Goal: Transaction & Acquisition: Purchase product/service

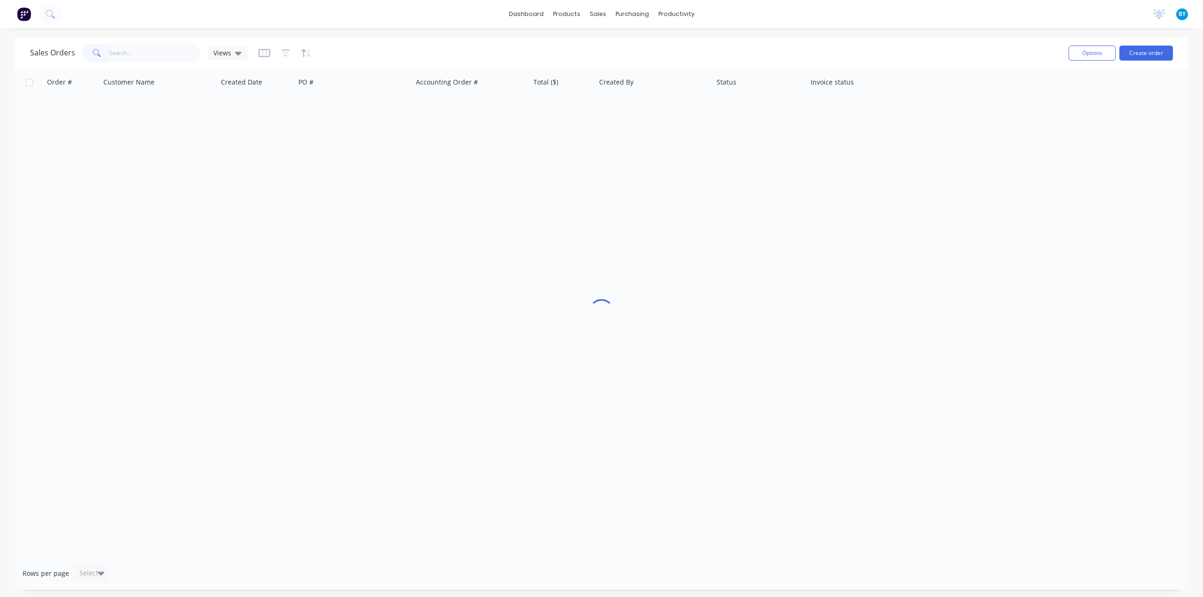
click at [158, 54] on input "text" at bounding box center [155, 53] width 92 height 19
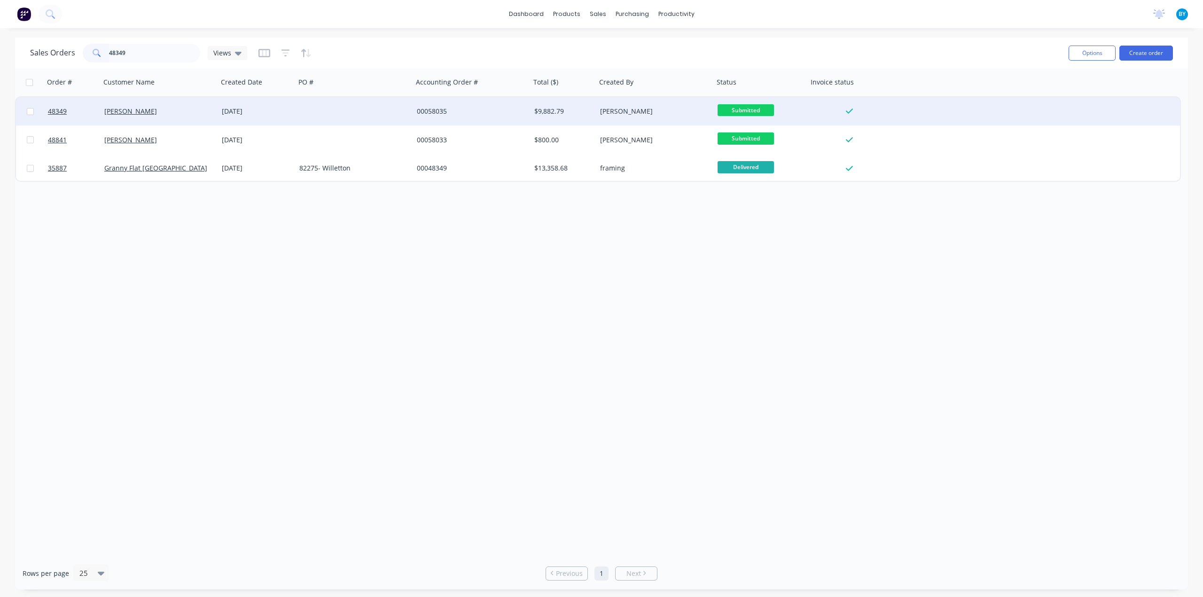
type input "48349"
click at [190, 113] on div "[PERSON_NAME]" at bounding box center [156, 111] width 104 height 9
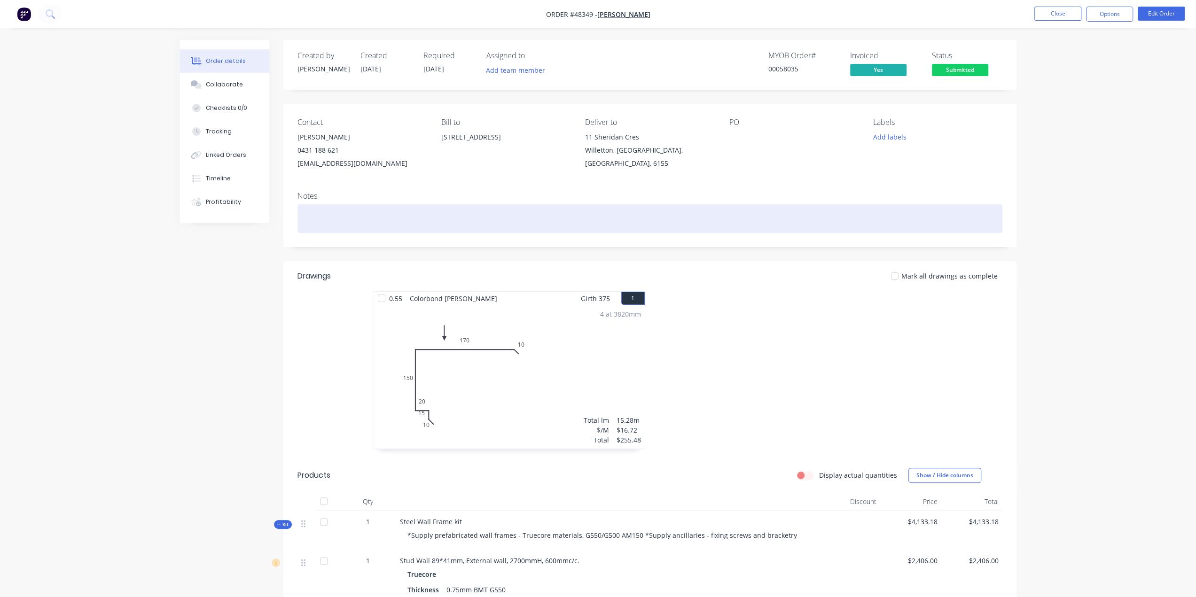
click at [348, 217] on div at bounding box center [650, 218] width 705 height 29
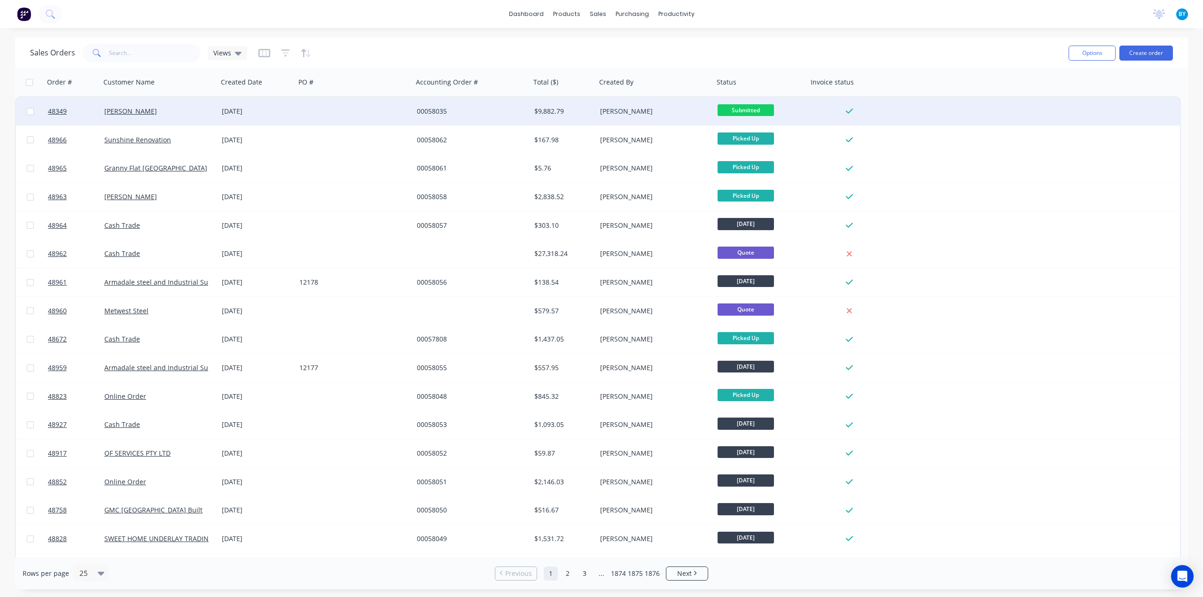
click at [305, 119] on div at bounding box center [355, 111] width 118 height 28
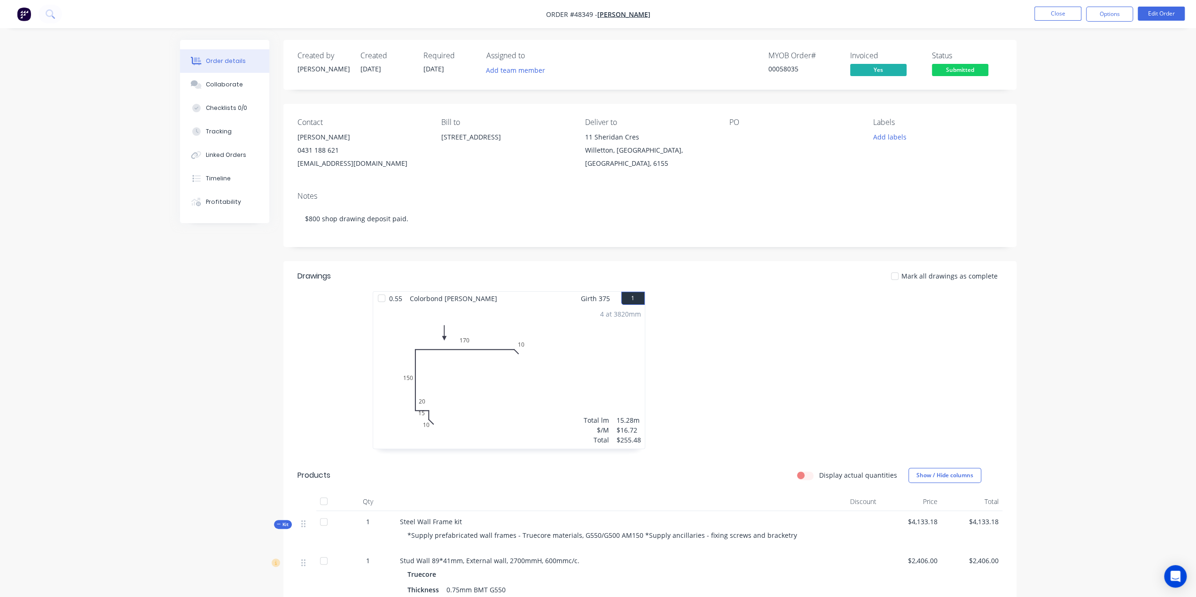
click at [21, 12] on img "button" at bounding box center [24, 14] width 14 height 14
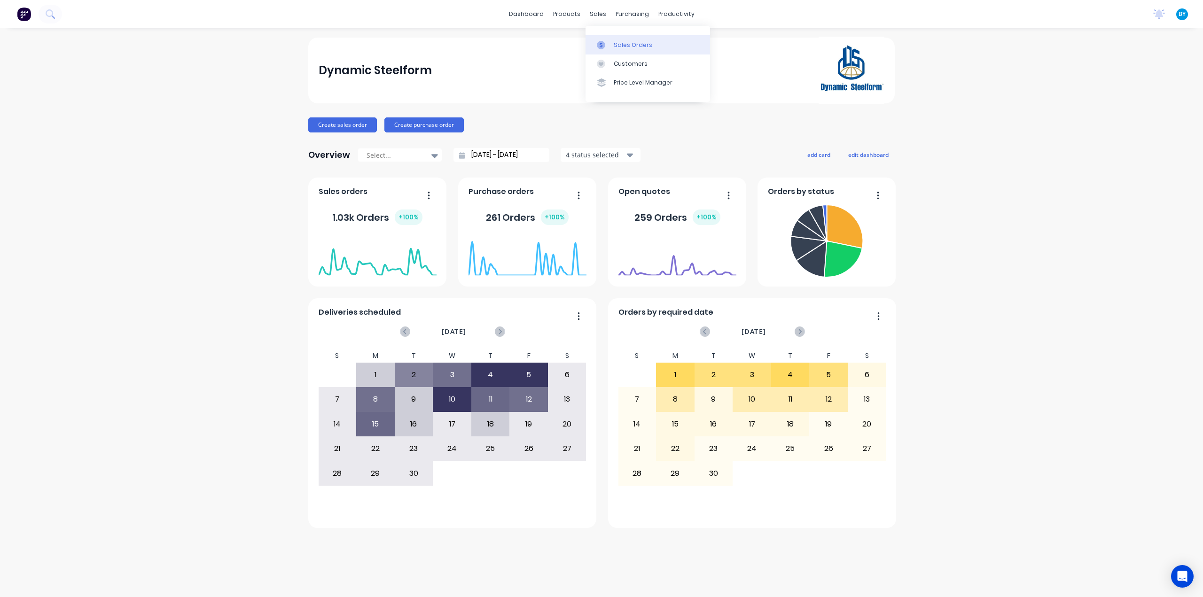
click at [609, 45] on div at bounding box center [604, 45] width 14 height 8
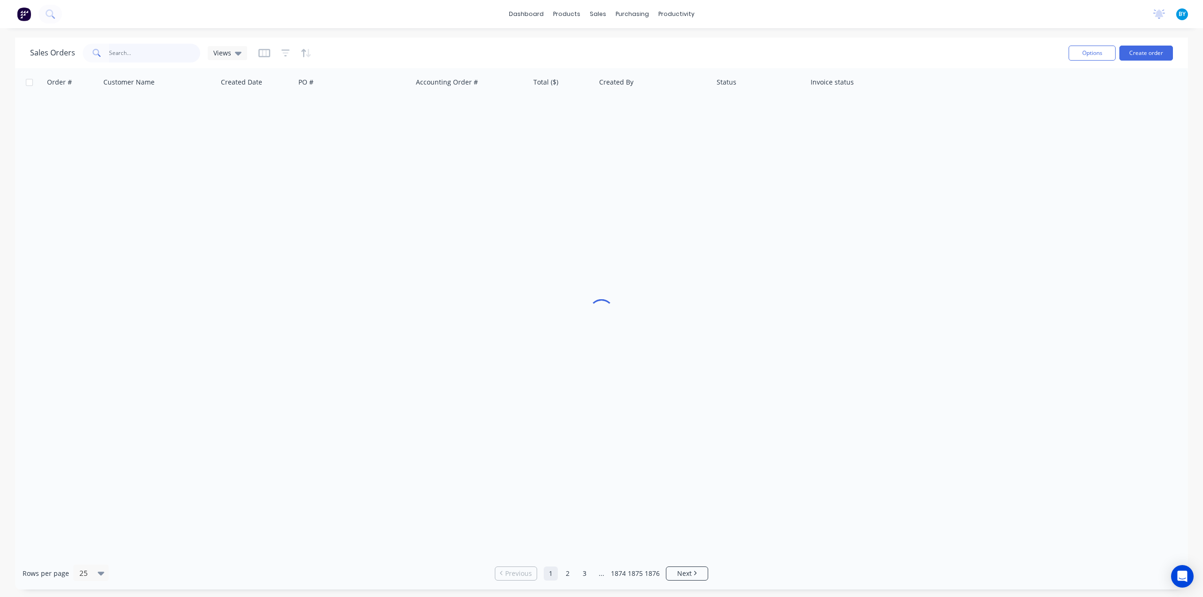
click at [138, 53] on input "text" at bounding box center [155, 53] width 92 height 19
type input "46390"
drag, startPoint x: 383, startPoint y: 258, endPoint x: 266, endPoint y: 182, distance: 139.4
click at [382, 258] on div "Order # Customer Name Created Date PO # Accounting Order # Total ($) Created By…" at bounding box center [601, 312] width 1173 height 489
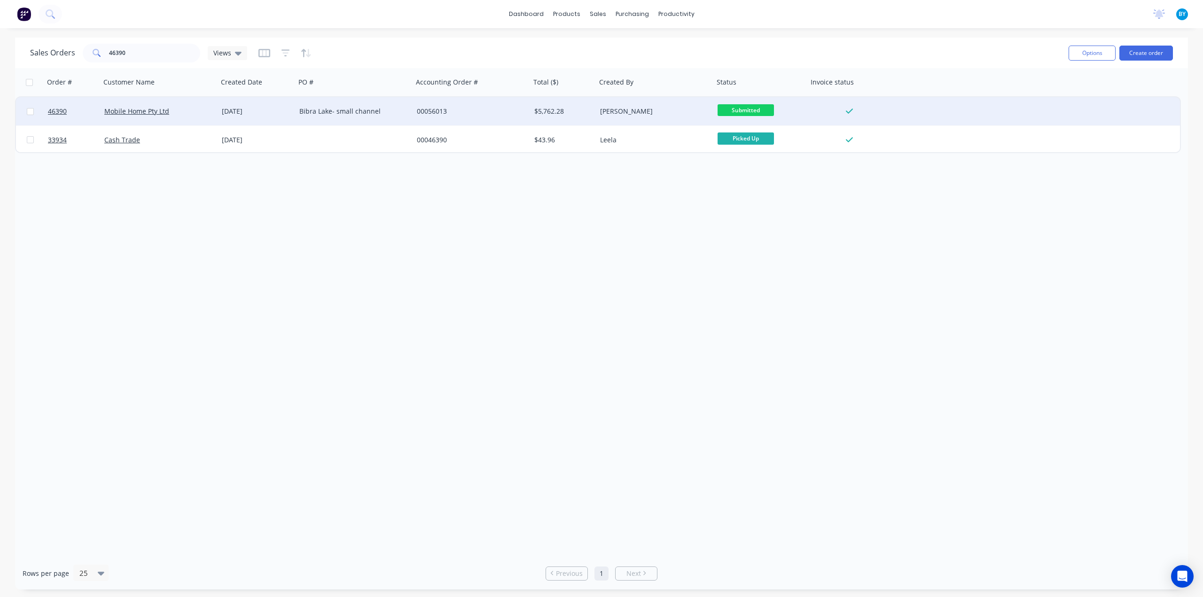
click at [190, 112] on div "Mobile Home Pty Ltd" at bounding box center [156, 111] width 104 height 9
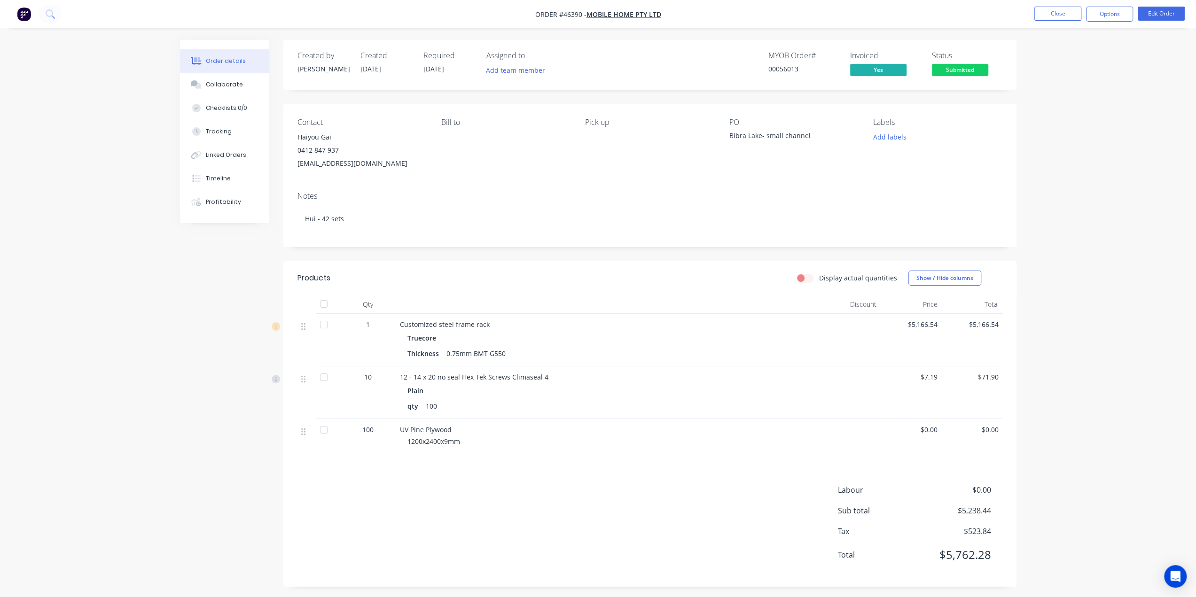
click at [194, 307] on div "Created by Bob Created 02/07/25 Required 24/07/25 Assigned to Add team member M…" at bounding box center [598, 320] width 837 height 561
click at [173, 310] on div "Order details Collaborate Checklists 0/0 Tracking Linked Orders Timeline Profit…" at bounding box center [599, 320] width 856 height 561
drag, startPoint x: 579, startPoint y: 436, endPoint x: 642, endPoint y: 421, distance: 64.7
click at [579, 435] on div "UV Pine Plywood 1200x2400x9mm" at bounding box center [607, 436] width 423 height 35
click at [697, 413] on div "qty 100" at bounding box center [608, 407] width 400 height 14
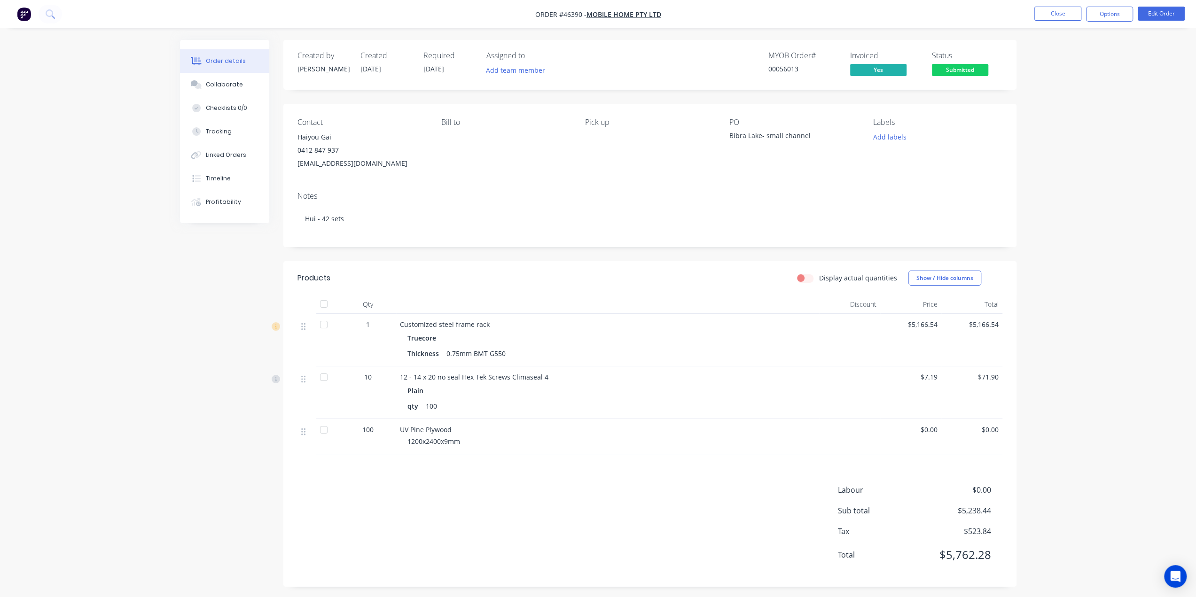
click at [21, 15] on img "button" at bounding box center [24, 14] width 14 height 14
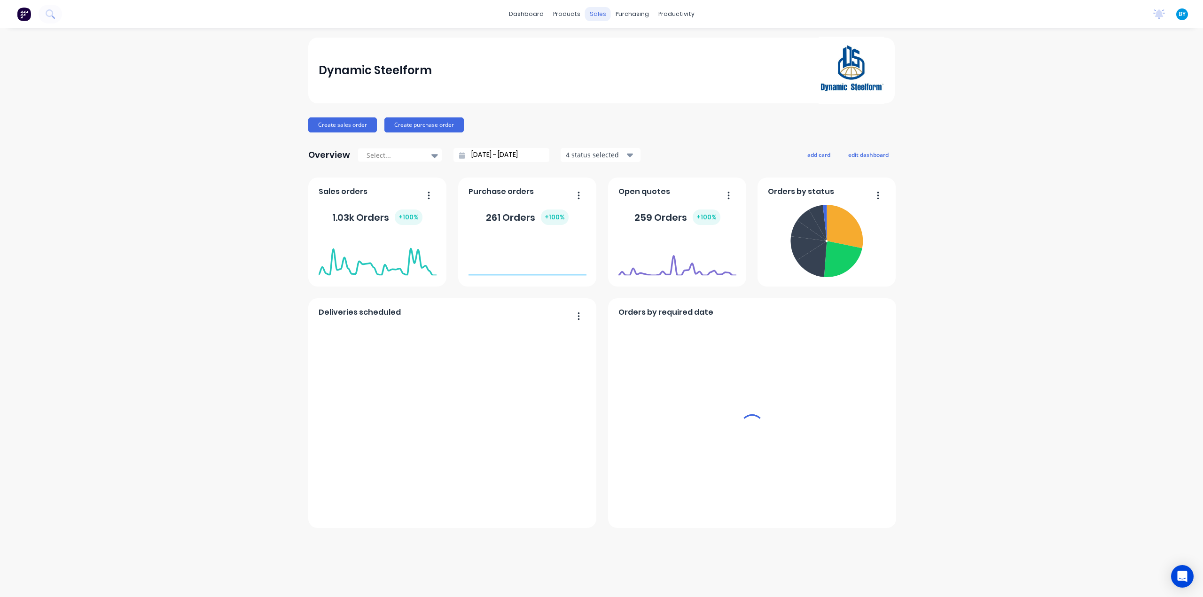
click at [597, 14] on div "sales" at bounding box center [598, 14] width 26 height 14
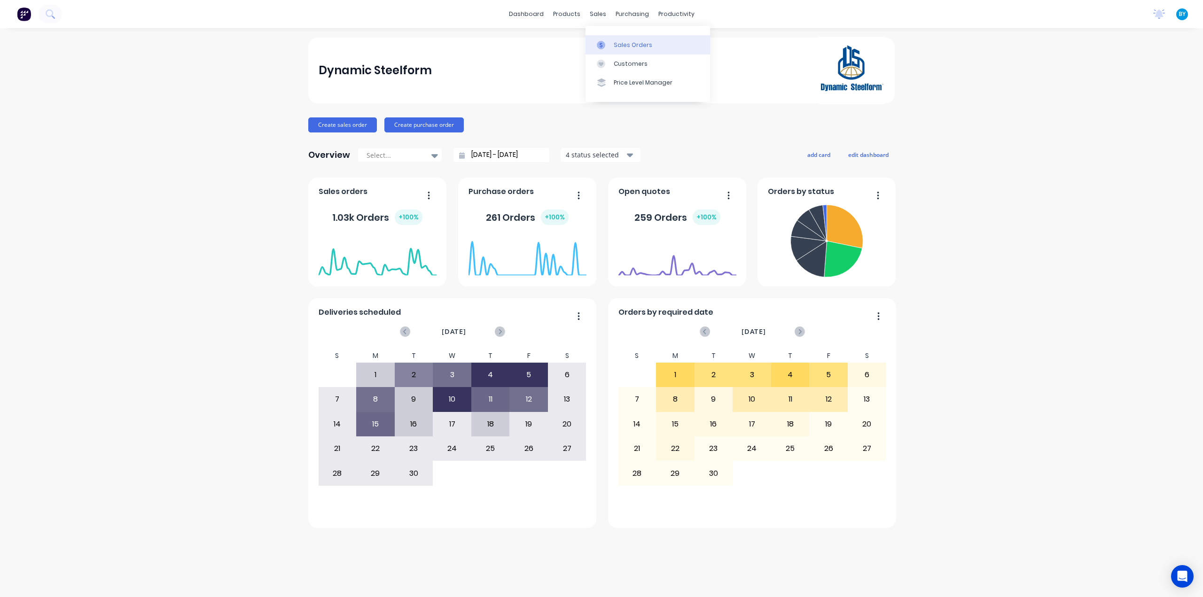
click at [605, 47] on div at bounding box center [604, 45] width 14 height 8
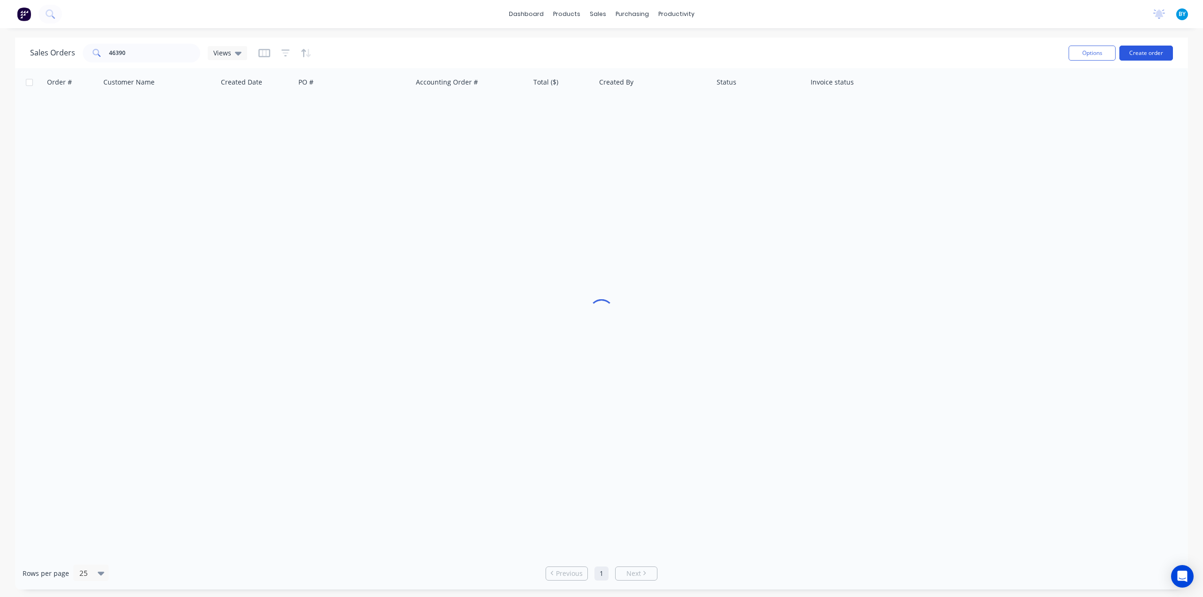
click at [1142, 50] on button "Create order" at bounding box center [1147, 53] width 54 height 15
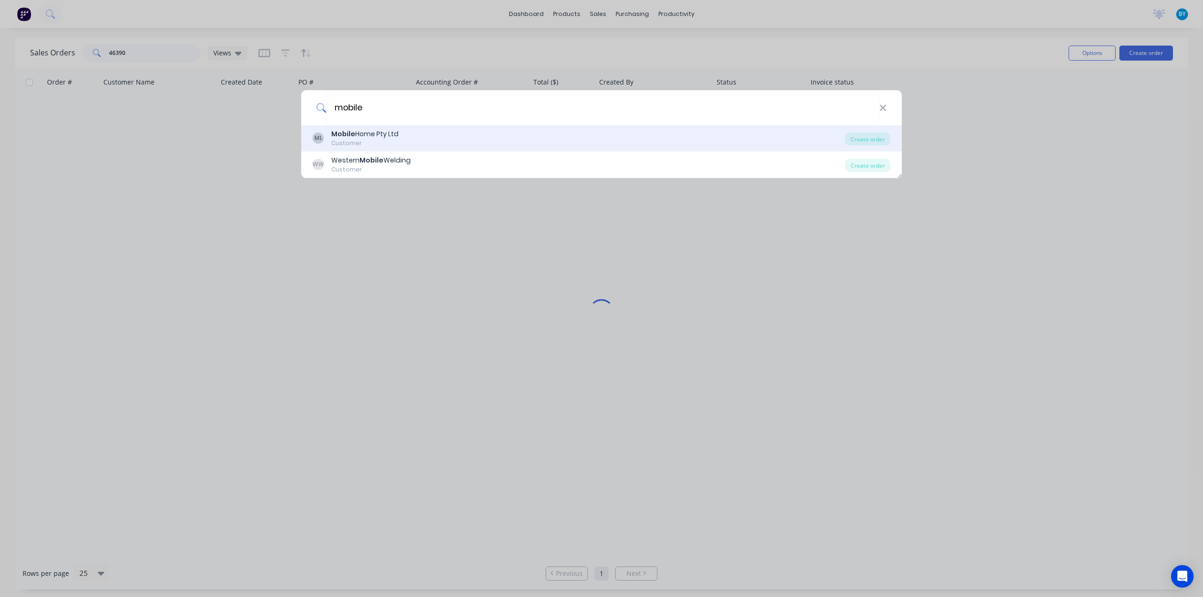
type input "mobile"
click at [472, 130] on div "ML Mobile Home Pty Ltd Customer" at bounding box center [579, 138] width 533 height 18
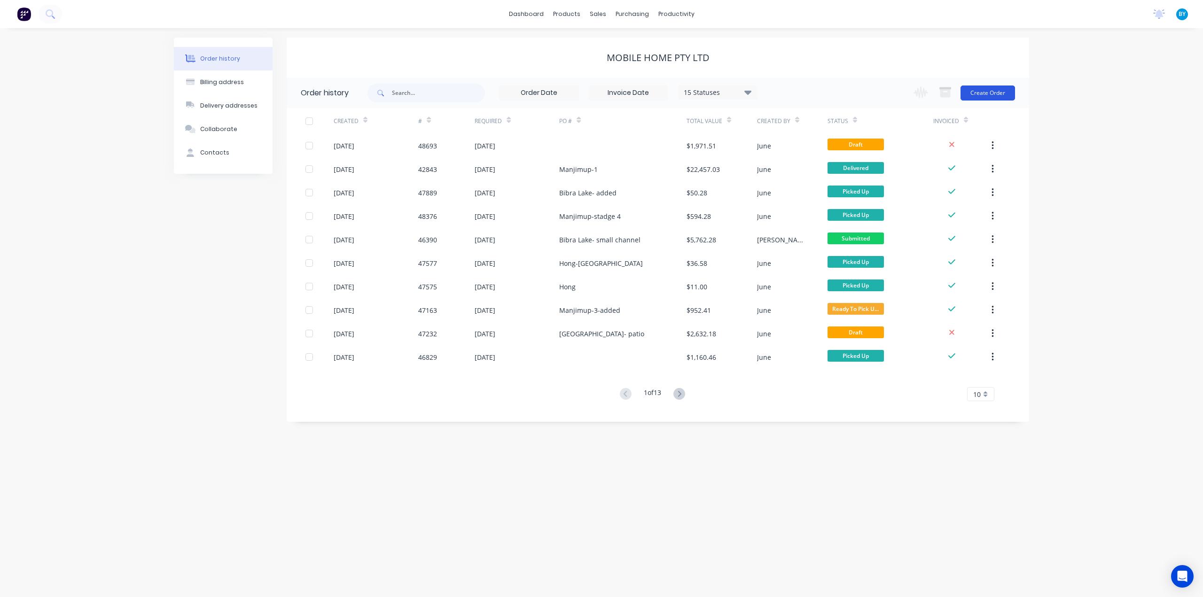
click at [1009, 95] on button "Create Order" at bounding box center [988, 93] width 55 height 15
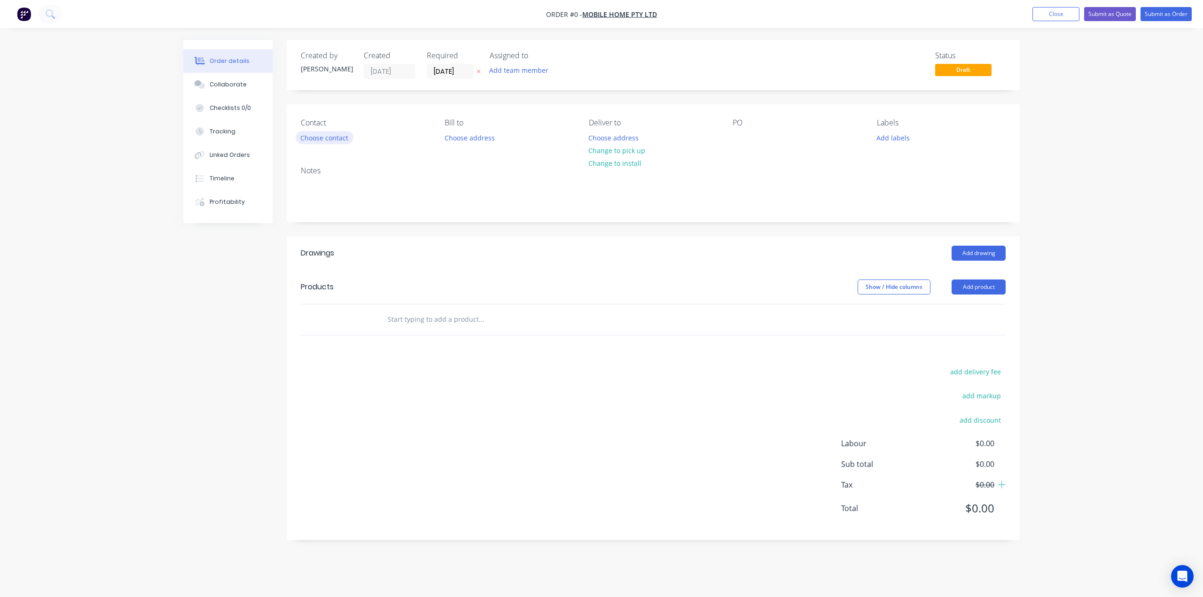
click at [332, 136] on button "Choose contact" at bounding box center [325, 137] width 58 height 13
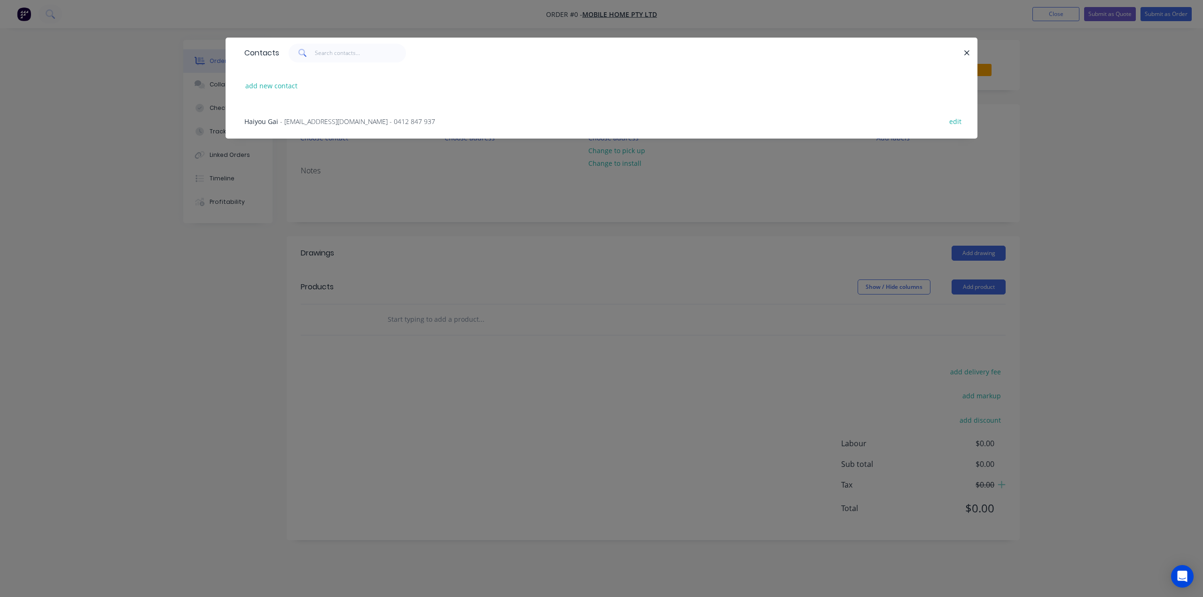
click at [287, 117] on span "- mobilehomeau@hotmail.com - 0412 847 937" at bounding box center [357, 121] width 155 height 9
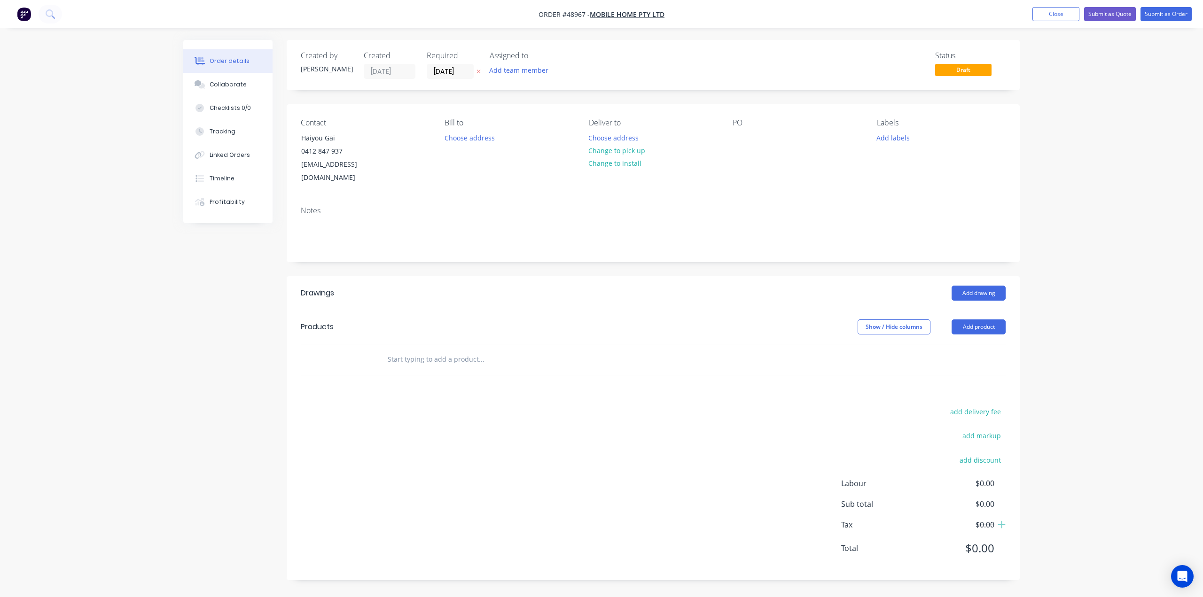
click at [625, 149] on button "Change to pick up" at bounding box center [617, 150] width 67 height 13
click at [816, 293] on header "Drawings Add drawing" at bounding box center [653, 293] width 733 height 34
click at [980, 320] on button "Add product" at bounding box center [979, 327] width 54 height 15
click at [933, 344] on div "Product catalogue" at bounding box center [961, 351] width 72 height 14
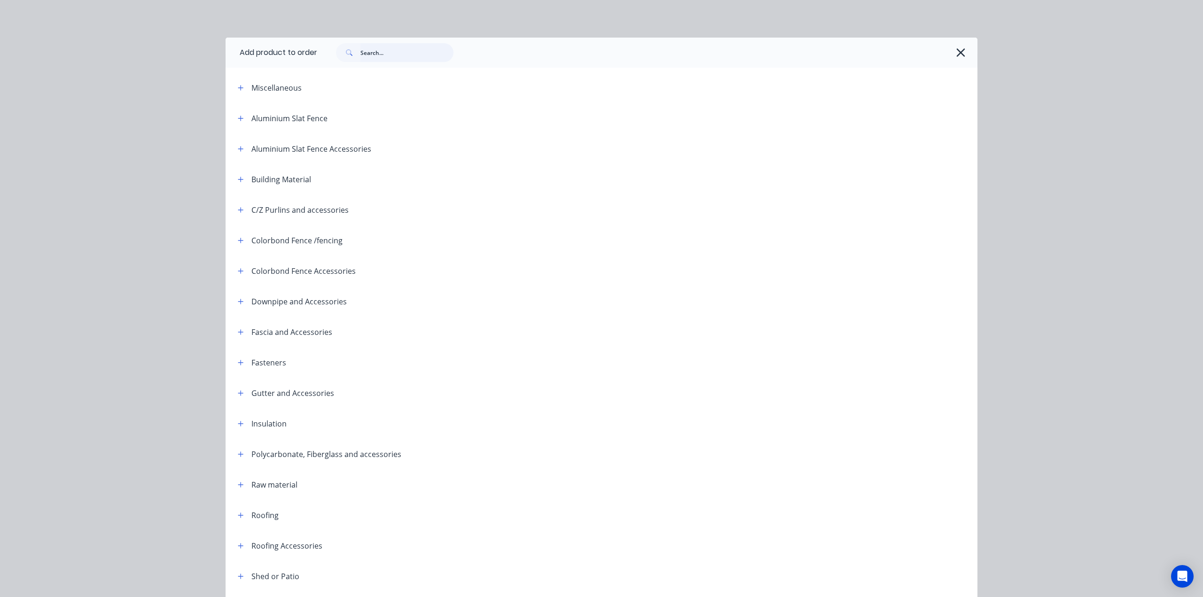
click at [404, 55] on input "text" at bounding box center [407, 52] width 93 height 19
type input "s"
type input "r"
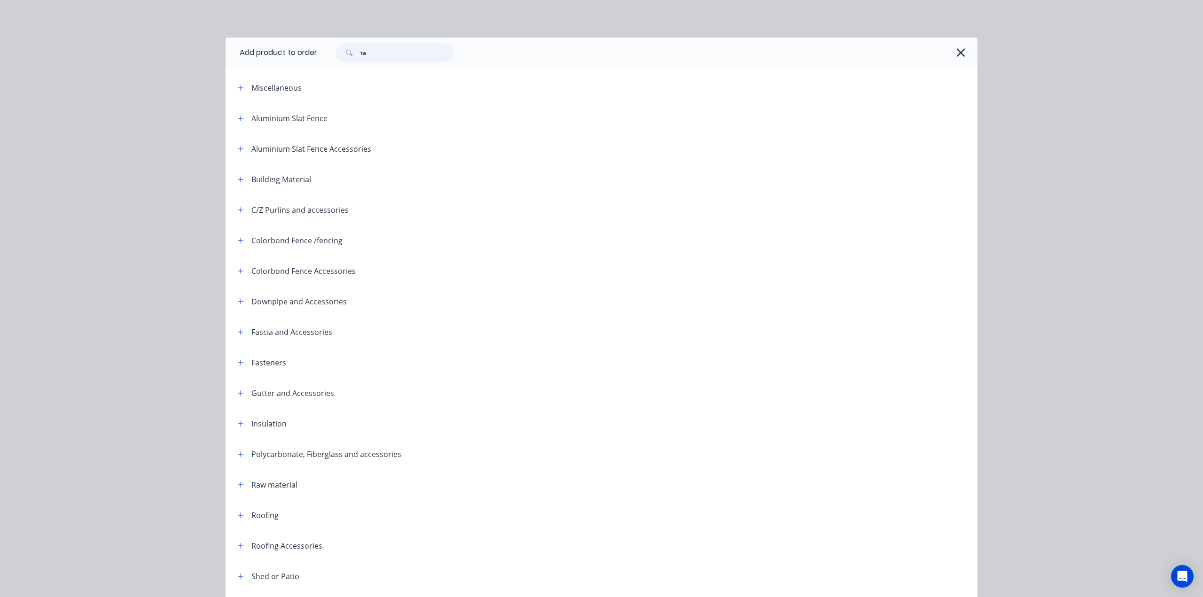
type input "t"
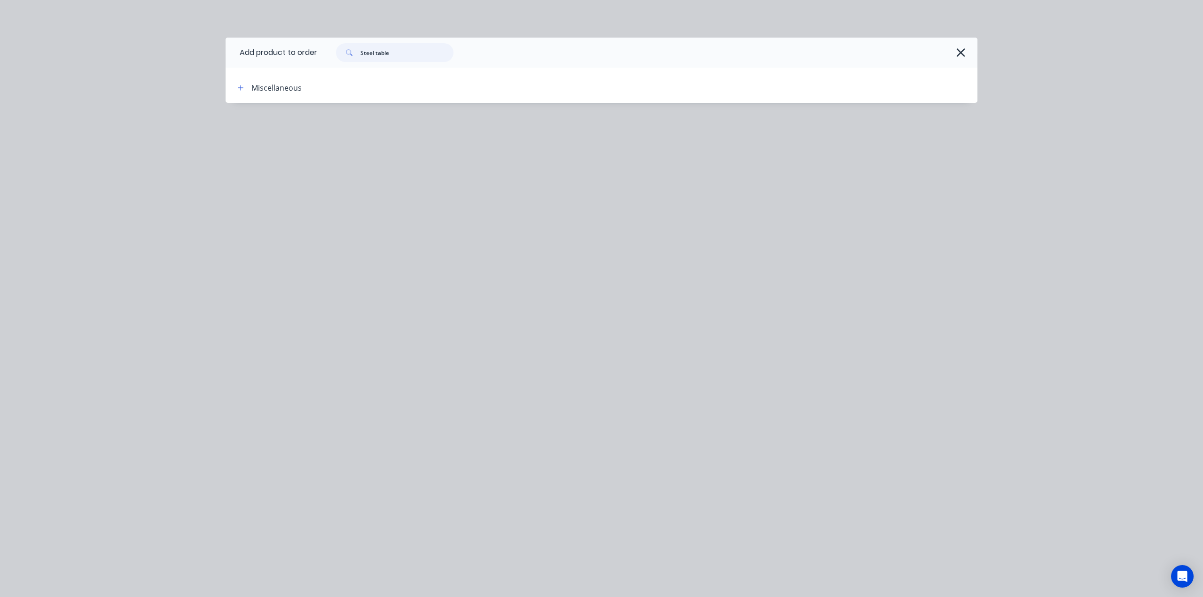
drag, startPoint x: 424, startPoint y: 55, endPoint x: 159, endPoint y: 26, distance: 266.3
click at [159, 26] on div "Add product to order Steel table Miscellaneous" at bounding box center [601, 298] width 1203 height 597
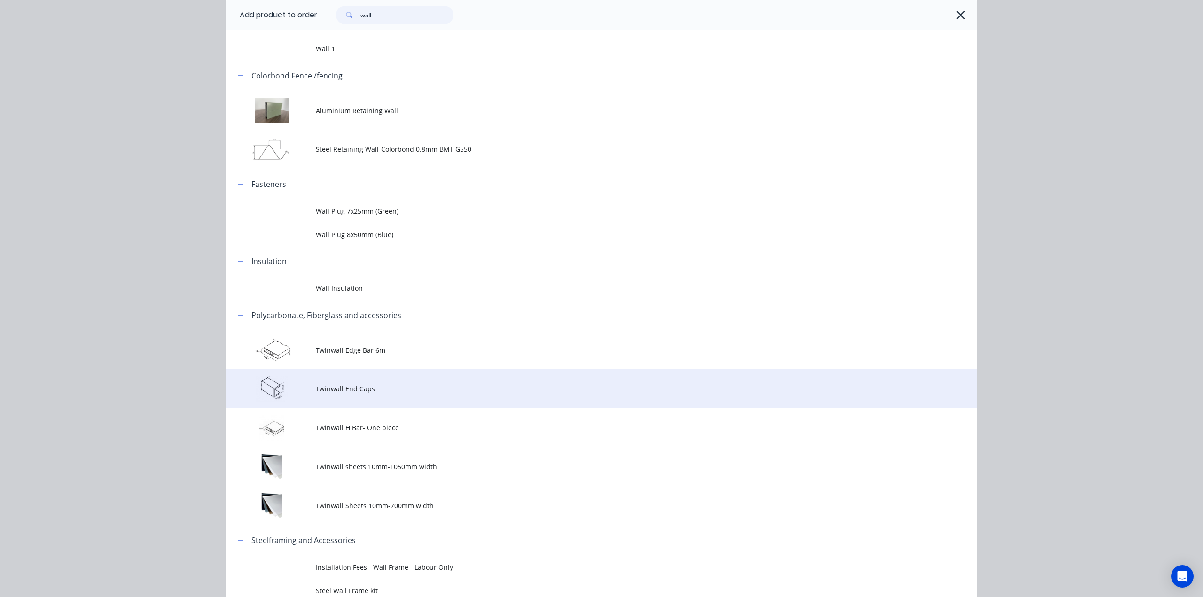
scroll to position [135, 0]
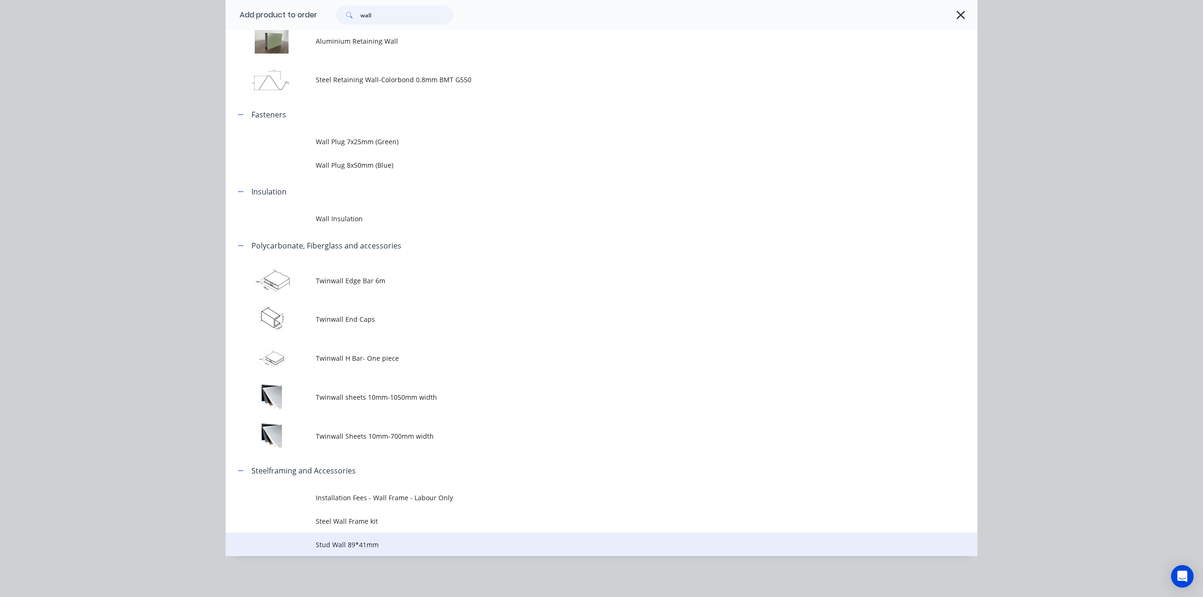
type input "wall"
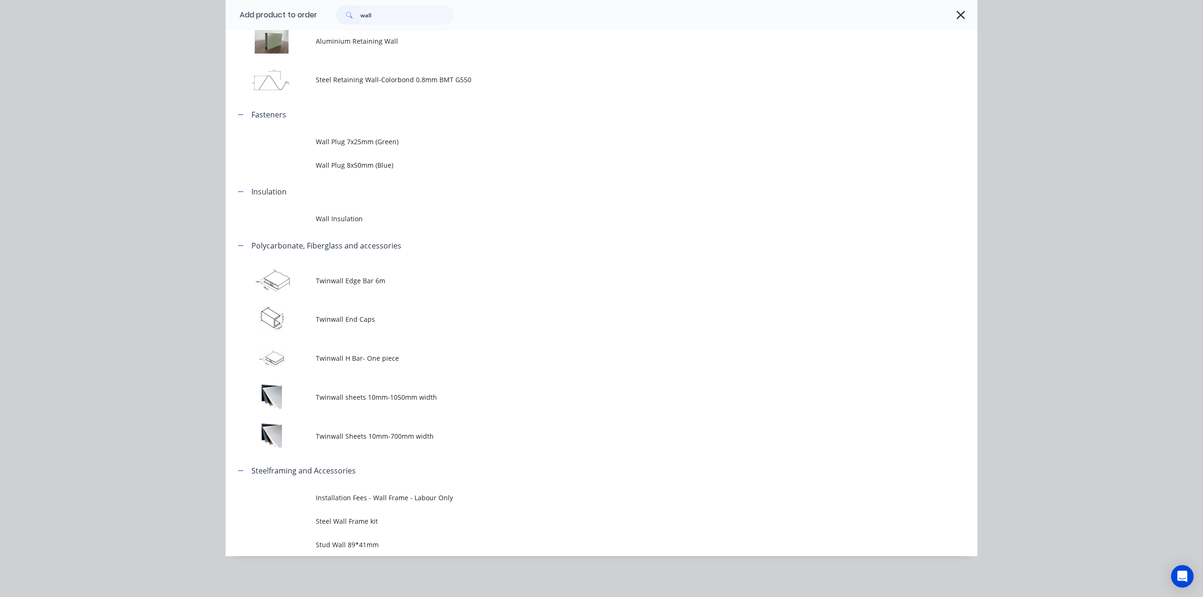
drag, startPoint x: 406, startPoint y: 543, endPoint x: 407, endPoint y: 535, distance: 7.6
click at [406, 543] on span "Stud Wall 89*41mm" at bounding box center [580, 545] width 529 height 10
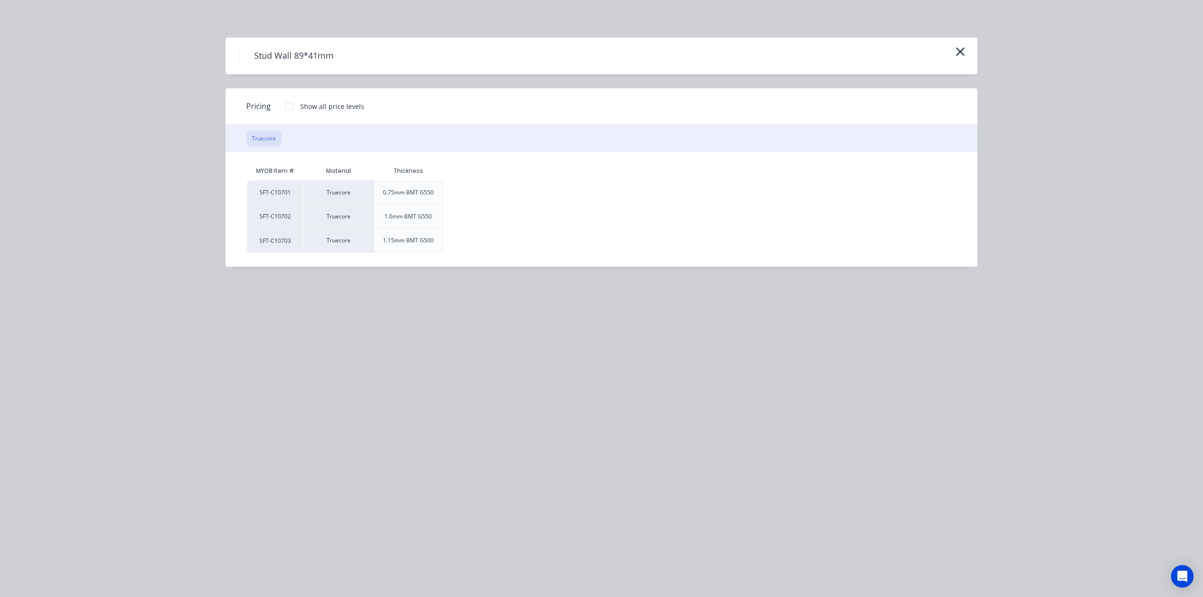
drag, startPoint x: 424, startPoint y: 192, endPoint x: 307, endPoint y: 116, distance: 139.6
click at [423, 192] on div "0.75mm BMT G550" at bounding box center [408, 192] width 51 height 8
drag, startPoint x: 298, startPoint y: 106, endPoint x: 342, endPoint y: 142, distance: 57.1
click at [298, 106] on div "Show all price levels" at bounding box center [325, 107] width 79 height 10
click at [284, 108] on div at bounding box center [289, 106] width 19 height 19
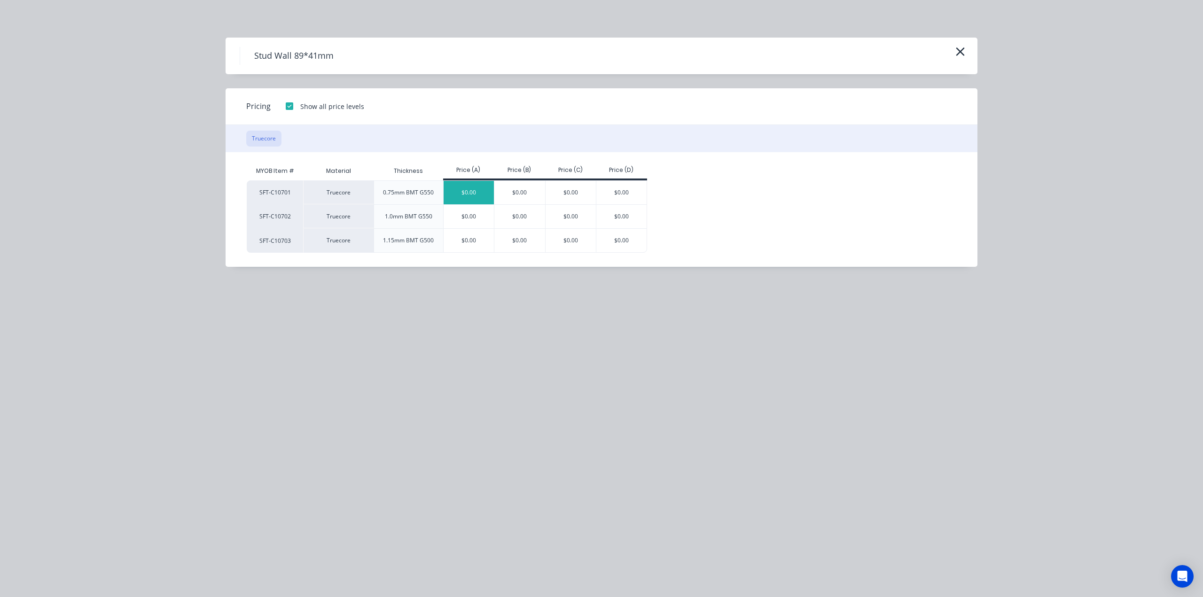
click at [472, 199] on div "$0.00" at bounding box center [469, 193] width 51 height 24
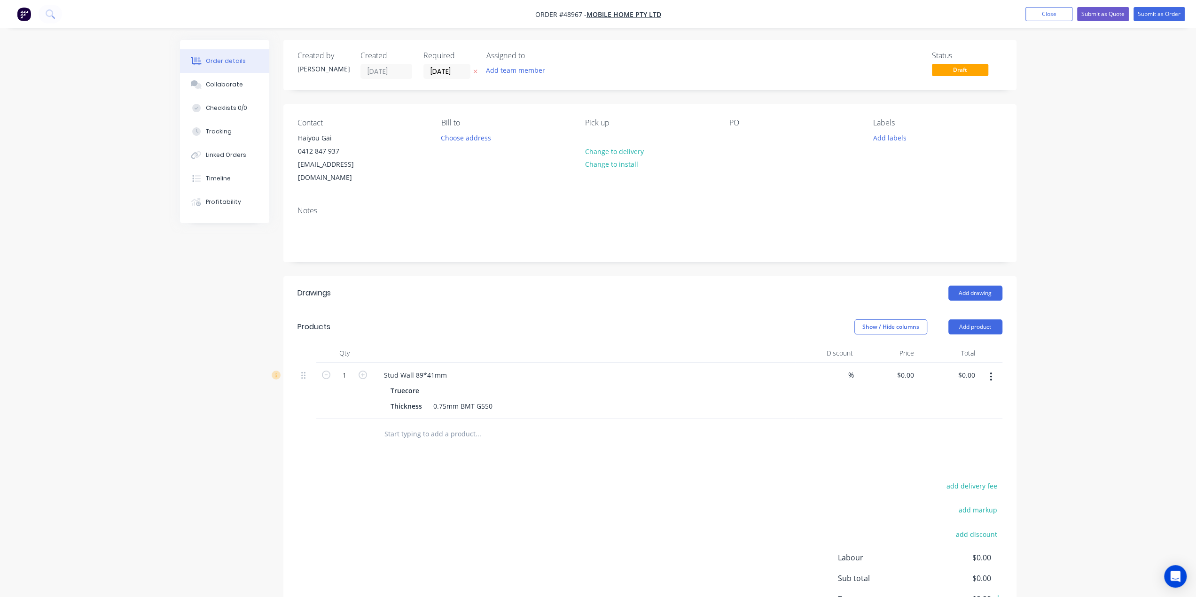
click at [455, 369] on div "Stud Wall 89*41mm" at bounding box center [585, 376] width 416 height 14
click at [448, 369] on div "Stud Wall 89*41mm" at bounding box center [416, 376] width 78 height 14
drag, startPoint x: 449, startPoint y: 361, endPoint x: 295, endPoint y: 362, distance: 153.7
click at [295, 362] on div "Qty Discount Price Total 1 Stud Wall 89*41mm Truecore Thickness 0.75mm BMT G550…" at bounding box center [649, 397] width 733 height 106
click at [709, 480] on div "add delivery fee add markup add discount Labour $0.00 Sub total $0.00 Tax $0.00…" at bounding box center [650, 560] width 705 height 161
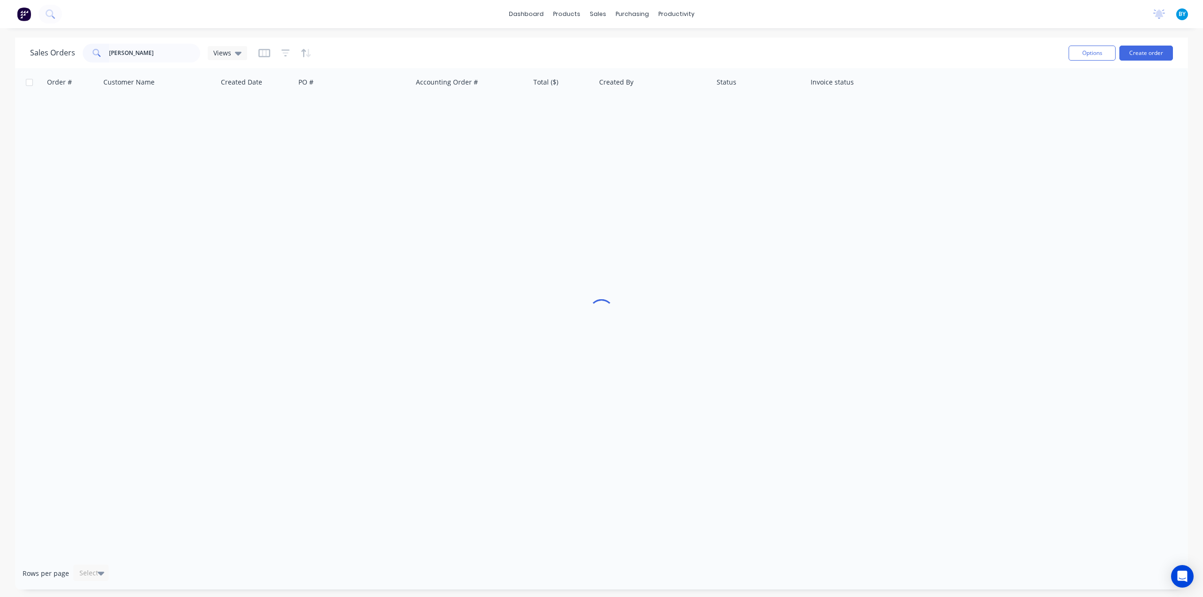
type input "[PERSON_NAME]"
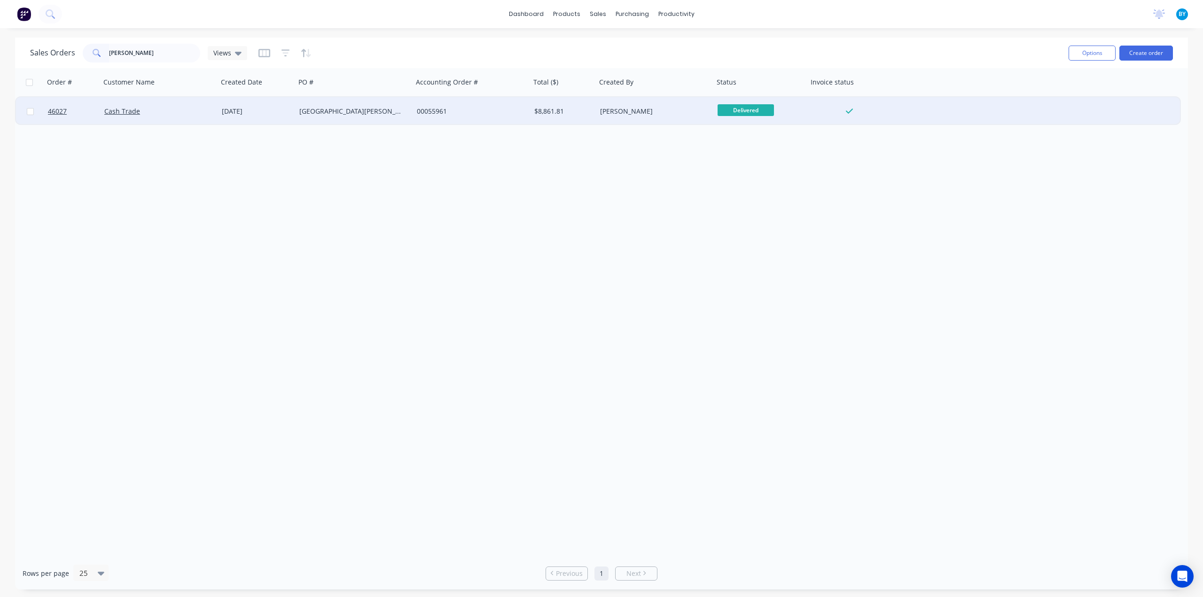
click at [168, 115] on div "Cash Trade" at bounding box center [156, 111] width 104 height 9
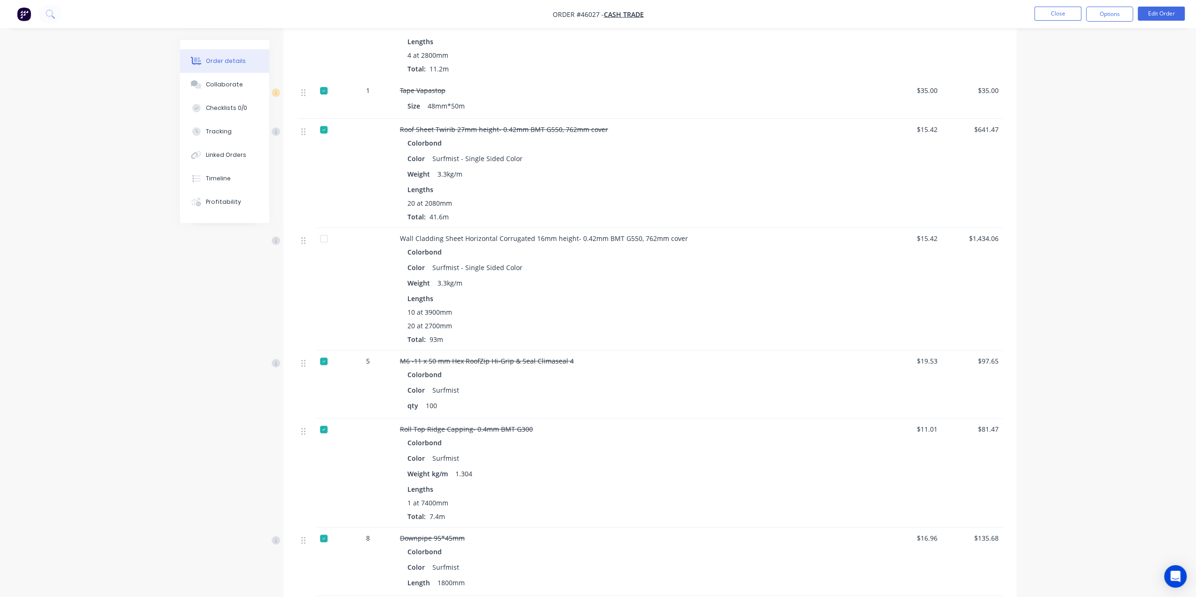
scroll to position [1138, 0]
drag, startPoint x: 420, startPoint y: 223, endPoint x: 541, endPoint y: 229, distance: 120.9
click at [543, 236] on span "Wall Cladding Sheet Horizontal Corrugated 16mm height- 0.42mm BMT G550, 762mm c…" at bounding box center [544, 240] width 288 height 9
click at [552, 262] on div "Color Surfmist - Single Sided Color" at bounding box center [608, 269] width 400 height 14
drag, startPoint x: 493, startPoint y: 221, endPoint x: 573, endPoint y: 223, distance: 79.9
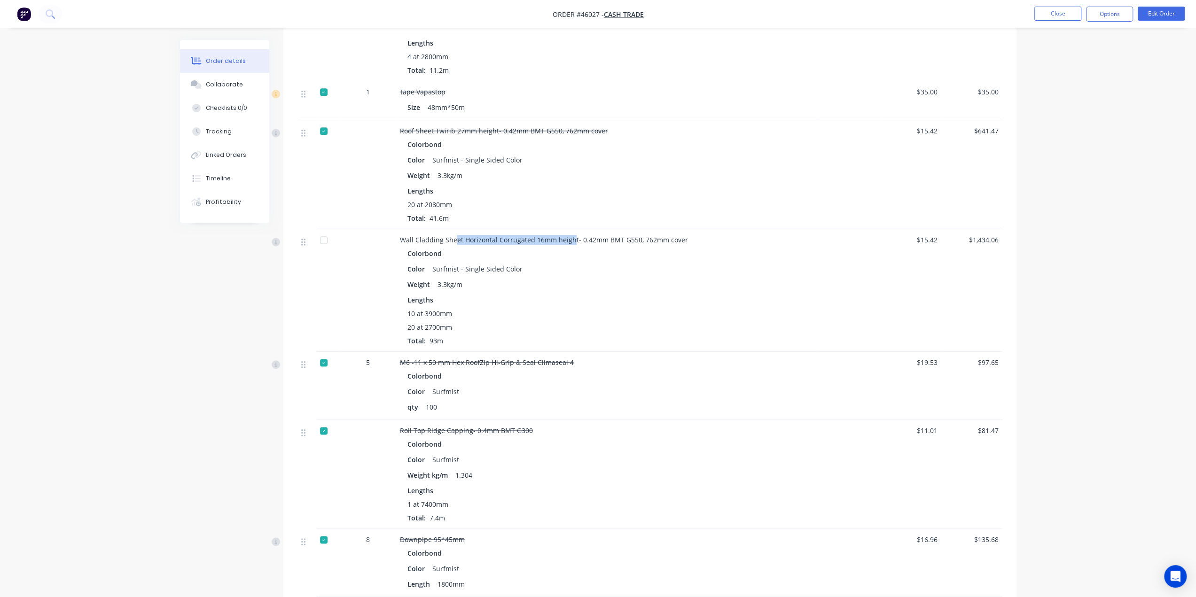
click at [573, 236] on span "Wall Cladding Sheet Horizontal Corrugated 16mm height- 0.42mm BMT G550, 762mm c…" at bounding box center [544, 240] width 288 height 9
click at [589, 262] on div "Color Surfmist - Single Sided Color" at bounding box center [608, 269] width 400 height 14
drag, startPoint x: 471, startPoint y: 221, endPoint x: 550, endPoint y: 234, distance: 80.0
click at [567, 236] on span "Wall Cladding Sheet Horizontal Corrugated 16mm height- 0.42mm BMT G550, 762mm c…" at bounding box center [544, 240] width 288 height 9
click at [551, 247] on div "Colorbond" at bounding box center [608, 254] width 400 height 14
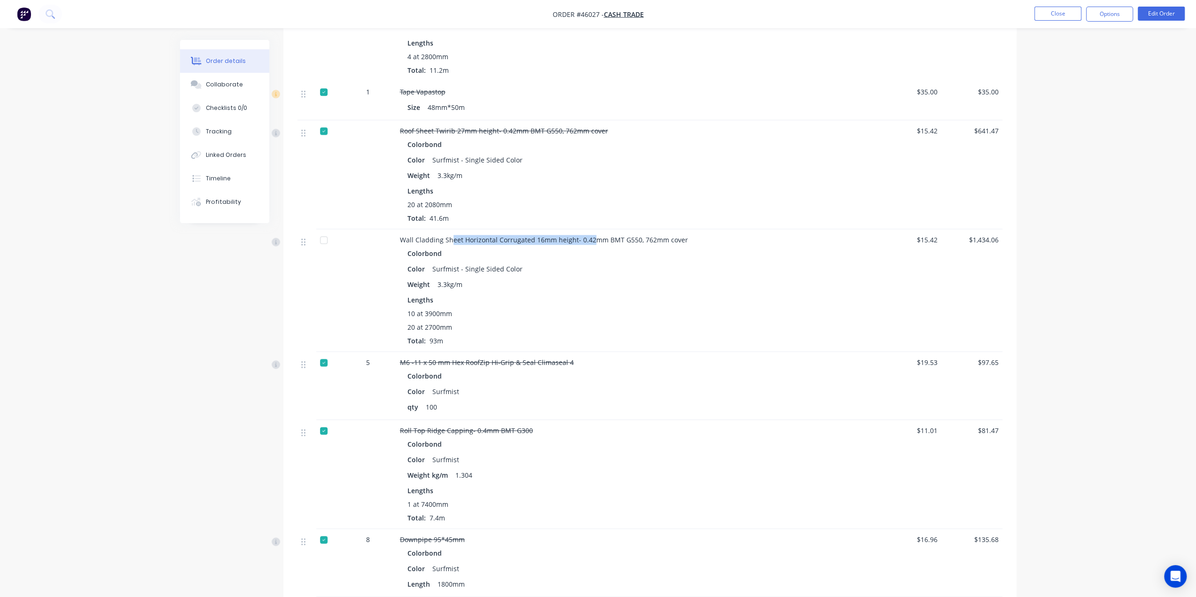
drag, startPoint x: 502, startPoint y: 225, endPoint x: 589, endPoint y: 227, distance: 87.0
click at [590, 236] on span "Wall Cladding Sheet Horizontal Corrugated 16mm height- 0.42mm BMT G550, 762mm c…" at bounding box center [544, 240] width 288 height 9
drag, startPoint x: 581, startPoint y: 271, endPoint x: 564, endPoint y: 271, distance: 16.9
click at [580, 278] on div "Weight 3.3kg/m" at bounding box center [608, 285] width 400 height 14
drag, startPoint x: 455, startPoint y: 224, endPoint x: 554, endPoint y: 226, distance: 99.2
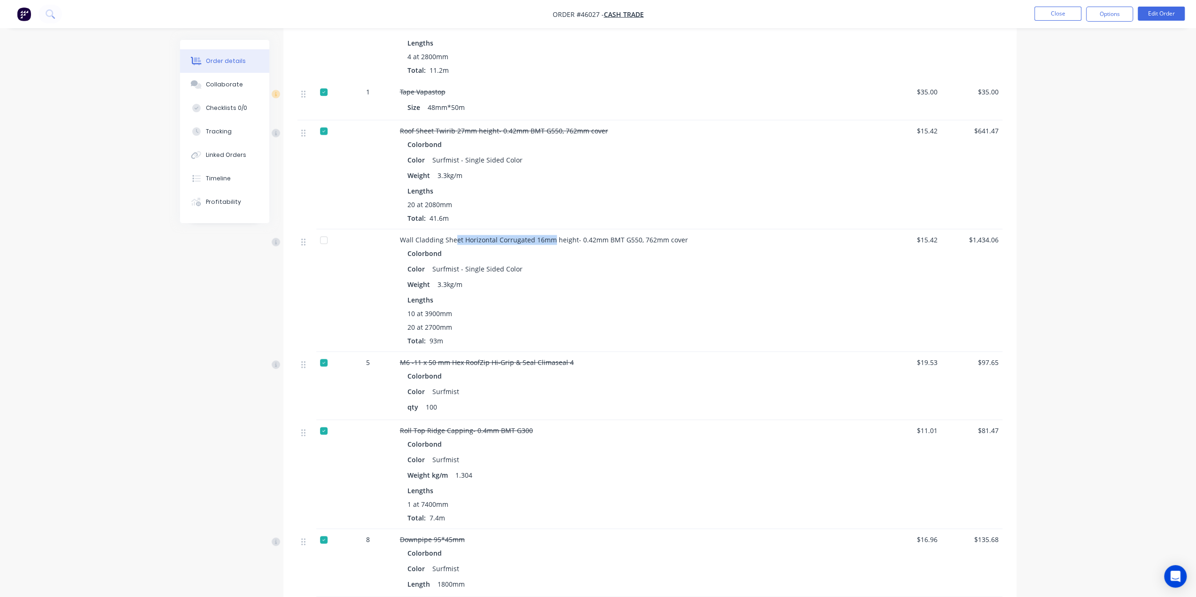
click at [554, 236] on span "Wall Cladding Sheet Horizontal Corrugated 16mm height- 0.42mm BMT G550, 762mm c…" at bounding box center [544, 240] width 288 height 9
drag, startPoint x: 572, startPoint y: 267, endPoint x: 554, endPoint y: 268, distance: 17.9
click at [572, 278] on div "Weight 3.3kg/m" at bounding box center [608, 285] width 400 height 14
drag, startPoint x: 411, startPoint y: 226, endPoint x: 581, endPoint y: 230, distance: 169.7
click at [582, 236] on span "Wall Cladding Sheet Horizontal Corrugated 16mm height- 0.42mm BMT G550, 762mm c…" at bounding box center [544, 240] width 288 height 9
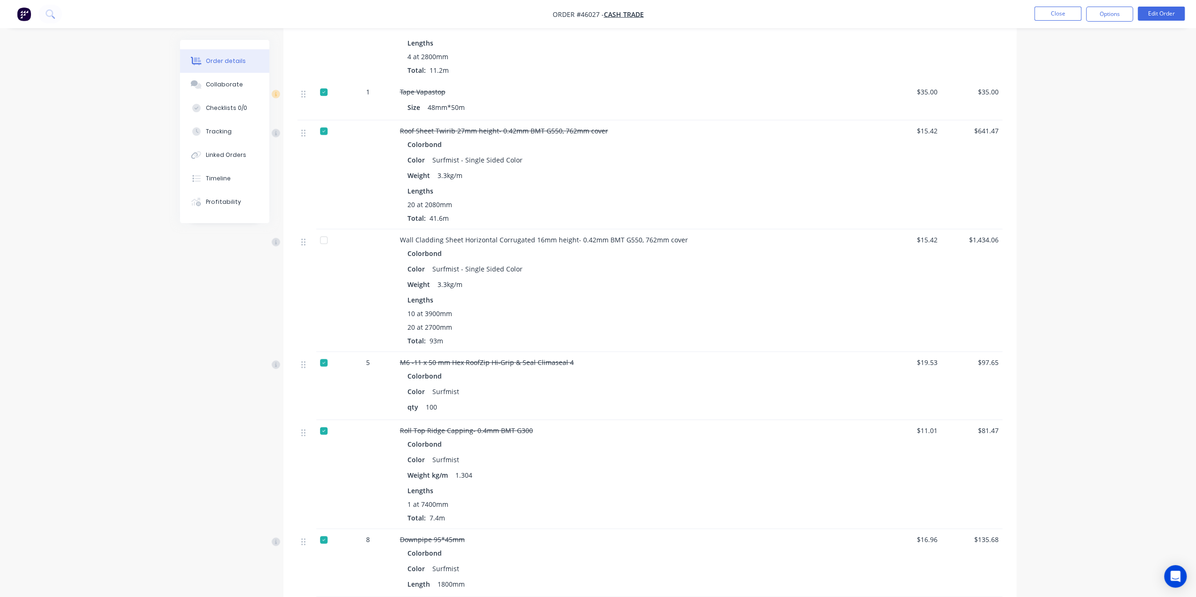
drag, startPoint x: 605, startPoint y: 274, endPoint x: 601, endPoint y: 277, distance: 5.0
click at [605, 278] on div "Weight 3.3kg/m" at bounding box center [608, 285] width 400 height 14
drag, startPoint x: 444, startPoint y: 228, endPoint x: 545, endPoint y: 234, distance: 101.2
click at [545, 232] on div "Wall Cladding Sheet Horizontal Corrugated 16mm height- 0.42mm BMT G550, 762mm c…" at bounding box center [607, 290] width 423 height 123
click at [596, 309] on div "10 at 3900mm" at bounding box center [608, 314] width 400 height 10
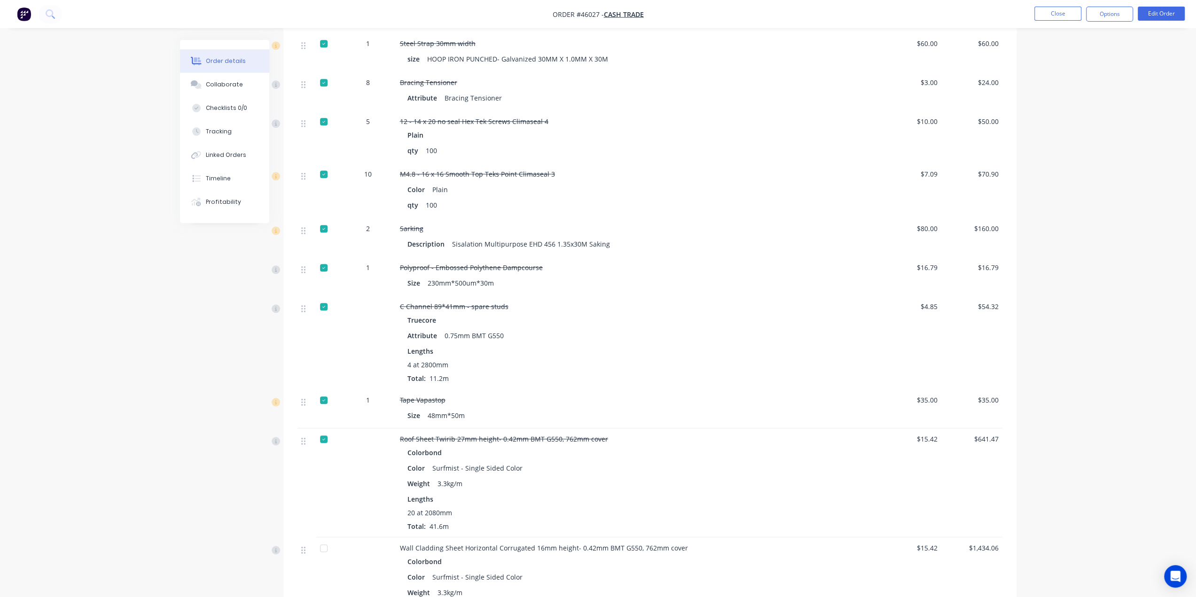
scroll to position [965, 0]
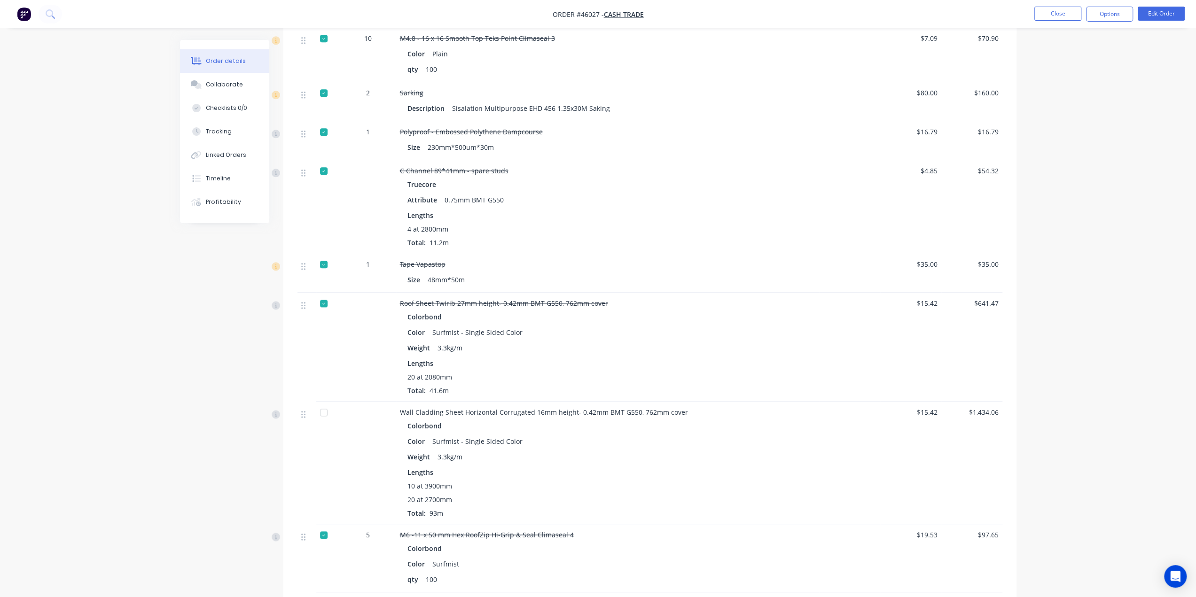
click at [638, 435] on div "Color Surfmist - Single Sided Color" at bounding box center [608, 442] width 400 height 14
click at [620, 481] on div "10 at 3900mm" at bounding box center [608, 486] width 400 height 10
drag, startPoint x: 463, startPoint y: 396, endPoint x: 495, endPoint y: 396, distance: 32.0
click at [495, 408] on span "Wall Cladding Sheet Horizontal Corrugated 16mm height- 0.42mm BMT G550, 762mm c…" at bounding box center [544, 412] width 288 height 9
copy span "Horizontal"
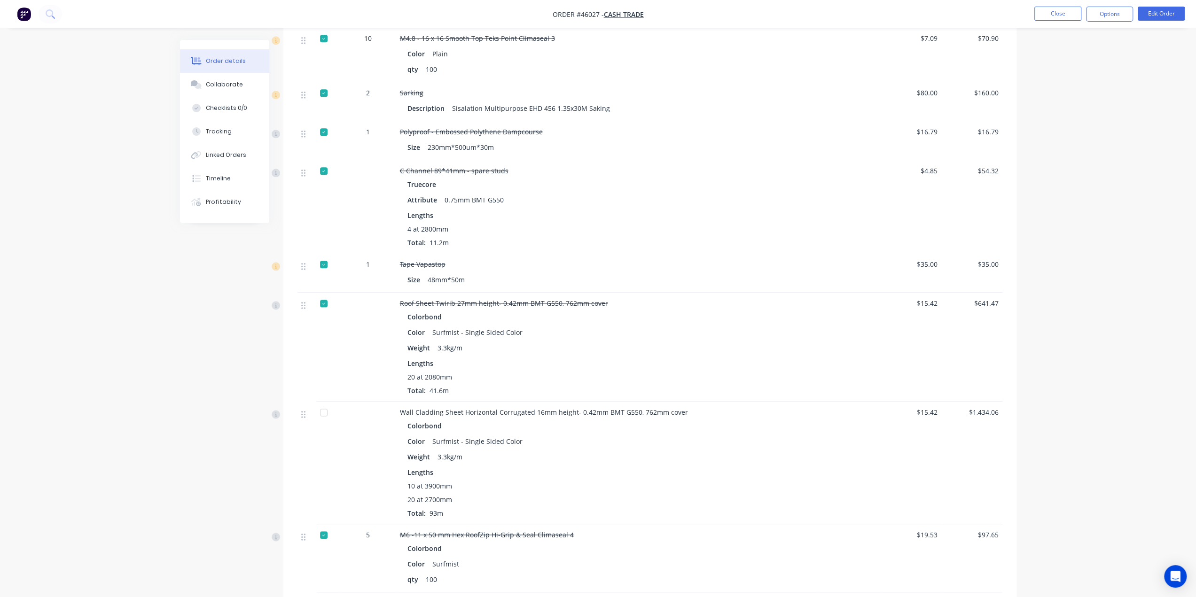
click at [599, 435] on div "Color Surfmist - Single Sided Color" at bounding box center [608, 442] width 400 height 14
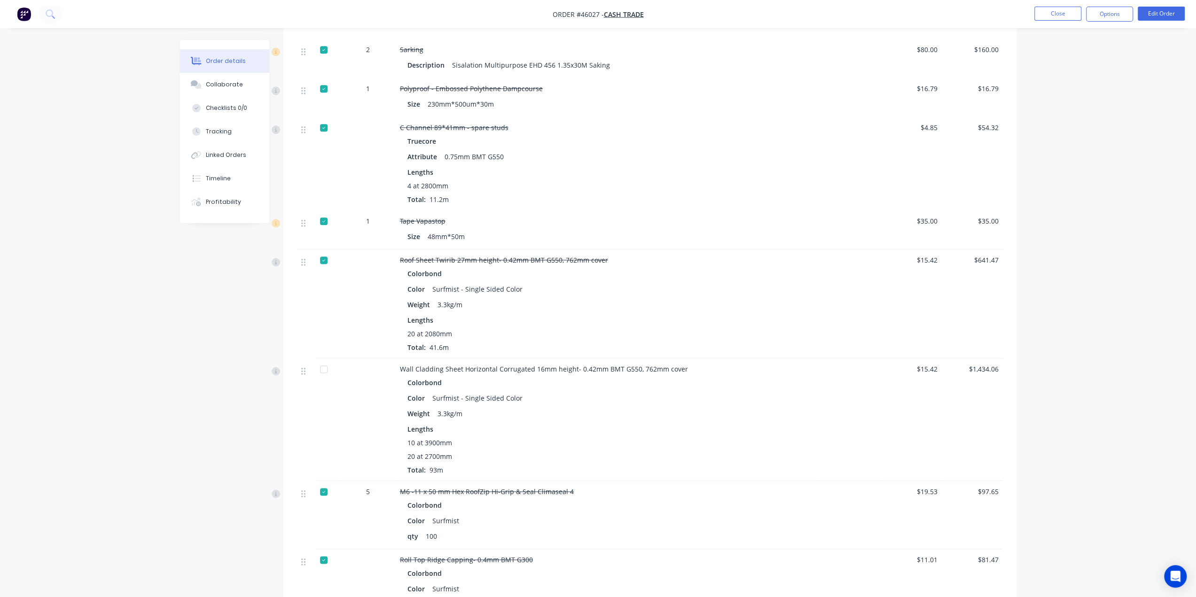
scroll to position [1028, 0]
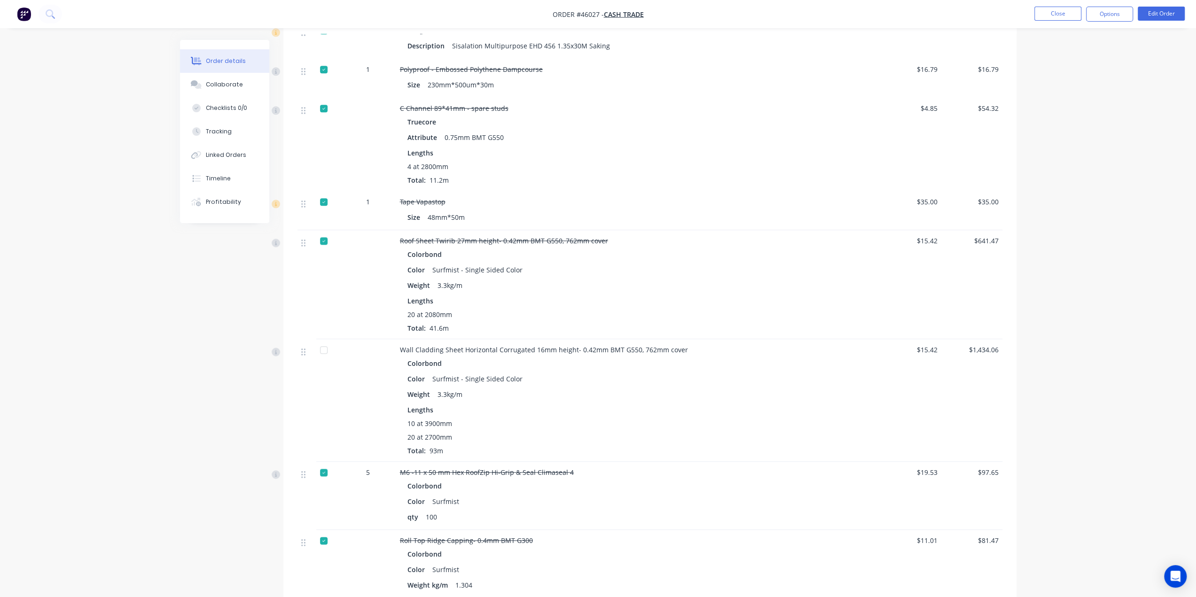
click at [594, 405] on div "Lengths" at bounding box center [608, 410] width 400 height 10
click at [498, 432] on div "20 at 2700mm" at bounding box center [608, 437] width 400 height 10
drag, startPoint x: 482, startPoint y: 330, endPoint x: 516, endPoint y: 329, distance: 34.3
click at [516, 339] on div "Wall Cladding Sheet Horizontal Corrugated 16mm height- 0.42mm BMT G550, 762mm c…" at bounding box center [607, 400] width 423 height 123
click at [563, 388] on div "Weight 3.3kg/m" at bounding box center [608, 395] width 400 height 14
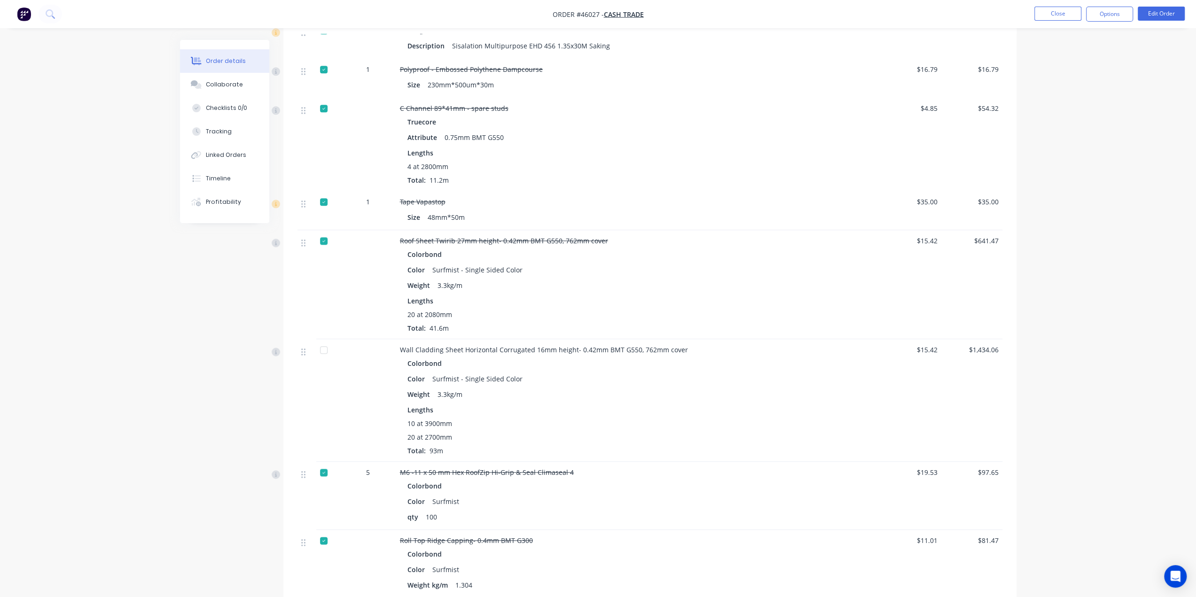
click at [526, 405] on div "Lengths" at bounding box center [608, 410] width 400 height 10
drag, startPoint x: 462, startPoint y: 332, endPoint x: 495, endPoint y: 332, distance: 32.9
click at [495, 345] on span "Wall Cladding Sheet Horizontal Corrugated 16mm height- 0.42mm BMT G550, 762mm c…" at bounding box center [544, 349] width 288 height 9
copy span "Horizontal"
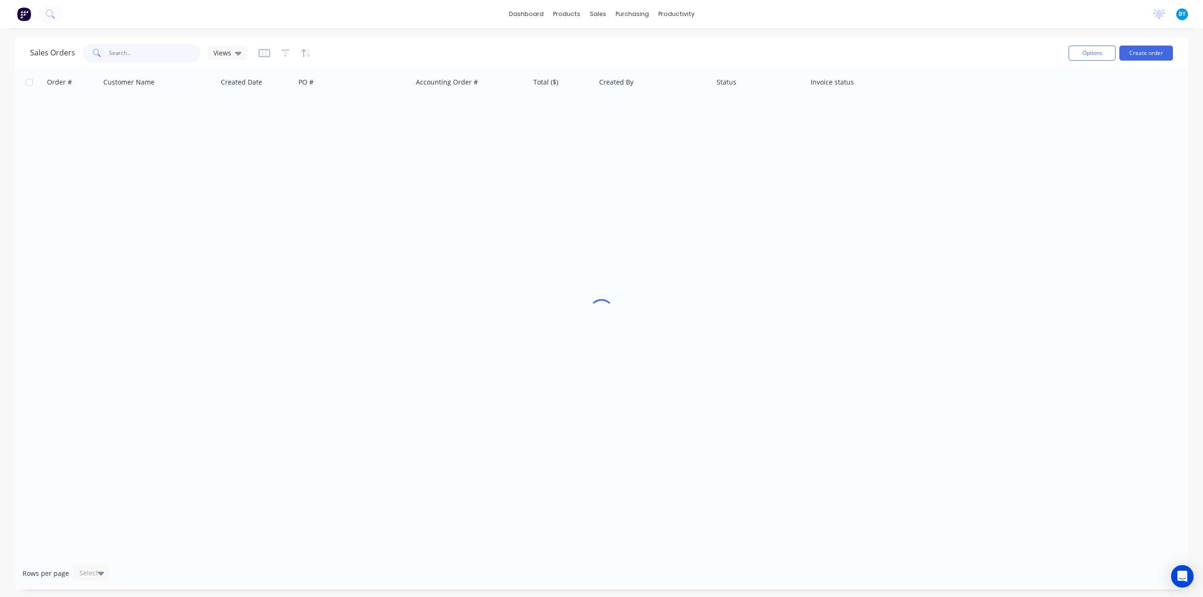
click at [167, 58] on input "text" at bounding box center [155, 53] width 92 height 19
click at [1148, 49] on button "Create order" at bounding box center [1147, 53] width 54 height 15
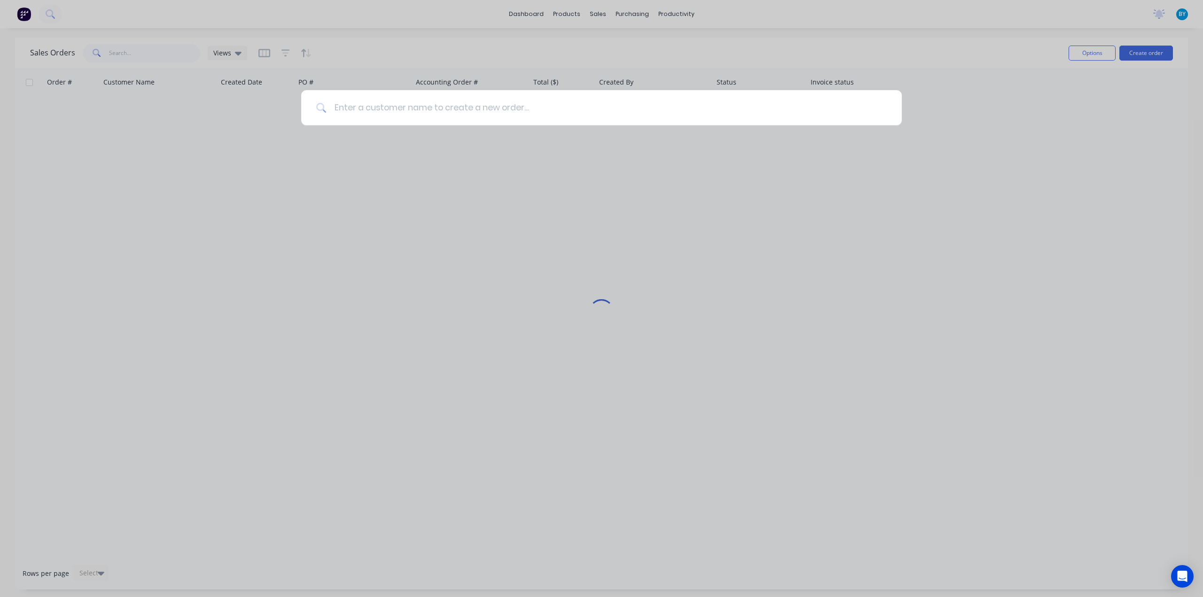
click at [526, 110] on input at bounding box center [607, 107] width 560 height 35
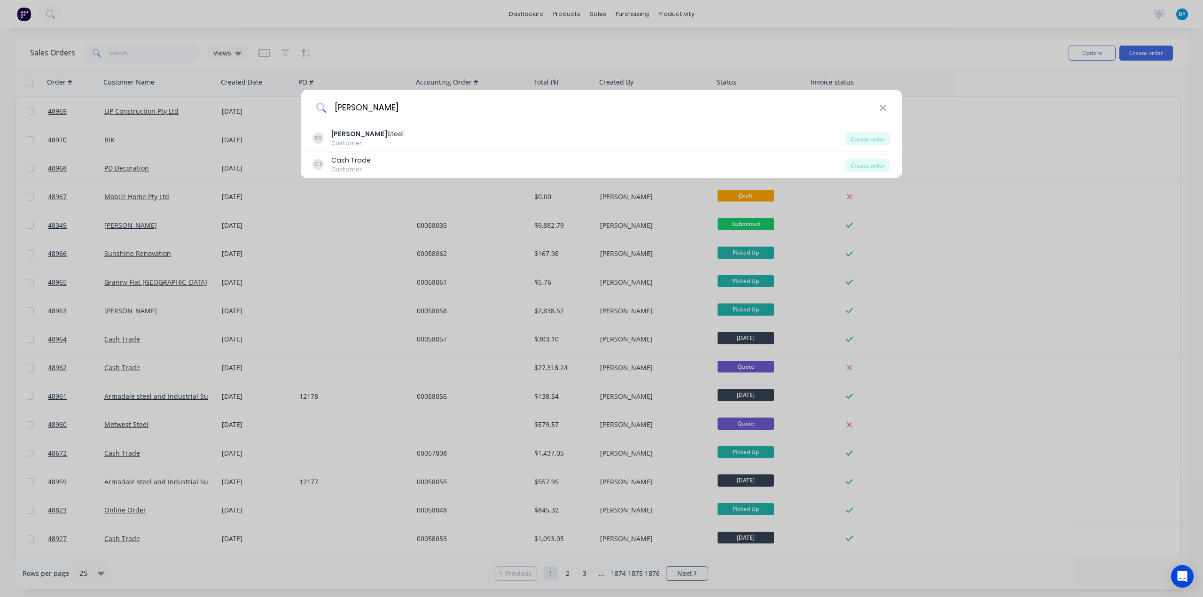
drag, startPoint x: 395, startPoint y: 112, endPoint x: 287, endPoint y: 104, distance: 108.4
click at [287, 104] on div "roys RS Roys Steel Customer Create order CT Cash Trade Customer Create order" at bounding box center [601, 298] width 1203 height 597
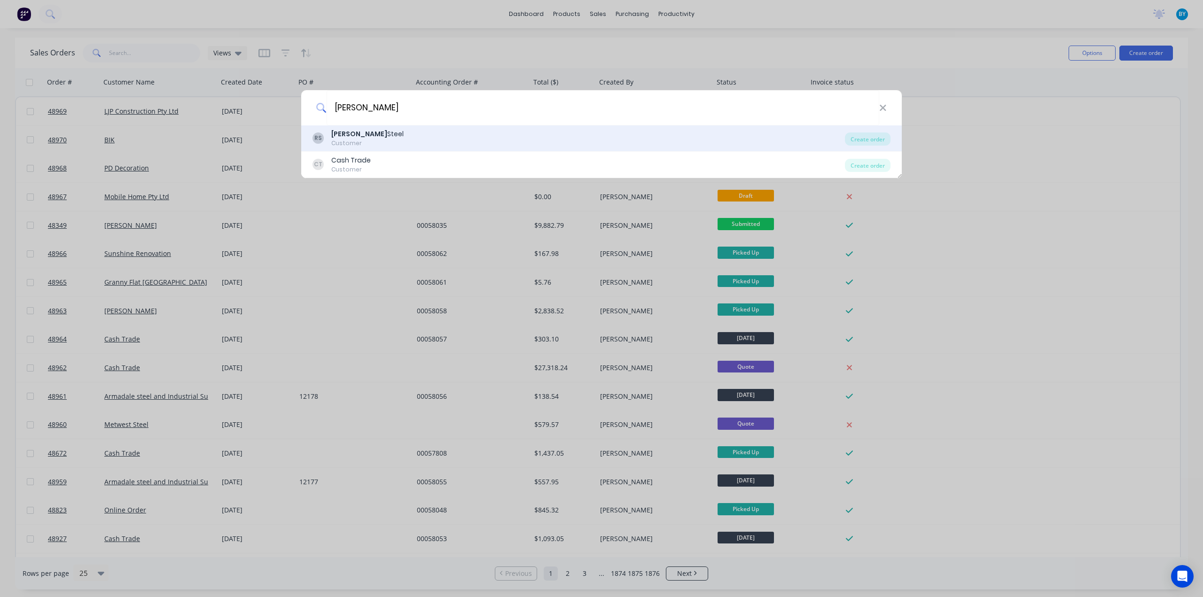
type input "roys"
click at [359, 145] on div "Customer" at bounding box center [367, 143] width 72 height 8
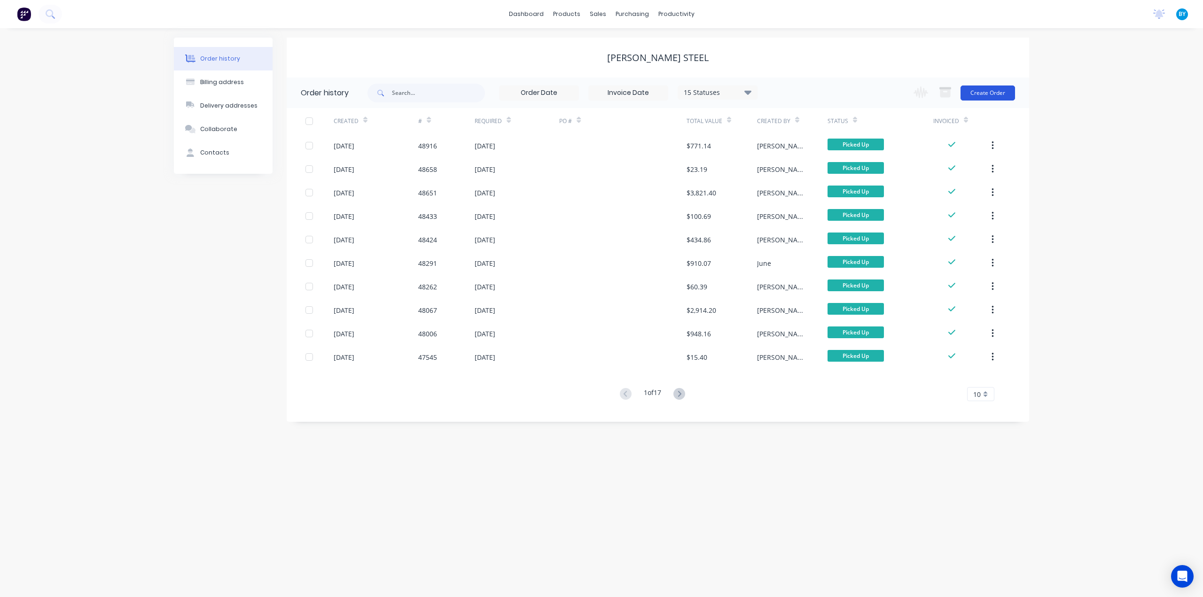
click at [989, 89] on button "Create Order" at bounding box center [988, 93] width 55 height 15
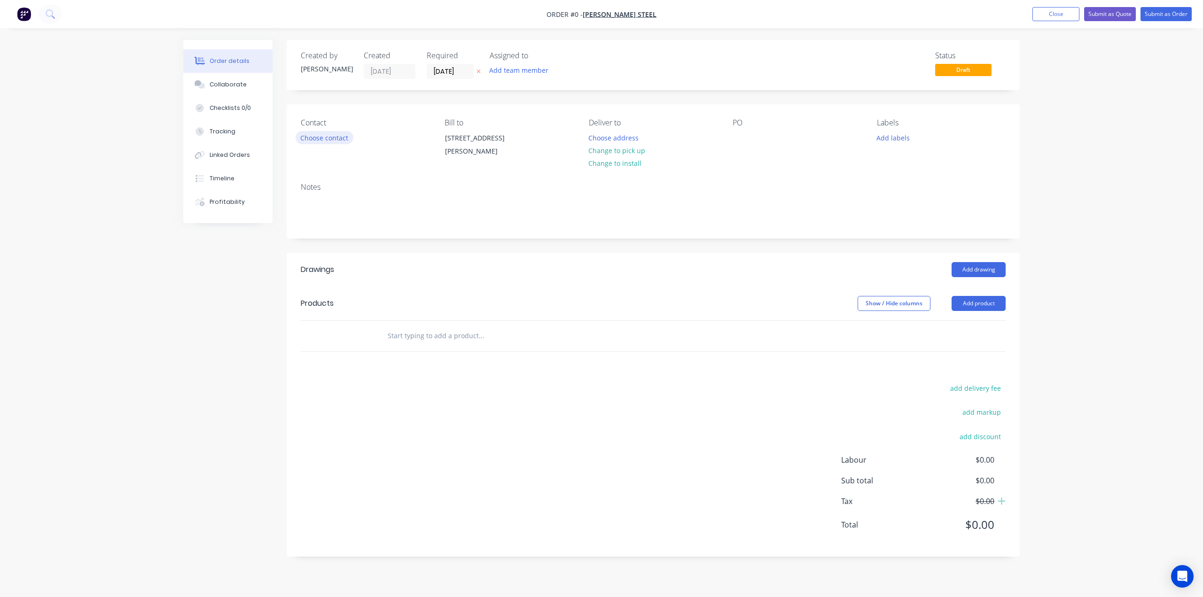
click at [324, 136] on button "Choose contact" at bounding box center [325, 137] width 58 height 13
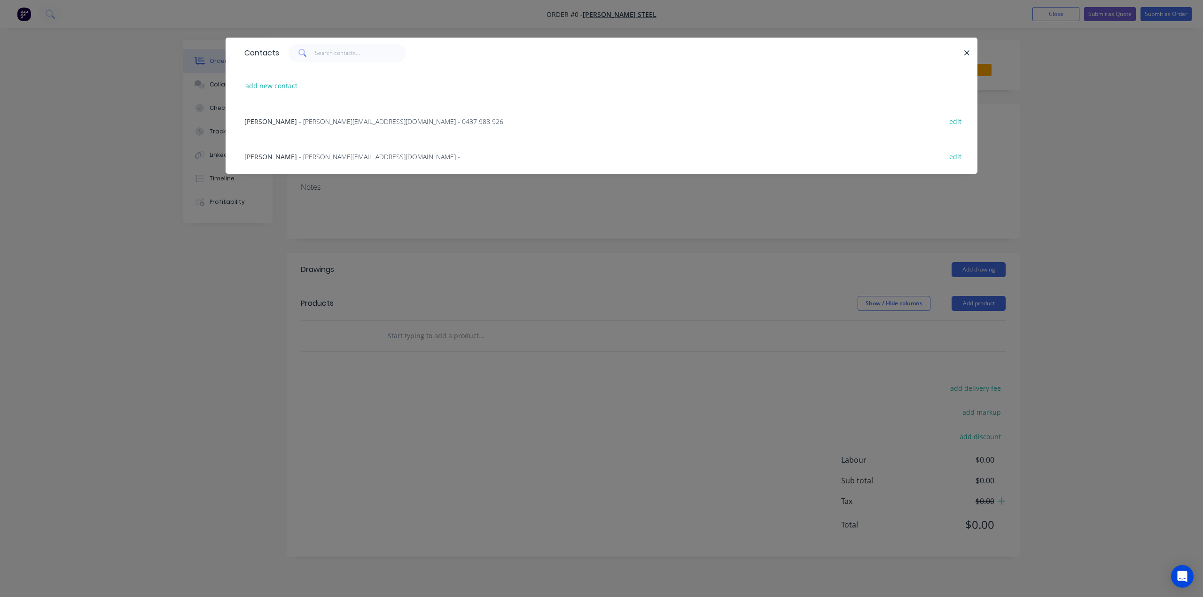
click at [331, 122] on span "- marc@royssteel.com.au - 0437 988 926" at bounding box center [401, 121] width 204 height 9
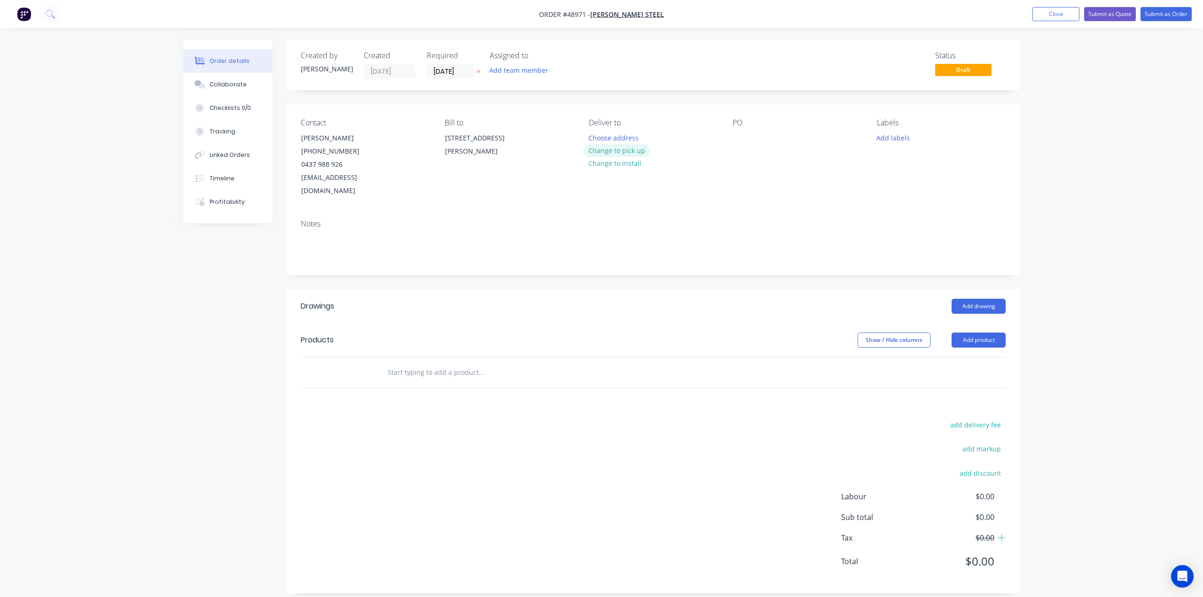
click at [610, 150] on button "Change to pick up" at bounding box center [617, 150] width 67 height 13
drag, startPoint x: 984, startPoint y: 326, endPoint x: 957, endPoint y: 326, distance: 26.8
click at [983, 333] on button "Add product" at bounding box center [979, 340] width 54 height 15
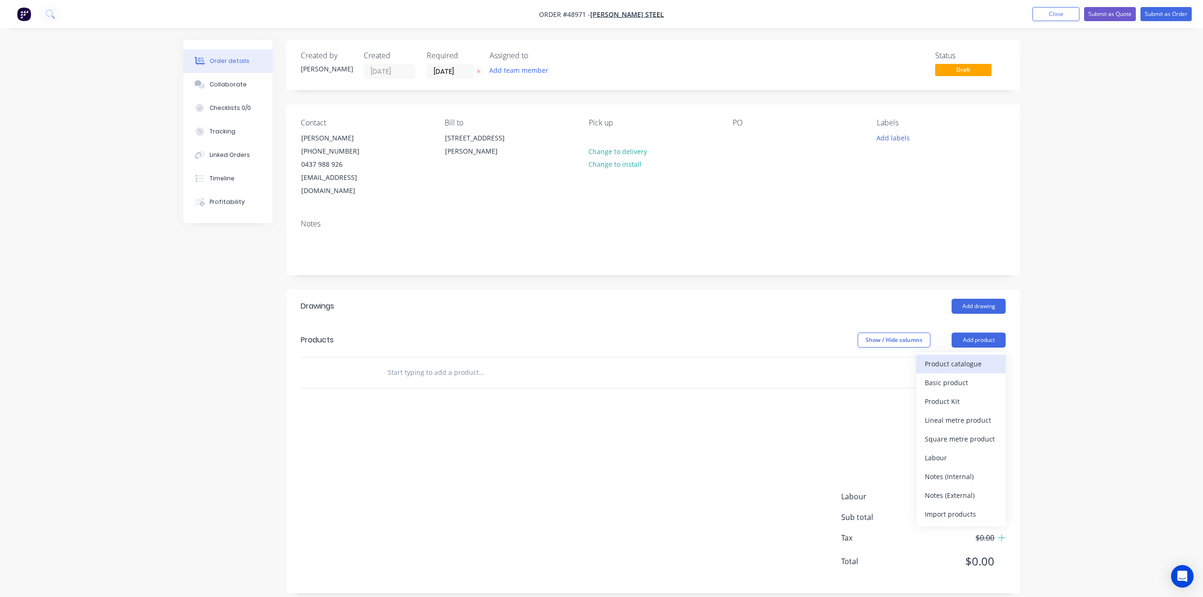
click at [956, 357] on div "Product catalogue" at bounding box center [961, 364] width 72 height 14
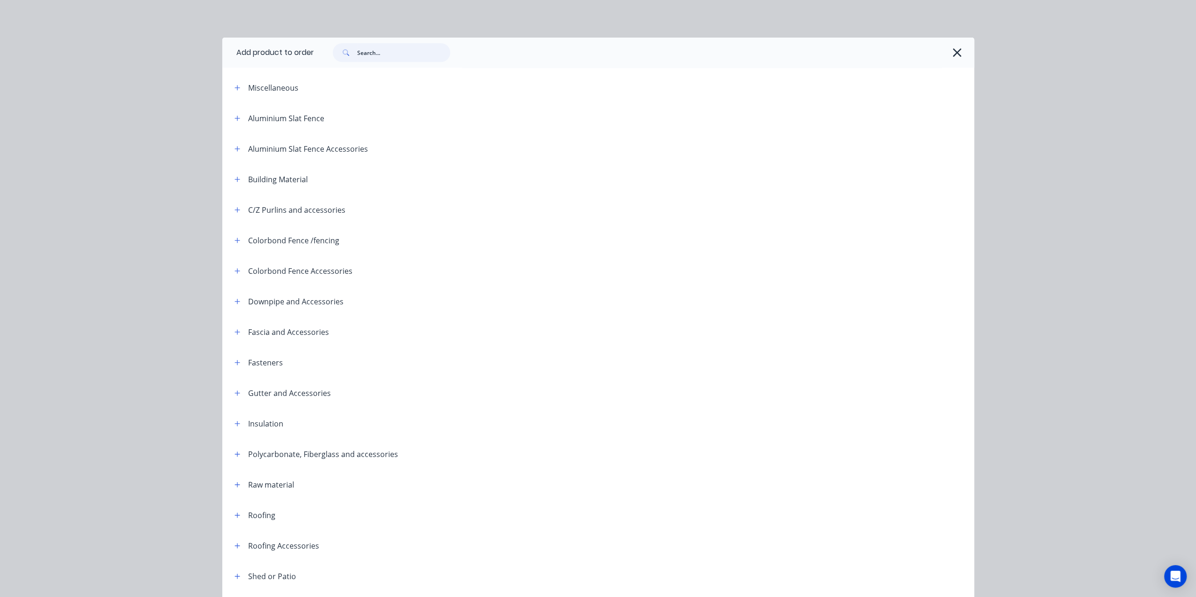
click at [397, 57] on input "text" at bounding box center [403, 52] width 93 height 19
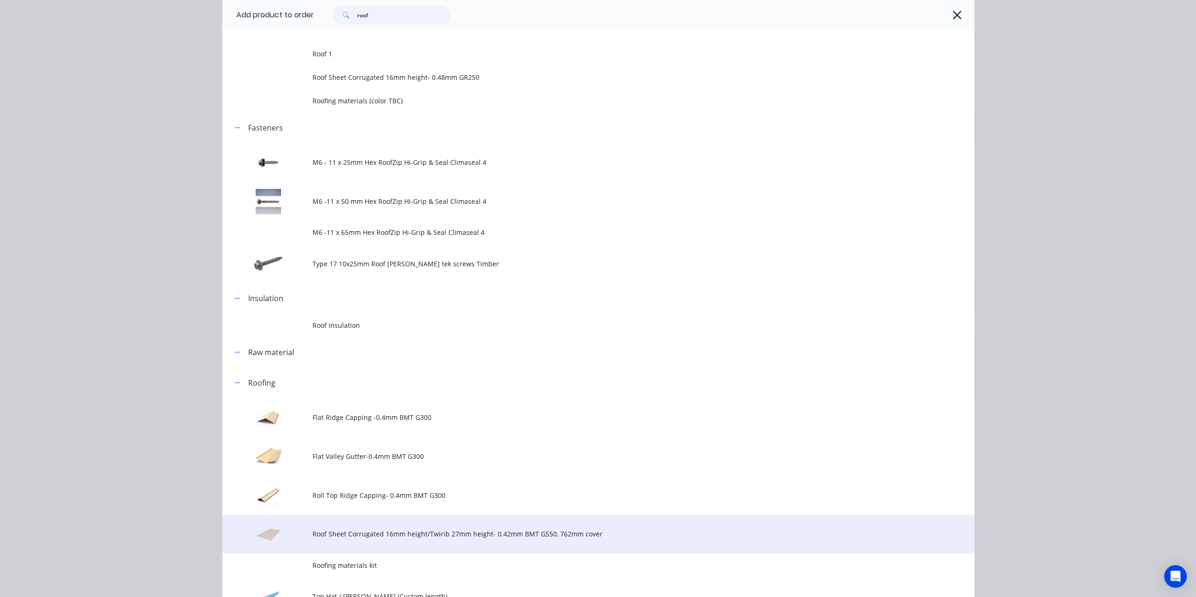
scroll to position [63, 0]
type input "roof"
click at [401, 529] on span "Roof Sheet Corrugated 16mm height/Twirib 27mm height- 0.42mm BMT G550, 762mm co…" at bounding box center [577, 532] width 529 height 10
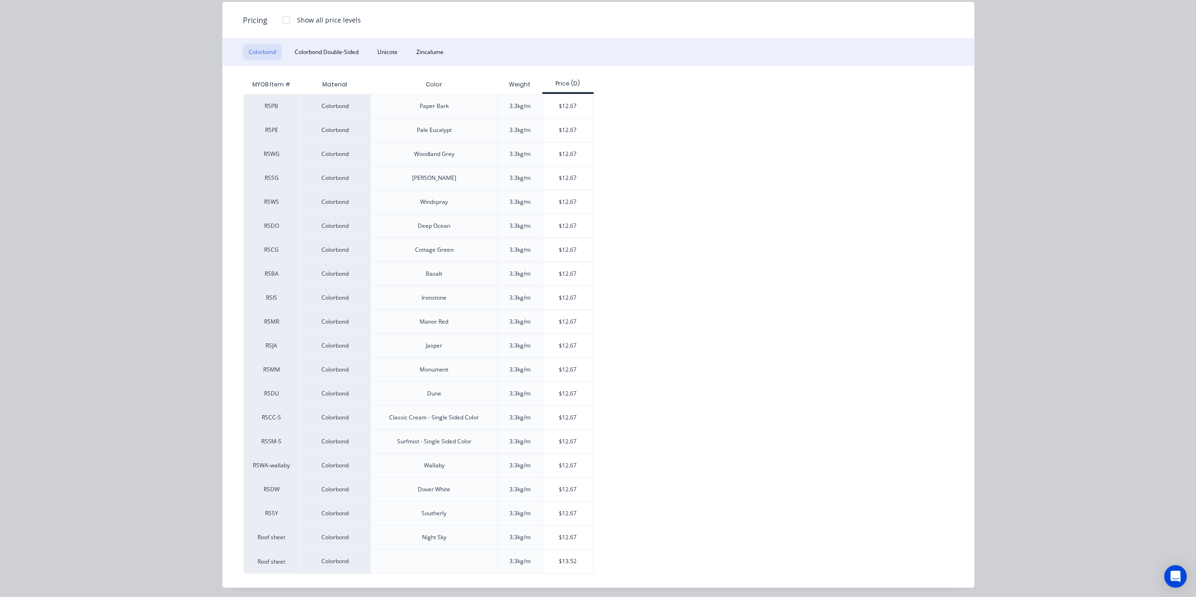
scroll to position [9, 0]
click at [550, 438] on div "$12.67" at bounding box center [568, 442] width 50 height 24
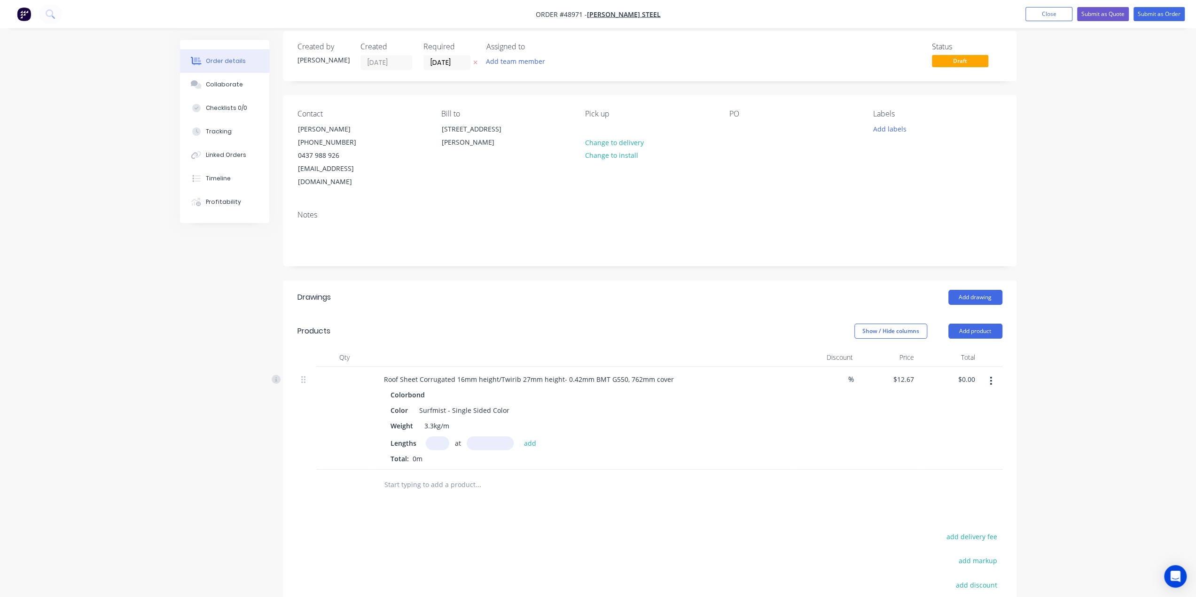
click at [436, 437] on input "text" at bounding box center [438, 444] width 24 height 14
type input "42"
type input "4721"
click at [519, 437] on button "add" at bounding box center [530, 443] width 22 height 13
type input "$2,512.23"
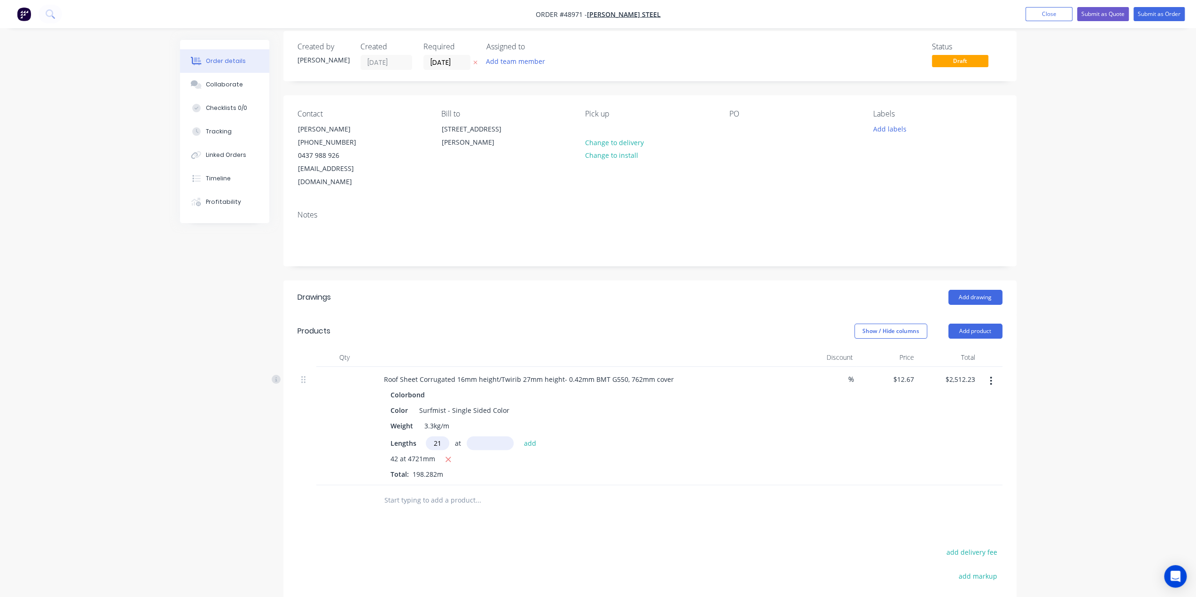
type input "21"
type input "3525"
click at [519, 437] on button "add" at bounding box center [530, 443] width 22 height 13
type input "$3,450.13"
drag, startPoint x: 496, startPoint y: 364, endPoint x: 564, endPoint y: 369, distance: 67.8
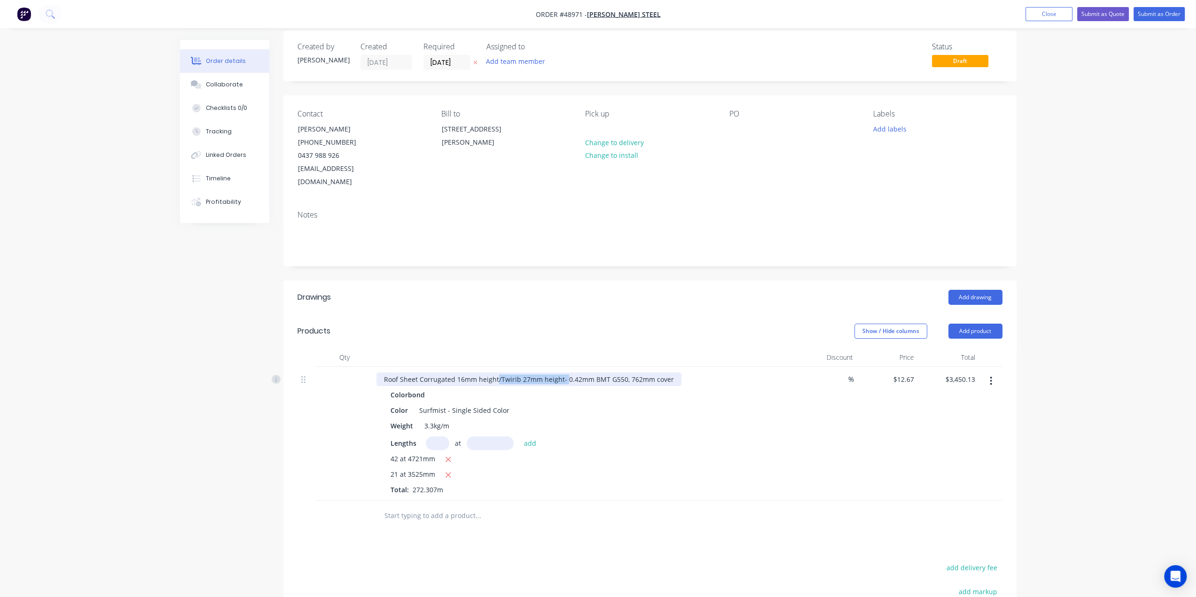
click at [564, 373] on div "Roof Sheet Corrugated 16mm height/Twirib 27mm height- 0.42mm BMT G550, 762mm co…" at bounding box center [529, 380] width 305 height 14
click at [801, 428] on div "%" at bounding box center [826, 434] width 61 height 134
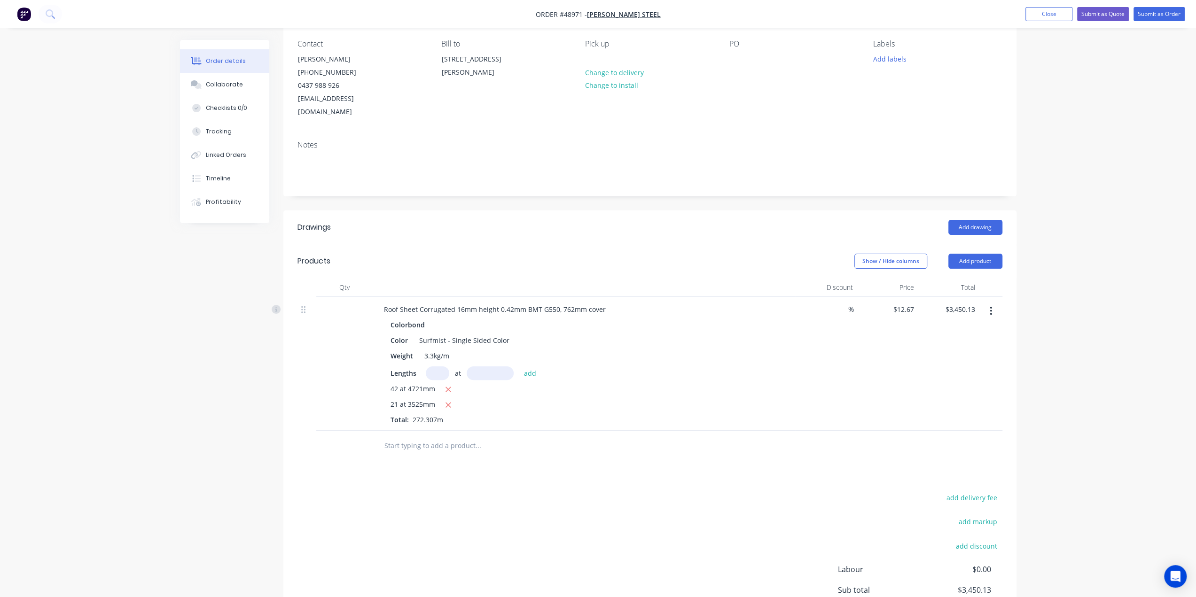
scroll to position [69, 0]
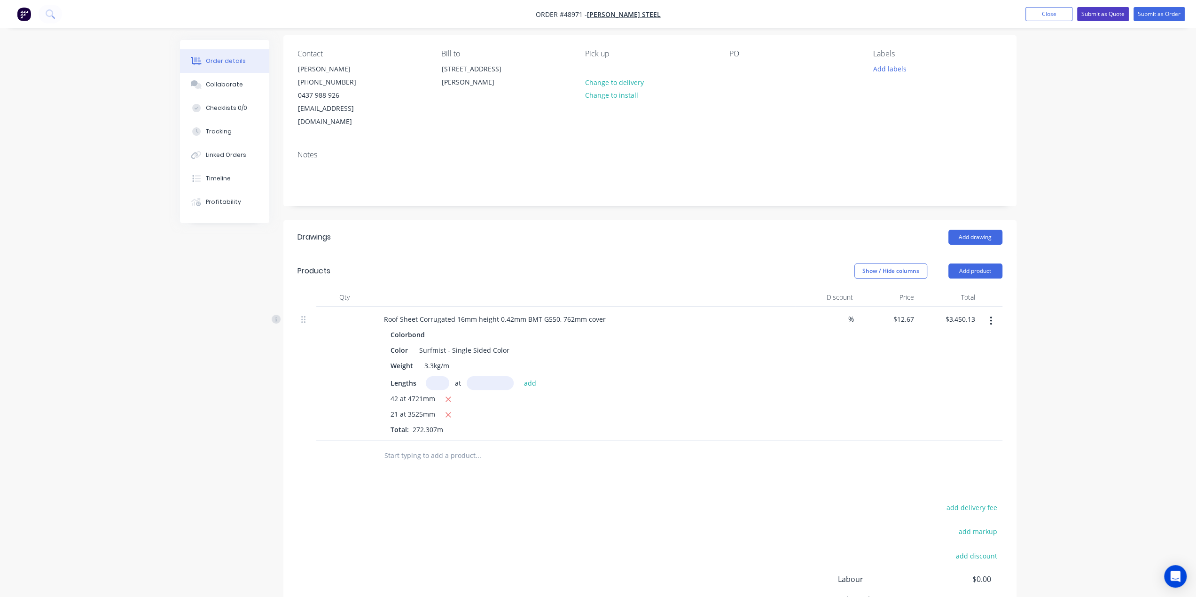
click at [1104, 10] on button "Submit as Quote" at bounding box center [1103, 14] width 52 height 14
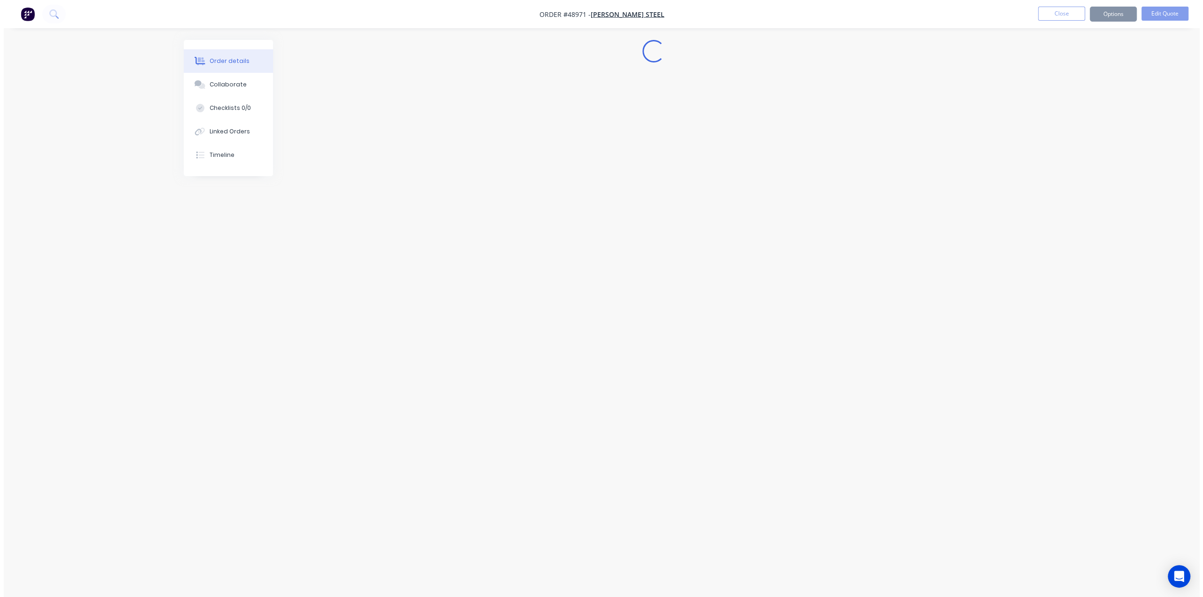
scroll to position [0, 0]
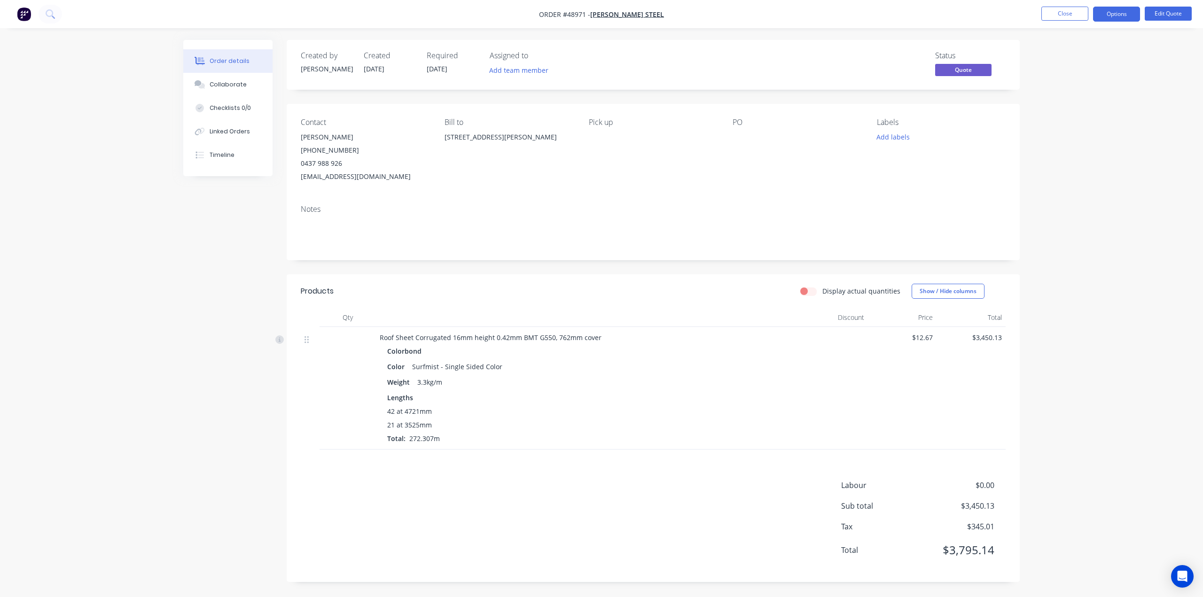
click at [1081, 244] on div "Order details Collaborate Checklists 0/0 Linked Orders Timeline Order details C…" at bounding box center [601, 298] width 1203 height 597
click at [699, 401] on div "Lengths" at bounding box center [587, 398] width 400 height 10
click at [736, 444] on div "Roof Sheet Corrugated 16mm height 0.42mm BMT G550, 762mm cover Colorbond Color …" at bounding box center [587, 388] width 423 height 123
click at [1034, 142] on div "Order details Collaborate Checklists 0/0 Linked Orders Timeline Order details C…" at bounding box center [601, 298] width 1203 height 597
click at [1117, 15] on button "Options" at bounding box center [1116, 14] width 47 height 15
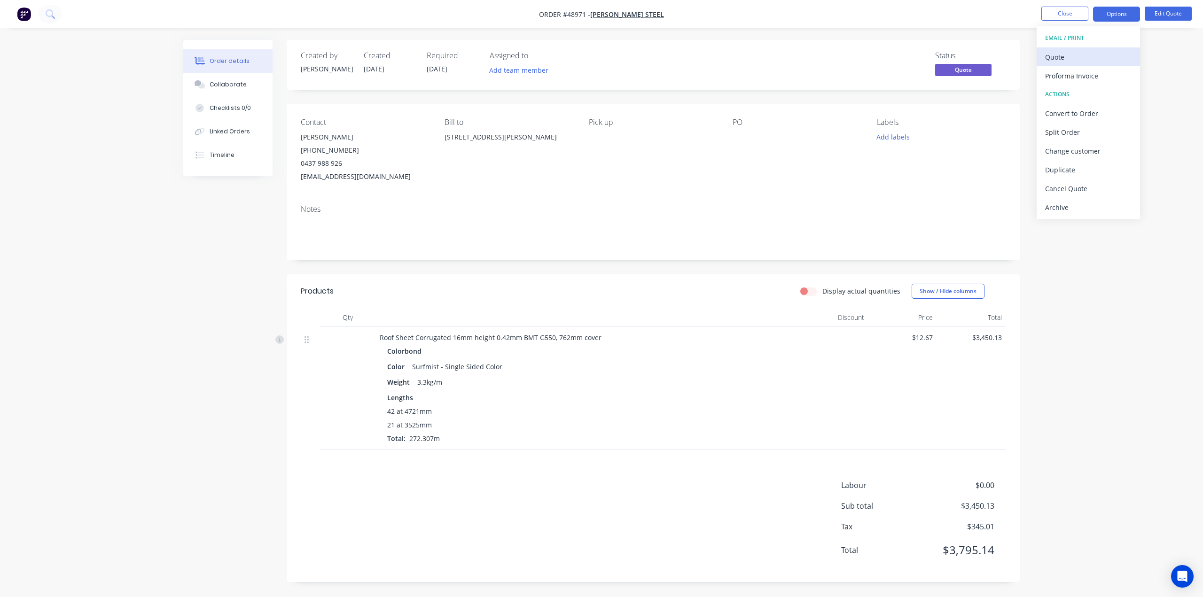
click at [1089, 58] on div "Quote" at bounding box center [1088, 57] width 86 height 14
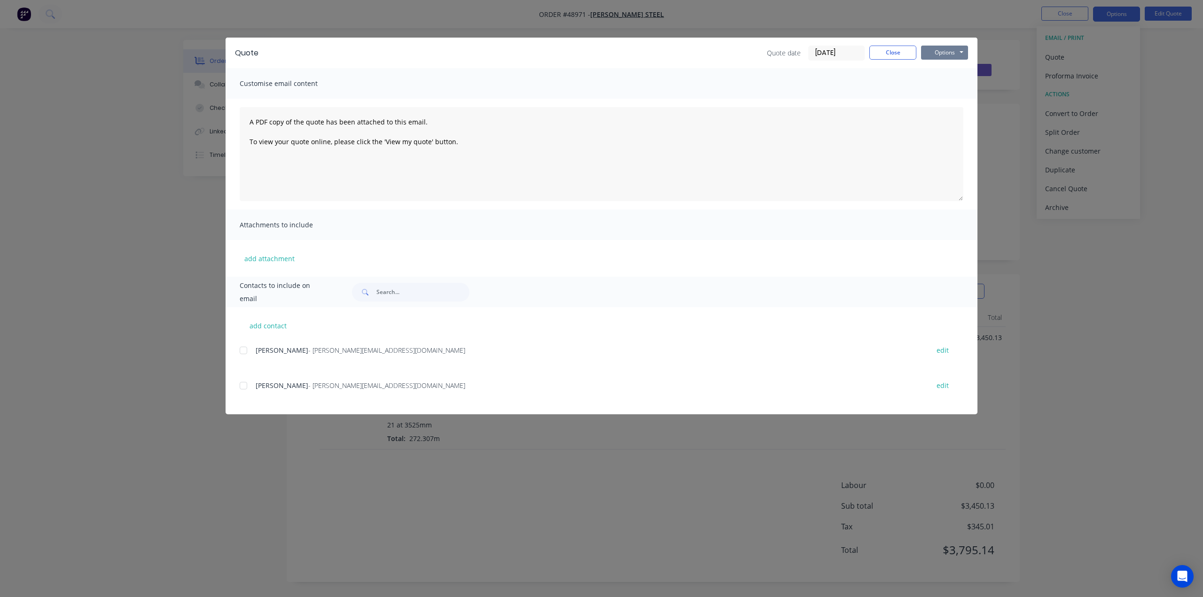
click at [955, 48] on button "Options" at bounding box center [944, 53] width 47 height 14
click at [951, 83] on button "Print" at bounding box center [951, 85] width 60 height 16
click at [1098, 129] on div "Quote Quote date 08/09/25 Close Options Preview Print Email Customise email con…" at bounding box center [601, 298] width 1203 height 597
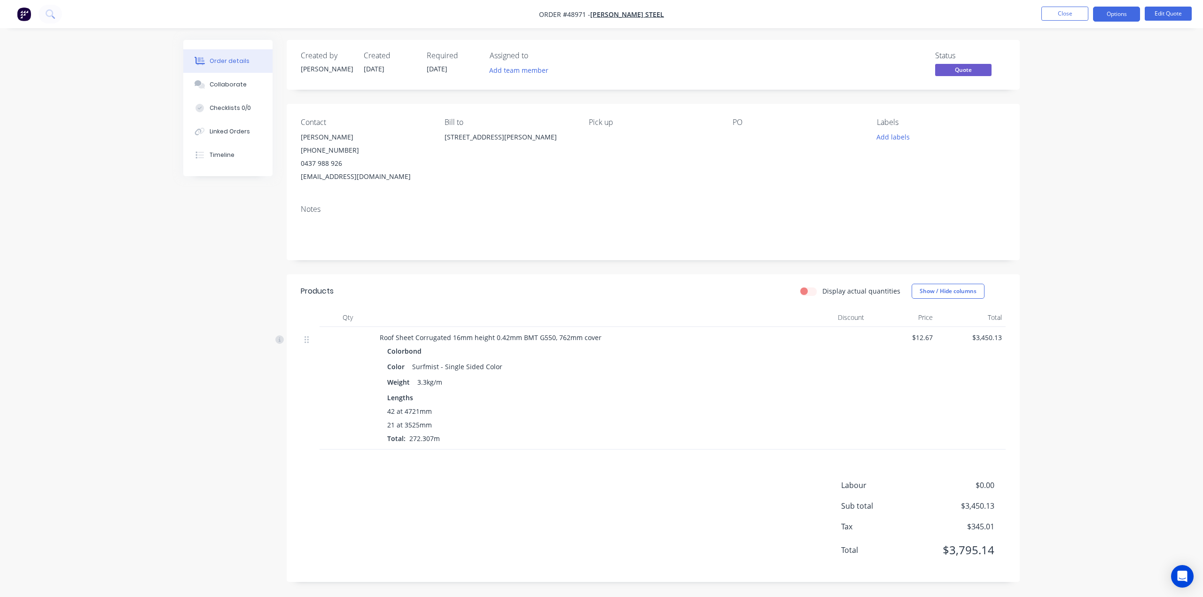
click at [33, 13] on button "button" at bounding box center [24, 14] width 20 height 15
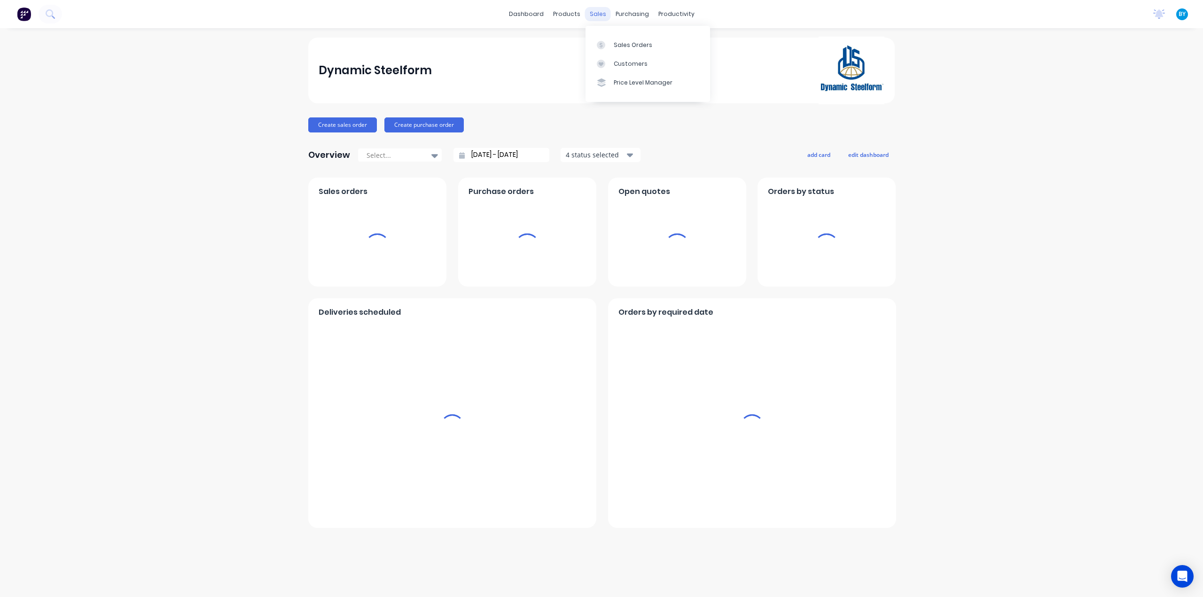
click at [594, 16] on div "sales" at bounding box center [598, 14] width 26 height 14
click at [606, 43] on div at bounding box center [604, 45] width 14 height 8
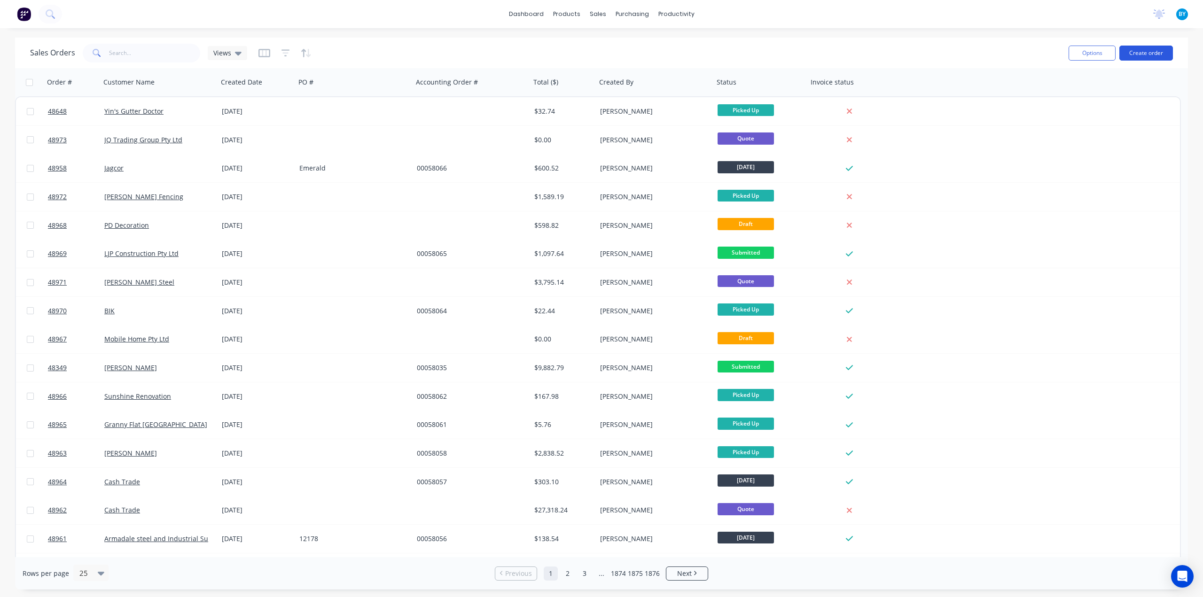
click at [1155, 53] on button "Create order" at bounding box center [1147, 53] width 54 height 15
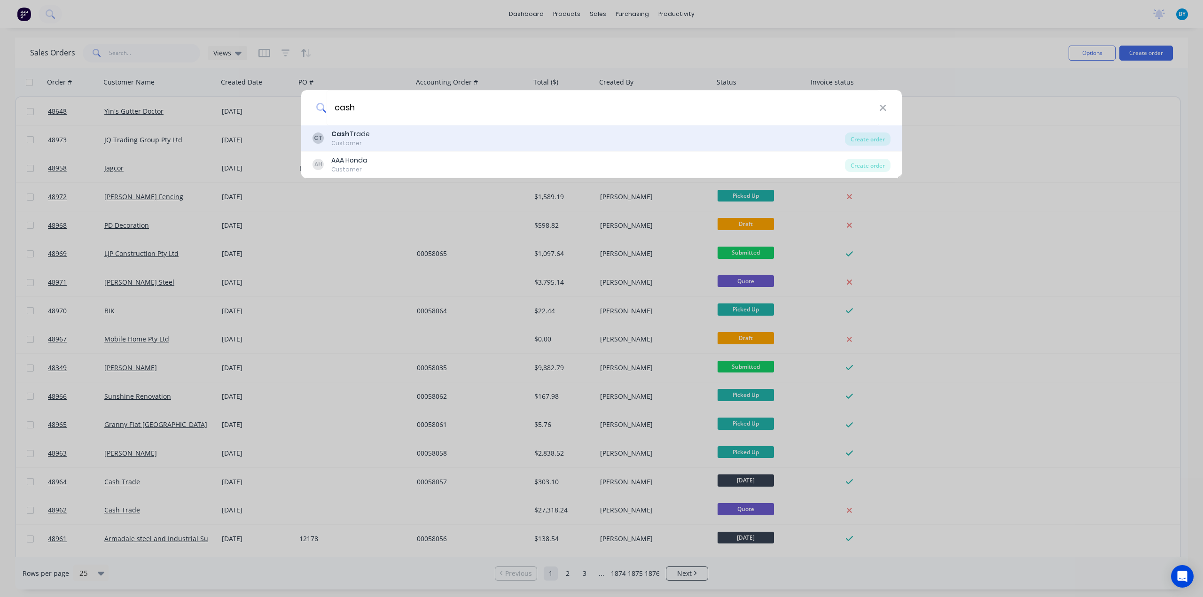
type input "cash"
click at [425, 147] on div "CT Cash Trade Customer" at bounding box center [579, 138] width 533 height 18
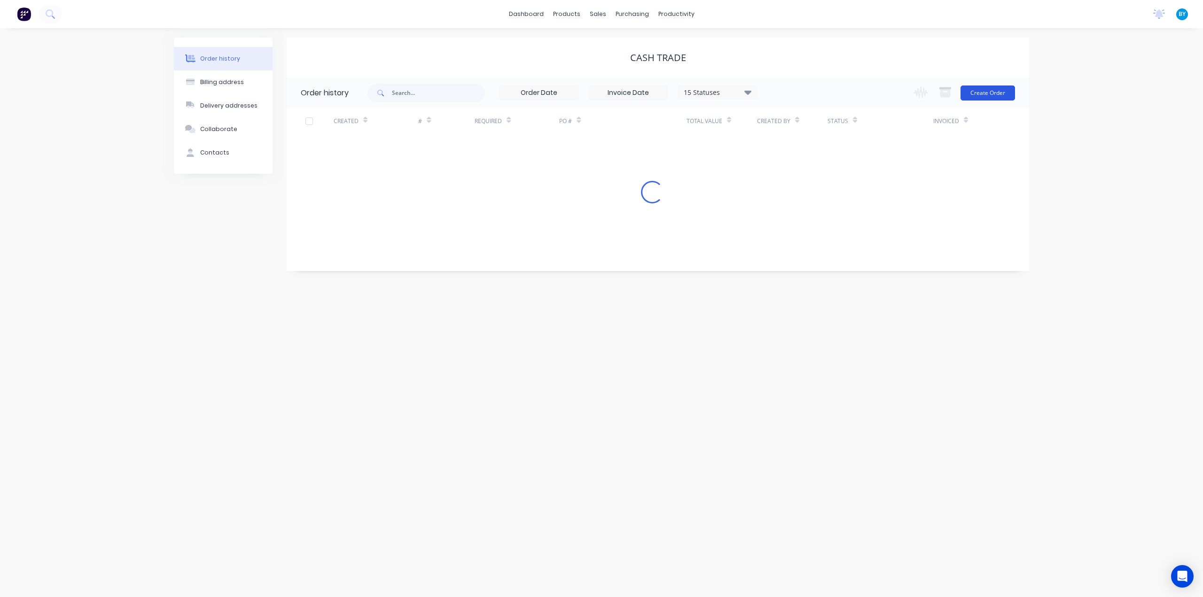
click at [976, 92] on button "Create Order" at bounding box center [988, 93] width 55 height 15
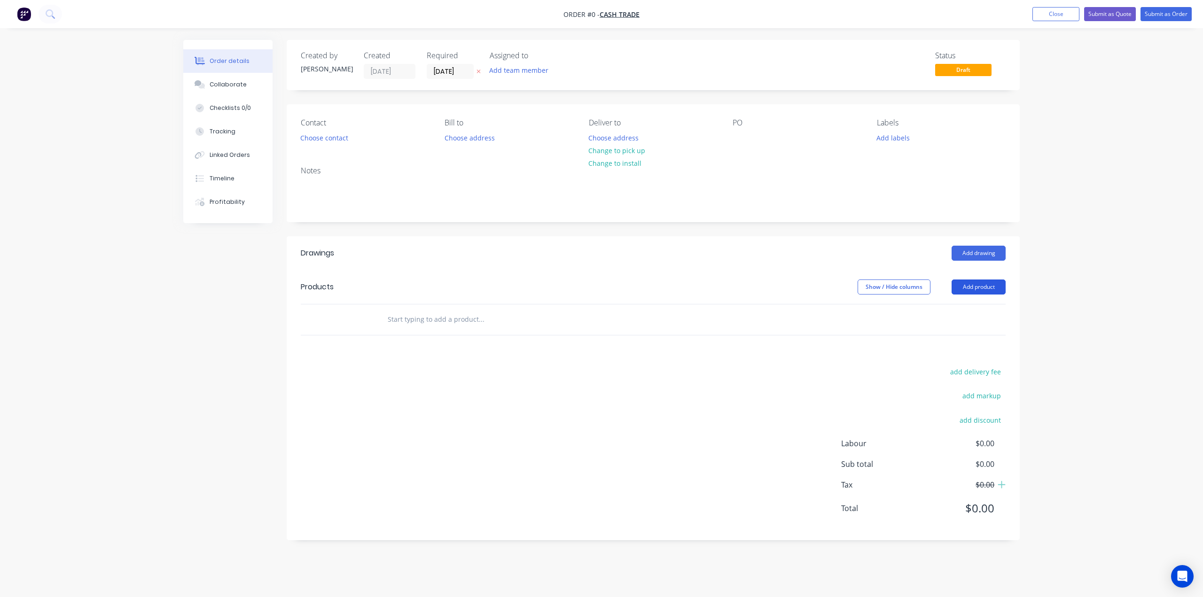
click at [972, 282] on button "Add product" at bounding box center [979, 287] width 54 height 15
click at [966, 307] on div "Product catalogue" at bounding box center [961, 311] width 72 height 14
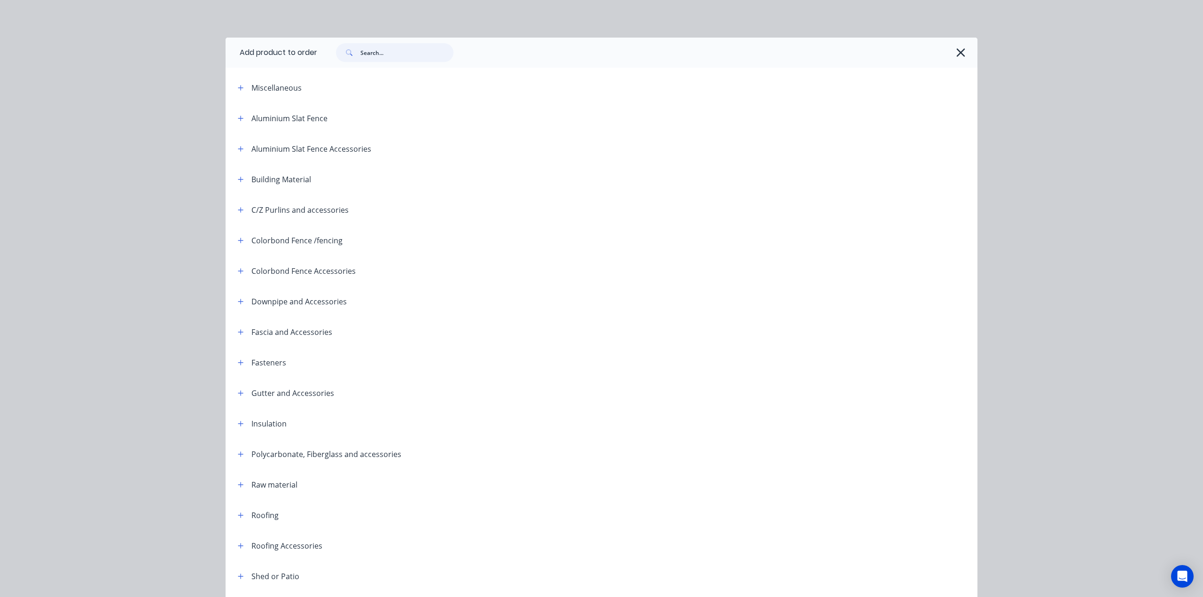
click at [404, 56] on input "text" at bounding box center [407, 52] width 93 height 19
type input "s"
type input "d"
type input "s"
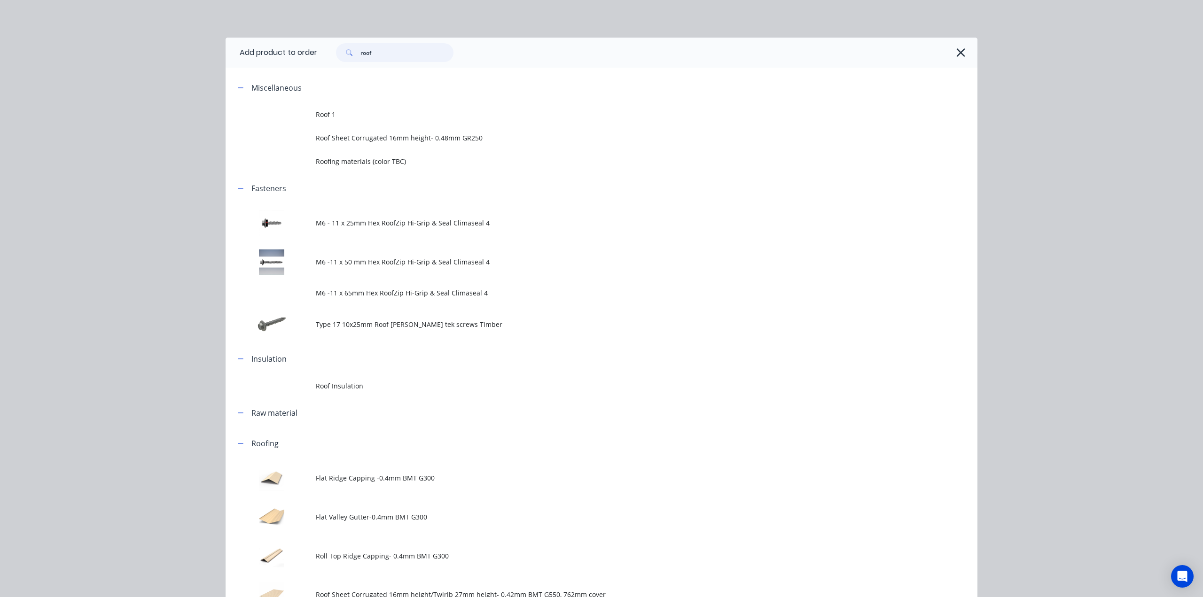
drag, startPoint x: 377, startPoint y: 58, endPoint x: 303, endPoint y: 56, distance: 73.8
click at [301, 54] on header "Add product to order roof" at bounding box center [602, 53] width 752 height 30
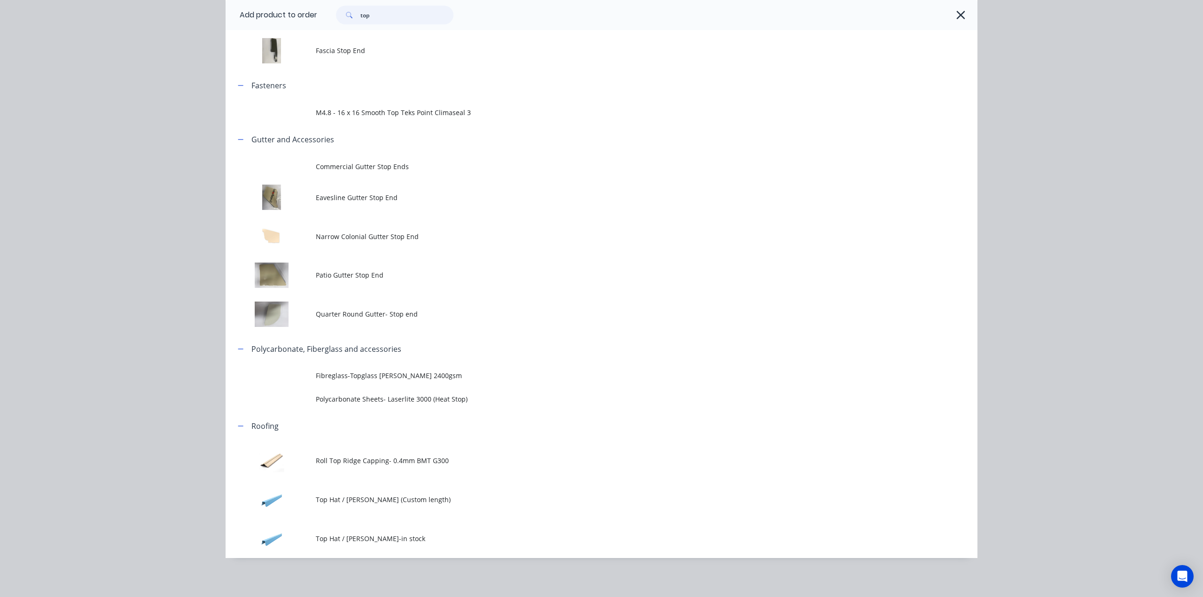
scroll to position [228, 0]
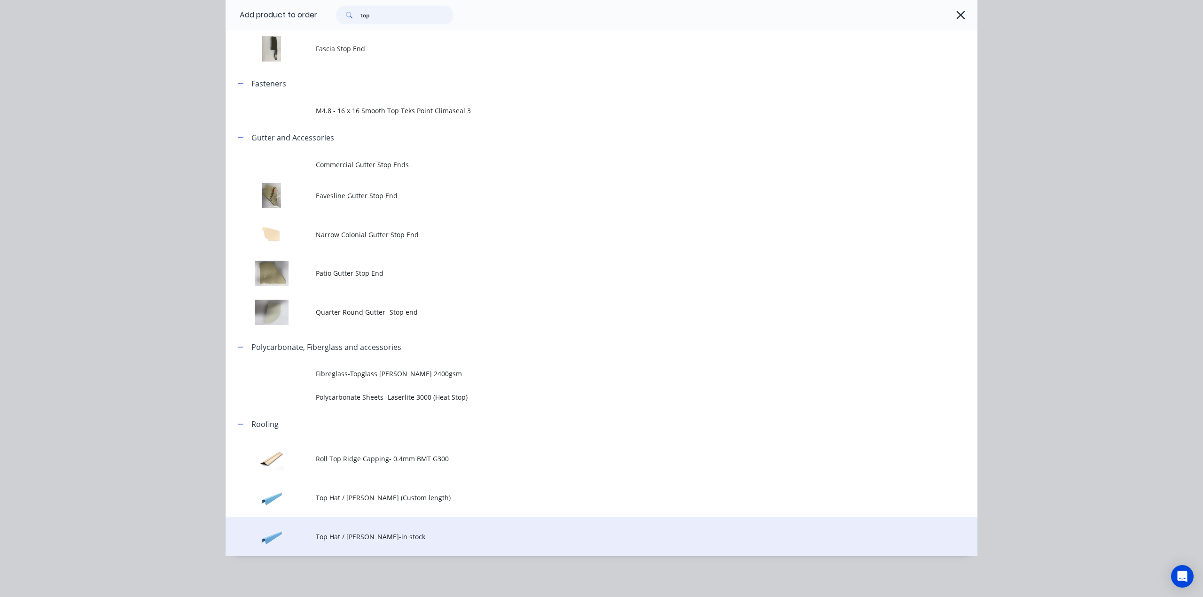
type input "top"
click at [420, 538] on span "Top Hat / Batten-in stock" at bounding box center [580, 537] width 529 height 10
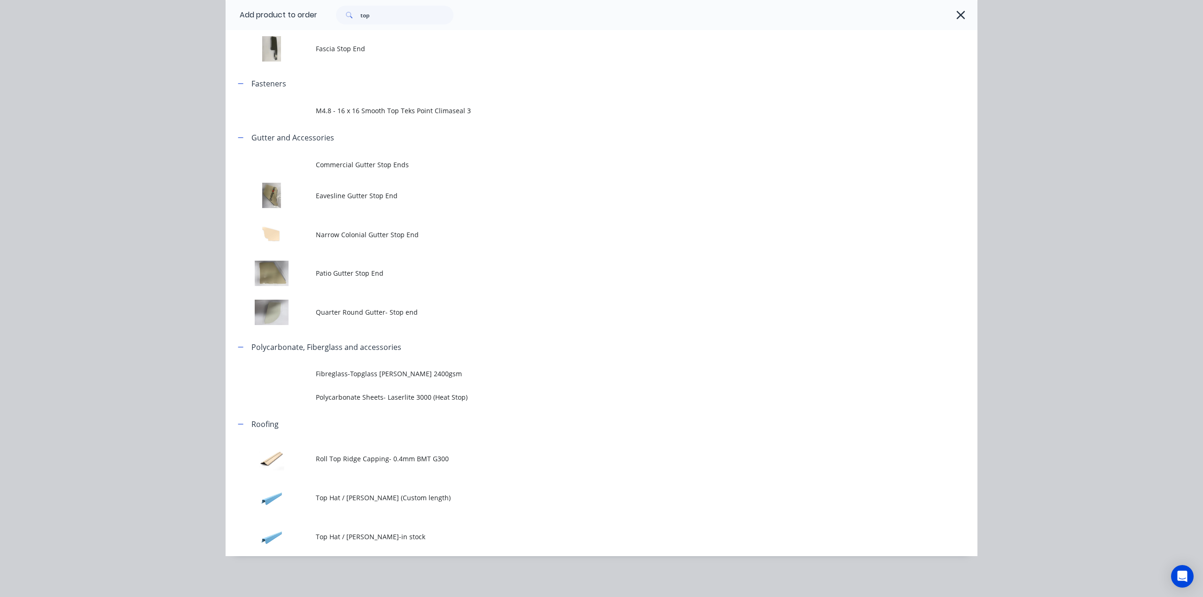
scroll to position [0, 0]
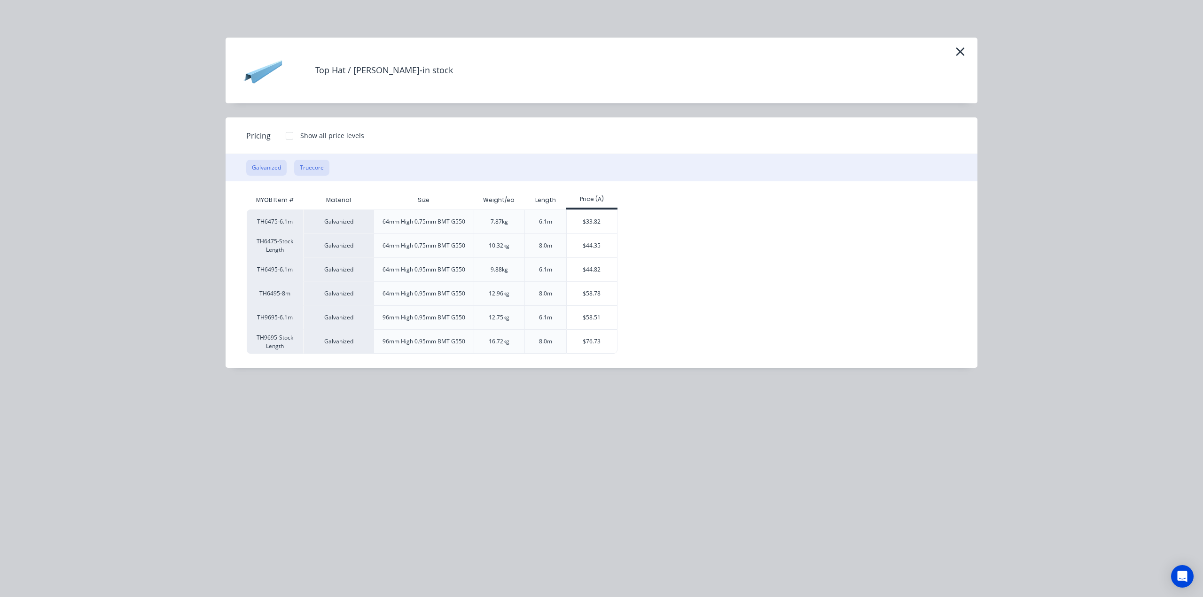
click at [321, 173] on button "Truecore" at bounding box center [311, 168] width 35 height 16
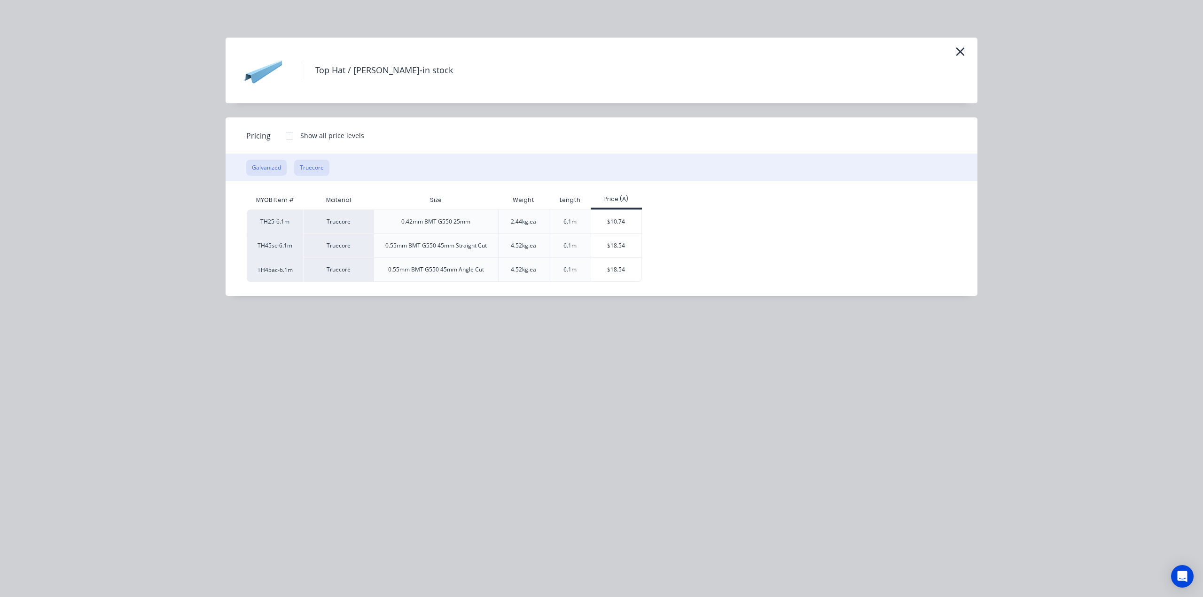
click at [274, 162] on button "Galvanized" at bounding box center [266, 168] width 40 height 16
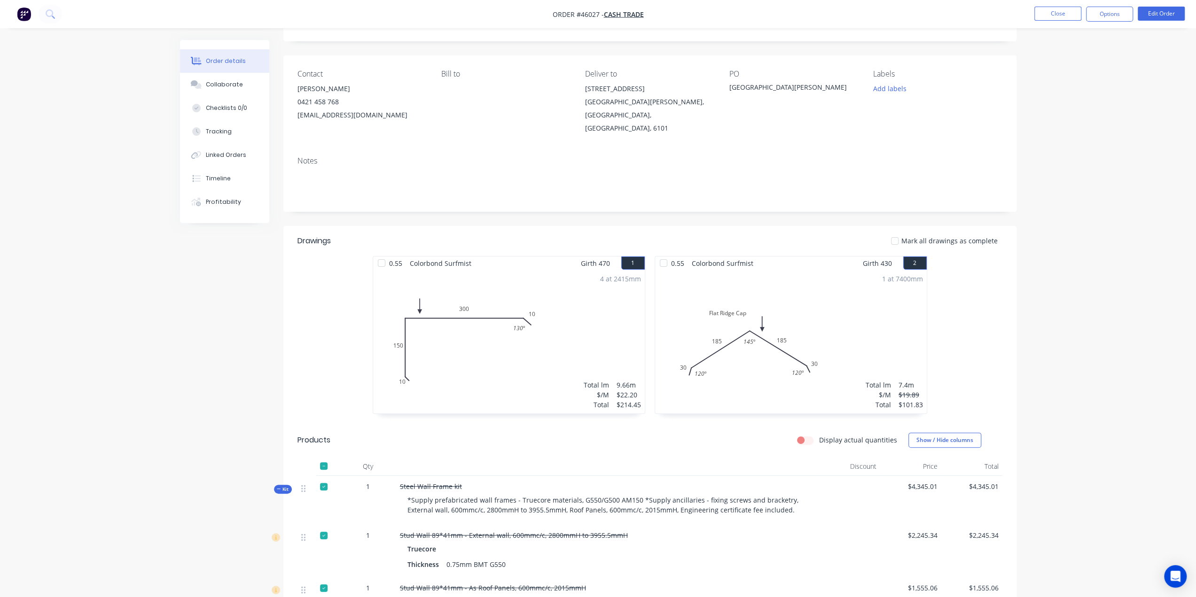
scroll to position [31, 0]
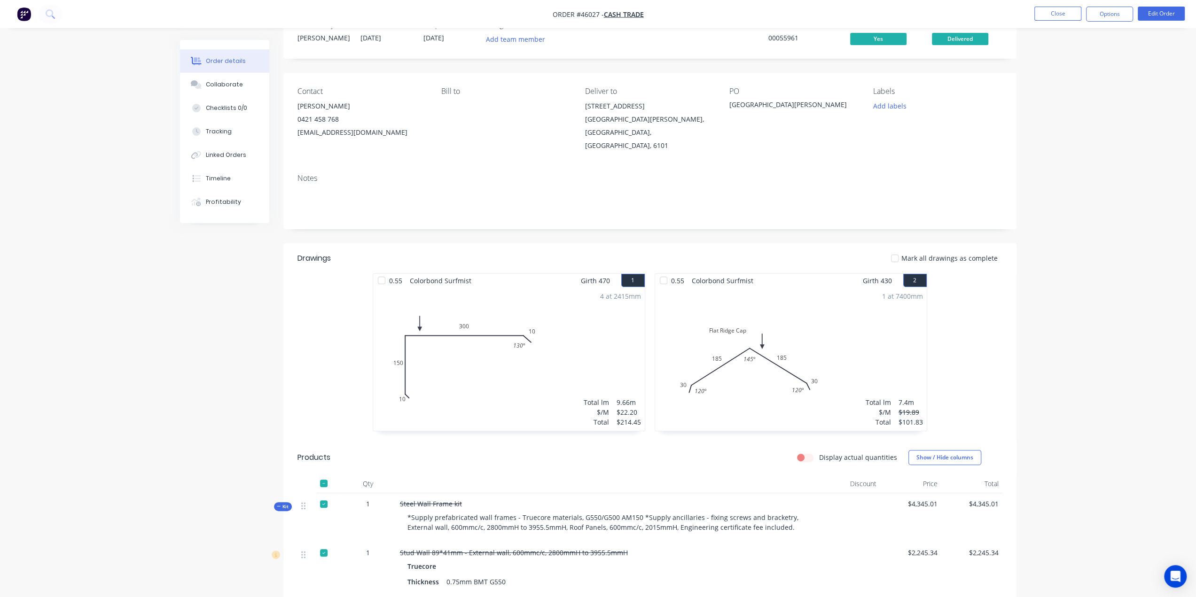
drag, startPoint x: 1052, startPoint y: 258, endPoint x: 1060, endPoint y: 221, distance: 37.1
drag, startPoint x: 1087, startPoint y: 133, endPoint x: 1087, endPoint y: 126, distance: 7.1
click at [1108, 14] on button "Options" at bounding box center [1109, 14] width 47 height 15
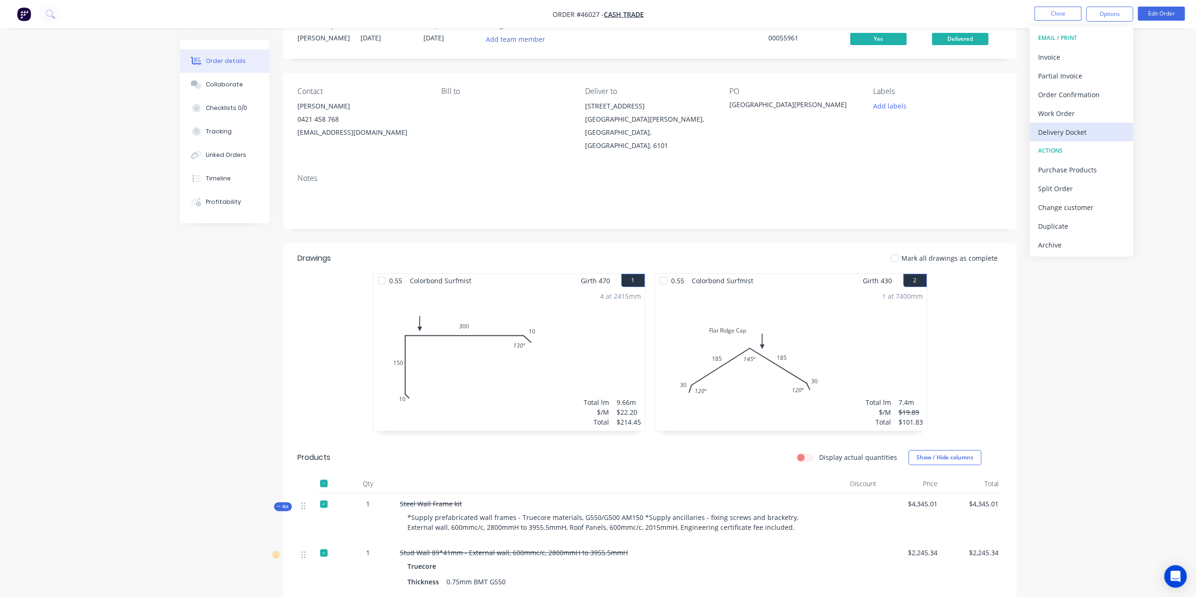
click at [1075, 130] on div "Delivery Docket" at bounding box center [1081, 133] width 86 height 14
click at [1072, 99] on div "Without pricing" at bounding box center [1081, 95] width 86 height 14
click at [1055, 104] on button "Custom" at bounding box center [1081, 113] width 103 height 19
click at [1067, 95] on div "Without pricing" at bounding box center [1081, 95] width 86 height 14
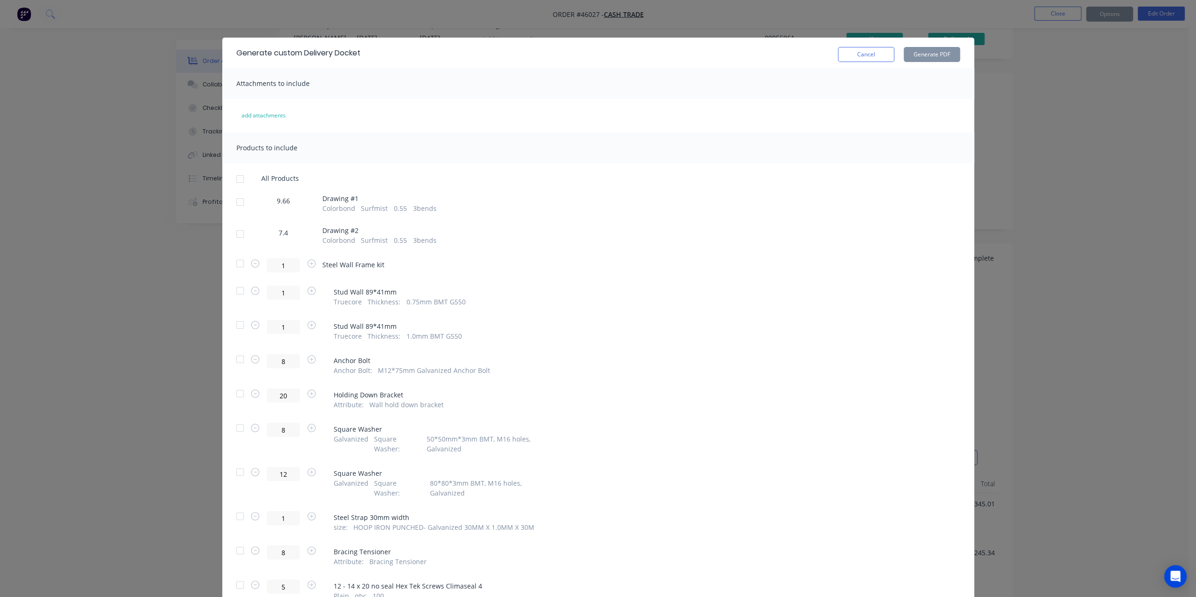
click at [238, 233] on div at bounding box center [240, 234] width 19 height 19
click at [917, 52] on button "Generate PDF" at bounding box center [932, 54] width 56 height 15
click at [377, 22] on div "Generate custom Delivery Docket Cancel Generate PDF Attachments to include add …" at bounding box center [598, 298] width 1196 height 597
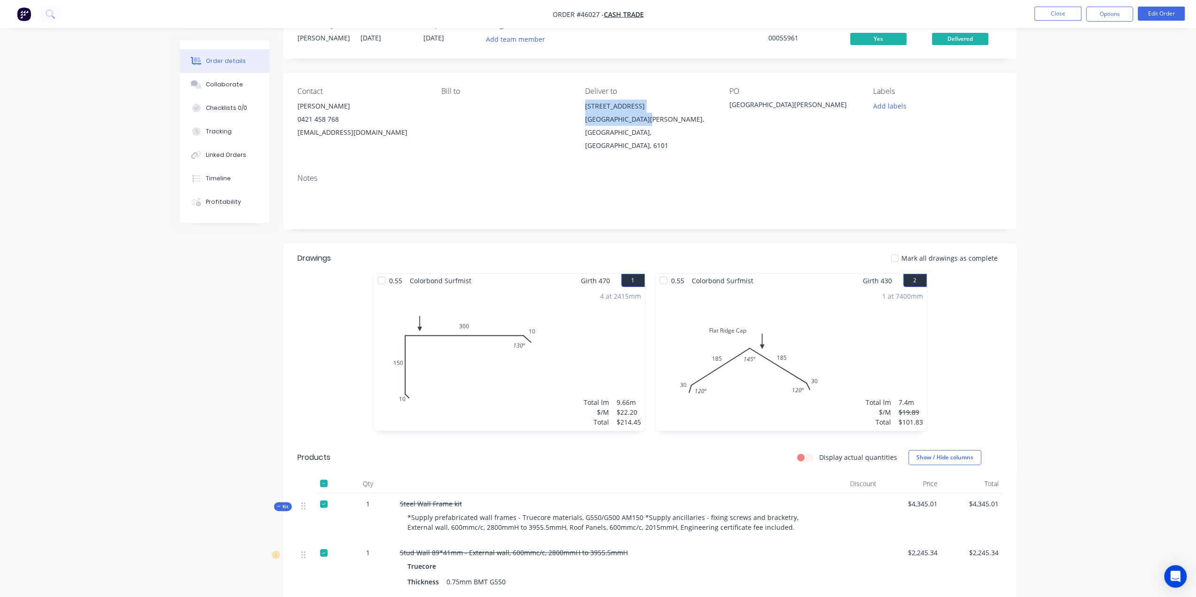
drag, startPoint x: 588, startPoint y: 107, endPoint x: 649, endPoint y: 118, distance: 61.6
click at [649, 118] on div "Contact Cain 0421 458 768 caincurtis@gmail.com Bill to Deliver to 8 Whittlesfor…" at bounding box center [649, 120] width 733 height 94
copy div "8 Whittlesford Street EAST VICTORIA PARK"
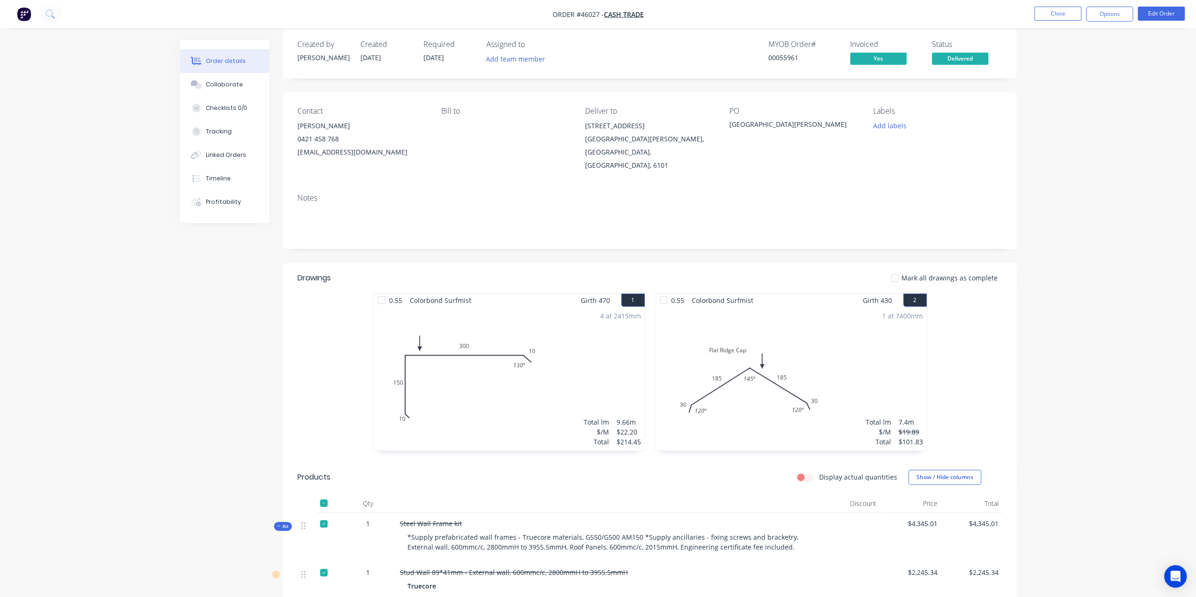
scroll to position [0, 0]
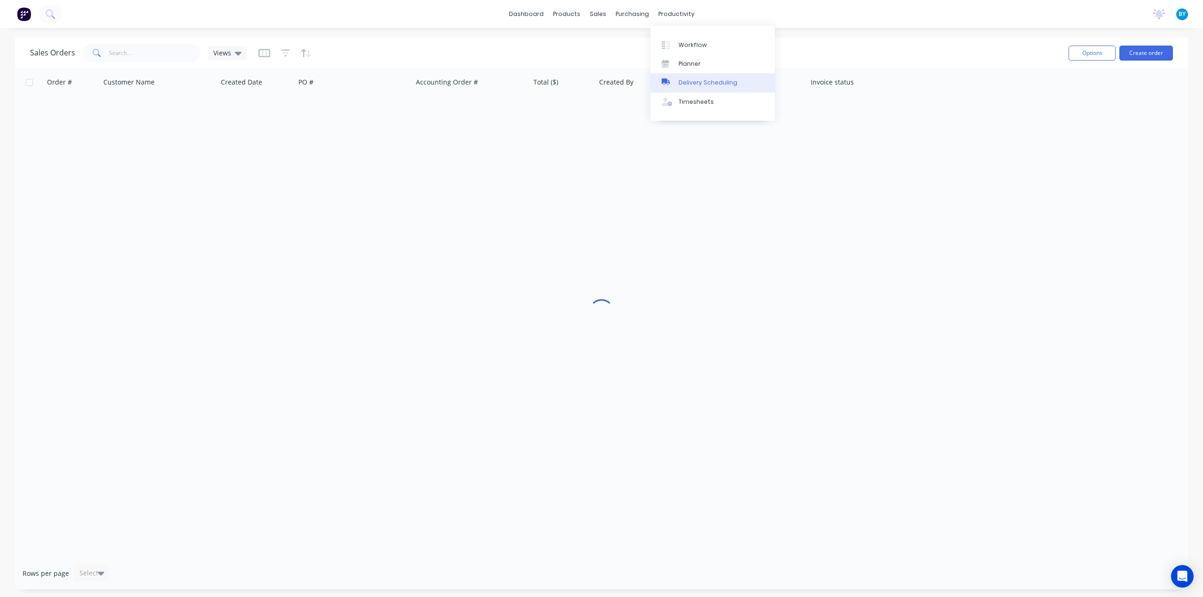
click at [689, 80] on div "Delivery Scheduling" at bounding box center [708, 83] width 59 height 8
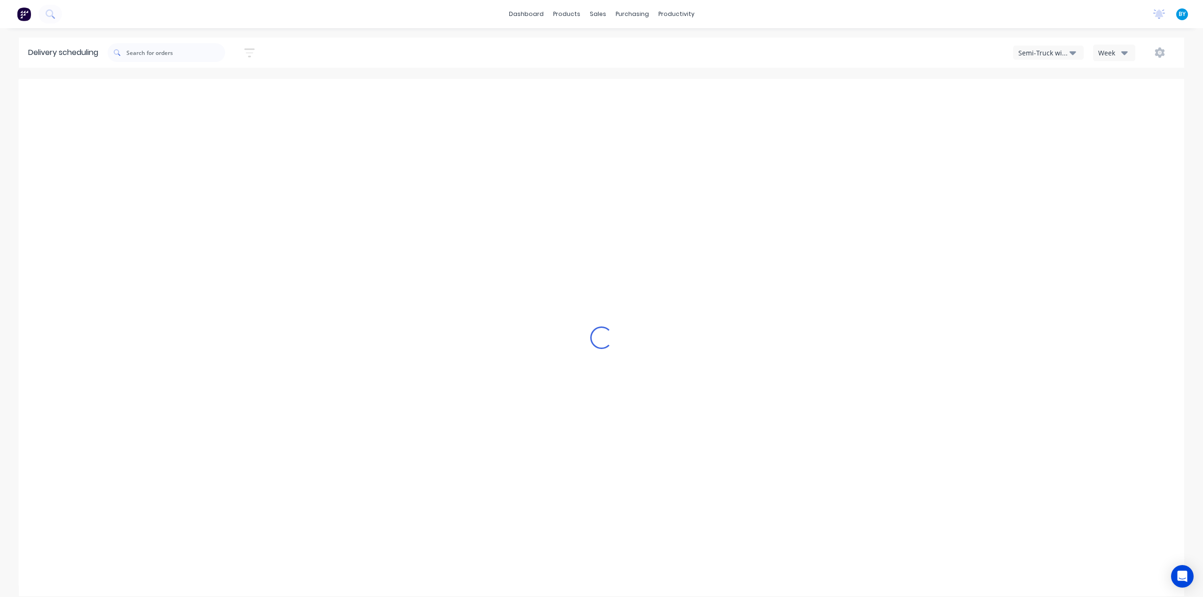
drag, startPoint x: 1051, startPoint y: 47, endPoint x: 1050, endPoint y: 58, distance: 11.8
click at [1051, 47] on button "Semi-Truck with Hiab" at bounding box center [1048, 53] width 71 height 14
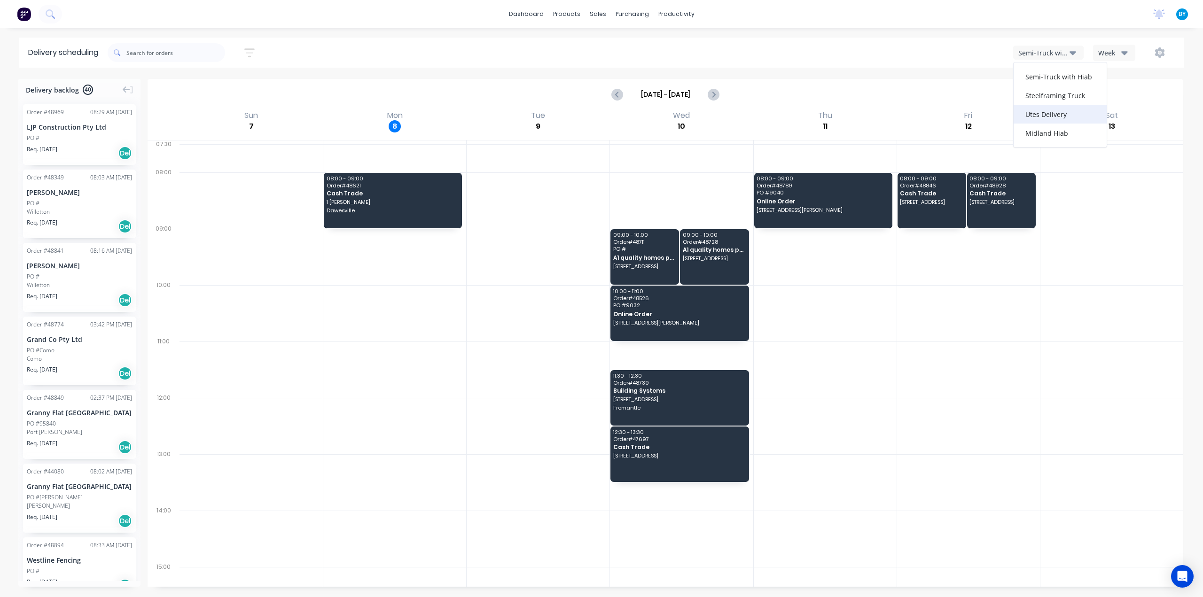
click at [1049, 116] on div "Utes Delivery" at bounding box center [1060, 114] width 93 height 19
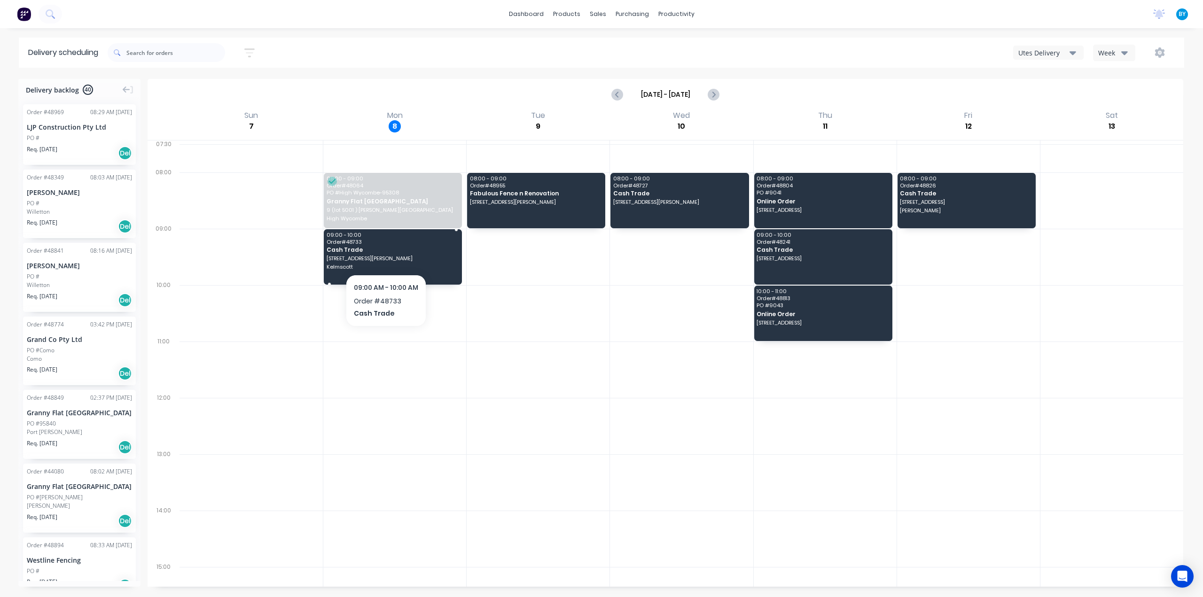
click at [386, 254] on div "09:00 - 10:00 Order # 48733 Cash Trade 5 Turner Rd Kelmscott" at bounding box center [393, 256] width 138 height 55
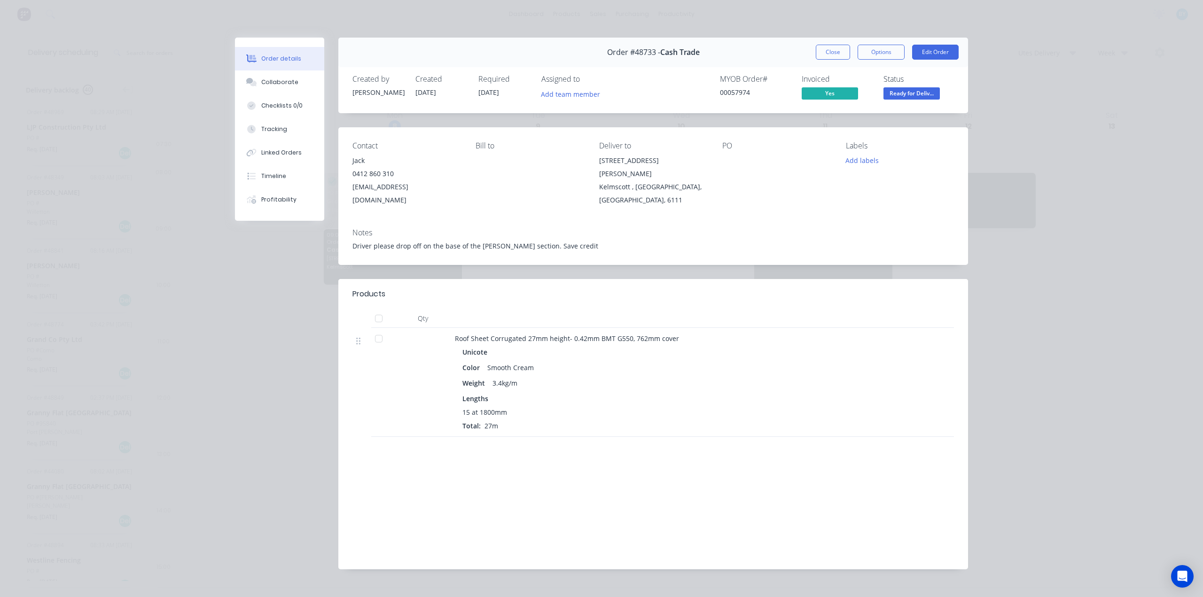
click at [1074, 247] on div "Order details Collaborate Checklists 0/0 Tracking Linked Orders Timeline Profit…" at bounding box center [601, 298] width 1203 height 597
click at [1077, 250] on div "Order details Collaborate Checklists 0/0 Tracking Linked Orders Timeline Profit…" at bounding box center [601, 298] width 1203 height 597
drag, startPoint x: 545, startPoint y: 178, endPoint x: 646, endPoint y: 129, distance: 112.7
click at [545, 178] on div "Bill to" at bounding box center [530, 173] width 108 height 65
click at [826, 54] on button "Close" at bounding box center [833, 52] width 34 height 15
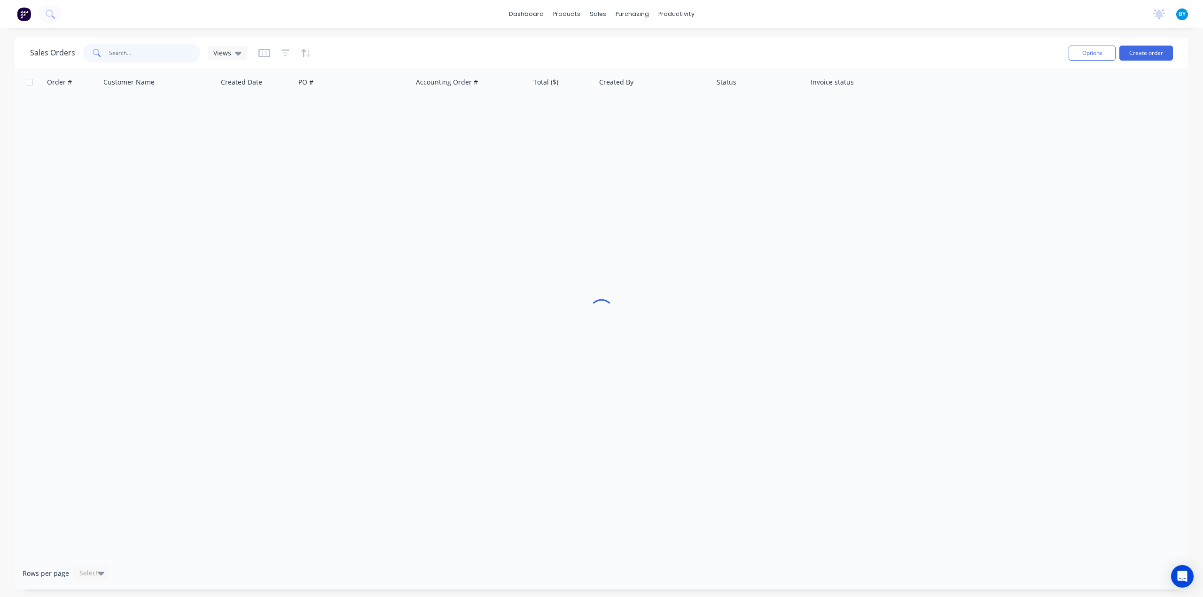
click at [154, 55] on input "text" at bounding box center [155, 53] width 92 height 19
click at [155, 55] on input "text" at bounding box center [155, 53] width 92 height 19
type input "48744"
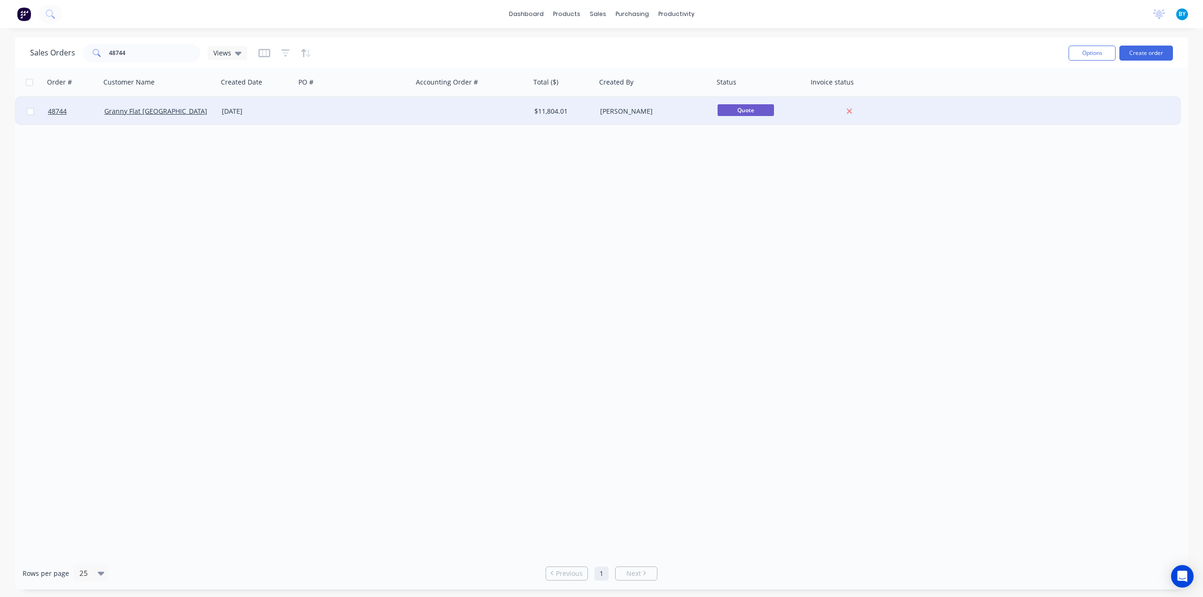
click at [191, 120] on div "Granny Flat [GEOGRAPHIC_DATA]" at bounding box center [160, 111] width 118 height 28
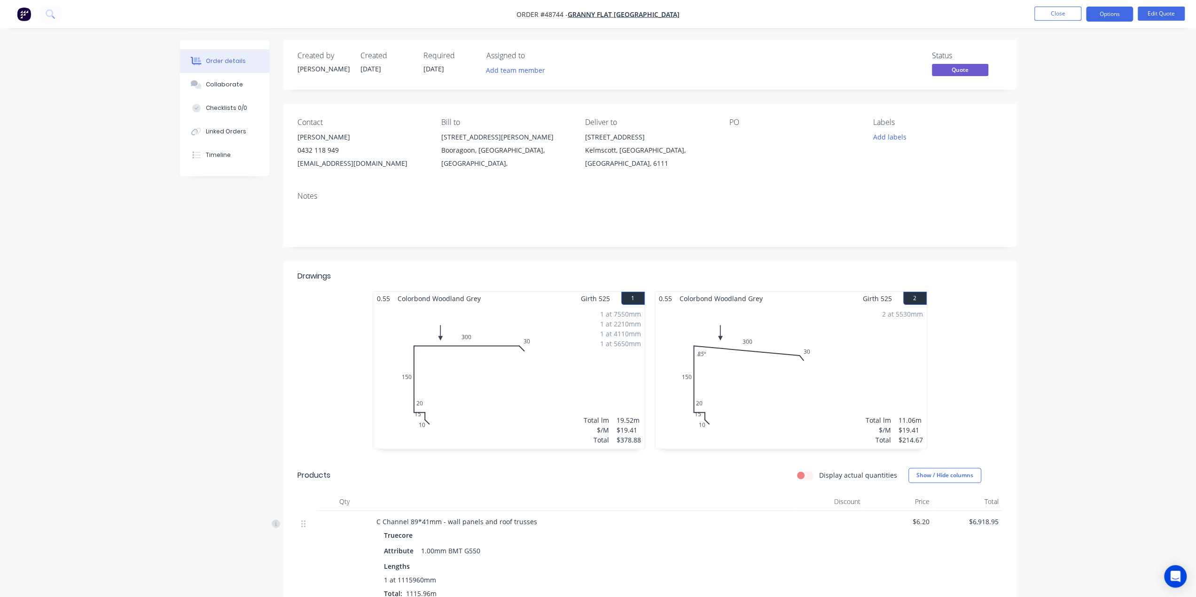
click at [237, 131] on div "Linked Orders" at bounding box center [226, 131] width 40 height 8
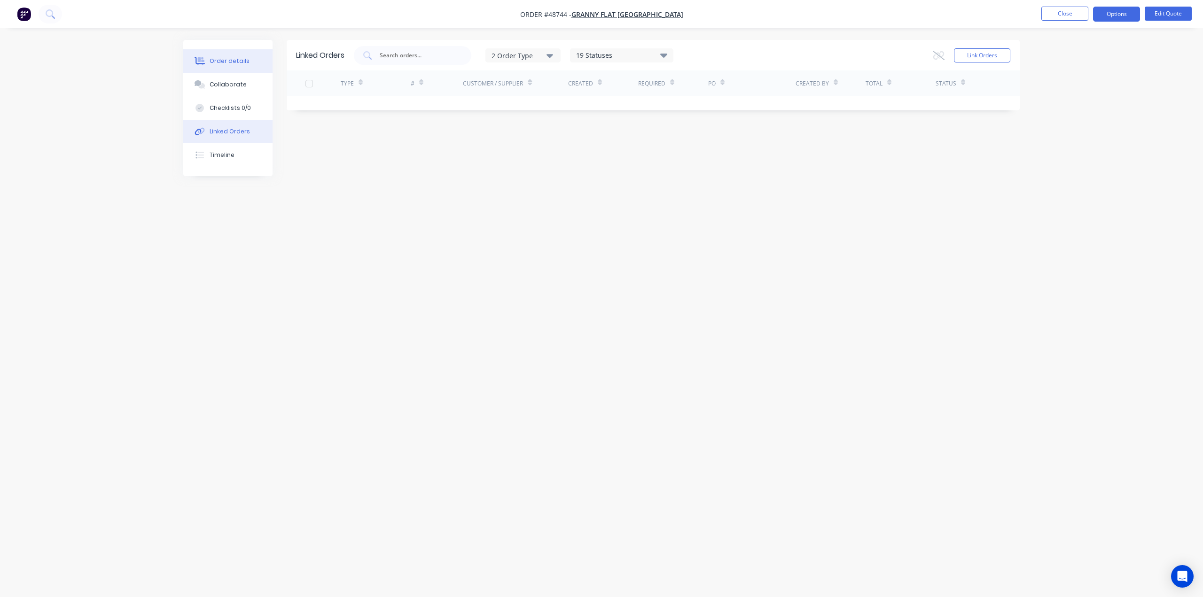
click at [226, 55] on button "Order details" at bounding box center [227, 61] width 89 height 24
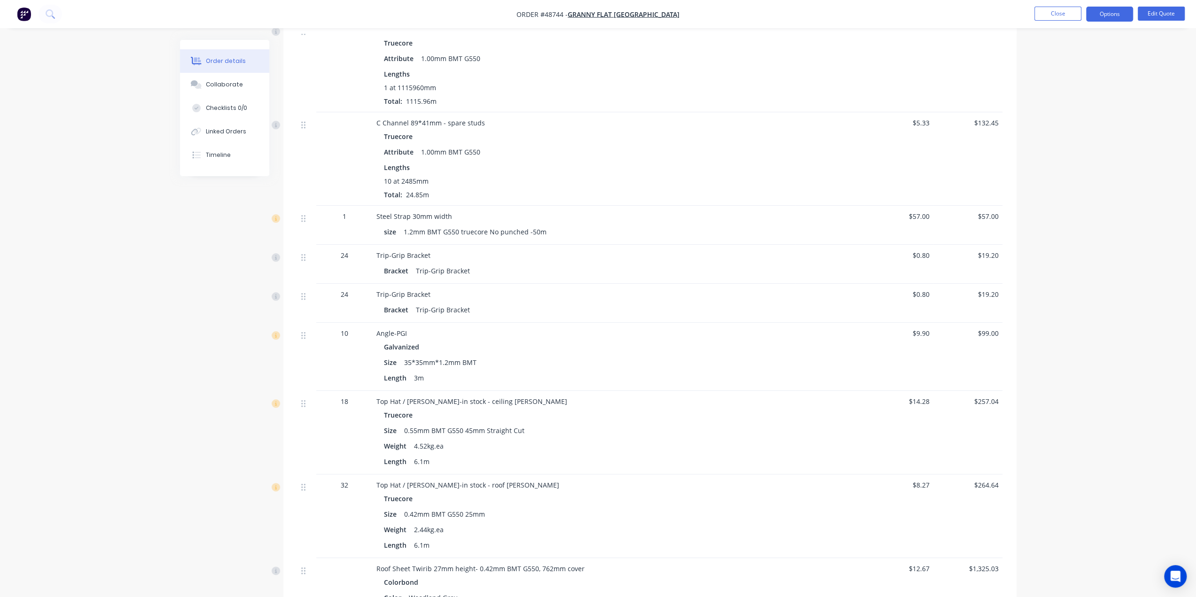
scroll to position [467, 0]
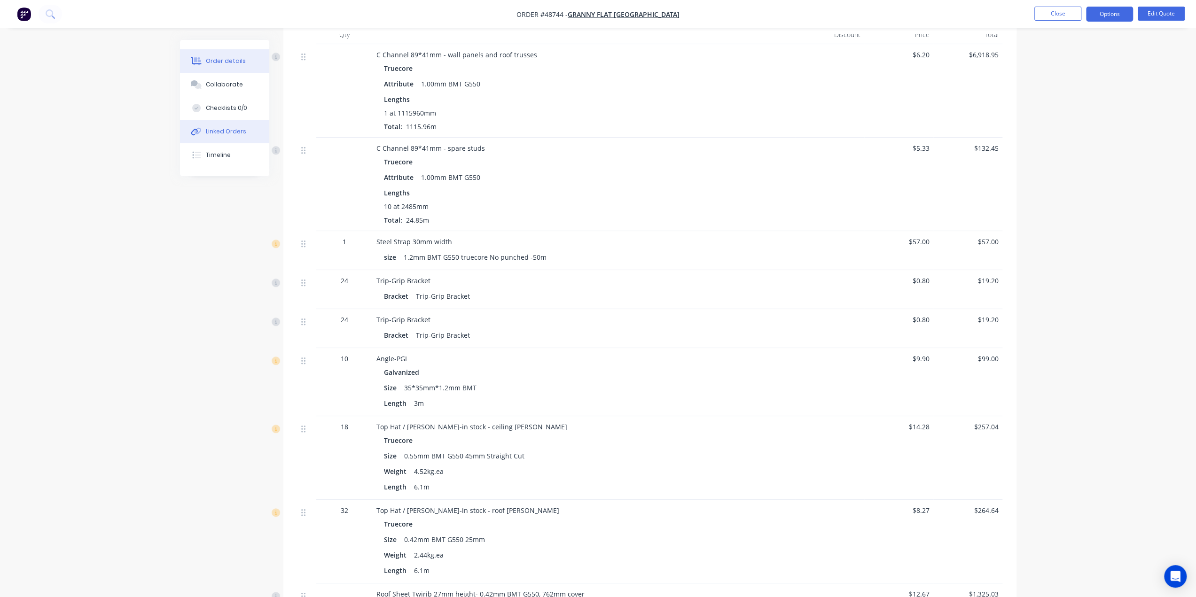
click at [231, 133] on div "Linked Orders" at bounding box center [226, 131] width 40 height 8
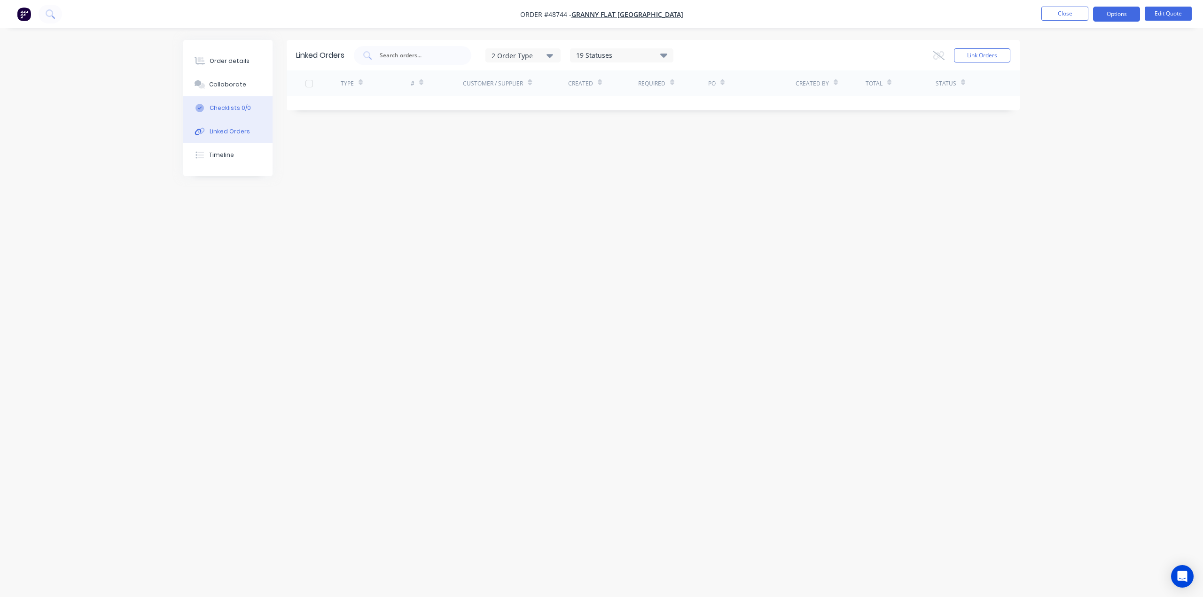
click at [231, 105] on div "Checklists 0/0" at bounding box center [230, 108] width 41 height 8
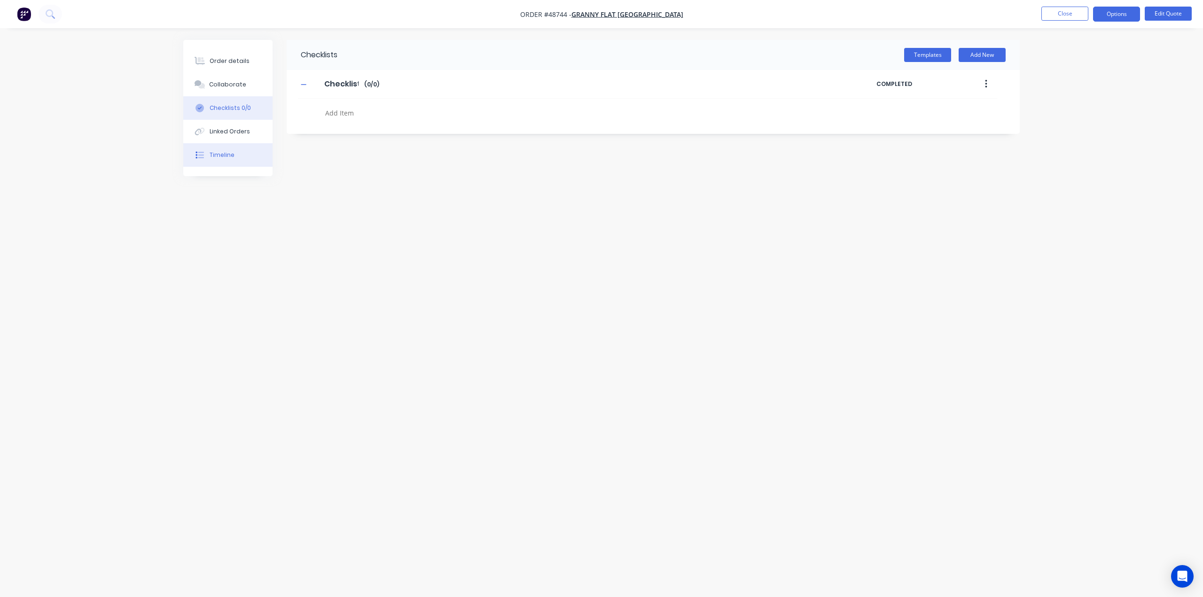
click at [228, 159] on div "Timeline" at bounding box center [222, 155] width 25 height 8
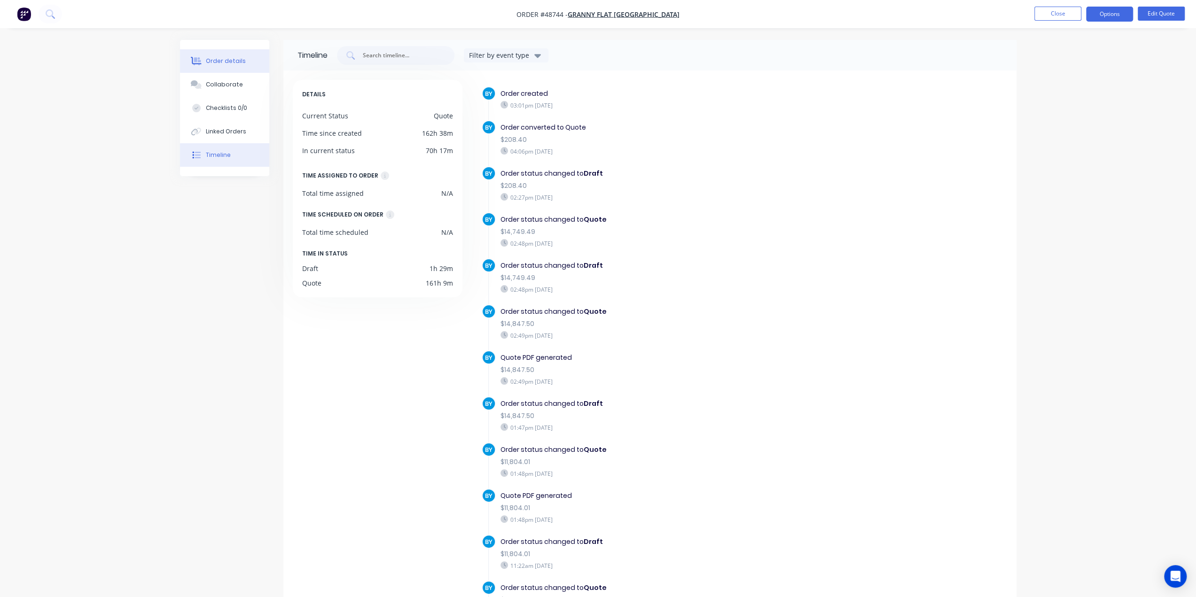
click at [224, 66] on button "Order details" at bounding box center [224, 61] width 89 height 24
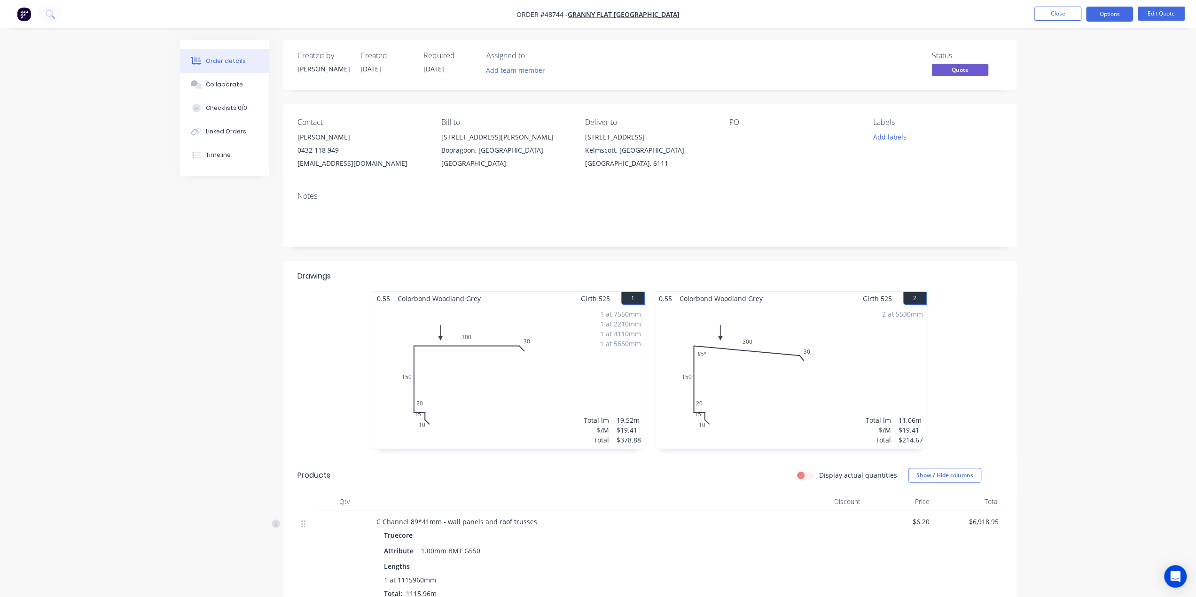
drag, startPoint x: 584, startPoint y: 137, endPoint x: 611, endPoint y: 154, distance: 32.1
click at [612, 154] on div "Contact [PERSON_NAME] [PHONE_NUMBER] [EMAIL_ADDRESS][DOMAIN_NAME] [PERSON_NAME]…" at bounding box center [649, 144] width 733 height 80
click at [578, 153] on div "Contact [PERSON_NAME] [PHONE_NUMBER] [EMAIL_ADDRESS][DOMAIN_NAME] [PERSON_NAME]…" at bounding box center [649, 144] width 733 height 80
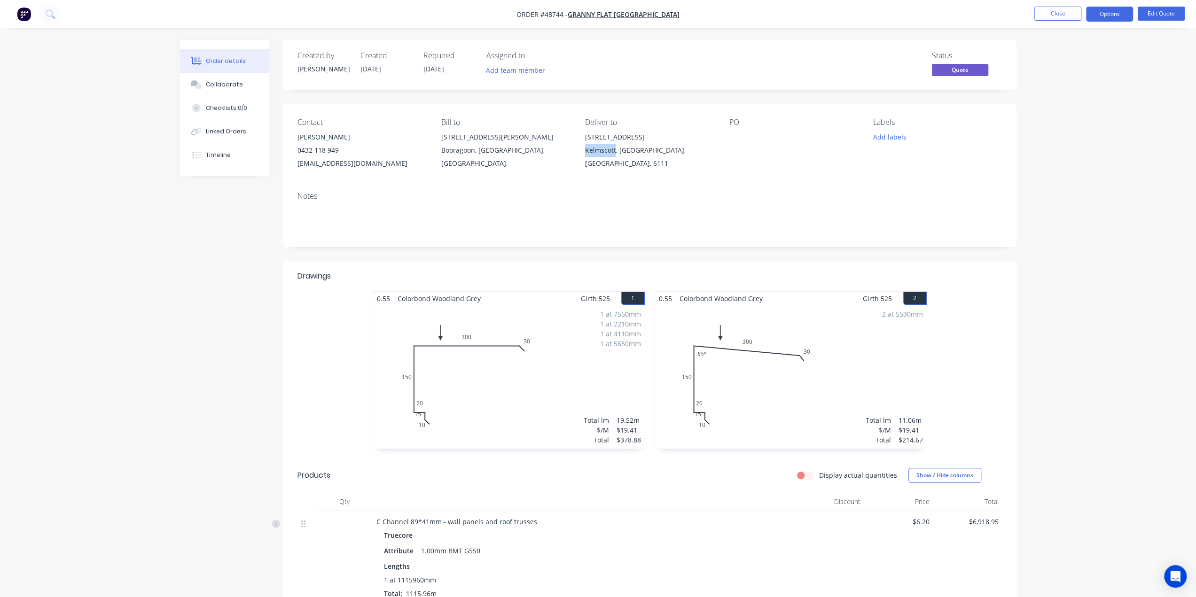
drag, startPoint x: 587, startPoint y: 155, endPoint x: 615, endPoint y: 154, distance: 28.2
click at [615, 154] on div "Contact Kiran Shanker 0432 118 949 kiran@grannyflatswa.com Bill to 92 McCoy st …" at bounding box center [649, 144] width 733 height 80
copy div "Kelmscott"
click at [579, 140] on div "Contact Kiran Shanker 0432 118 949 kiran@grannyflatswa.com Bill to 92 McCoy st …" at bounding box center [649, 144] width 733 height 80
click at [584, 139] on div "Contact Kiran Shanker 0432 118 949 kiran@grannyflatswa.com Bill to 92 McCoy st …" at bounding box center [649, 144] width 733 height 80
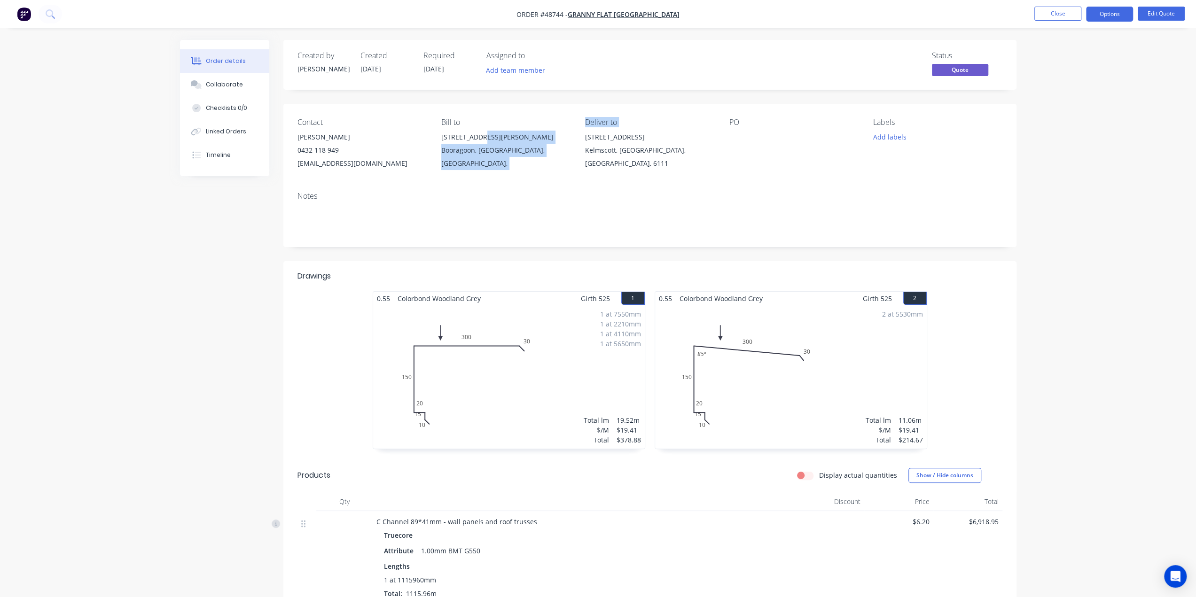
click at [582, 138] on div "Contact Kiran Shanker 0432 118 949 kiran@grannyflatswa.com Bill to 92 McCoy st …" at bounding box center [649, 144] width 733 height 80
click at [590, 135] on div "19 Taronga Dr" at bounding box center [649, 137] width 129 height 13
drag, startPoint x: 587, startPoint y: 140, endPoint x: 606, endPoint y: 167, distance: 33.3
click at [606, 167] on div "Contact Kiran Shanker 0432 118 949 kiran@grannyflatswa.com Bill to 92 McCoy st …" at bounding box center [649, 144] width 733 height 80
copy div "19 Taronga Dr Kelmscott, Western Australia, Australia, 6111"
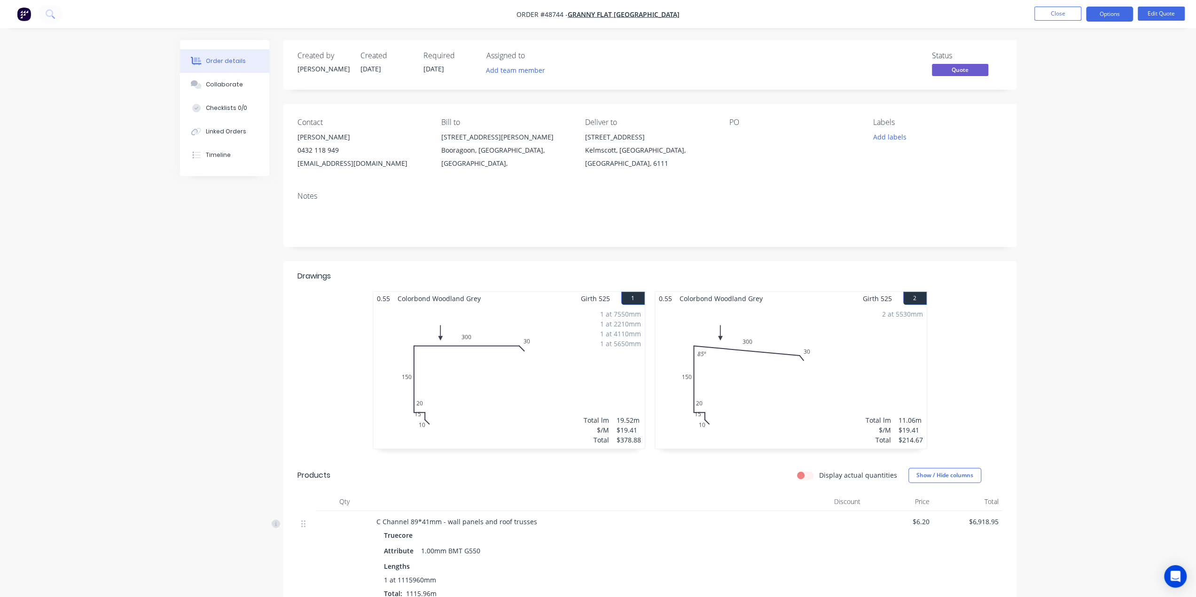
click at [1114, 10] on button "Options" at bounding box center [1109, 14] width 47 height 15
click at [1077, 115] on div "Convert to Order" at bounding box center [1081, 114] width 86 height 14
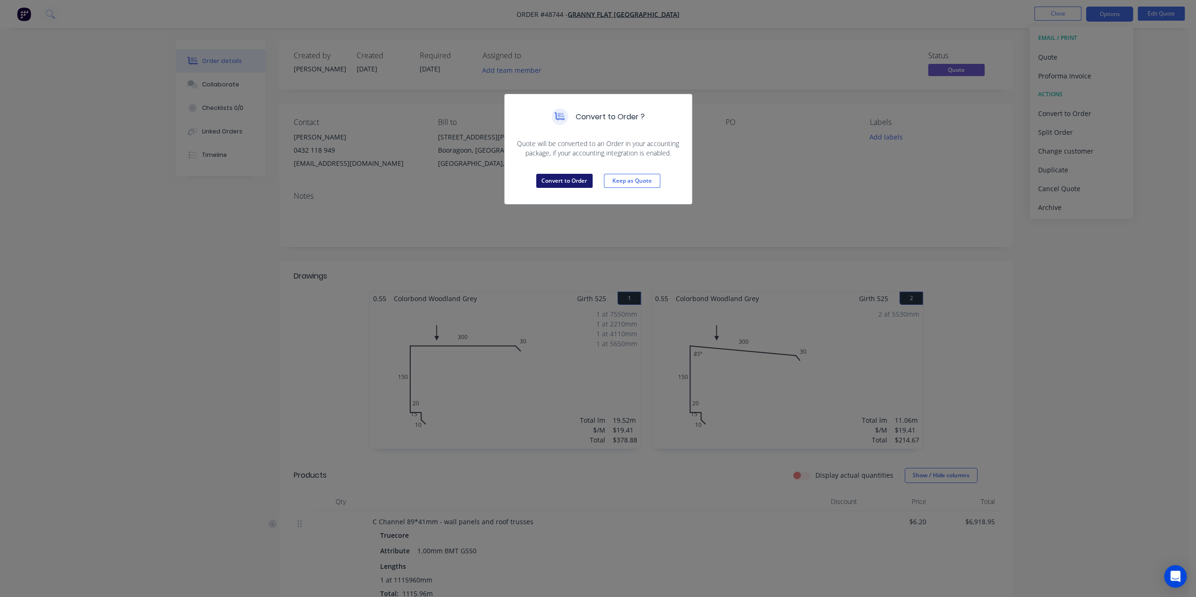
click at [571, 177] on button "Convert to Order" at bounding box center [564, 181] width 56 height 14
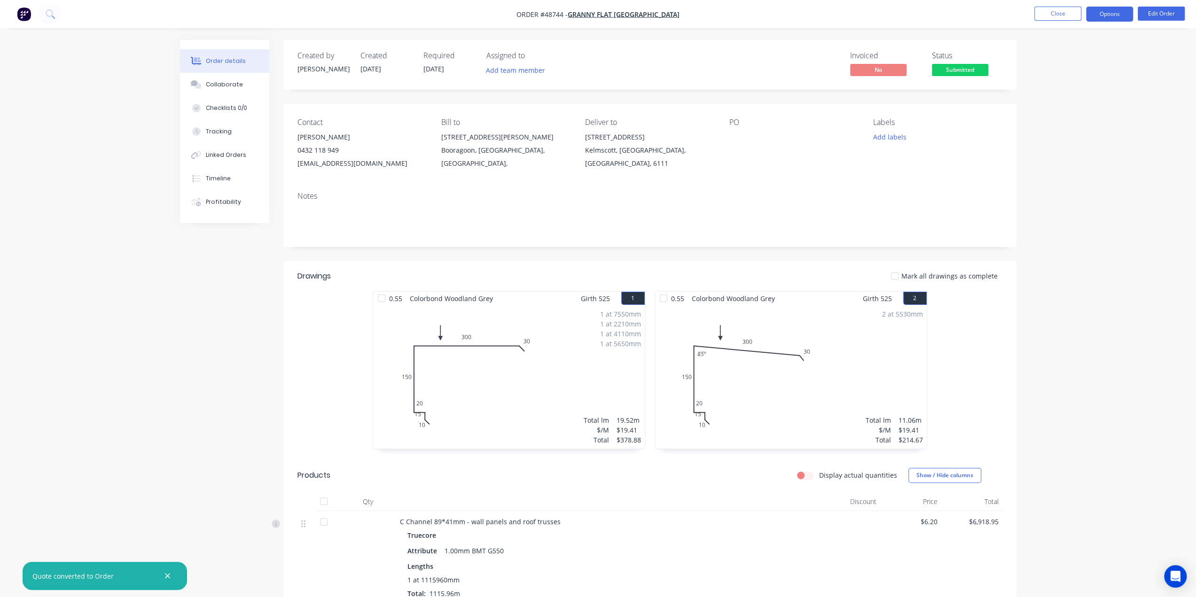
click at [1108, 15] on button "Options" at bounding box center [1109, 14] width 47 height 15
click at [1095, 126] on div "Delivery Docket" at bounding box center [1081, 133] width 86 height 14
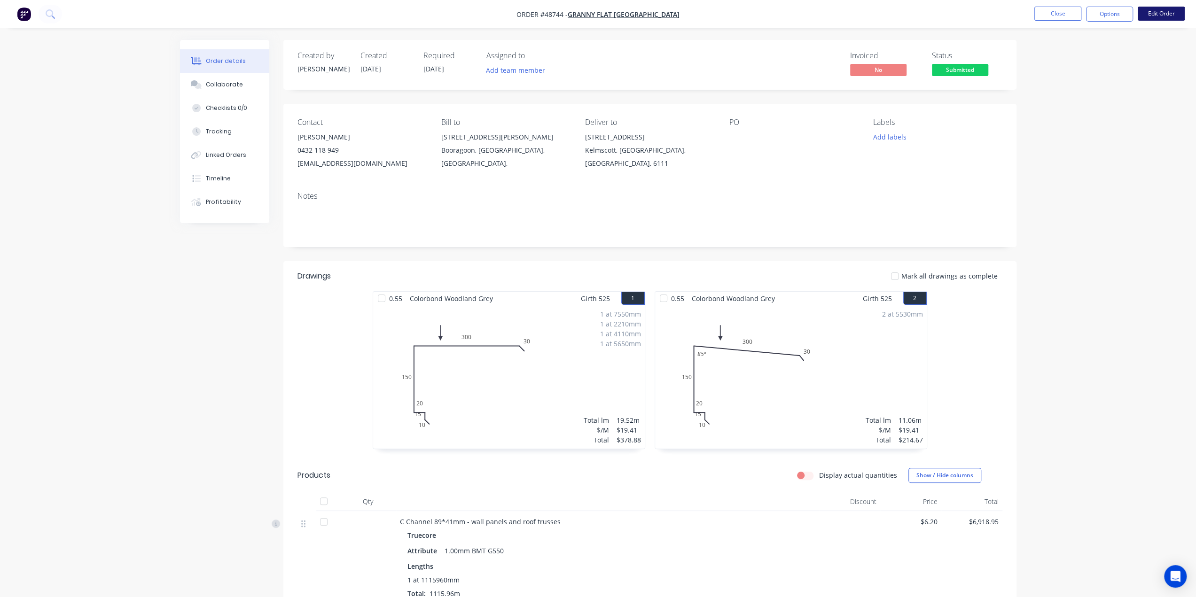
click at [1156, 14] on button "Edit Order" at bounding box center [1161, 14] width 47 height 14
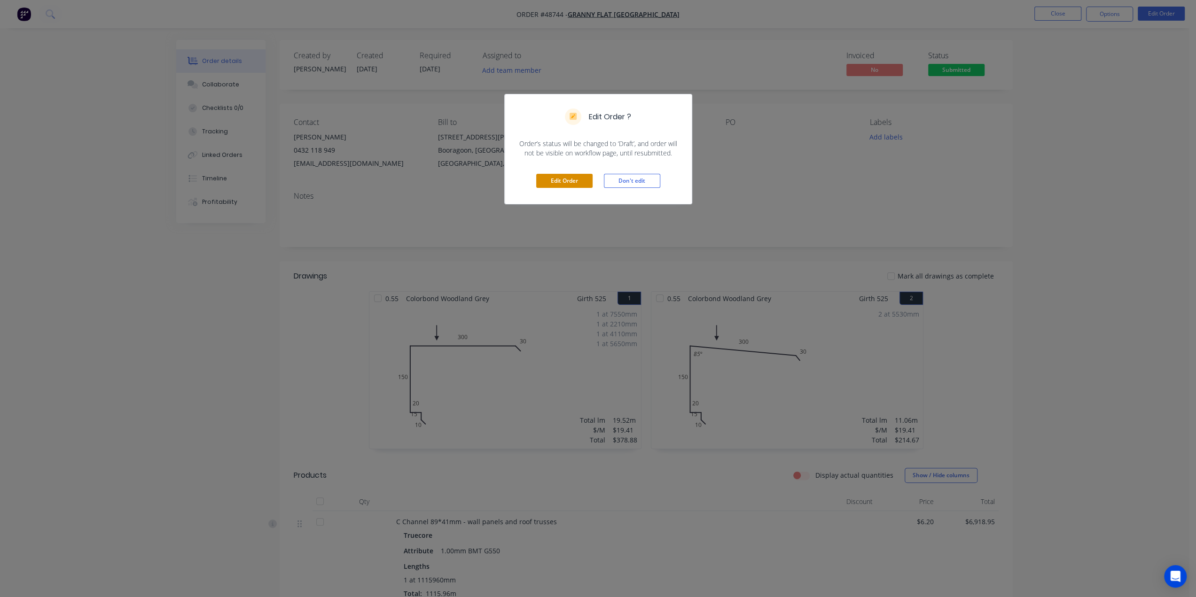
click at [558, 186] on button "Edit Order" at bounding box center [564, 181] width 56 height 14
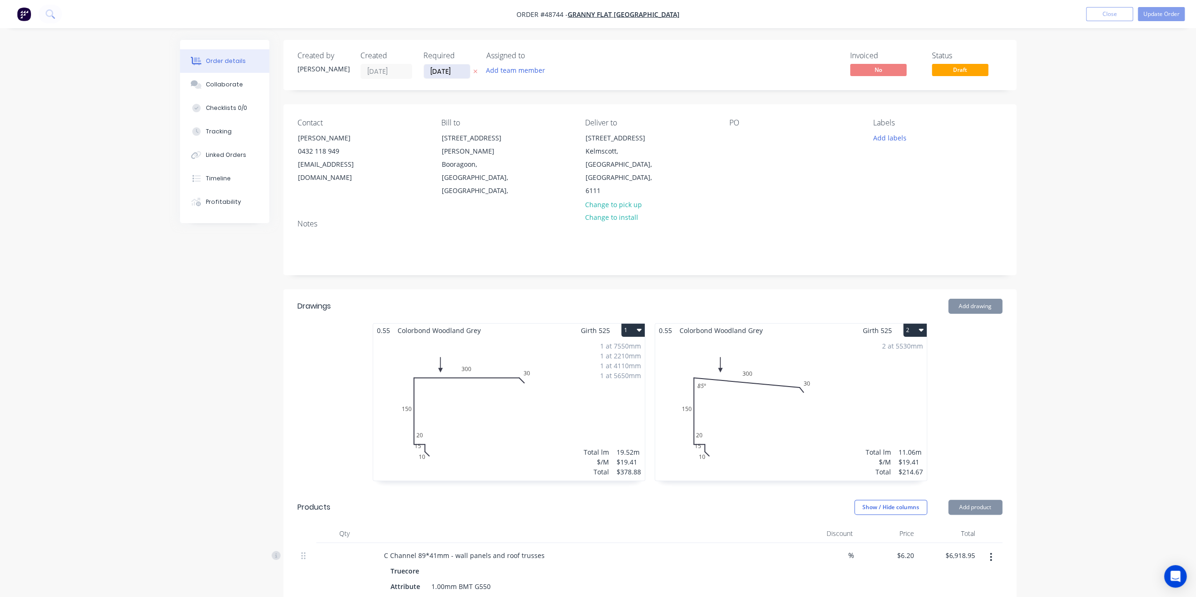
click at [441, 69] on input "30/09/25" at bounding box center [447, 71] width 46 height 14
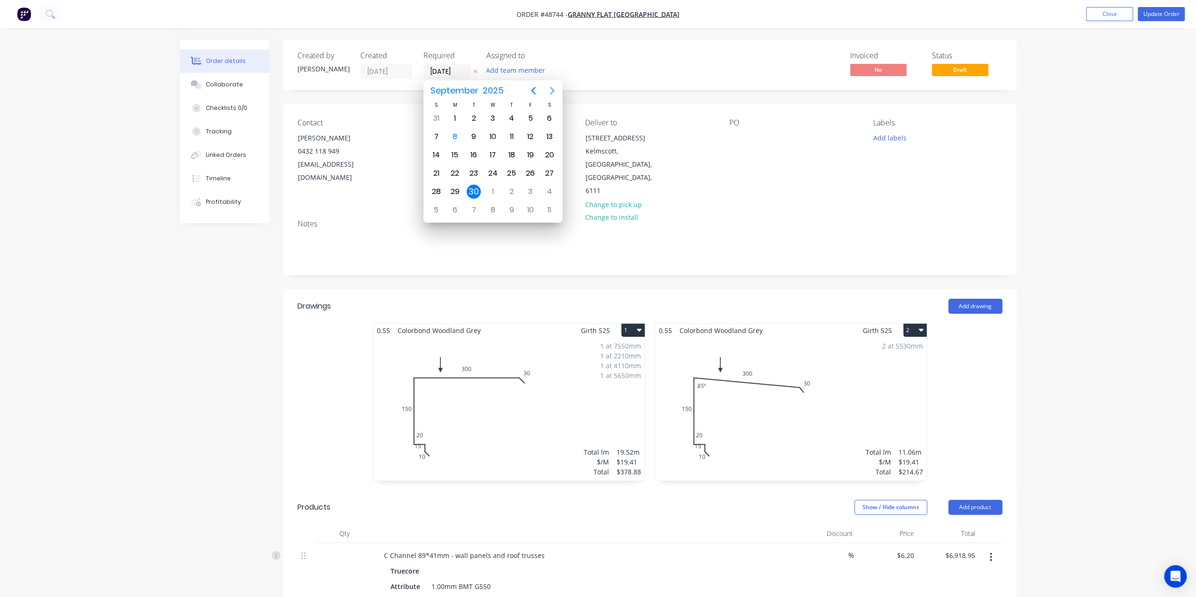
click at [552, 88] on icon "Next page" at bounding box center [552, 90] width 11 height 11
click at [551, 91] on icon "Next page" at bounding box center [552, 90] width 11 height 11
drag, startPoint x: 456, startPoint y: 169, endPoint x: 610, endPoint y: 108, distance: 165.2
drag, startPoint x: 477, startPoint y: 142, endPoint x: 573, endPoint y: 149, distance: 97.0
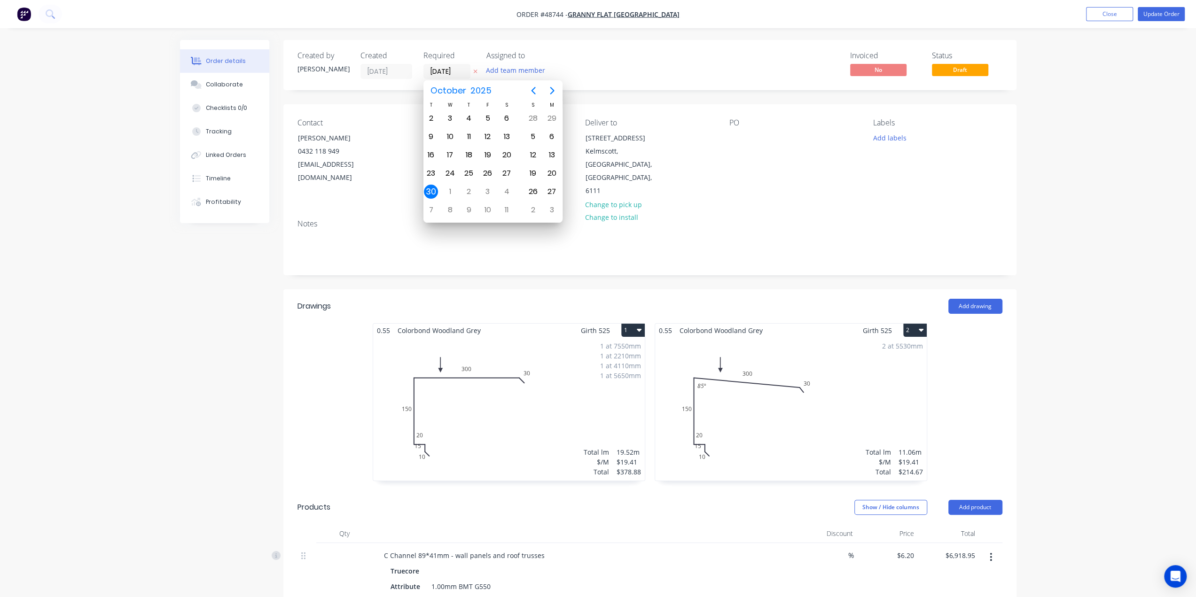
click at [492, 155] on div "17" at bounding box center [493, 155] width 14 height 14
type input "[DATE]"
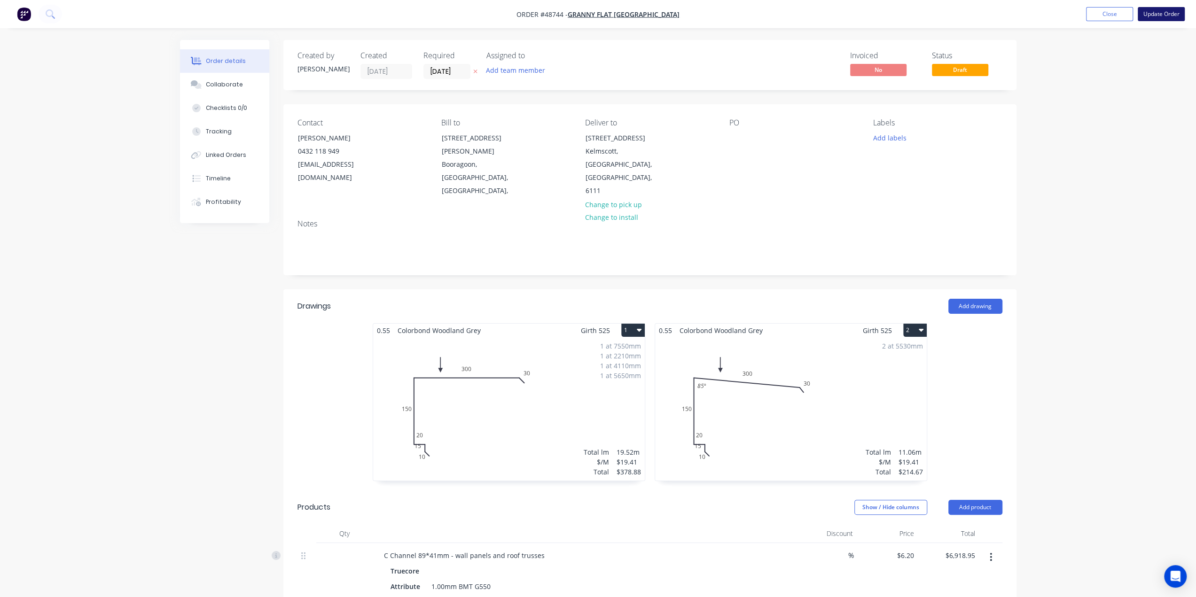
click at [1153, 15] on button "Update Order" at bounding box center [1161, 14] width 47 height 14
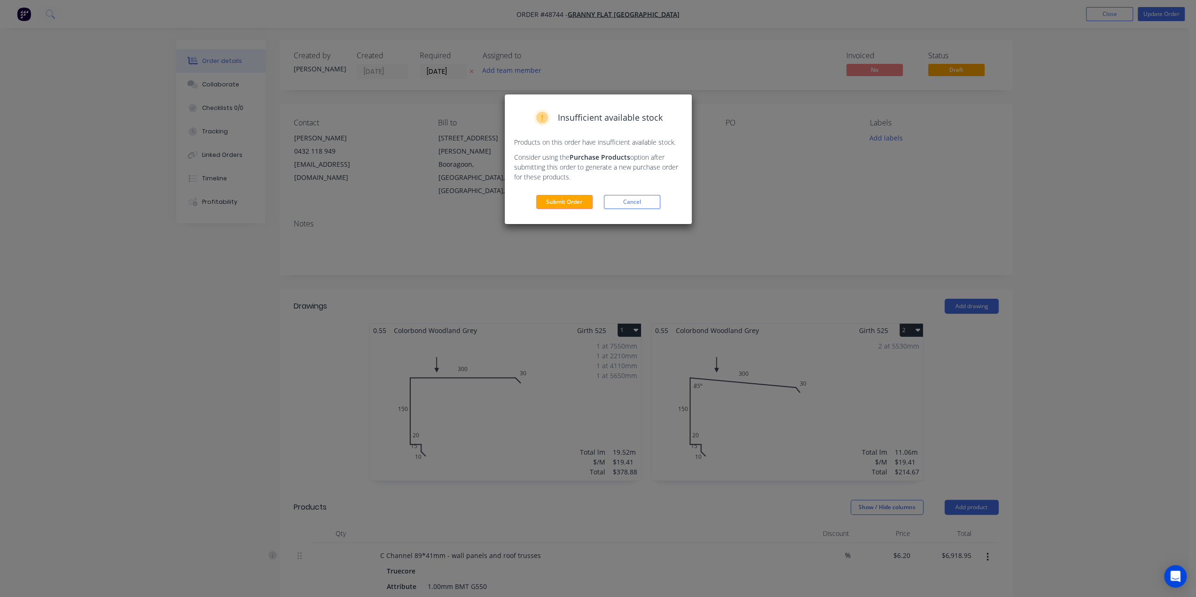
click at [573, 206] on button "Submit Order" at bounding box center [564, 202] width 56 height 14
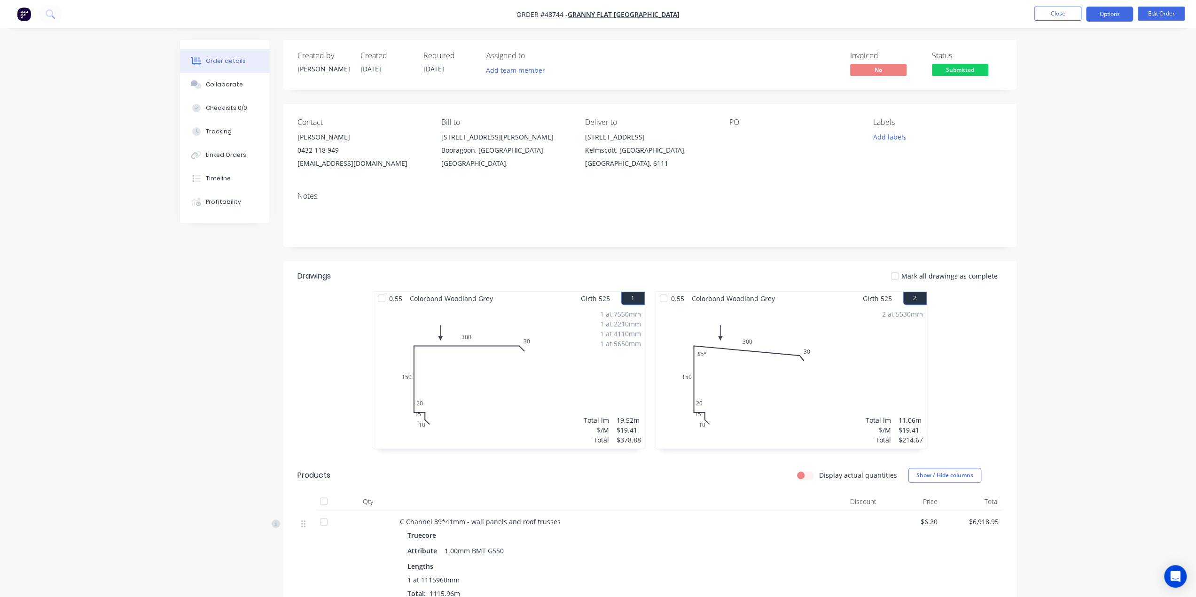
click at [1105, 9] on button "Options" at bounding box center [1109, 14] width 47 height 15
click at [1064, 110] on div "Work Order" at bounding box center [1081, 114] width 86 height 14
click at [1058, 114] on div "Custom" at bounding box center [1081, 114] width 86 height 14
click at [1061, 99] on div "Without pricing" at bounding box center [1081, 95] width 86 height 14
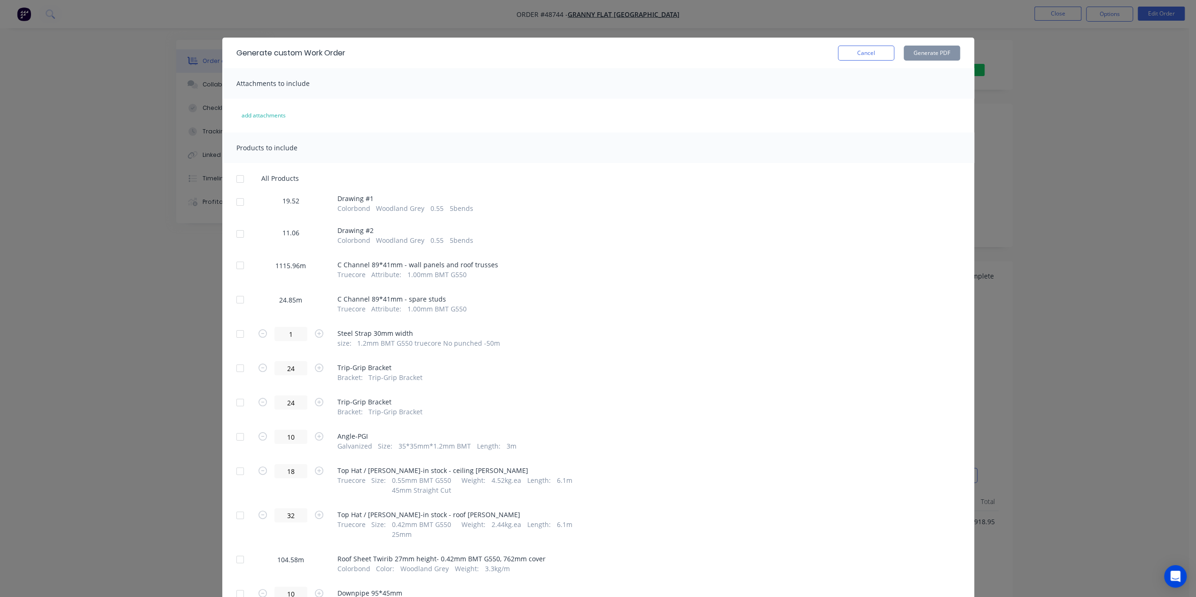
click at [234, 201] on div at bounding box center [240, 202] width 19 height 19
click at [235, 233] on div at bounding box center [240, 234] width 19 height 19
click at [927, 48] on button "Generate PDF" at bounding box center [932, 53] width 56 height 15
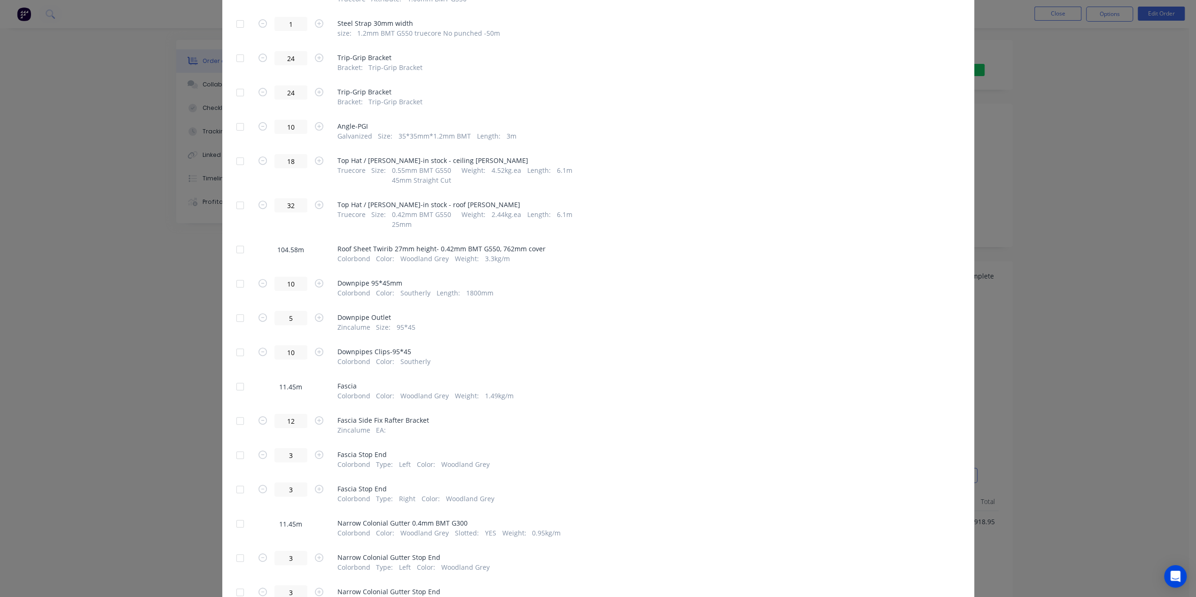
scroll to position [313, 0]
click at [236, 248] on div at bounding box center [240, 246] width 19 height 19
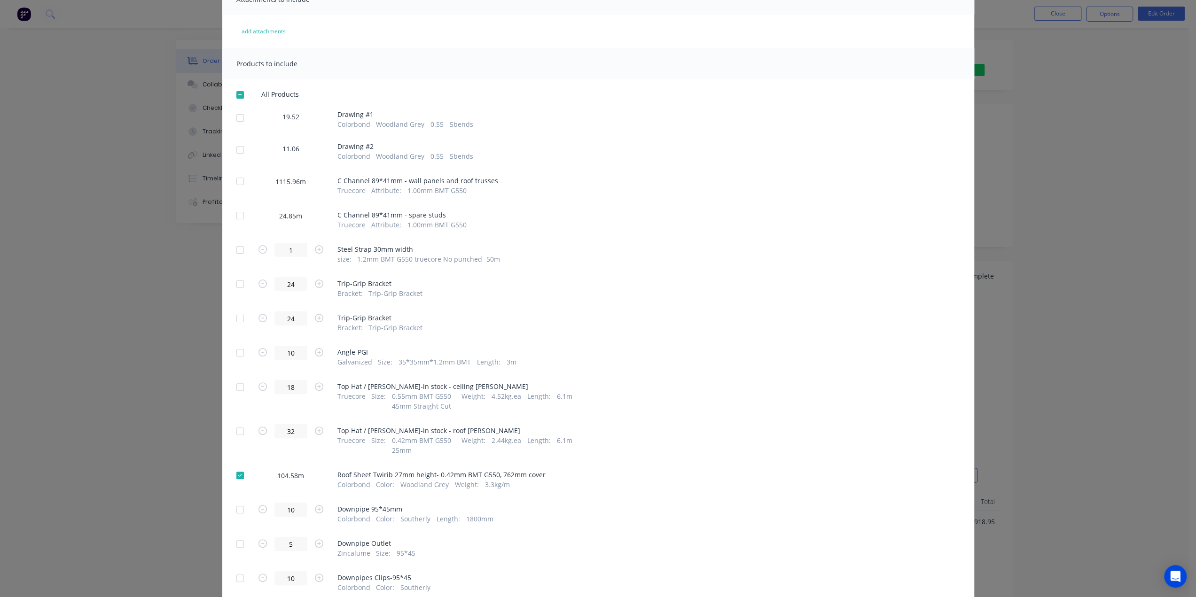
scroll to position [0, 0]
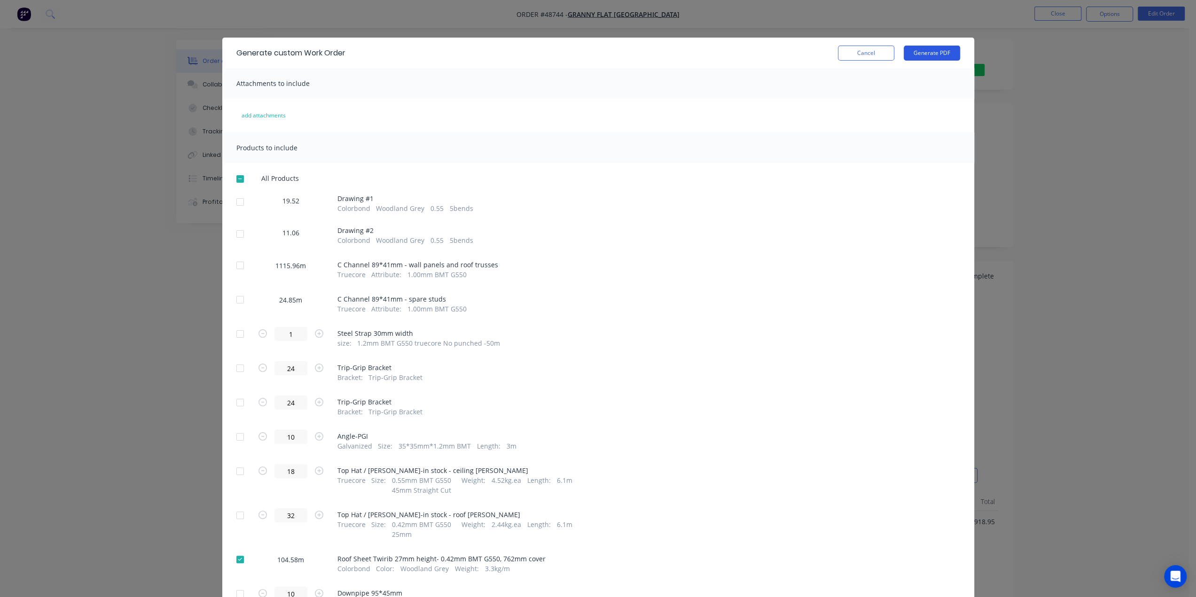
click at [920, 53] on button "Generate PDF" at bounding box center [932, 53] width 56 height 15
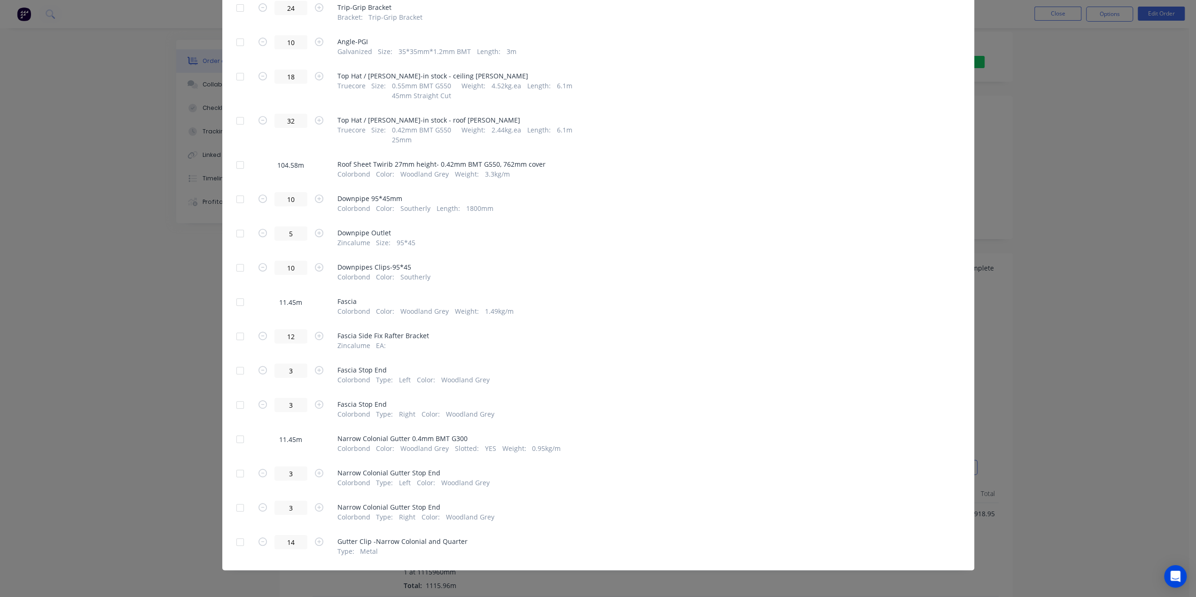
scroll to position [16, 0]
click at [236, 300] on div at bounding box center [240, 302] width 19 height 19
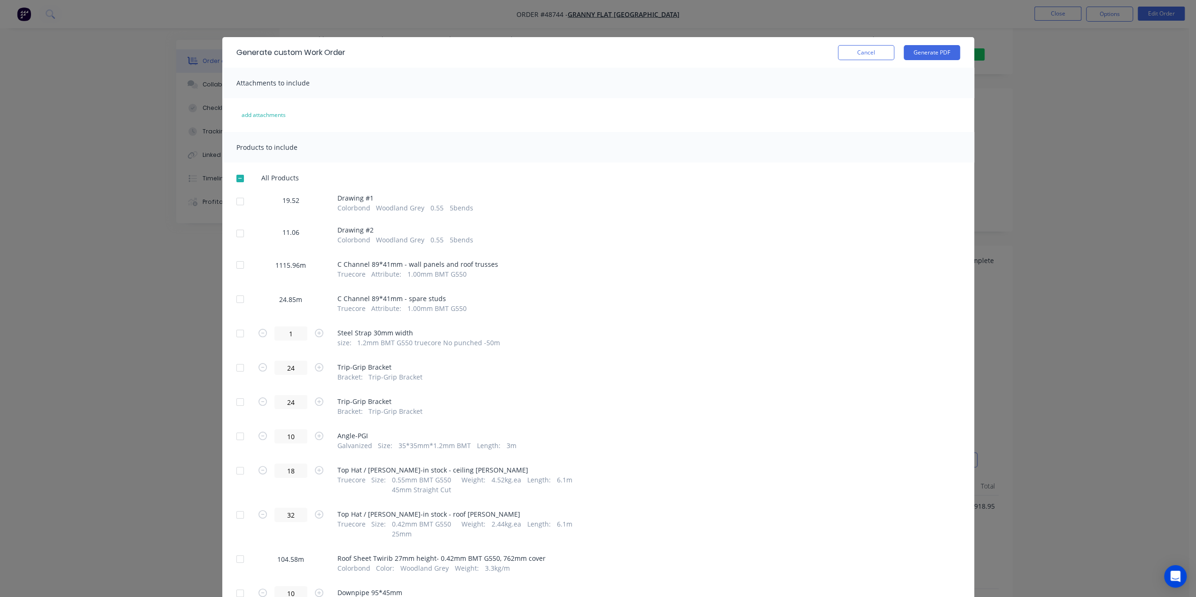
scroll to position [0, 0]
click at [934, 48] on button "Generate PDF" at bounding box center [932, 53] width 56 height 15
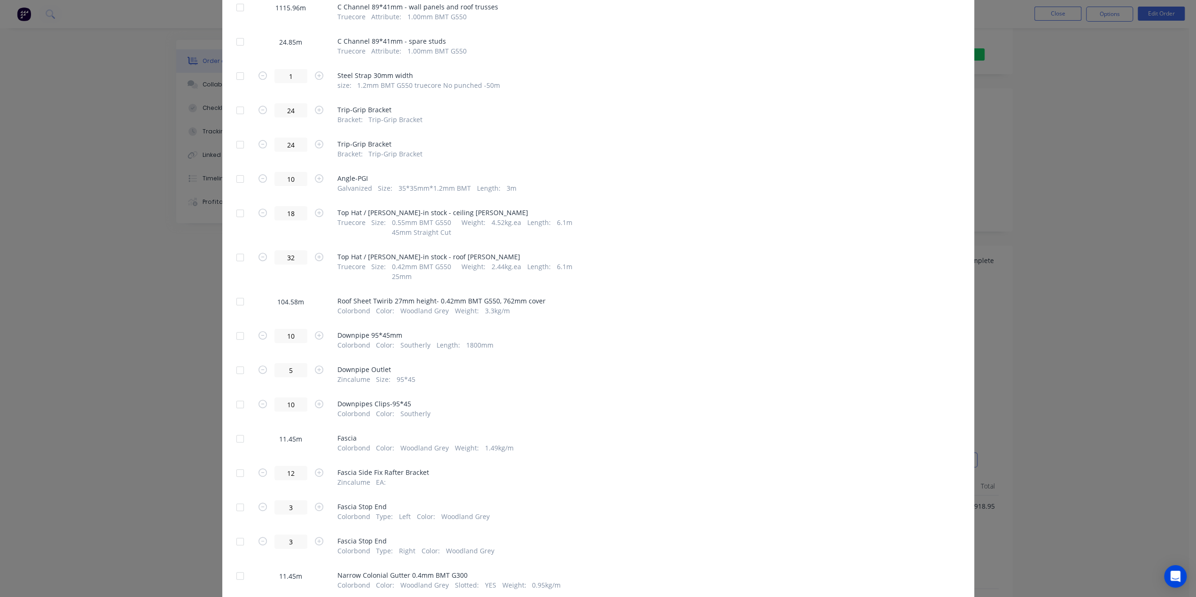
scroll to position [392, 0]
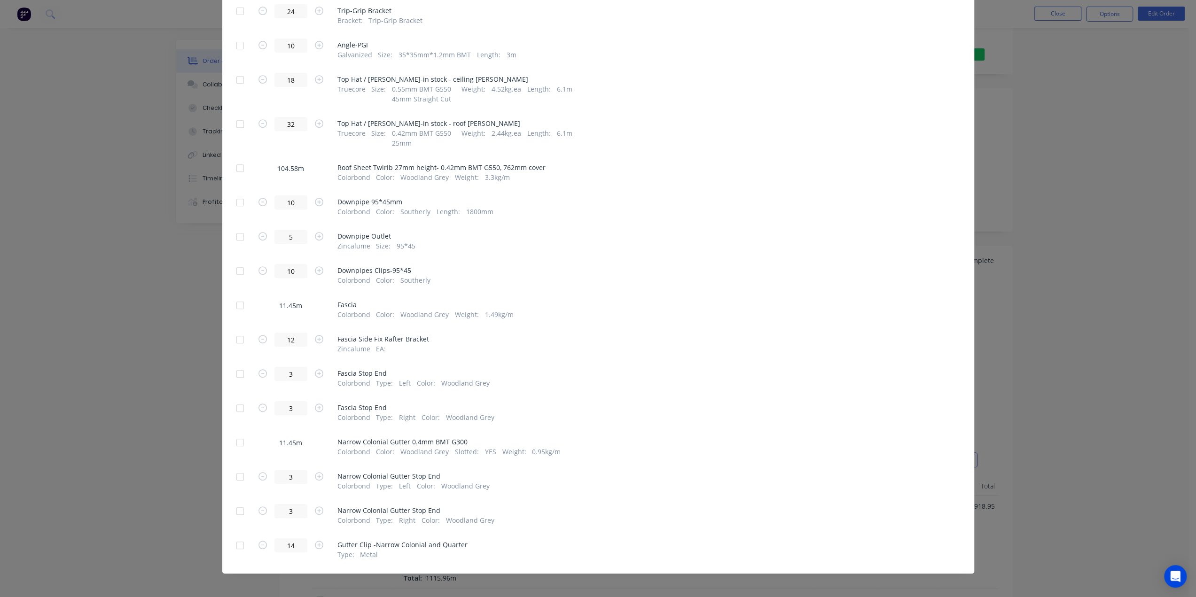
click at [234, 442] on div at bounding box center [240, 442] width 19 height 19
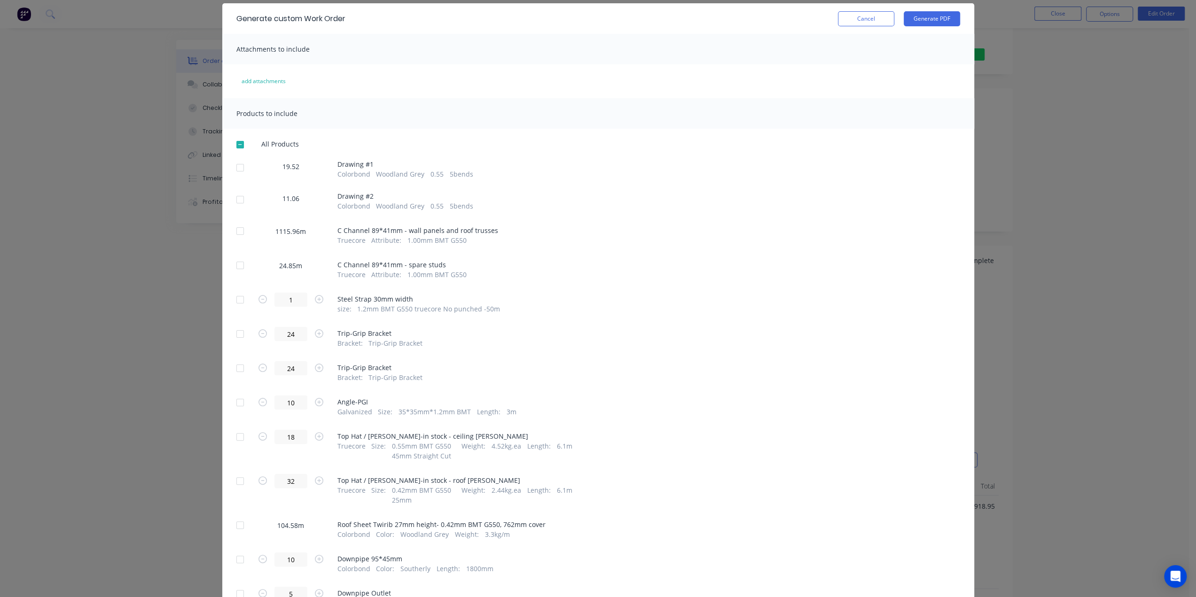
scroll to position [0, 0]
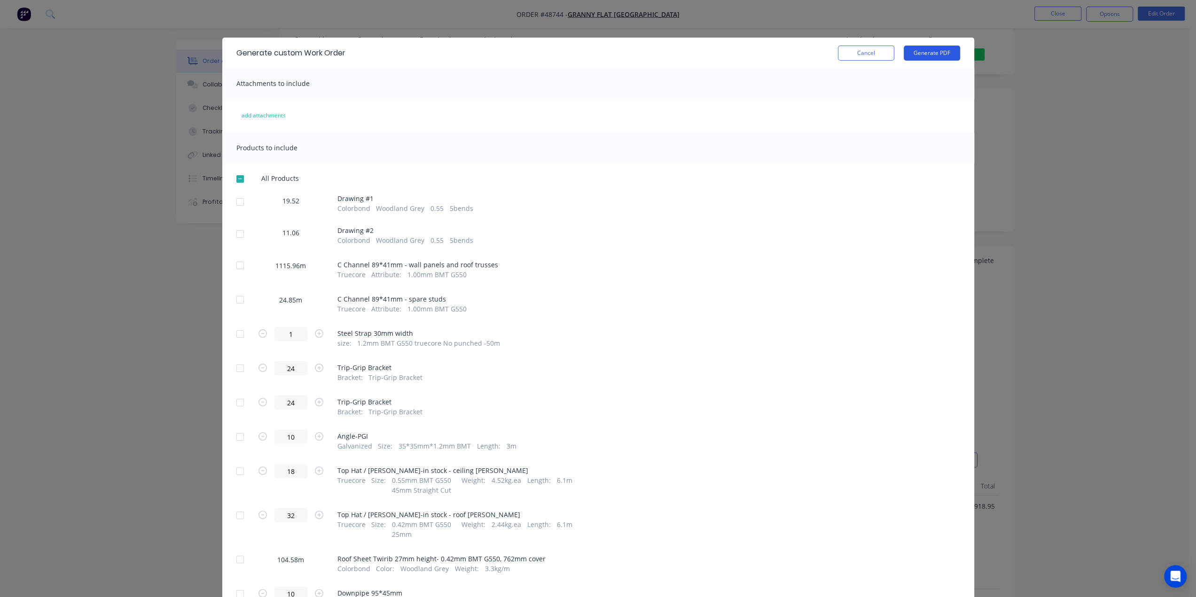
click at [939, 49] on button "Generate PDF" at bounding box center [932, 53] width 56 height 15
click at [1091, 306] on div "Generate custom Work Order Cancel Generate PDF Attachments to include add attac…" at bounding box center [598, 298] width 1196 height 597
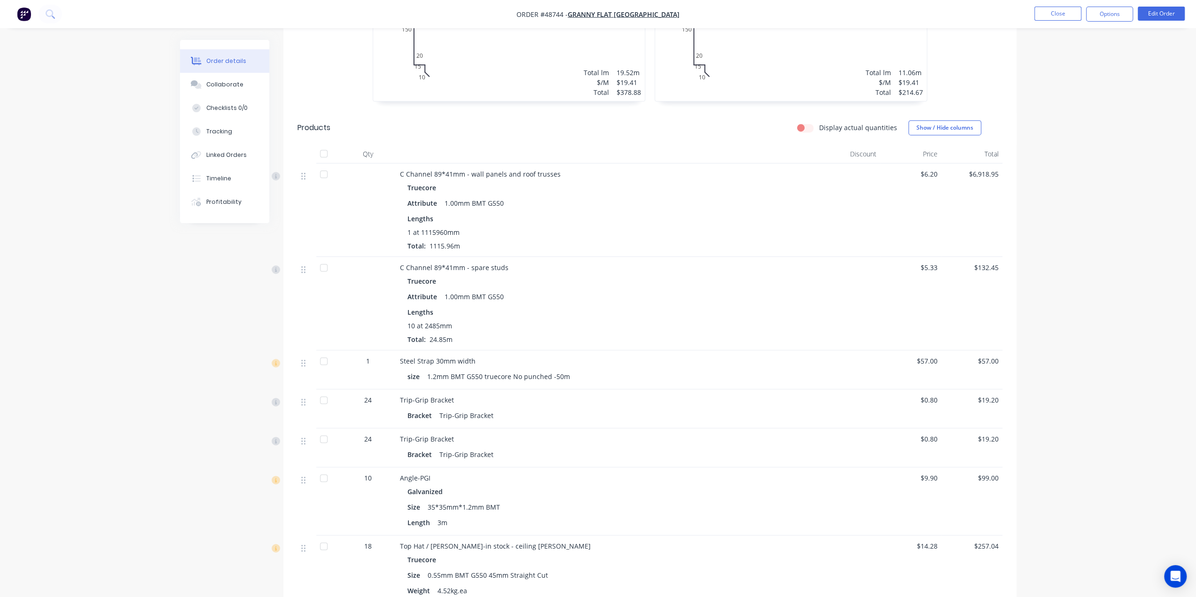
scroll to position [439, 0]
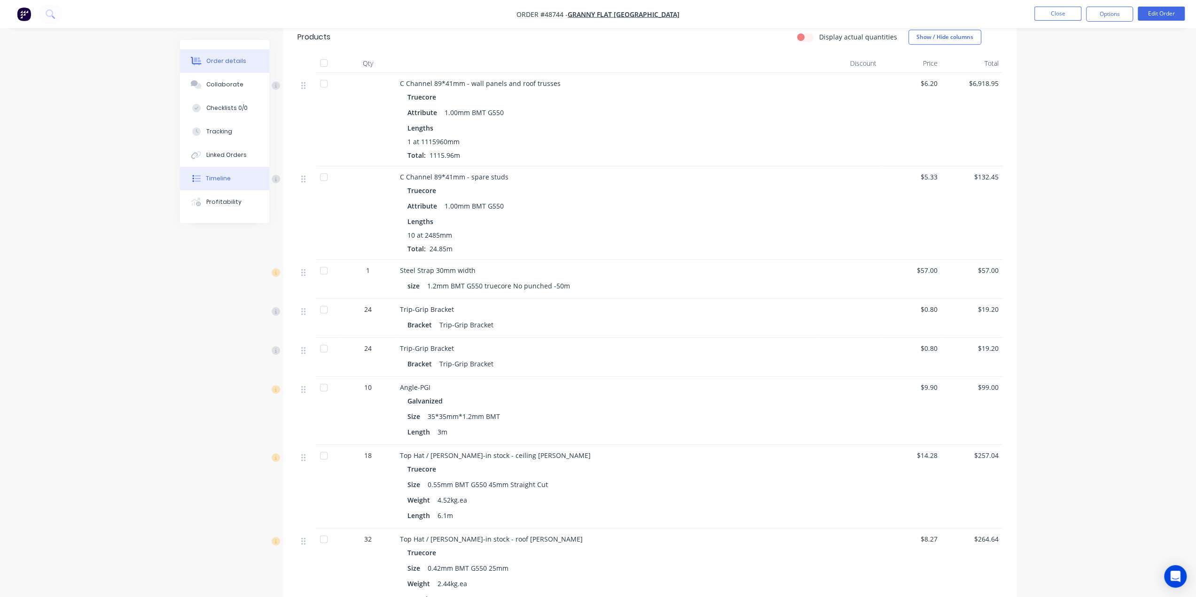
click at [239, 179] on button "Timeline" at bounding box center [224, 179] width 89 height 24
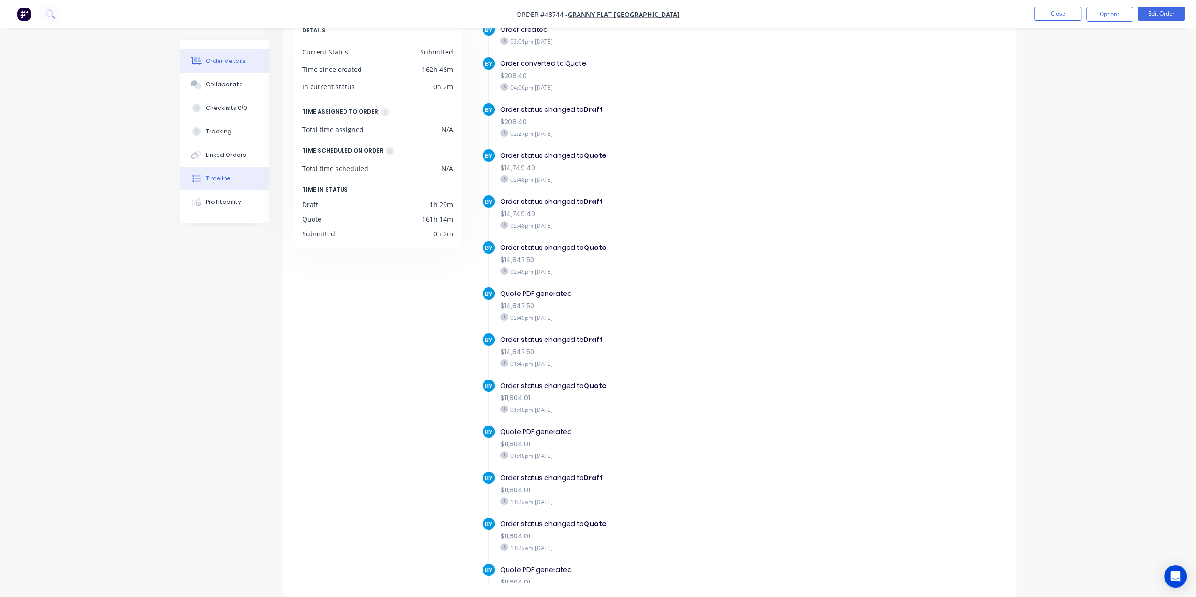
click at [242, 55] on button "Order details" at bounding box center [224, 61] width 89 height 24
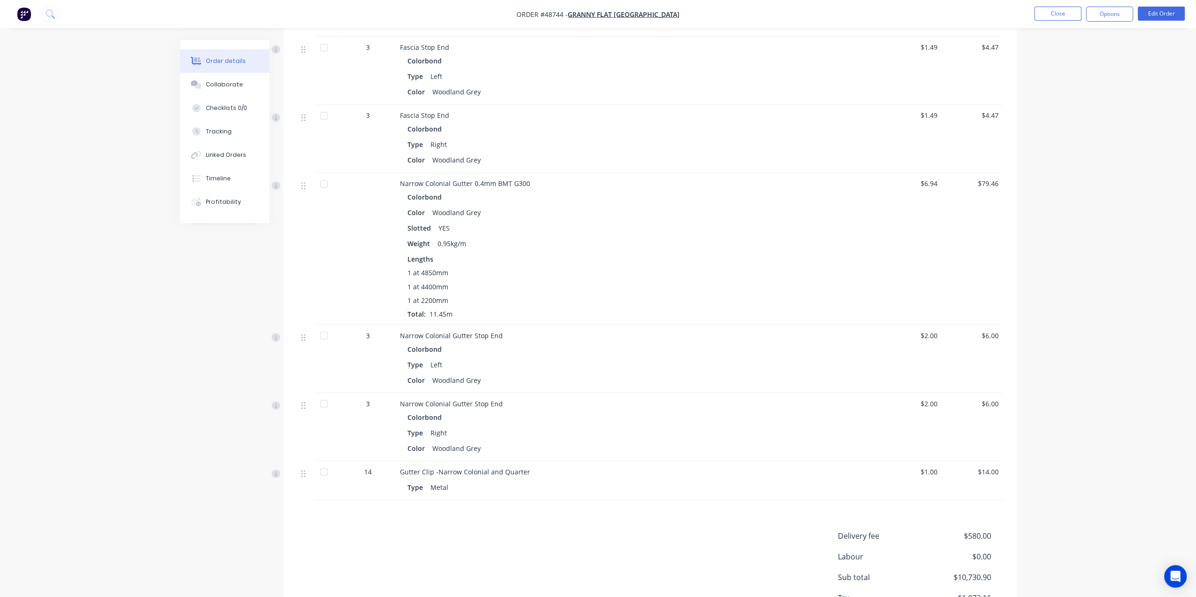
scroll to position [1579, 0]
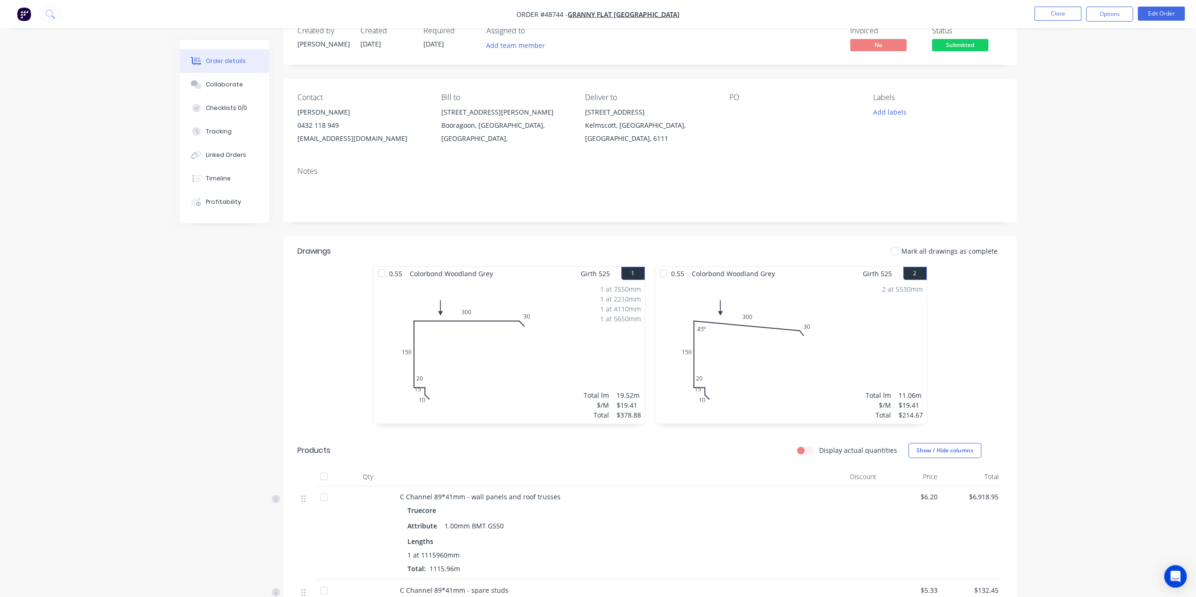
scroll to position [0, 0]
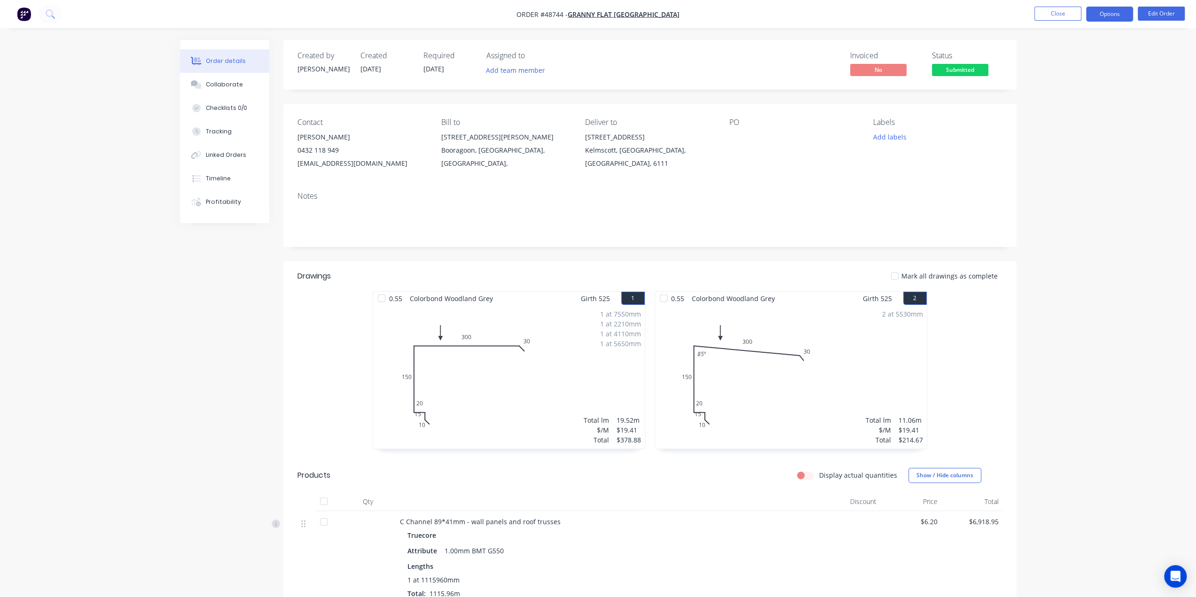
click at [1108, 11] on button "Options" at bounding box center [1109, 14] width 47 height 15
click at [734, 137] on div at bounding box center [789, 137] width 118 height 13
click at [741, 141] on div at bounding box center [789, 137] width 118 height 13
drag, startPoint x: 740, startPoint y: 152, endPoint x: 966, endPoint y: 78, distance: 236.9
click at [744, 150] on div "PO" at bounding box center [794, 144] width 129 height 52
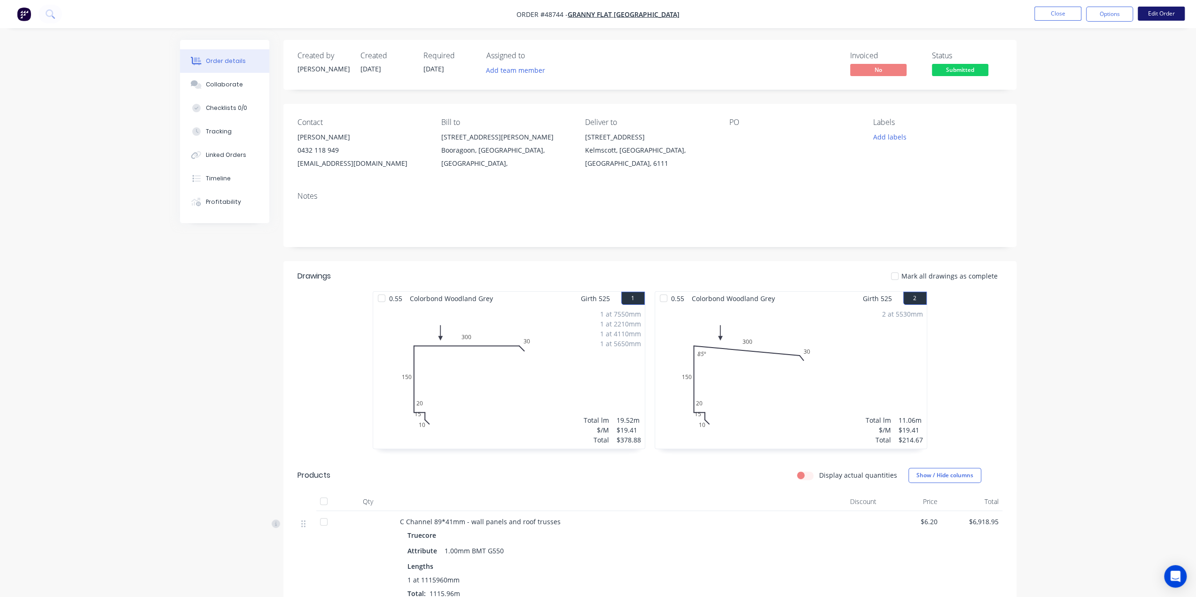
click at [1175, 8] on button "Edit Order" at bounding box center [1161, 14] width 47 height 14
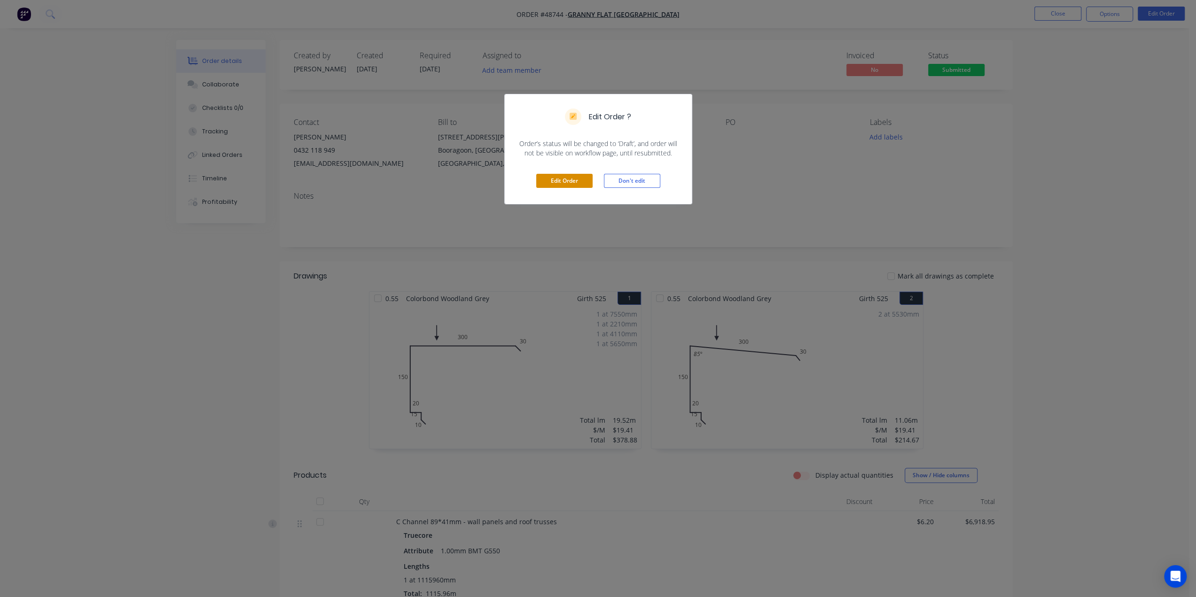
click at [577, 174] on button "Edit Order" at bounding box center [564, 181] width 56 height 14
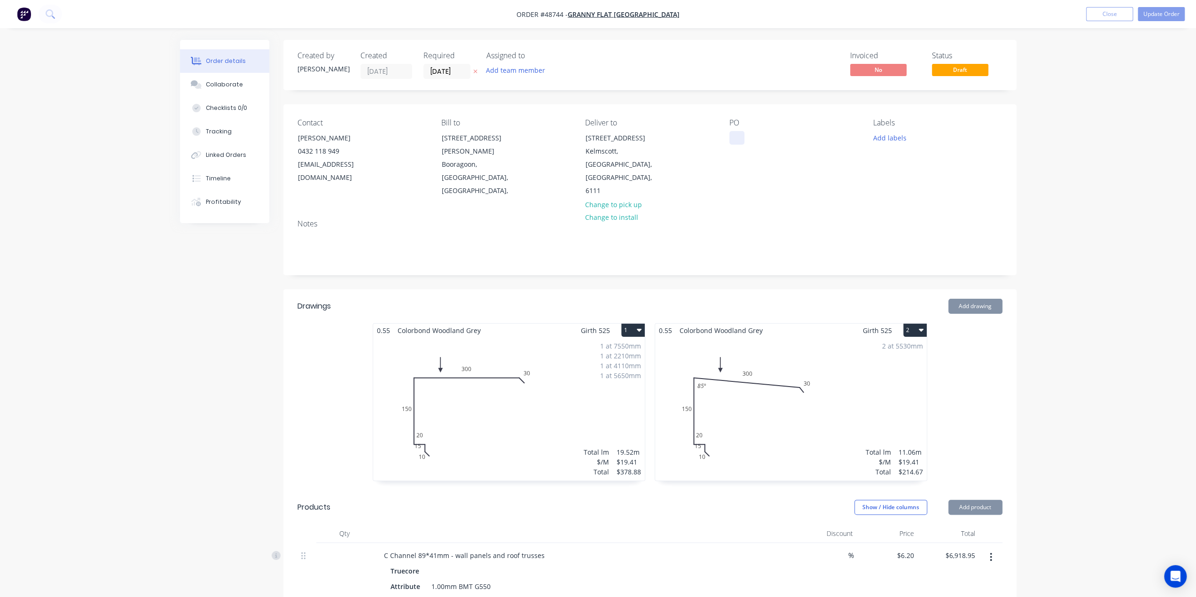
click at [736, 141] on div at bounding box center [737, 138] width 15 height 14
click at [1155, 13] on button "Update Order" at bounding box center [1161, 14] width 47 height 14
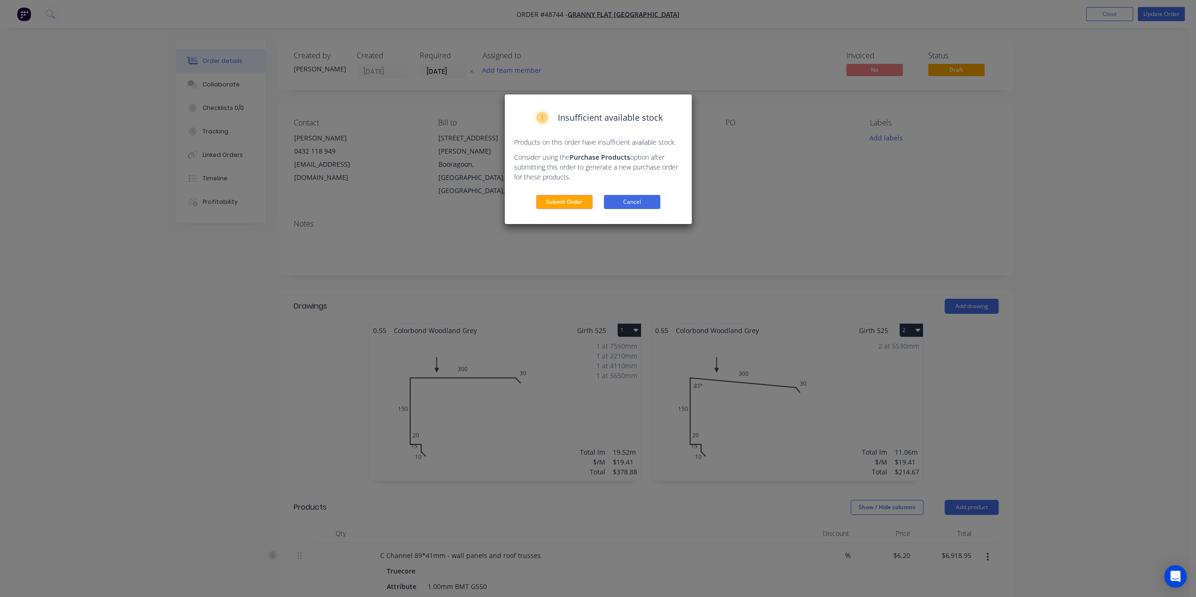
drag, startPoint x: 571, startPoint y: 201, endPoint x: 651, endPoint y: 205, distance: 80.0
click at [651, 205] on div "Submit Order Cancel" at bounding box center [598, 202] width 168 height 14
click at [651, 205] on button "Cancel" at bounding box center [632, 202] width 56 height 14
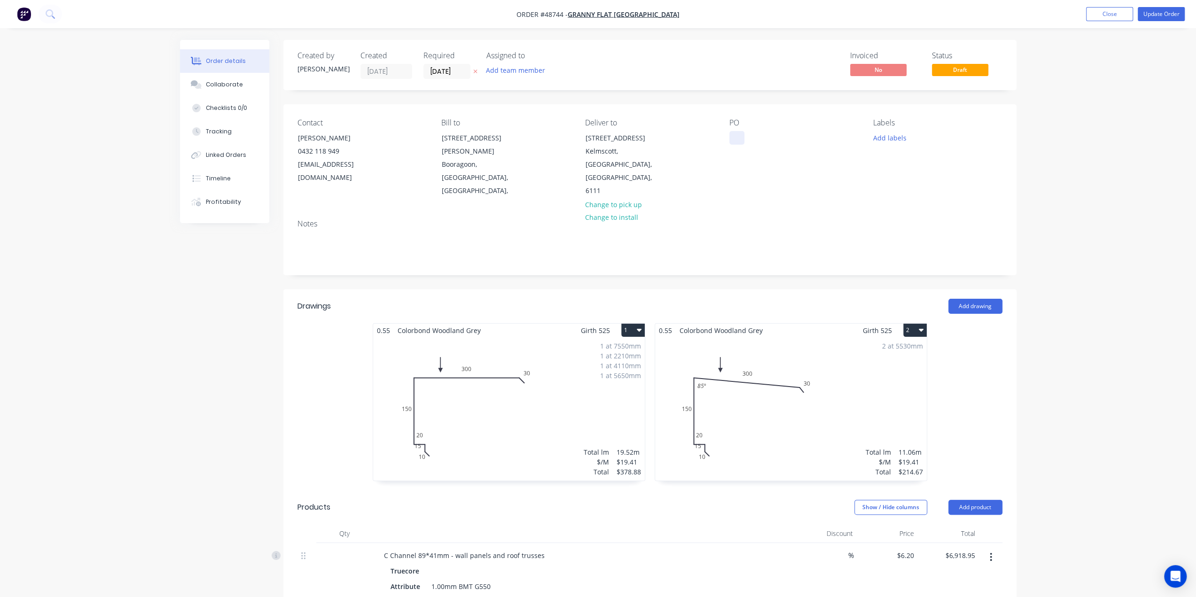
click at [736, 131] on div at bounding box center [737, 138] width 15 height 14
paste div
click at [1154, 14] on button "Update Order" at bounding box center [1161, 14] width 47 height 14
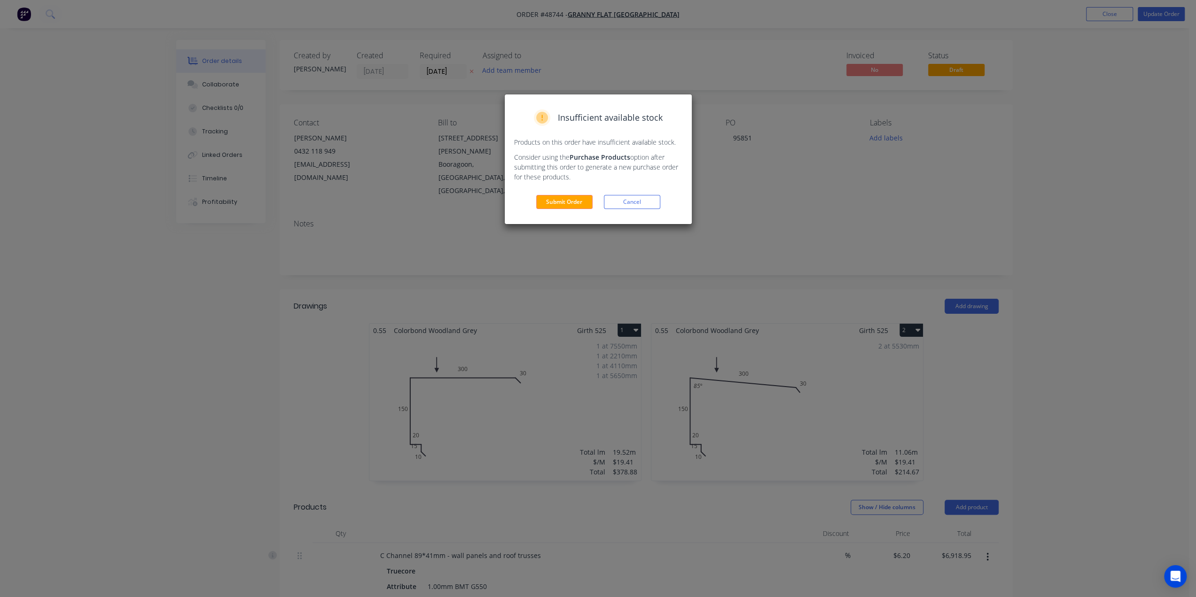
drag, startPoint x: 567, startPoint y: 207, endPoint x: 617, endPoint y: 198, distance: 50.2
click at [567, 208] on button "Submit Order" at bounding box center [564, 202] width 56 height 14
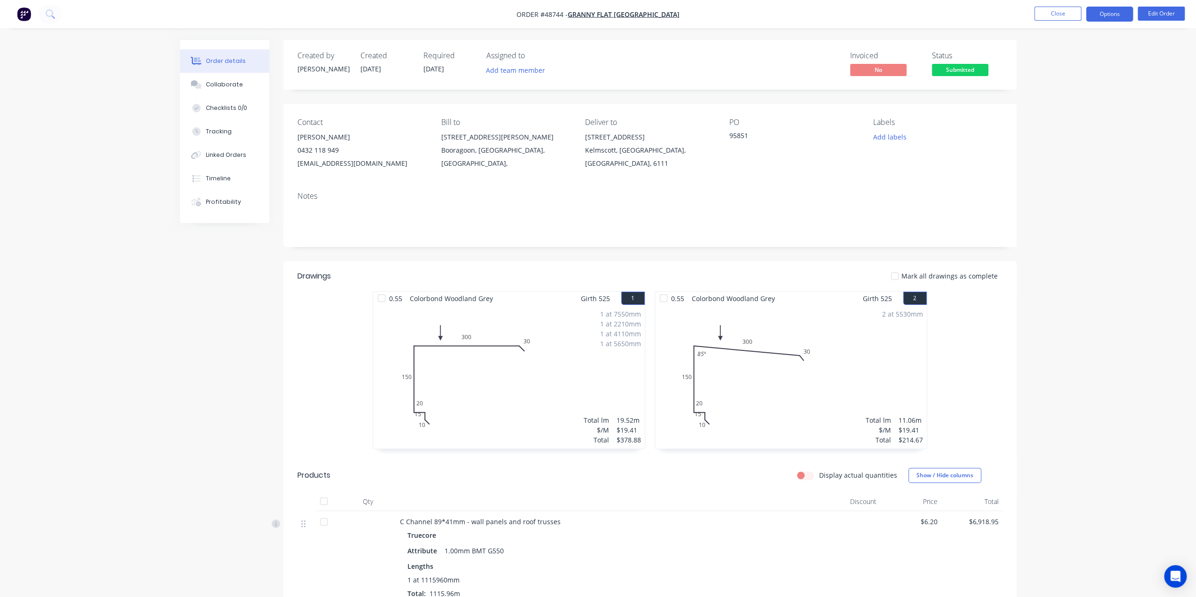
click at [1109, 14] on button "Options" at bounding box center [1109, 14] width 47 height 15
click at [1062, 134] on div "Delivery Docket" at bounding box center [1081, 133] width 86 height 14
click at [1057, 93] on div "Without pricing" at bounding box center [1081, 95] width 86 height 14
click at [385, 104] on div "Contact Kiran Shanker 0432 118 949 kiran@grannyflatswa.com Bill to 92 McCoy st …" at bounding box center [649, 144] width 733 height 80
click at [1146, 15] on button "Edit Order" at bounding box center [1161, 14] width 47 height 14
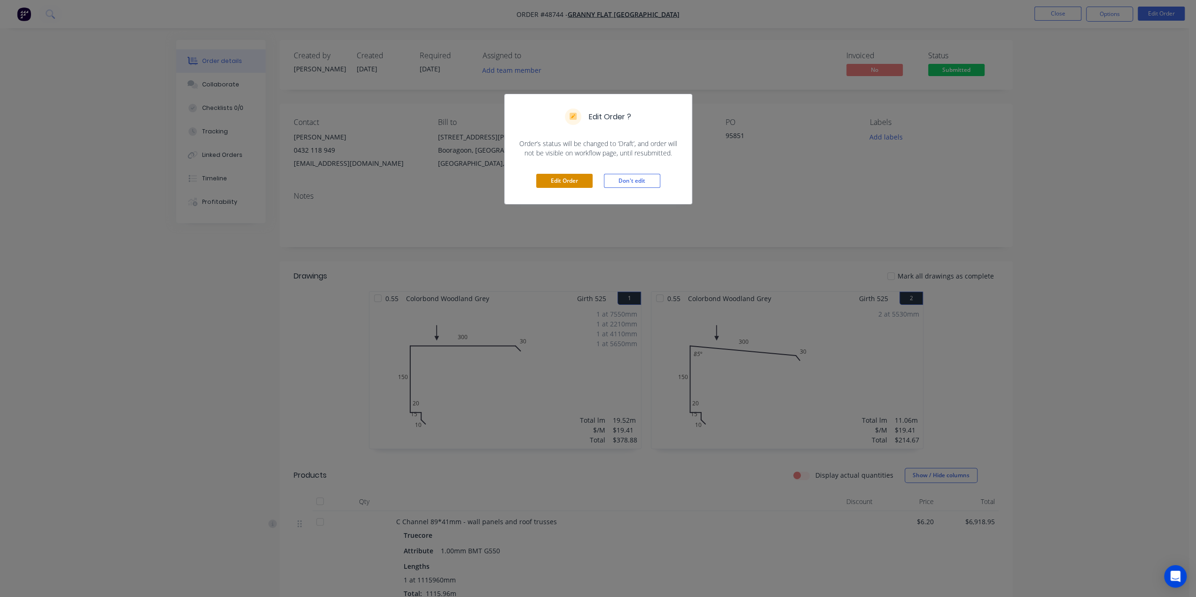
click at [562, 180] on button "Edit Order" at bounding box center [564, 181] width 56 height 14
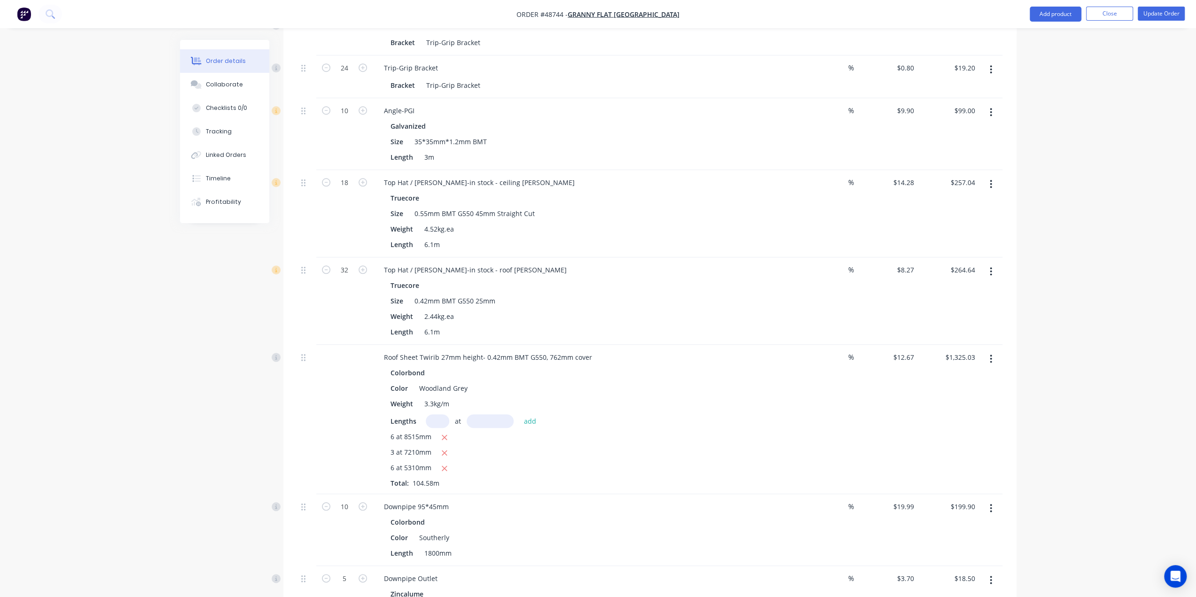
scroll to position [664, 0]
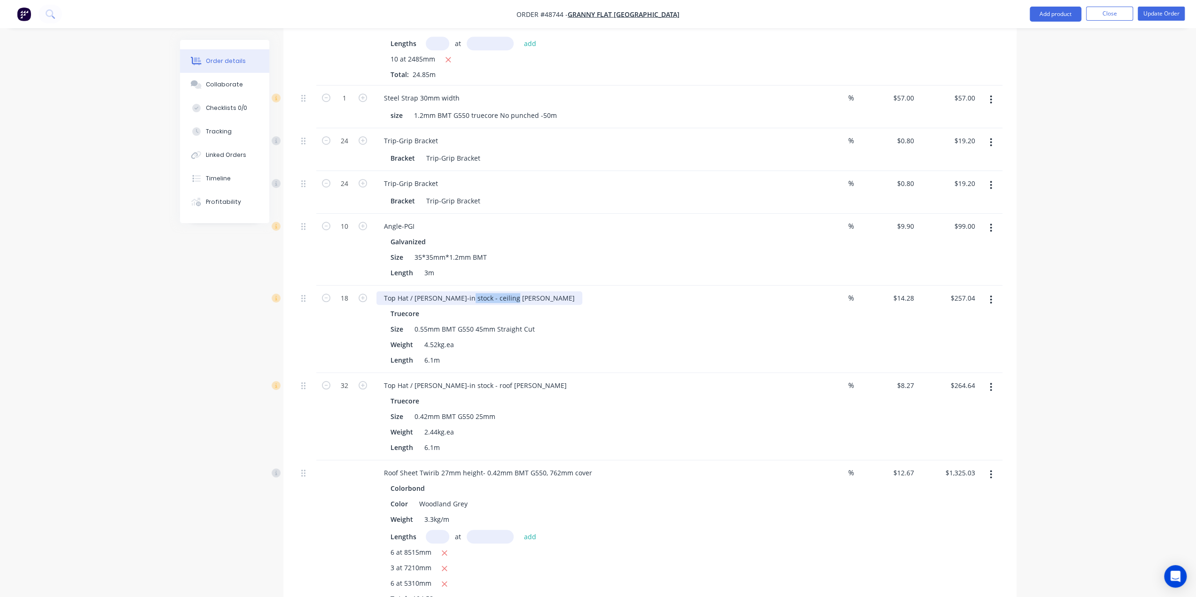
drag, startPoint x: 461, startPoint y: 269, endPoint x: 554, endPoint y: 268, distance: 92.6
click at [554, 291] on div "Top Hat / Batten-in stock - ceiling batten" at bounding box center [585, 298] width 416 height 14
click at [492, 291] on div "Top Hat / Batten-in stock - ceiling batten" at bounding box center [480, 298] width 206 height 14
drag, startPoint x: 464, startPoint y: 268, endPoint x: 618, endPoint y: 257, distance: 153.7
click at [616, 291] on div "Top Hat / Batten-in stock - ceiling batten" at bounding box center [585, 298] width 416 height 14
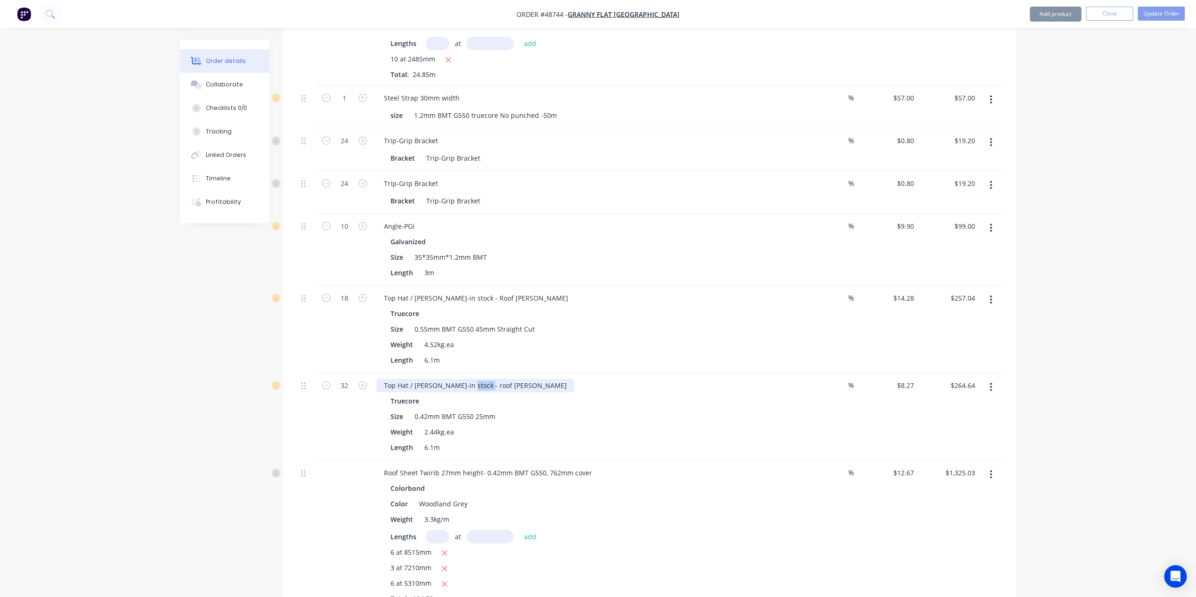
drag, startPoint x: 469, startPoint y: 358, endPoint x: 477, endPoint y: 359, distance: 7.6
click at [479, 379] on div "Top Hat / Batten-in stock - roof batten" at bounding box center [476, 386] width 198 height 14
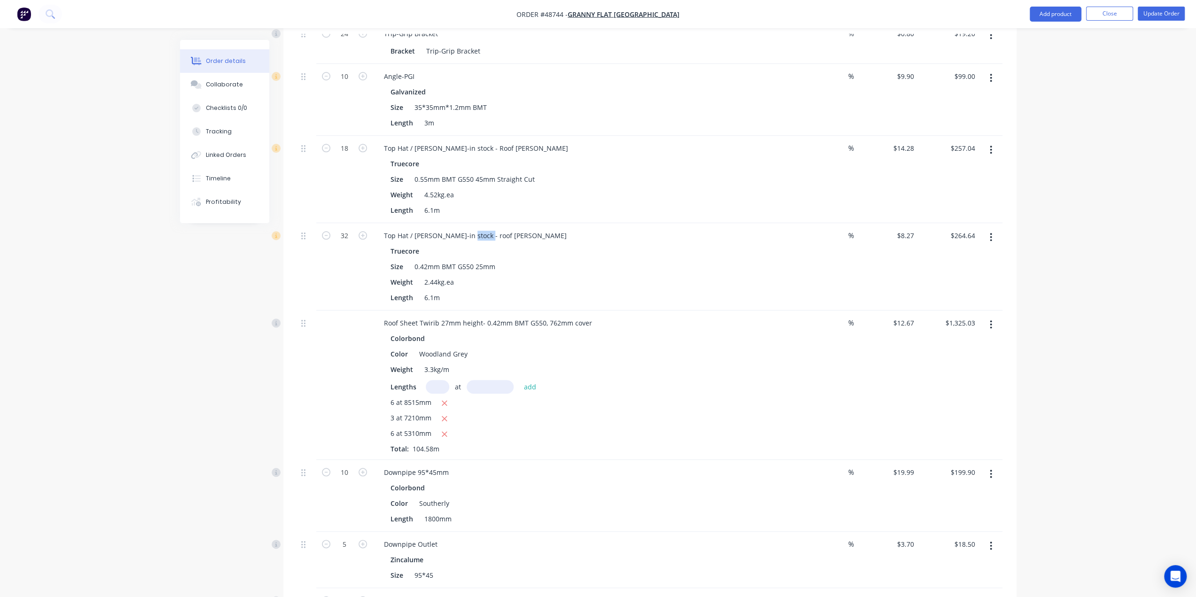
scroll to position [763, 0]
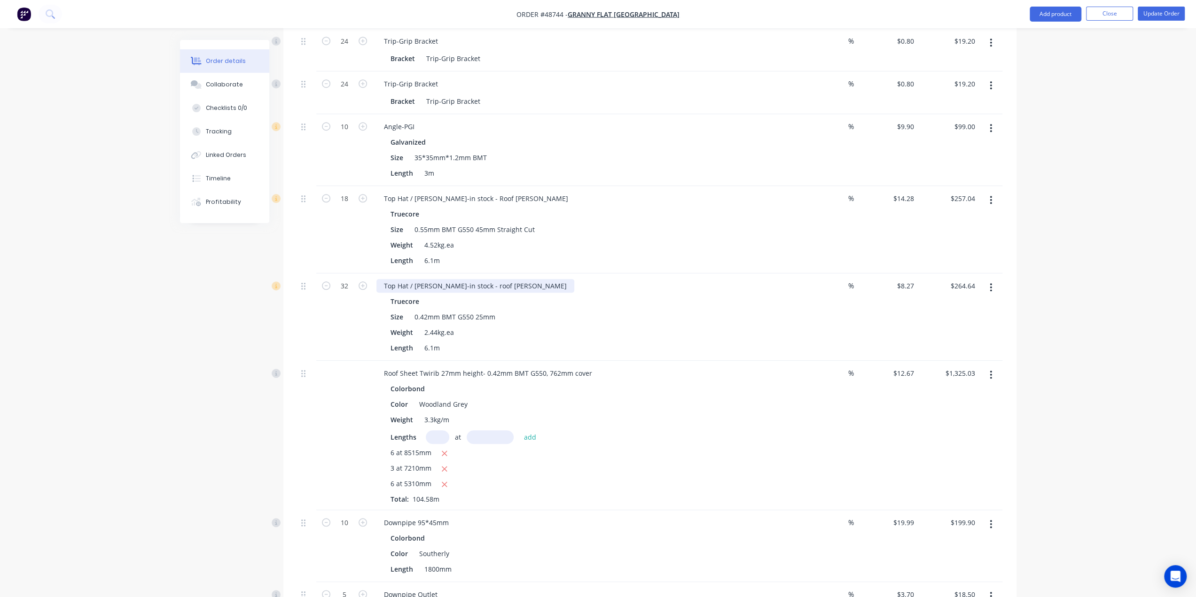
click at [451, 279] on div "Top Hat / Batten-in stock - roof batten" at bounding box center [476, 286] width 198 height 14
drag, startPoint x: 465, startPoint y: 258, endPoint x: 472, endPoint y: 259, distance: 6.7
click at [470, 279] on div "Top Hat / Batten-in stock - roof batten" at bounding box center [476, 286] width 198 height 14
drag, startPoint x: 477, startPoint y: 256, endPoint x: 464, endPoint y: 255, distance: 12.3
click at [464, 279] on div "Top Hat / Batten-in stock - roof batten" at bounding box center [476, 286] width 198 height 14
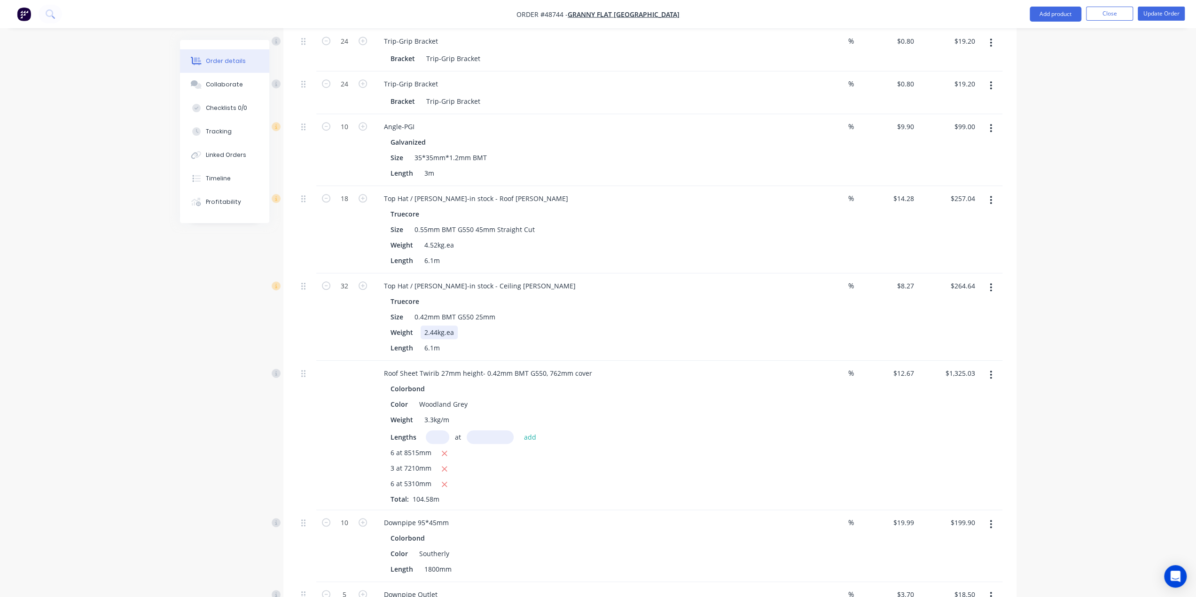
click at [658, 326] on div "Weight 2.44kg.ea" at bounding box center [582, 333] width 391 height 14
click at [674, 295] on div "Truecore" at bounding box center [584, 302] width 387 height 14
click at [1164, 8] on button "Update Order" at bounding box center [1161, 14] width 47 height 14
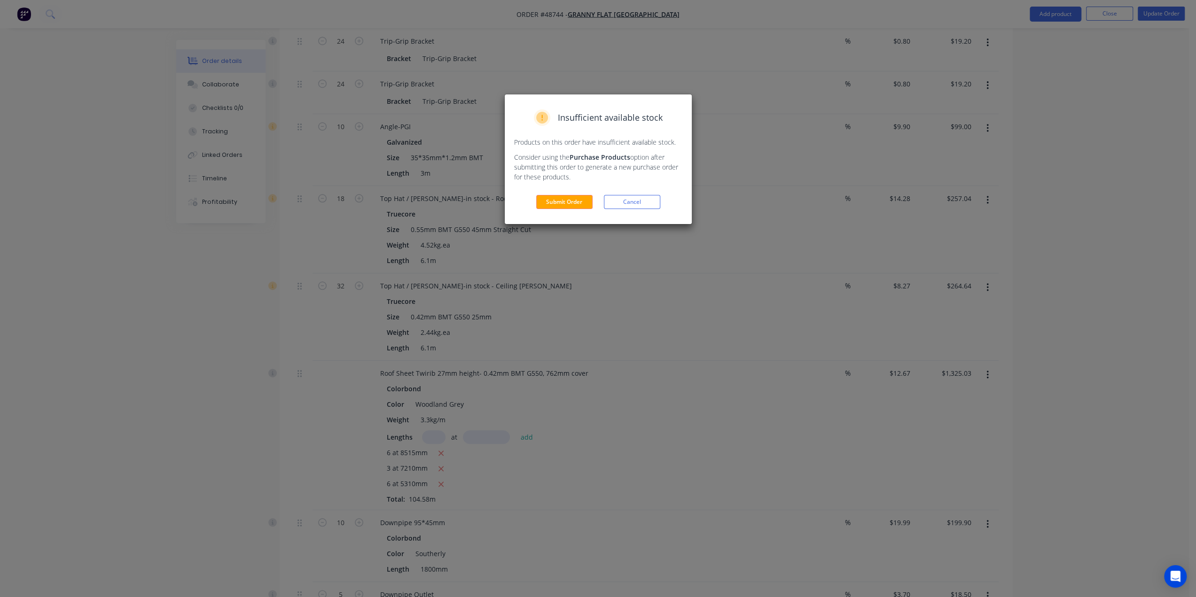
click at [564, 204] on button "Submit Order" at bounding box center [564, 202] width 56 height 14
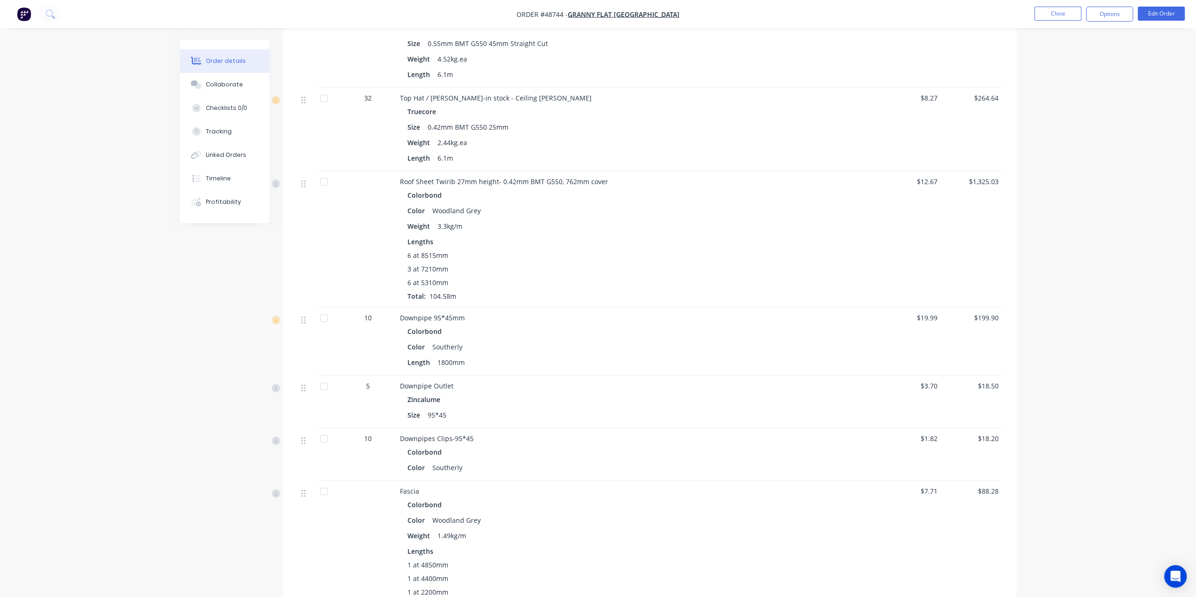
scroll to position [987, 0]
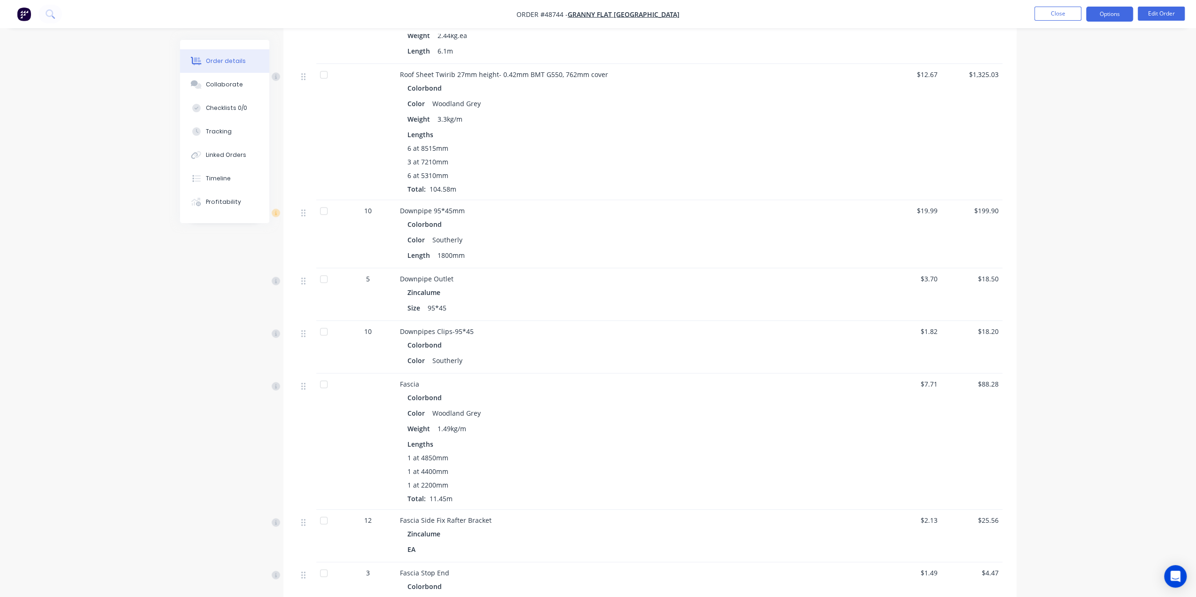
click at [1123, 7] on button "Options" at bounding box center [1109, 14] width 47 height 15
click at [1077, 127] on div "Delivery Docket" at bounding box center [1081, 133] width 86 height 14
click at [1074, 99] on div "Without pricing" at bounding box center [1081, 95] width 86 height 14
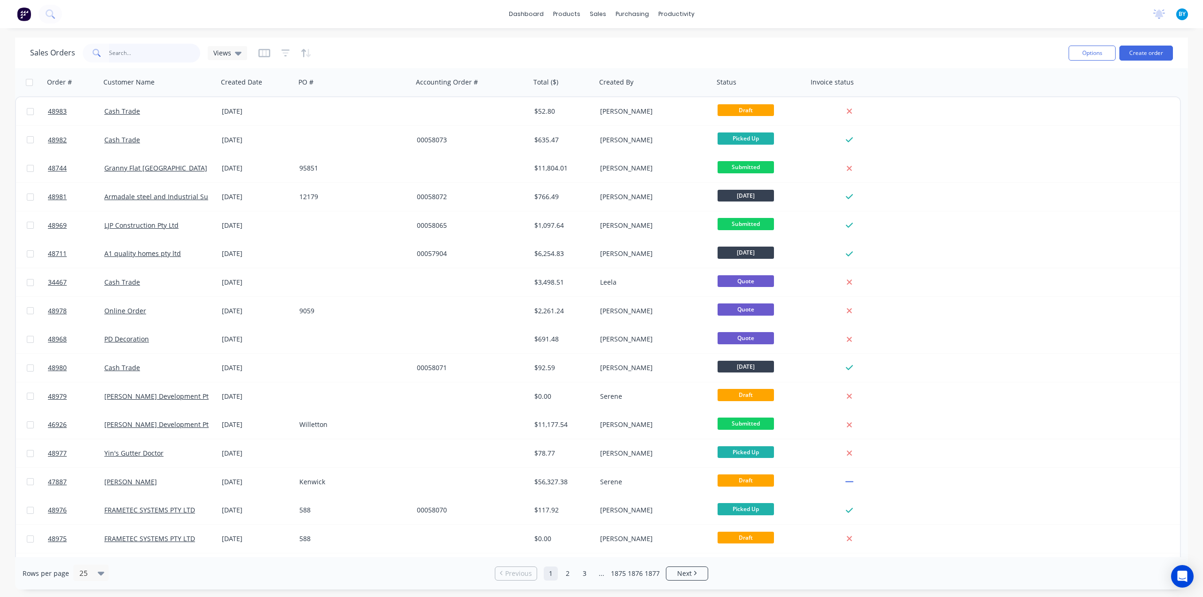
click at [165, 62] on input "text" at bounding box center [155, 53] width 92 height 19
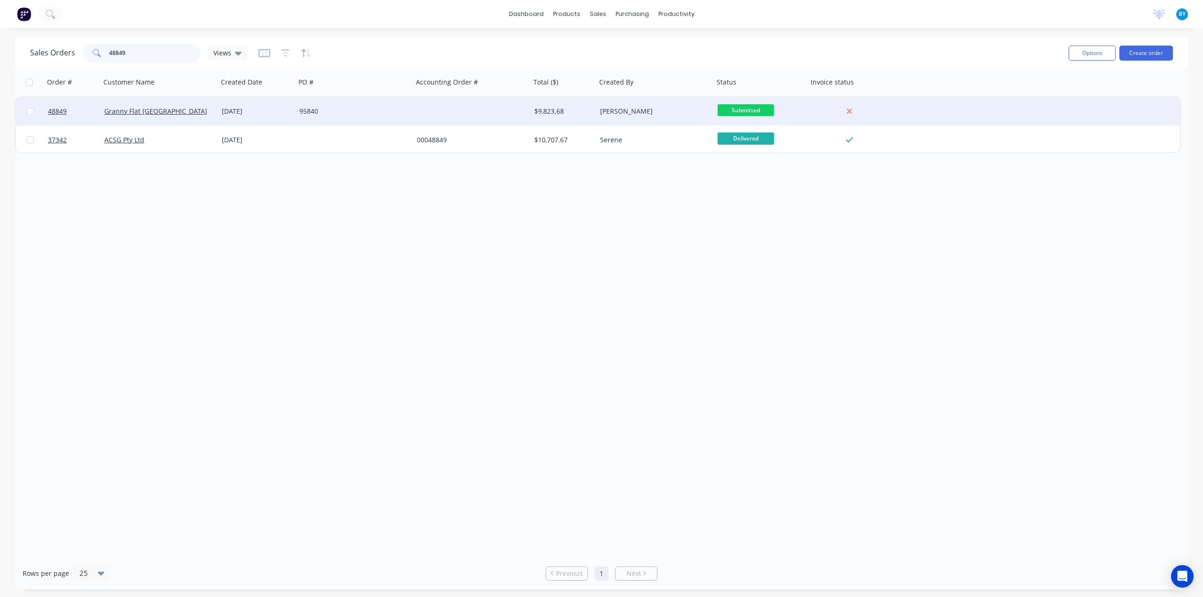
type input "48849"
click at [191, 104] on div "Granny Flat [GEOGRAPHIC_DATA]" at bounding box center [160, 111] width 118 height 28
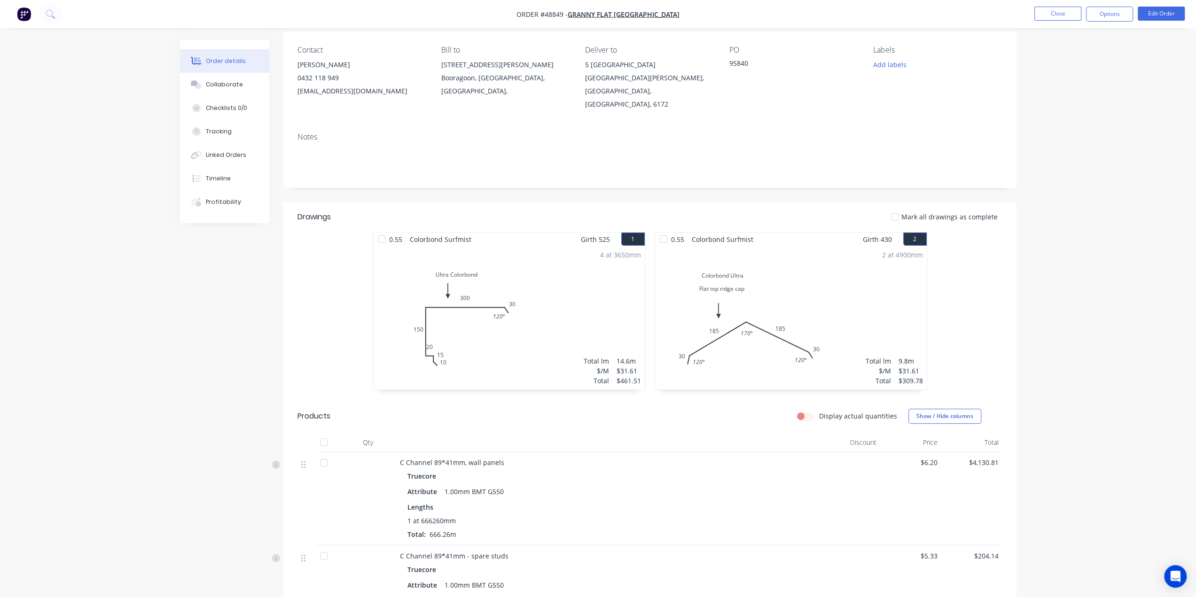
scroll to position [72, 0]
click at [221, 130] on div "Tracking" at bounding box center [219, 131] width 26 height 8
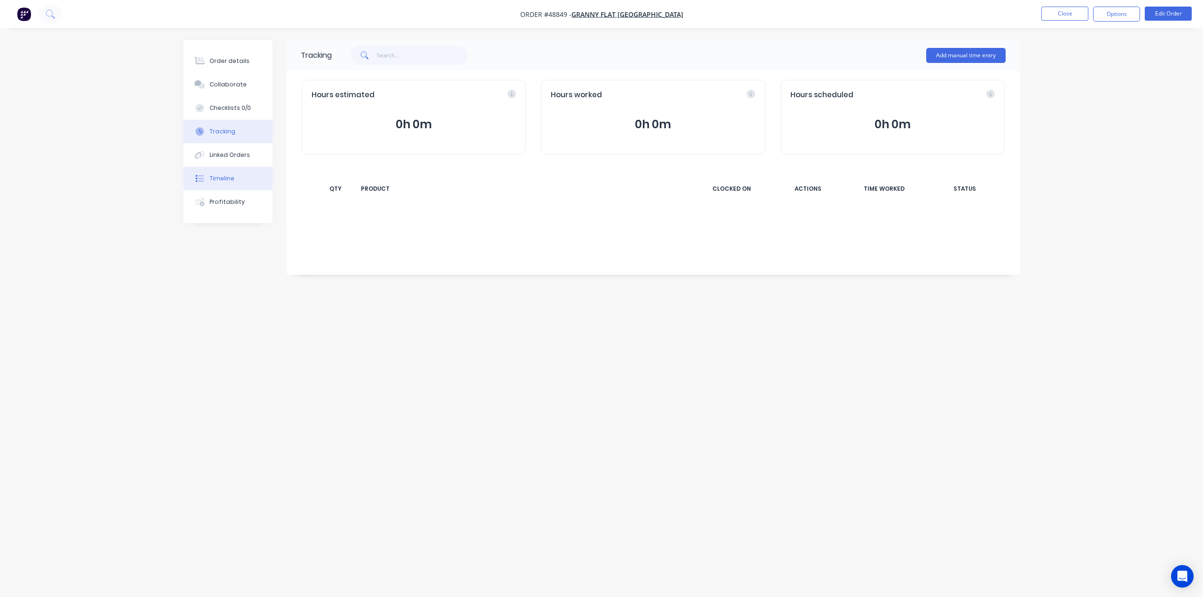
click at [221, 177] on div "Timeline" at bounding box center [222, 178] width 25 height 8
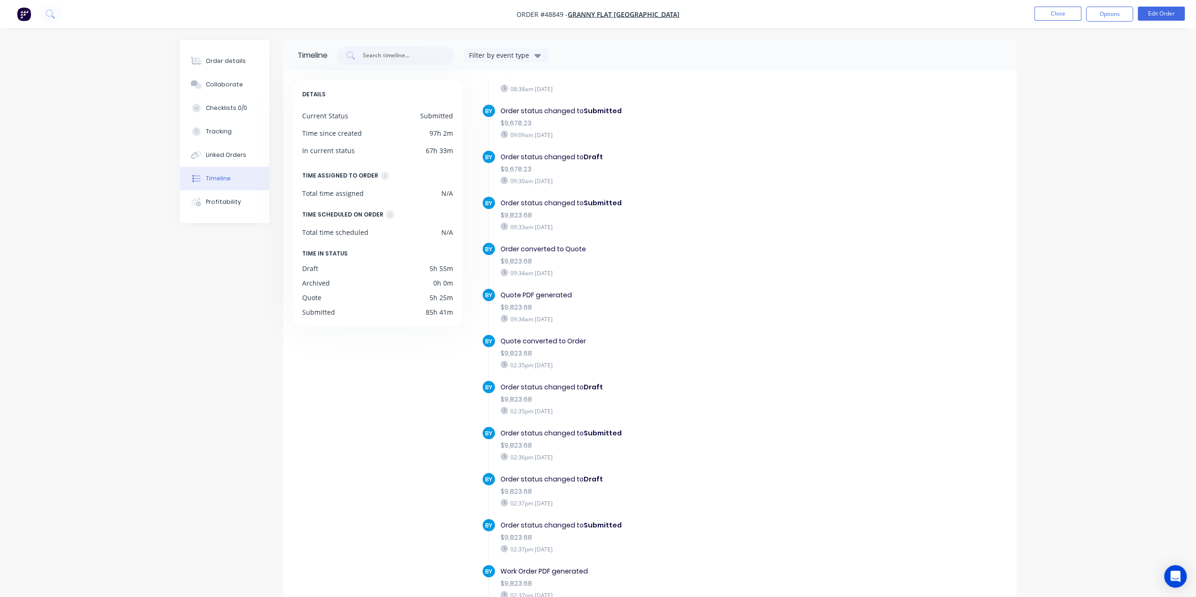
scroll to position [730, 0]
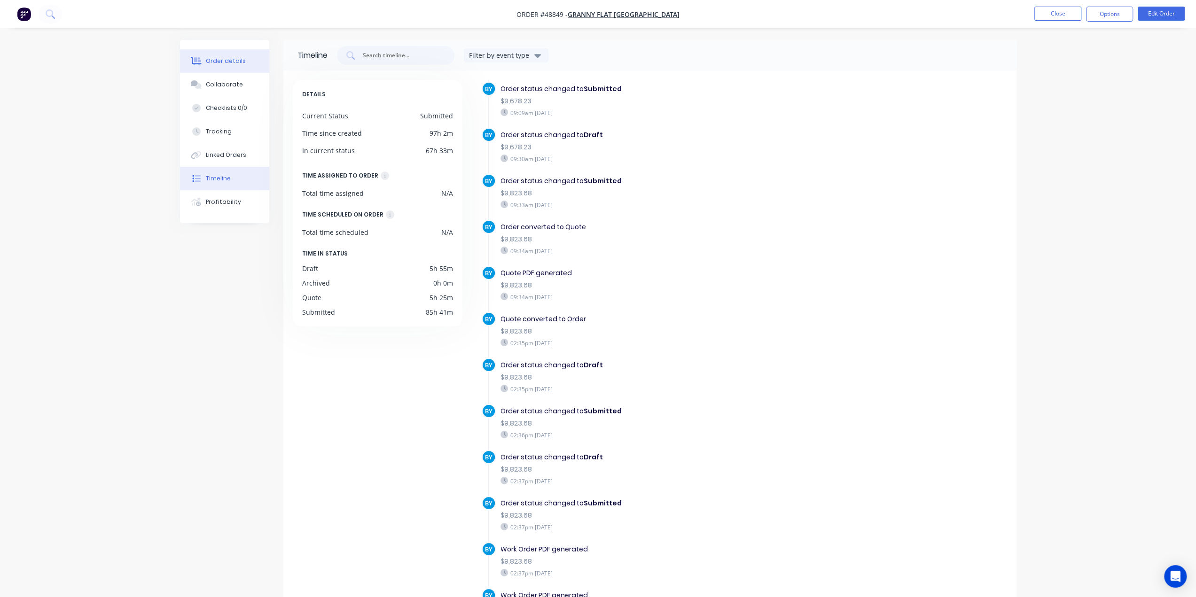
click at [210, 57] on div "Order details" at bounding box center [226, 61] width 40 height 8
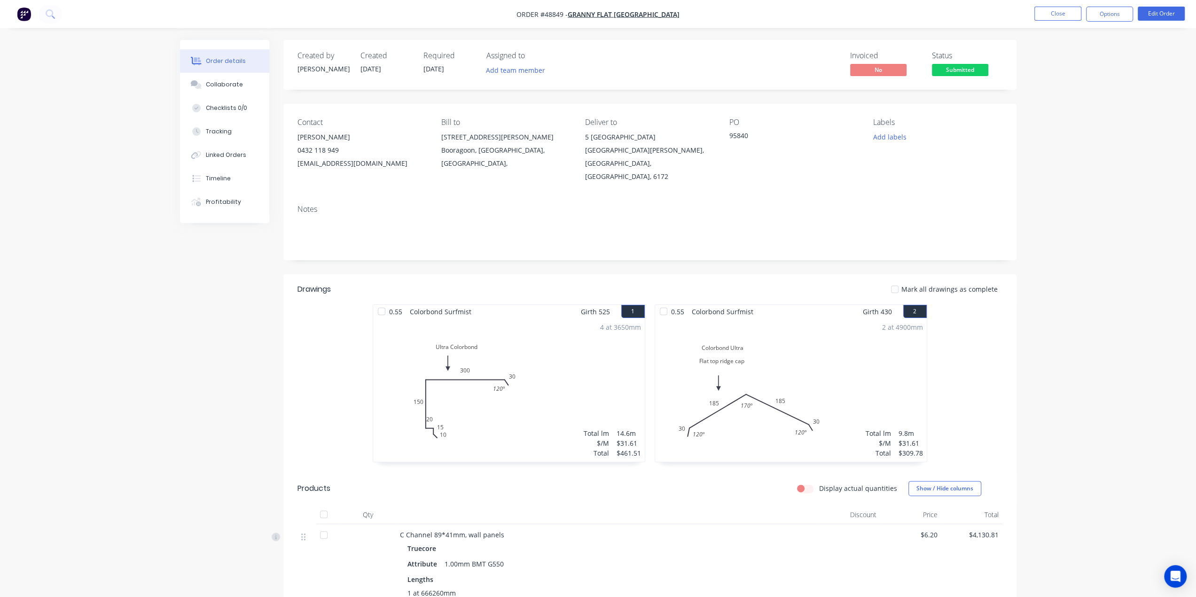
drag, startPoint x: 582, startPoint y: 152, endPoint x: 627, endPoint y: 153, distance: 45.1
click at [627, 153] on div "Contact Kiran Shanker 0432 118 949 kiran@grannyflatswa.com Bill to 92 McCoy st …" at bounding box center [649, 151] width 733 height 94
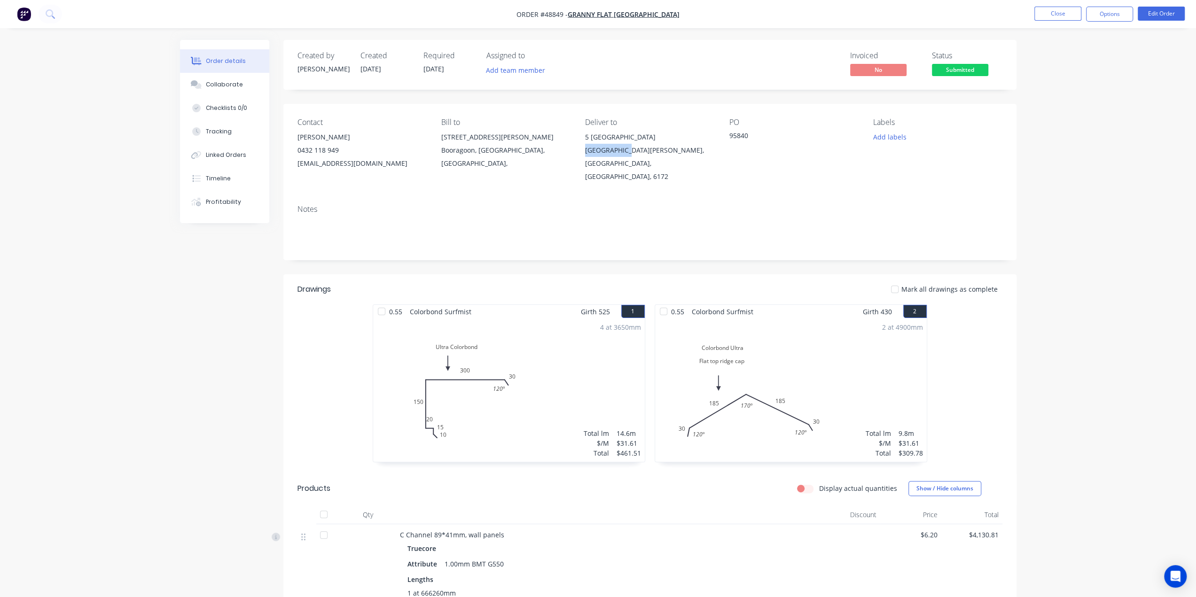
copy div "Port Kennedy"
click at [581, 137] on div "Contact Kiran Shanker 0432 118 949 kiran@grannyflatswa.com Bill to 92 McCoy st …" at bounding box center [649, 151] width 733 height 94
drag, startPoint x: 590, startPoint y: 140, endPoint x: 639, endPoint y: 184, distance: 65.9
click at [639, 184] on div "Contact Kiran Shanker 0432 118 949 kiran@grannyflatswa.com Bill to 92 McCoy st …" at bounding box center [649, 151] width 733 height 94
copy div "5 Monte Carlo Heights Port Kennedy, Western Australia, Australia, 6172"
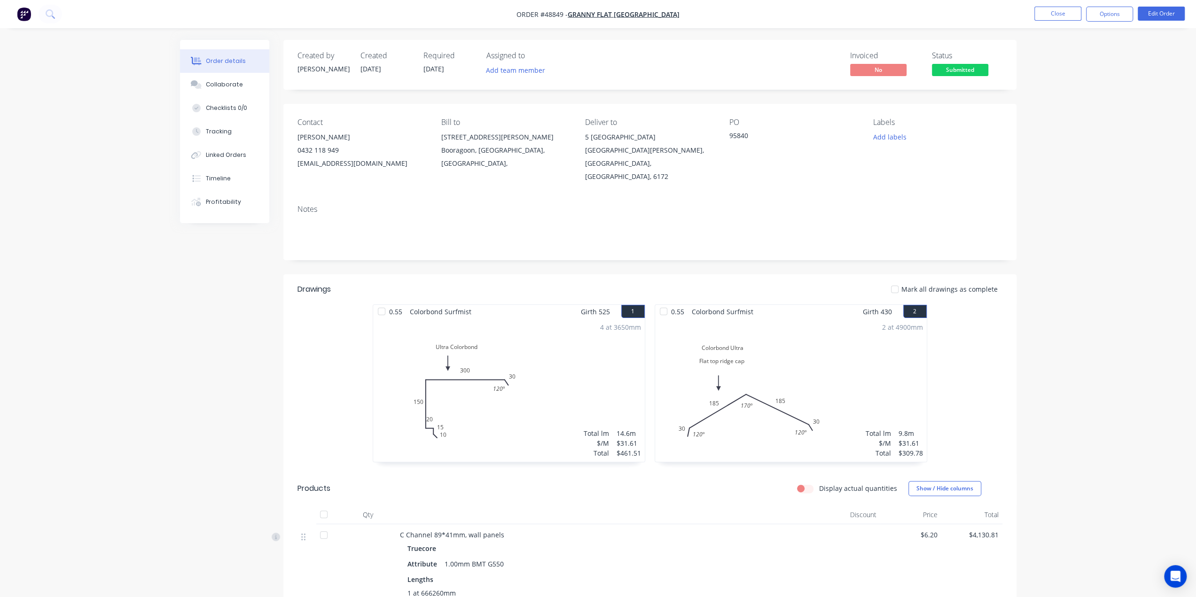
click at [1109, 13] on button "Options" at bounding box center [1109, 14] width 47 height 15
click at [948, 144] on div "Labels Add labels" at bounding box center [937, 150] width 129 height 65
click at [1165, 8] on button "Edit Order" at bounding box center [1161, 14] width 47 height 14
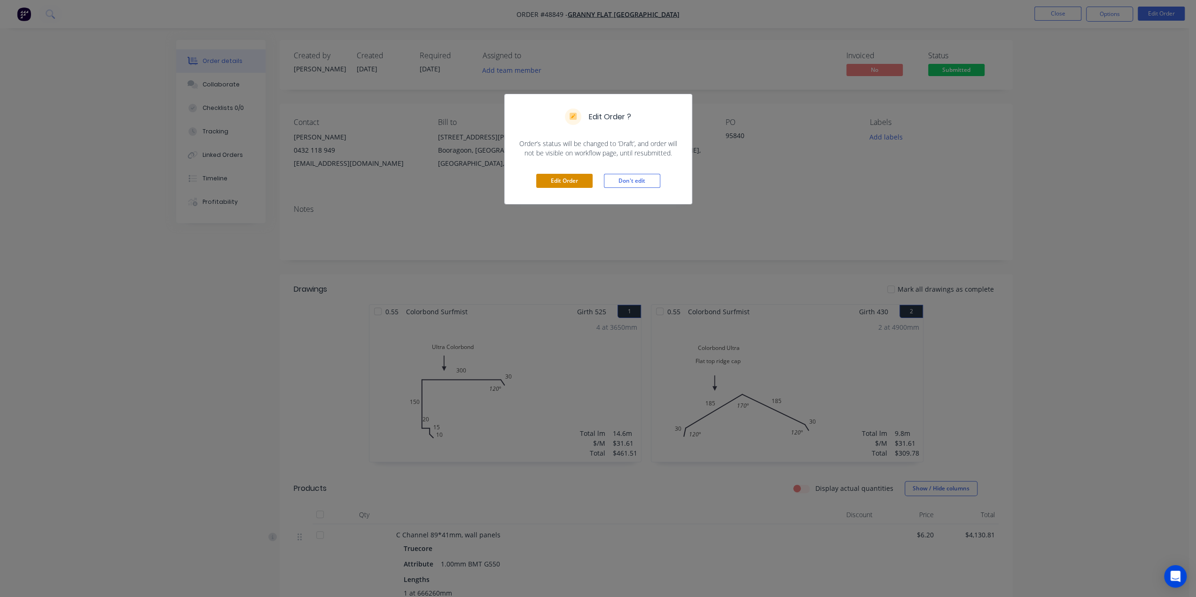
click at [568, 174] on button "Edit Order" at bounding box center [564, 181] width 56 height 14
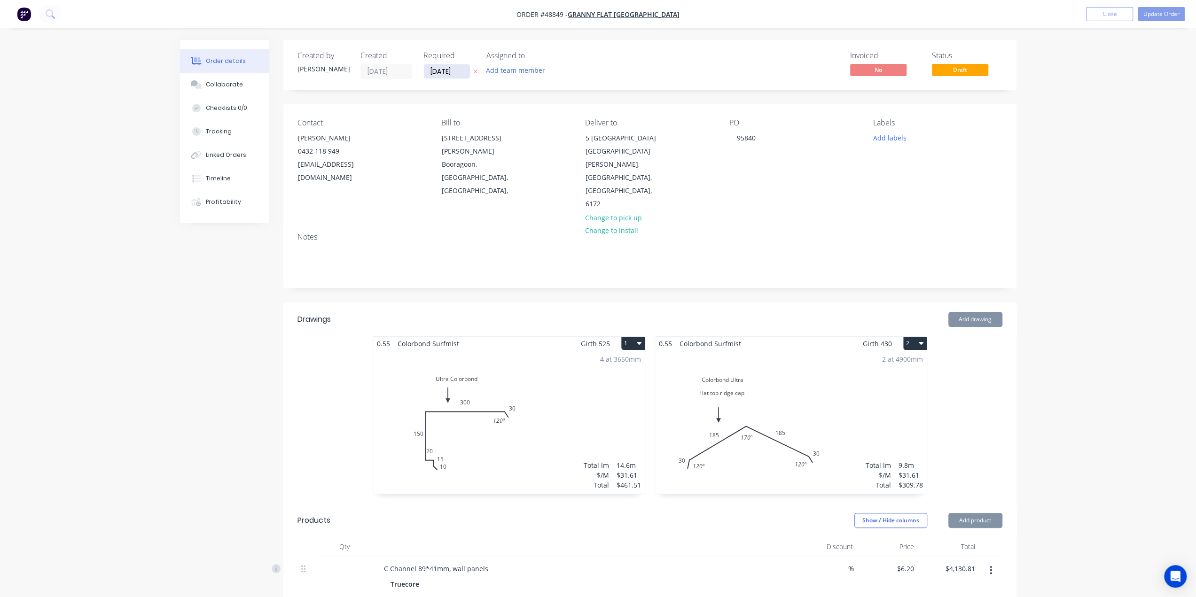
click at [446, 76] on input "16/09/25" at bounding box center [447, 71] width 46 height 14
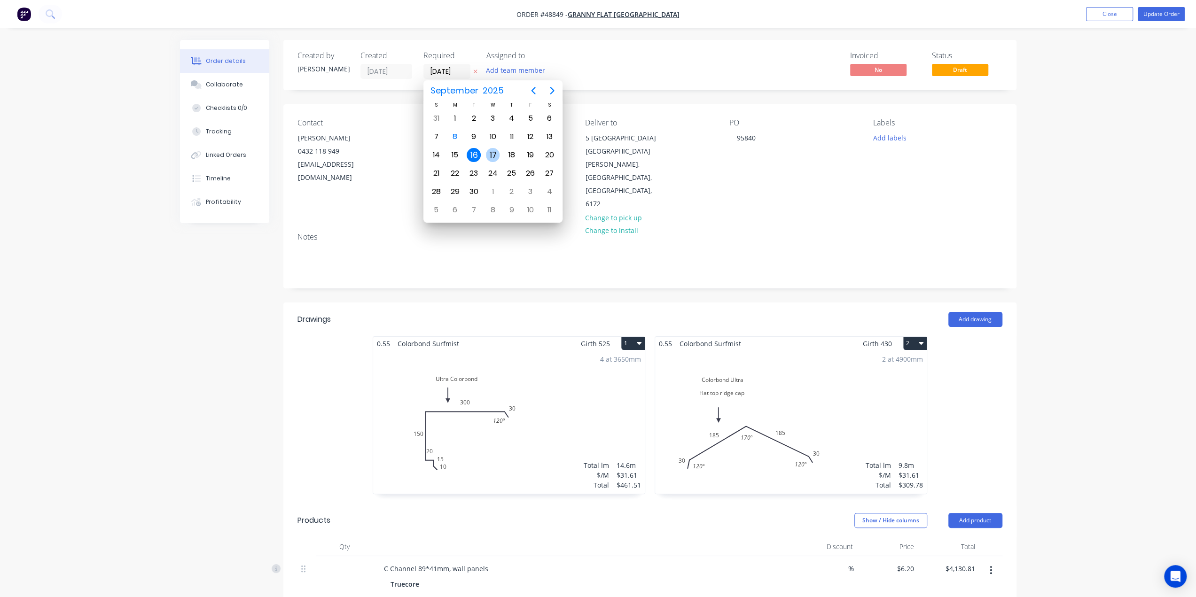
click at [493, 152] on div "17" at bounding box center [493, 155] width 14 height 14
type input "[DATE]"
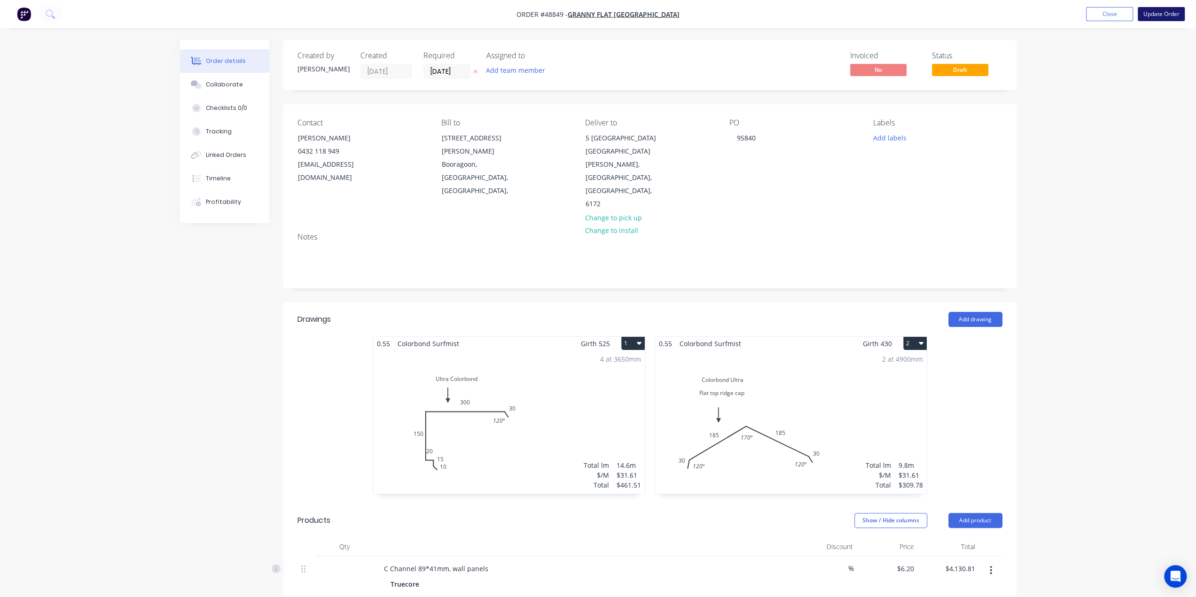
click at [1150, 9] on button "Update Order" at bounding box center [1161, 14] width 47 height 14
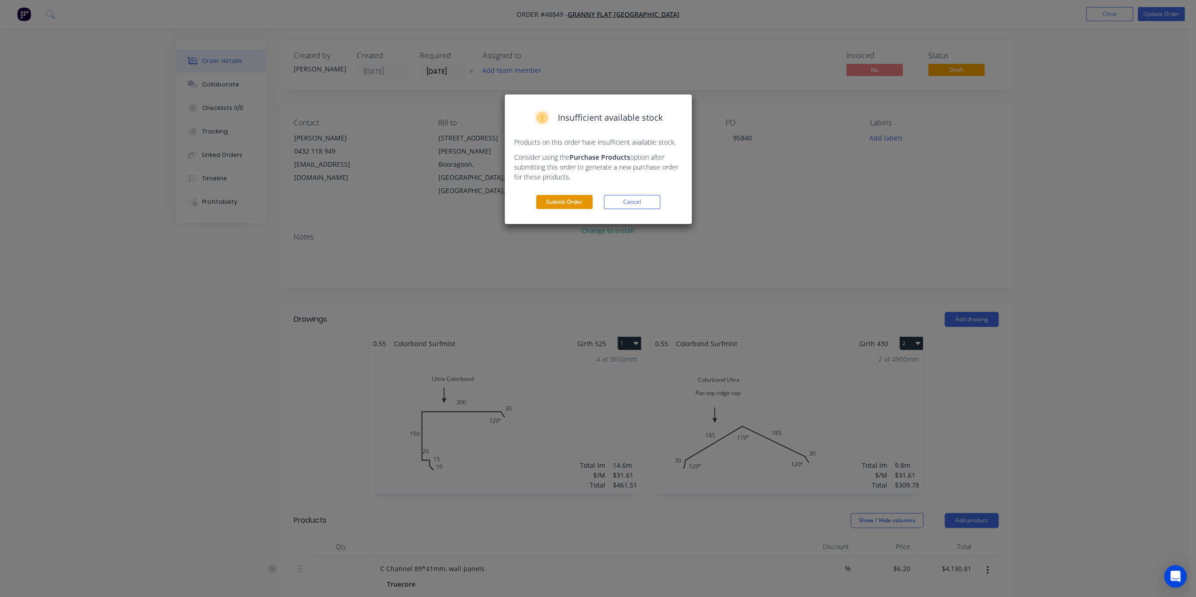
click at [554, 201] on button "Submit Order" at bounding box center [564, 202] width 56 height 14
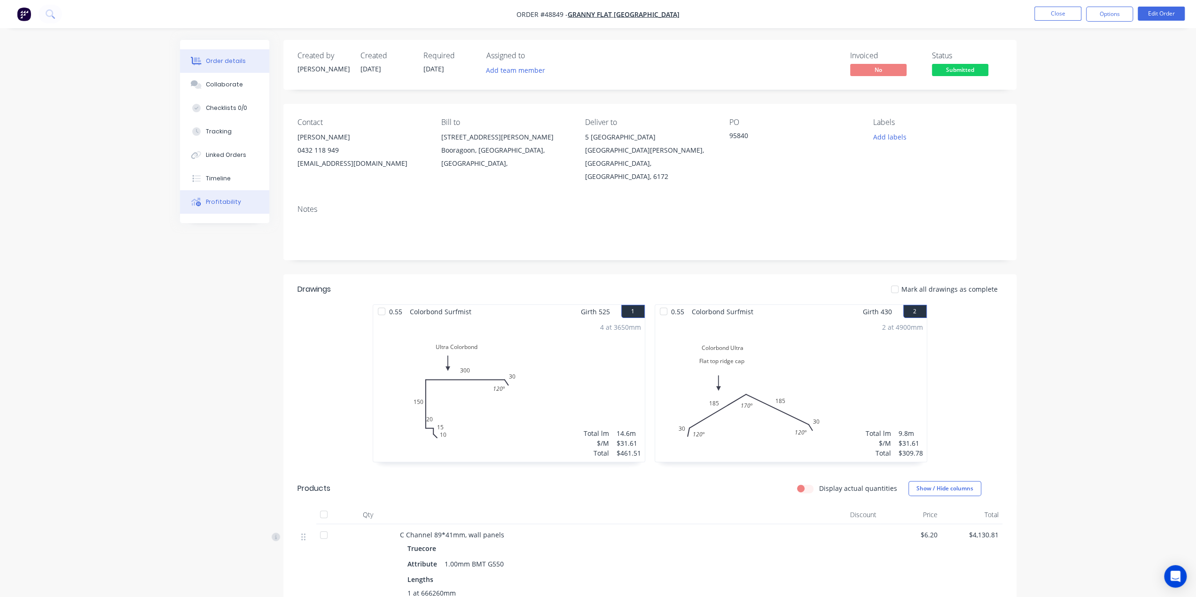
click at [212, 191] on button "Profitability" at bounding box center [224, 202] width 89 height 24
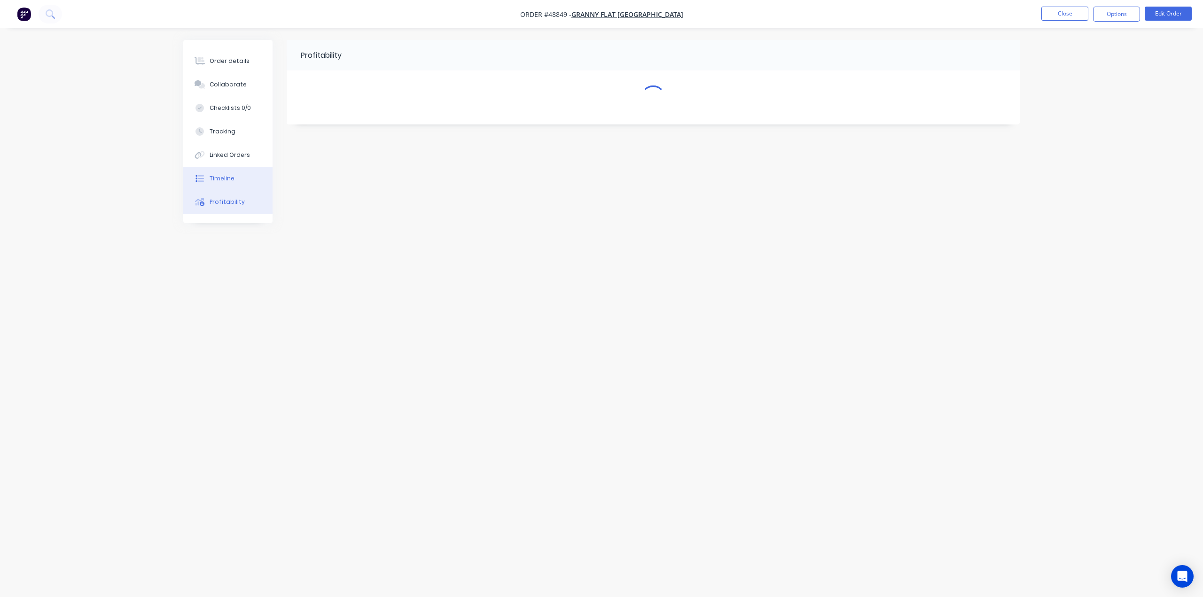
click at [218, 181] on div "Timeline" at bounding box center [222, 178] width 25 height 8
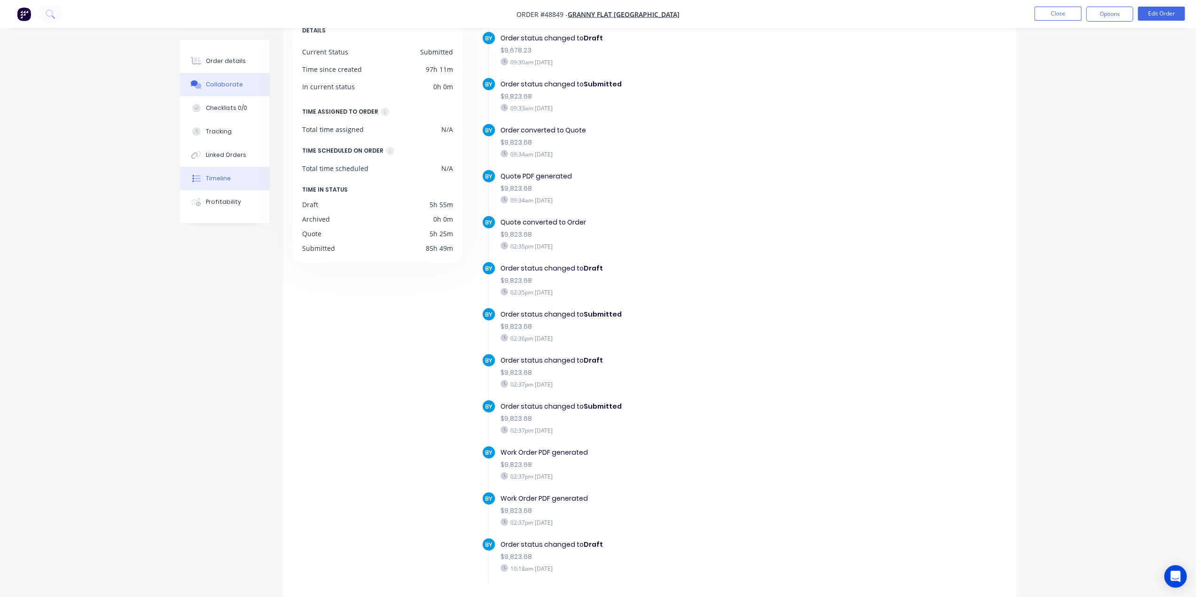
scroll to position [695, 0]
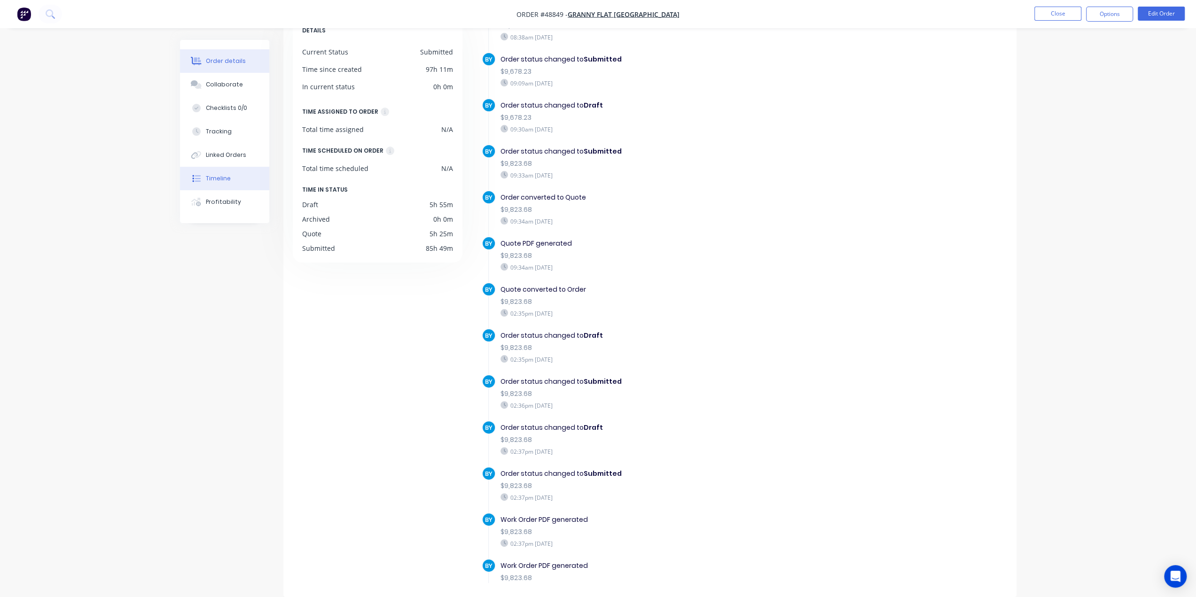
click at [211, 58] on div "Order details" at bounding box center [226, 61] width 40 height 8
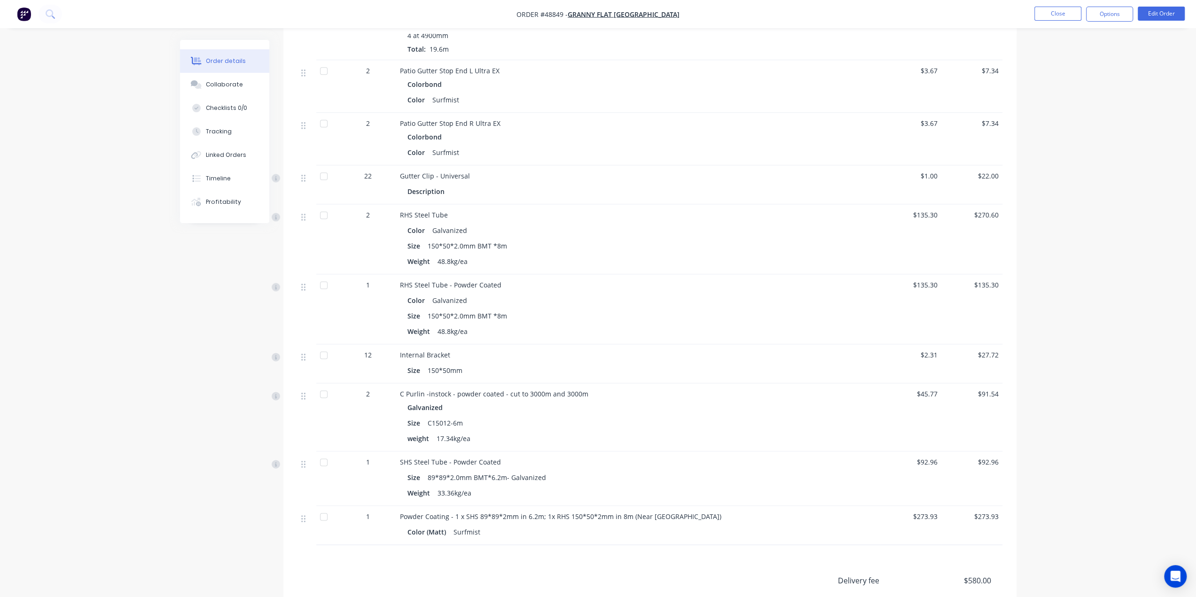
scroll to position [1263, 0]
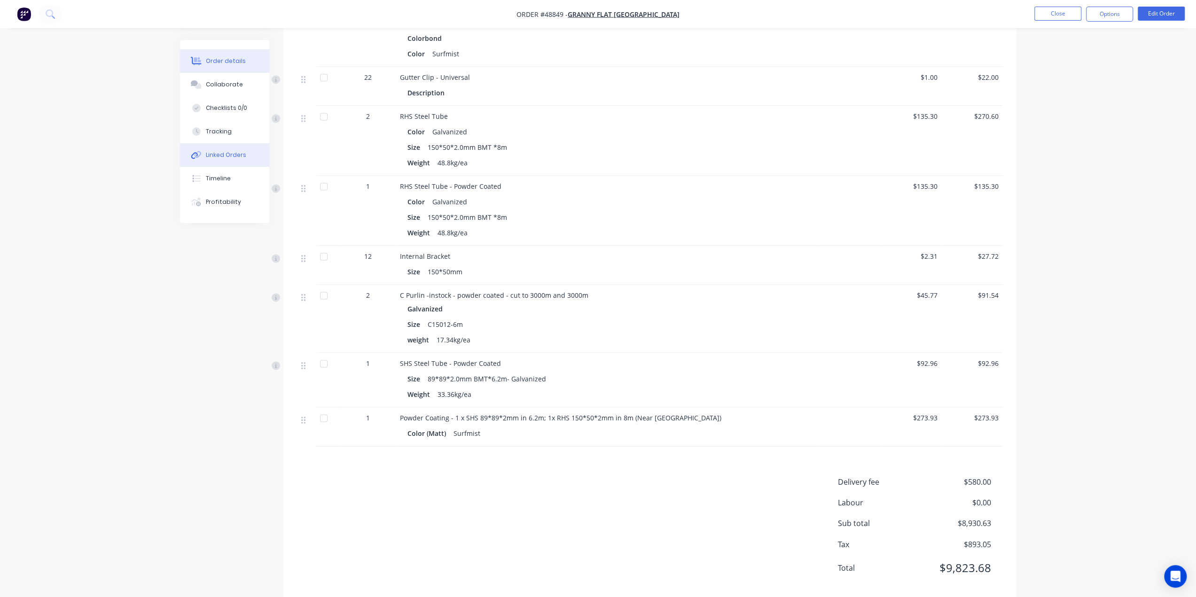
click at [217, 160] on button "Linked Orders" at bounding box center [224, 155] width 89 height 24
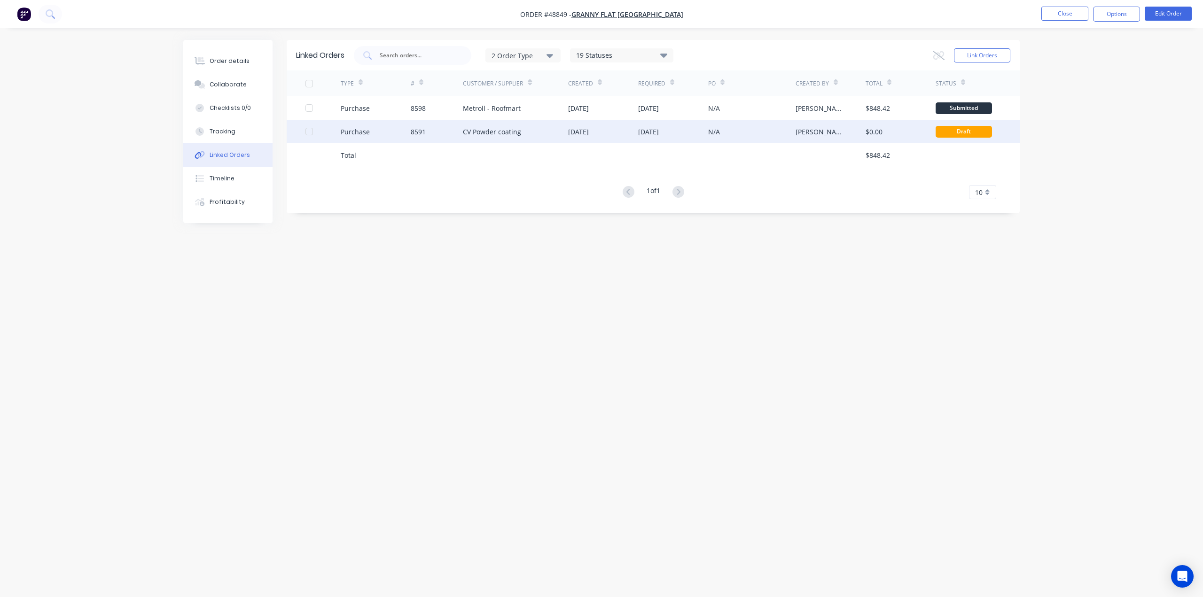
click at [535, 133] on div "CV Powder coating" at bounding box center [515, 132] width 105 height 24
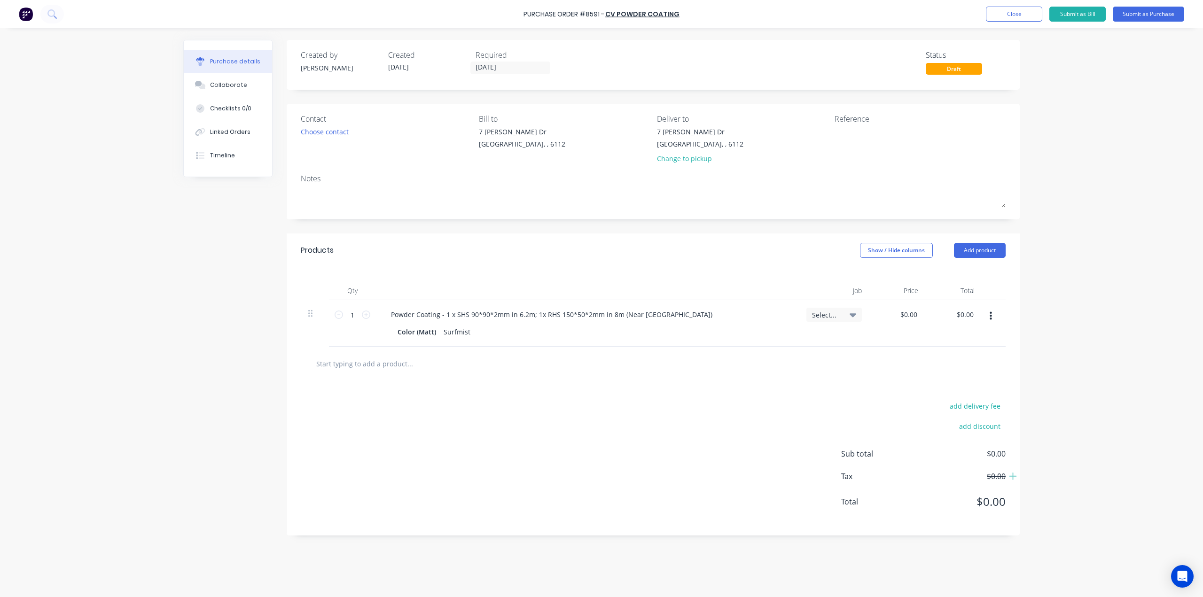
click at [222, 64] on div "Purchase details" at bounding box center [235, 61] width 50 height 8
click at [21, 11] on img at bounding box center [26, 14] width 14 height 14
click at [228, 66] on button "Purchase details" at bounding box center [228, 62] width 88 height 24
click at [225, 133] on div "Linked Orders" at bounding box center [230, 132] width 40 height 8
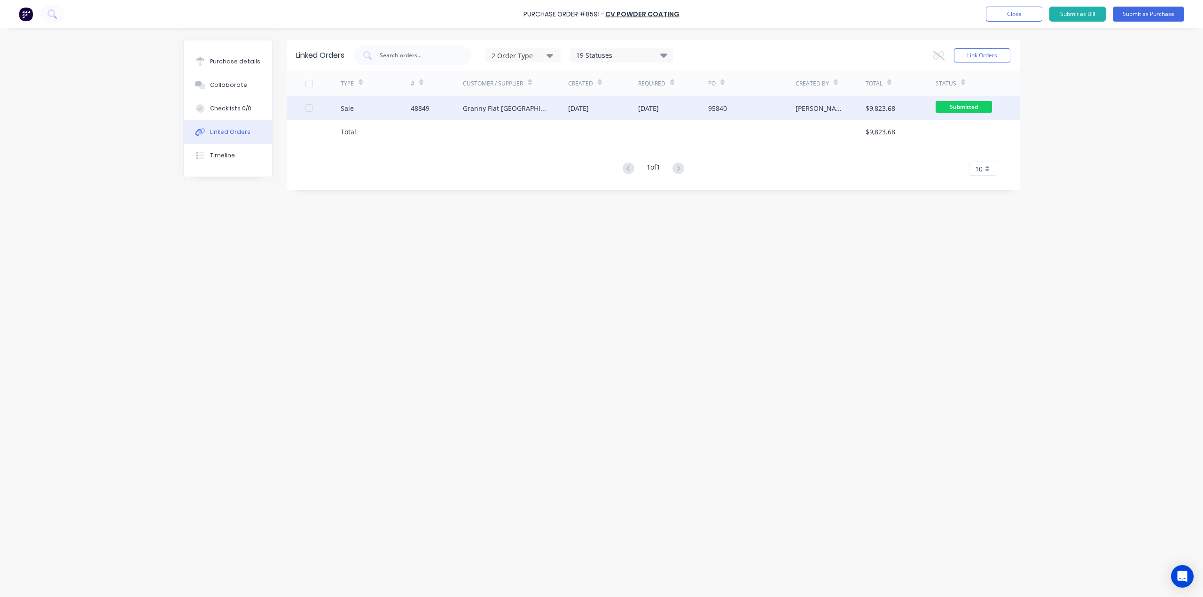
click at [557, 109] on div "Granny Flat WA" at bounding box center [515, 108] width 105 height 24
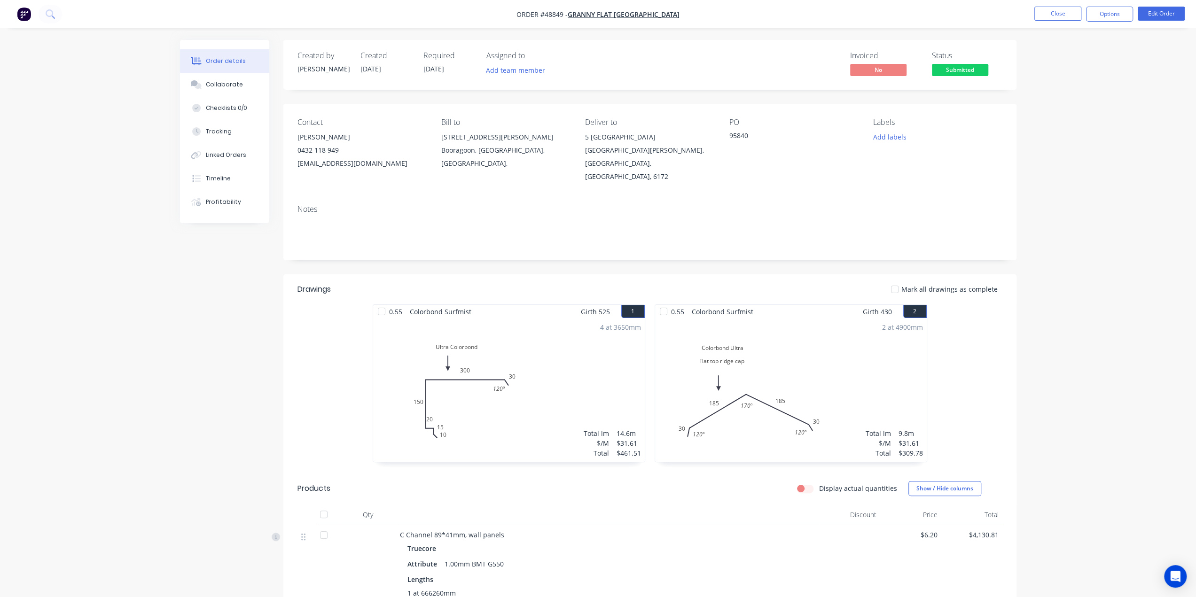
drag, startPoint x: 1056, startPoint y: 255, endPoint x: 1019, endPoint y: 49, distance: 209.6
click at [1098, 16] on button "Options" at bounding box center [1109, 14] width 47 height 15
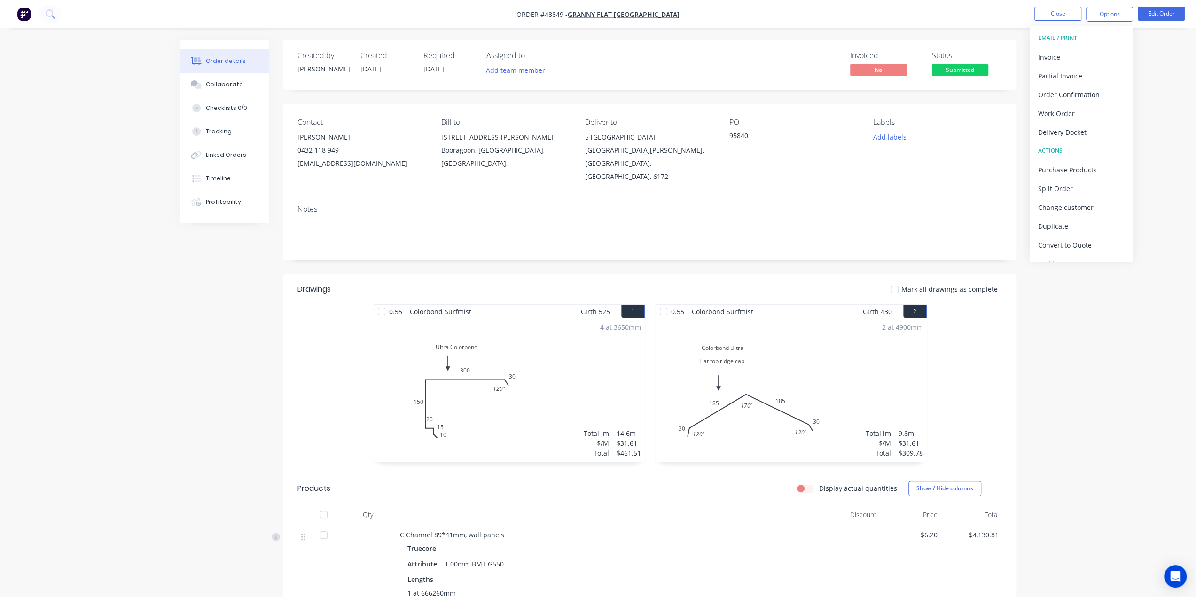
click at [1080, 131] on div "Delivery Docket" at bounding box center [1081, 133] width 86 height 14
click at [1081, 95] on div "Without pricing" at bounding box center [1081, 95] width 86 height 14
click at [1071, 133] on div "Delivery Docket" at bounding box center [1081, 133] width 86 height 14
click at [1074, 98] on div "Without pricing" at bounding box center [1081, 95] width 86 height 14
drag, startPoint x: 1127, startPoint y: 467, endPoint x: 1126, endPoint y: 437, distance: 30.1
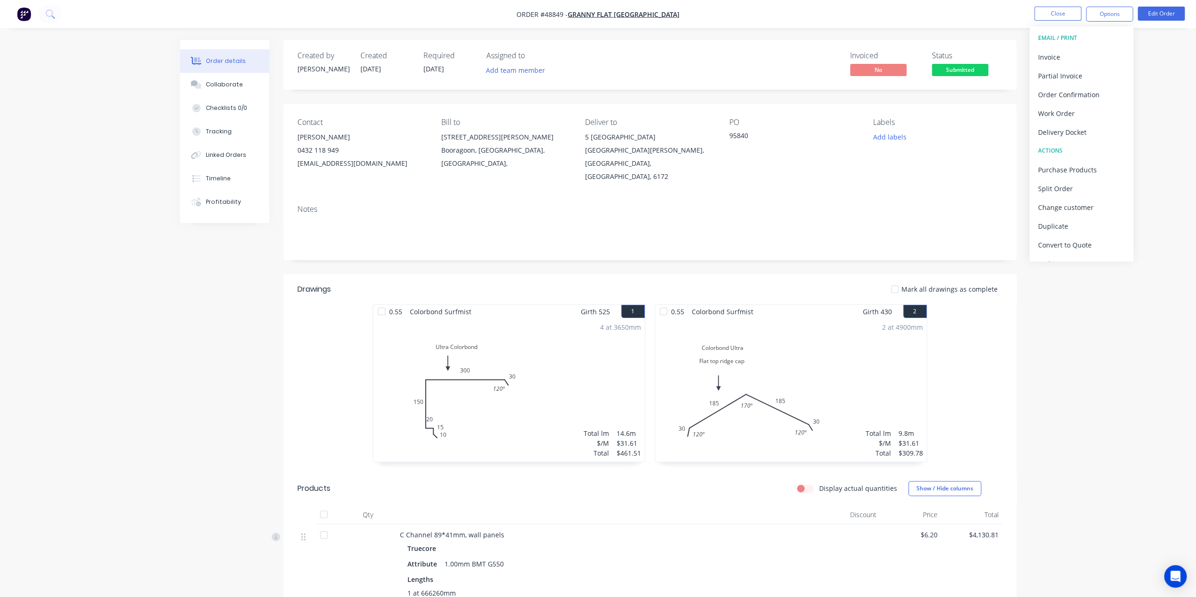
click at [1156, 16] on button "Edit Order" at bounding box center [1161, 14] width 47 height 14
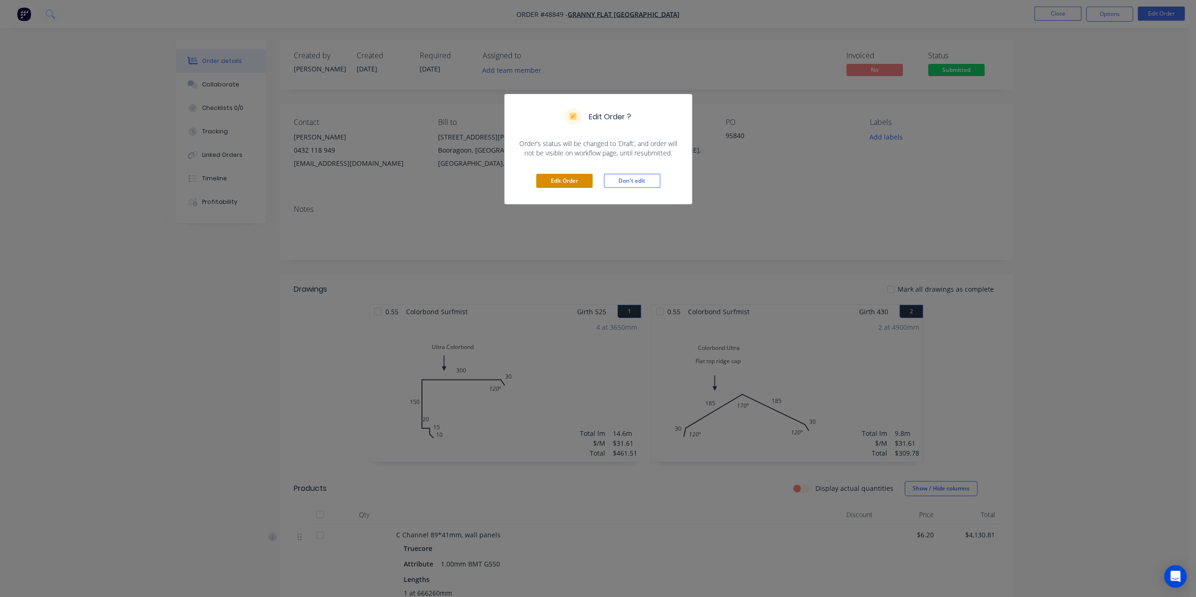
click at [563, 179] on button "Edit Order" at bounding box center [564, 181] width 56 height 14
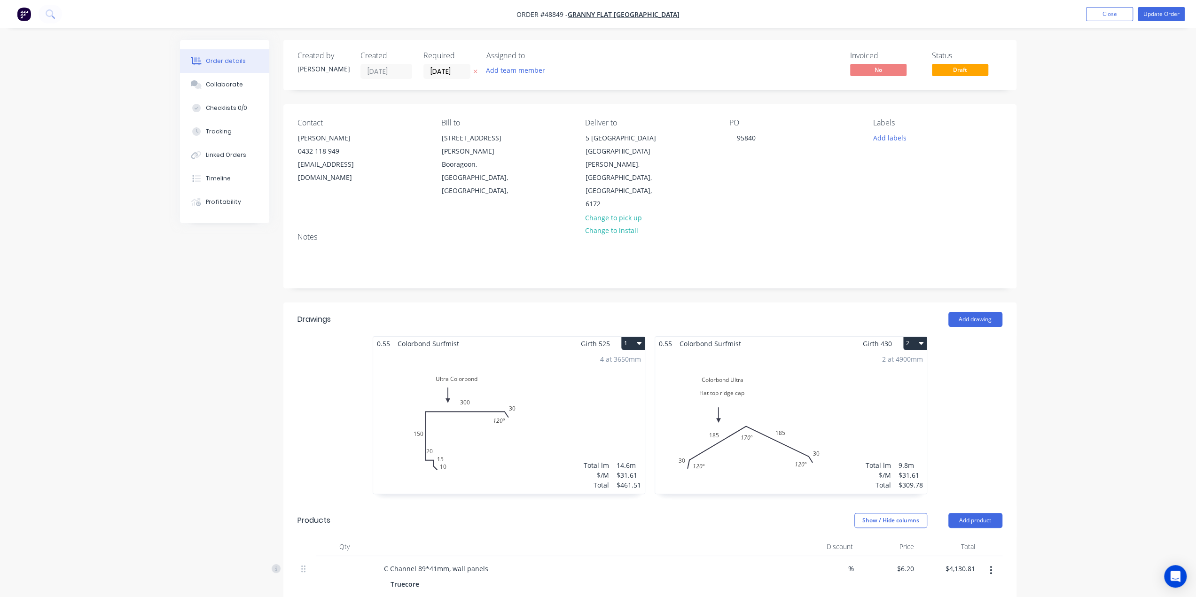
click at [783, 390] on div "2 at 4900mm Total lm $/M Total 9.8m $31.61 $309.78" at bounding box center [791, 422] width 272 height 143
click at [210, 174] on button "Timeline" at bounding box center [224, 179] width 89 height 24
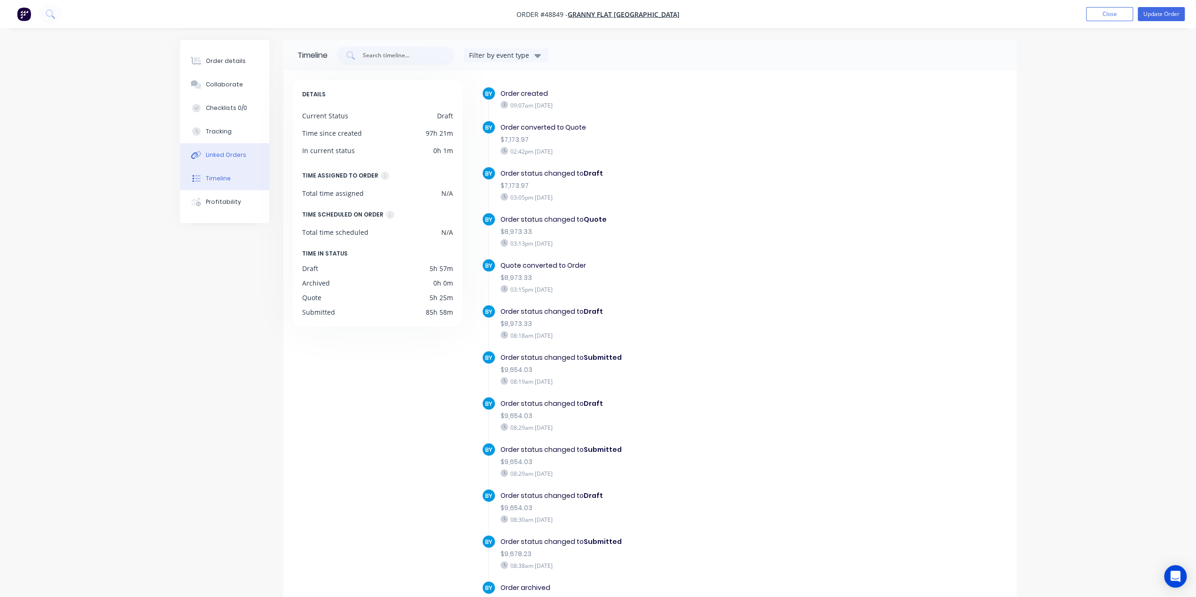
click at [234, 154] on div "Linked Orders" at bounding box center [226, 155] width 40 height 8
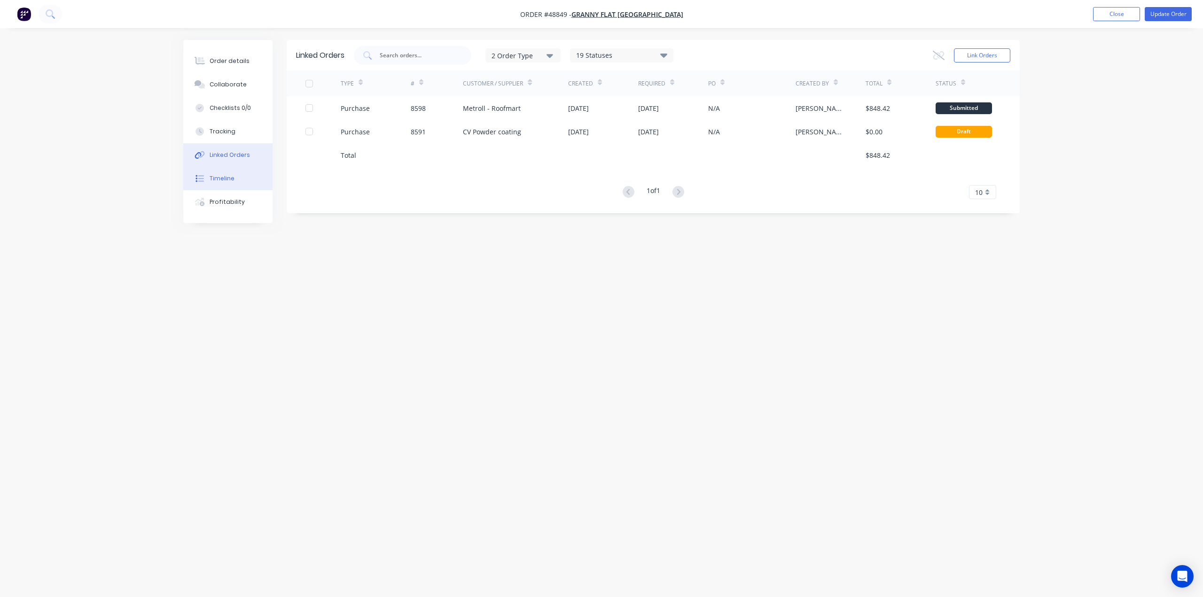
click at [225, 175] on div "Timeline" at bounding box center [222, 178] width 25 height 8
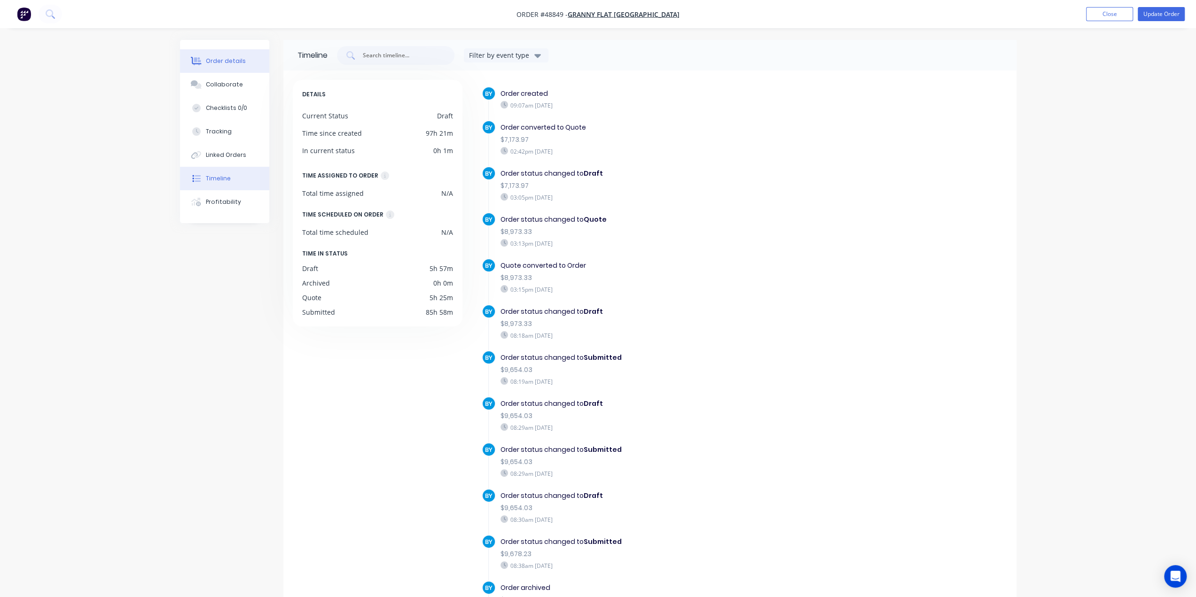
click at [220, 63] on div "Order details" at bounding box center [226, 61] width 40 height 8
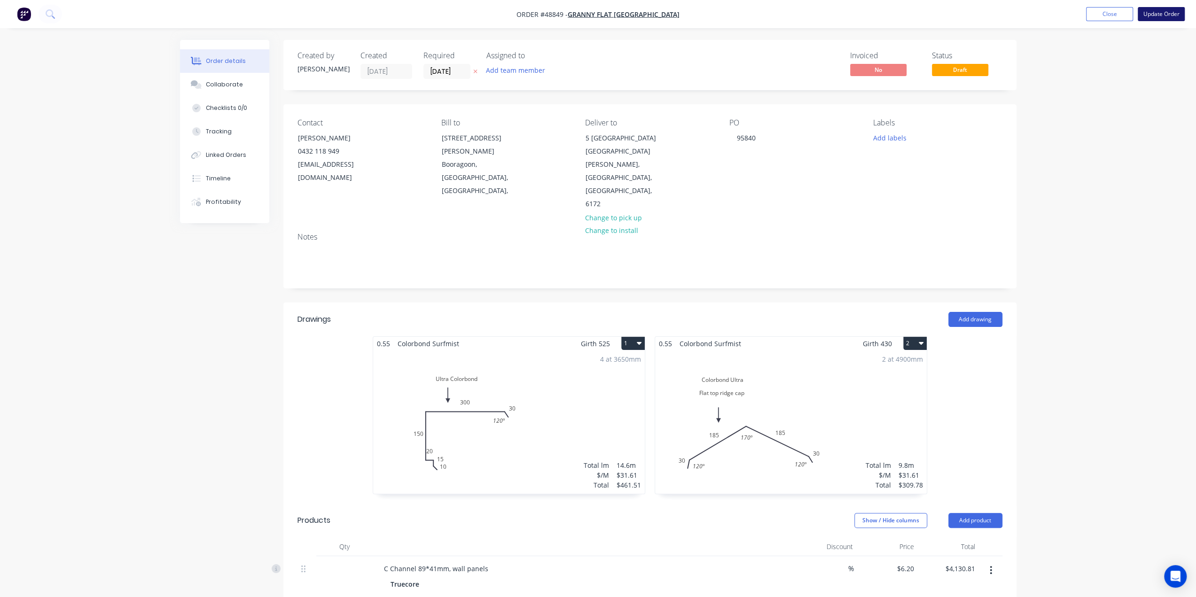
click at [1158, 13] on button "Update Order" at bounding box center [1161, 14] width 47 height 14
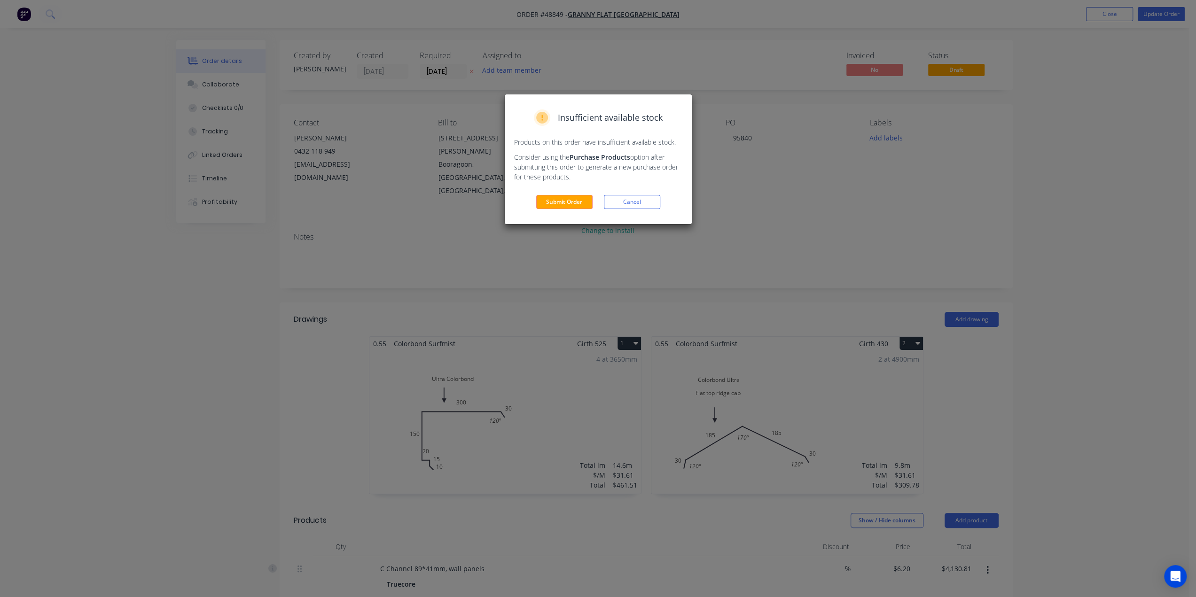
click at [553, 205] on button "Submit Order" at bounding box center [564, 202] width 56 height 14
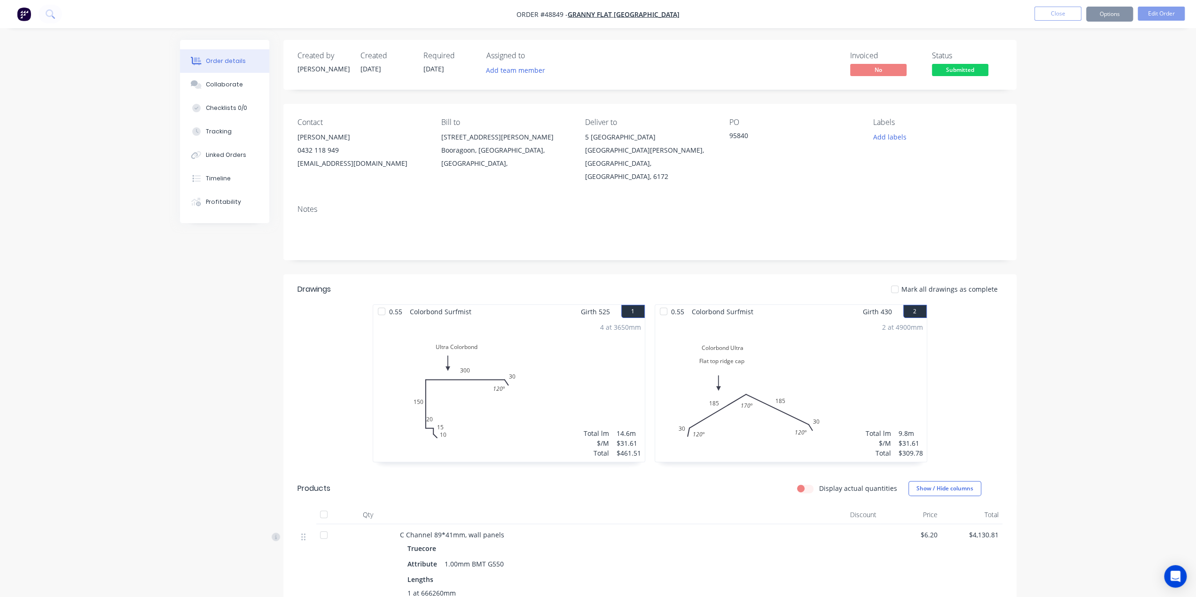
click at [736, 355] on div "2 at 4900mm Total lm $/M Total 9.8m $31.61 $309.78" at bounding box center [791, 390] width 272 height 143
click at [787, 386] on div "2 at 4900mm Total lm $/M Total 9.8m $31.61 $309.78" at bounding box center [791, 390] width 272 height 143
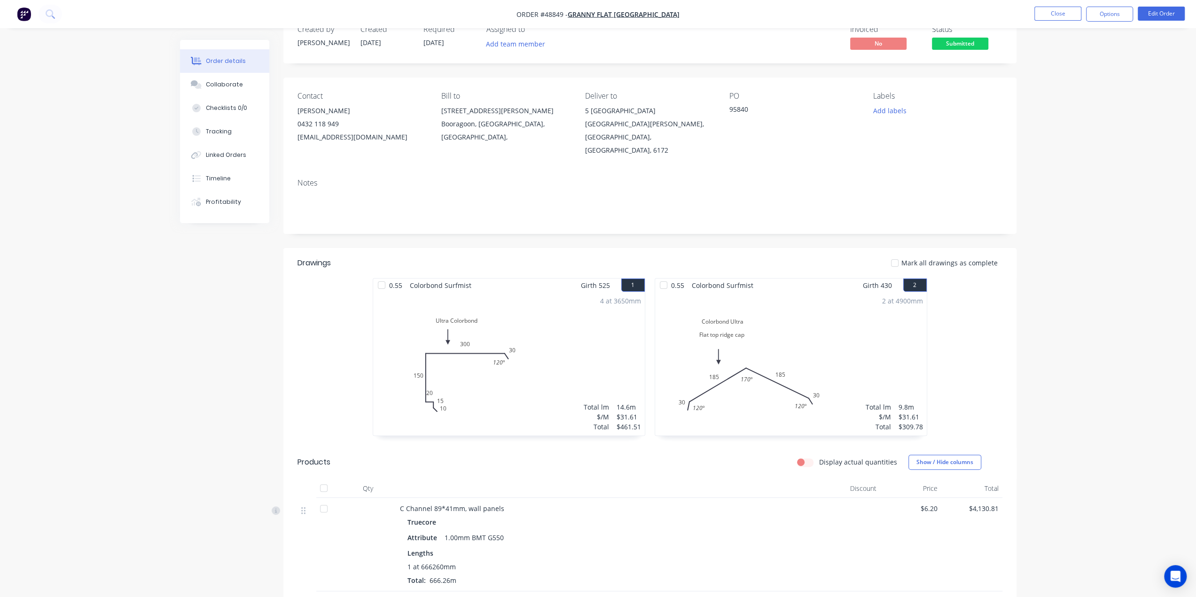
scroll to position [94, 0]
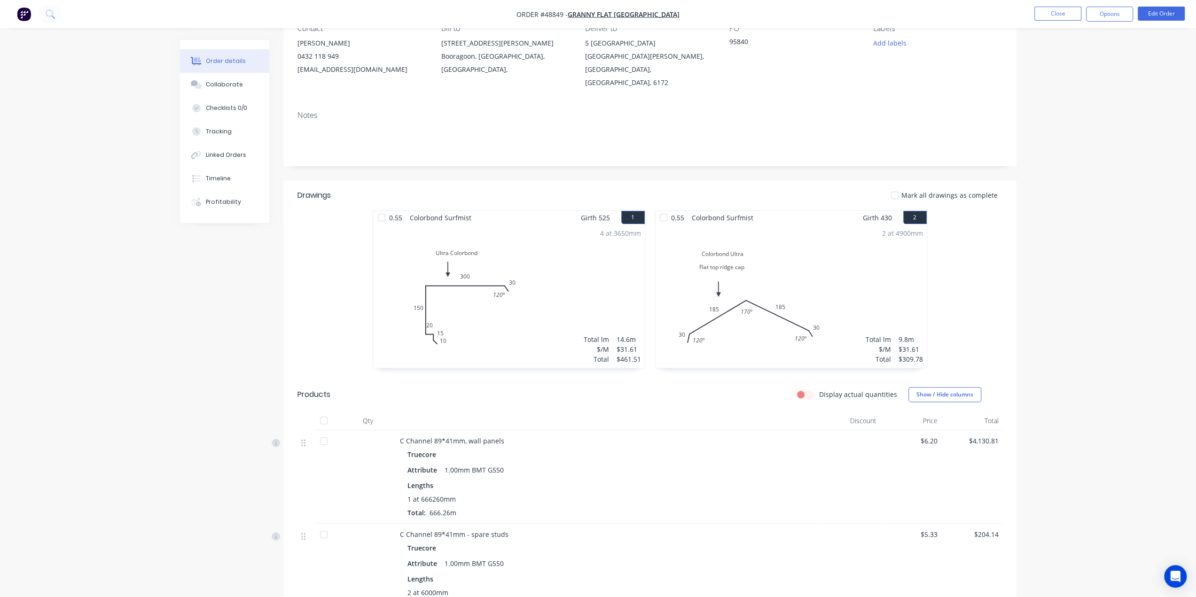
click at [786, 270] on div "2 at 4900mm Total lm $/M Total 9.8m $31.61 $309.78" at bounding box center [791, 296] width 272 height 143
click at [745, 300] on div "2 at 4900mm Total lm $/M Total 9.8m $31.61 $309.78" at bounding box center [791, 296] width 272 height 143
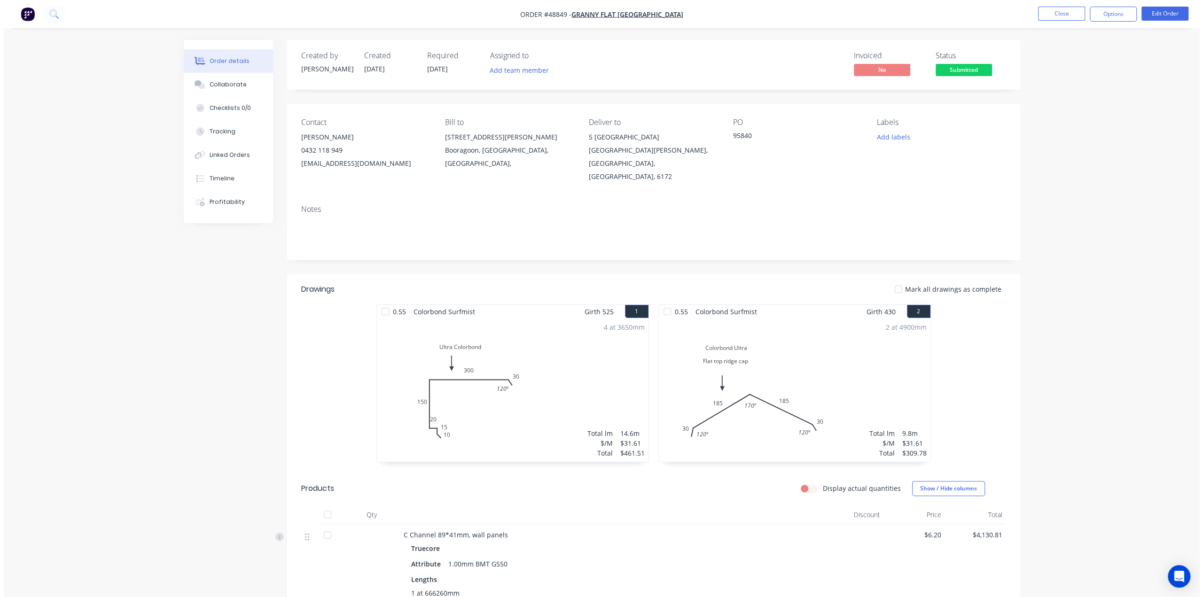
scroll to position [0, 0]
click at [1159, 16] on button "Edit Order" at bounding box center [1161, 14] width 47 height 14
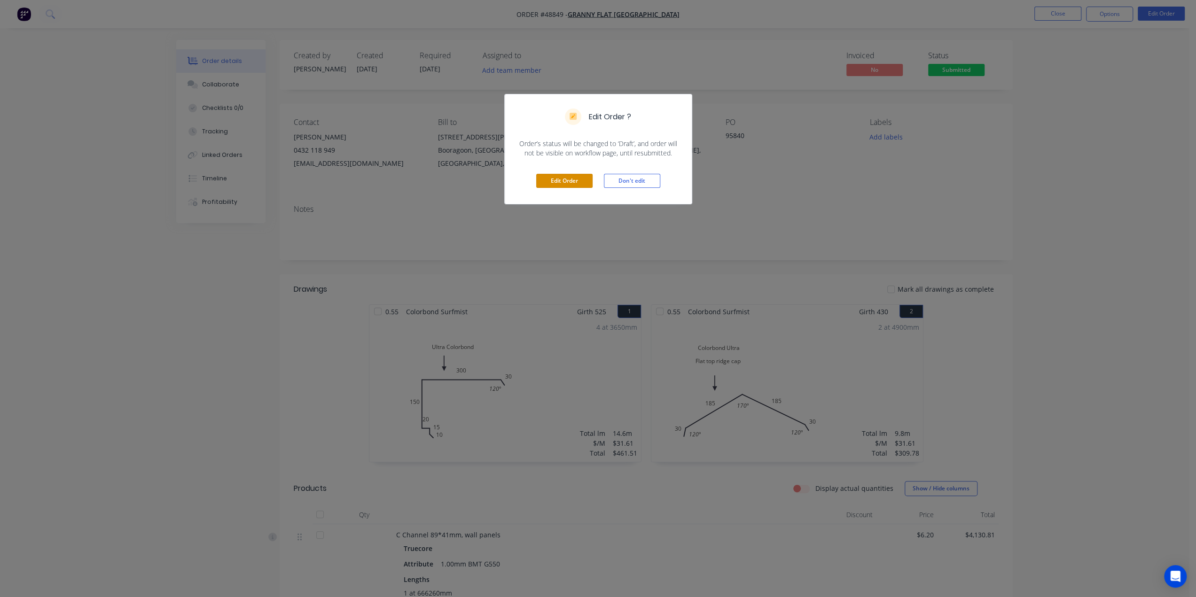
click at [577, 187] on button "Edit Order" at bounding box center [564, 181] width 56 height 14
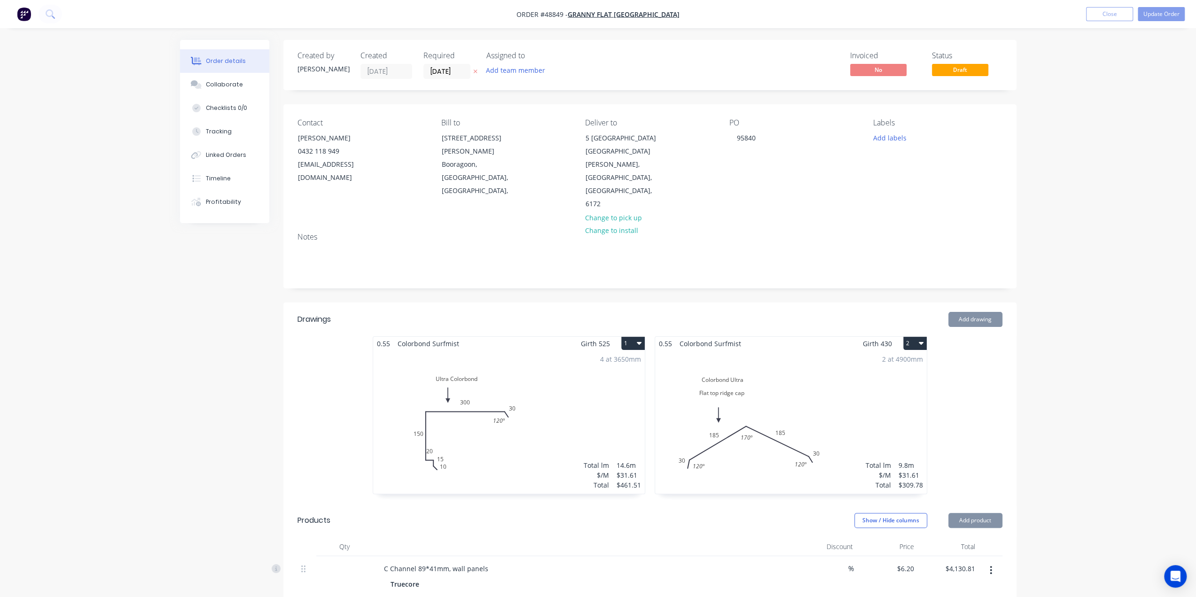
click at [755, 363] on div "2 at 4900mm Total lm $/M Total 9.8m $31.61 $309.78" at bounding box center [791, 422] width 272 height 143
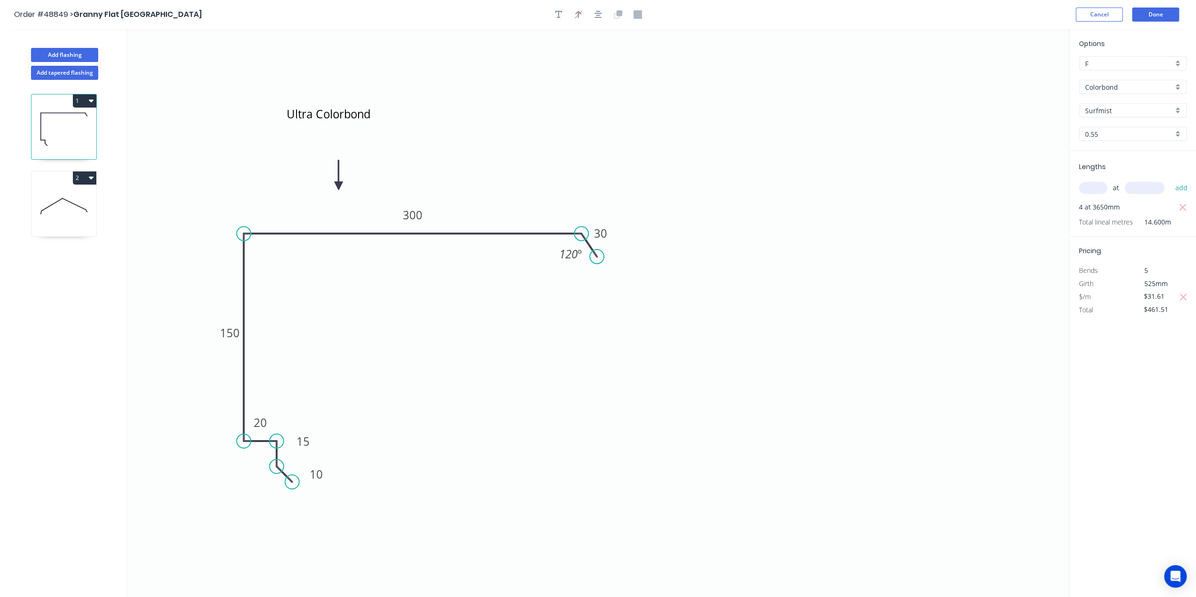
click at [68, 220] on icon at bounding box center [63, 206] width 65 height 60
type input "$309.78"
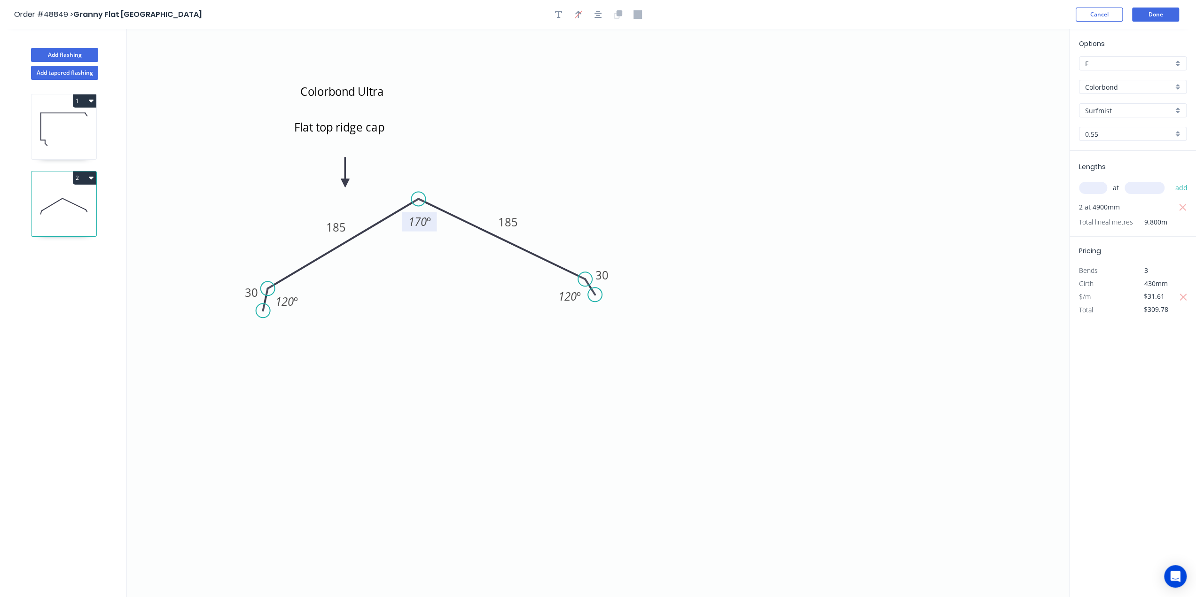
click at [417, 221] on tspan "170" at bounding box center [417, 222] width 18 height 16
click at [1145, 15] on button "Done" at bounding box center [1155, 15] width 47 height 14
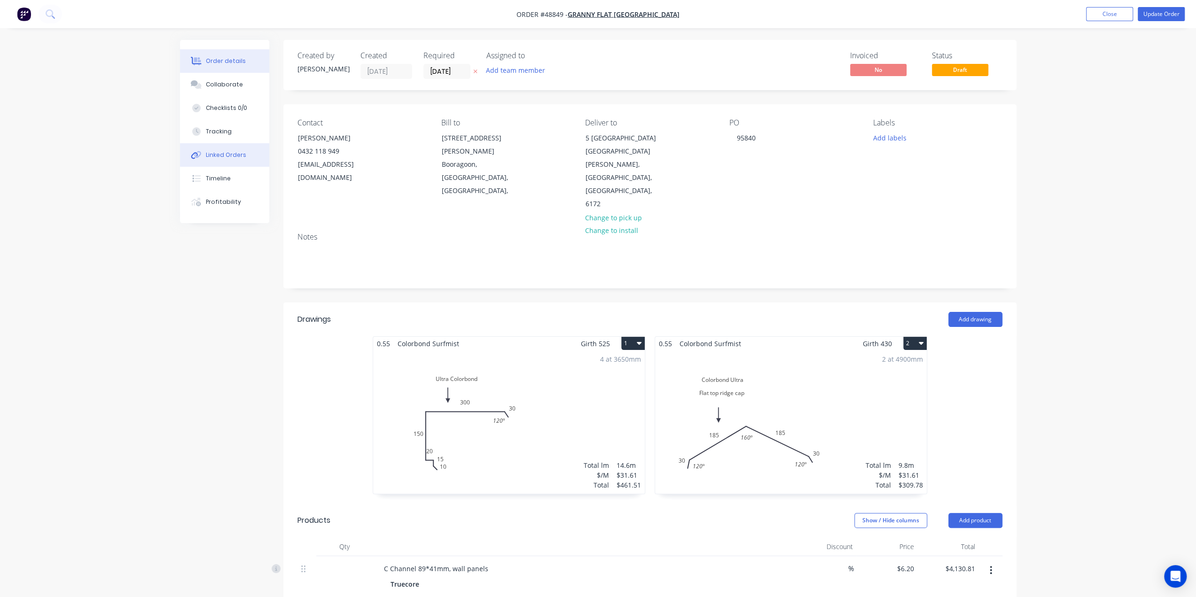
click at [224, 158] on div "Linked Orders" at bounding box center [226, 155] width 40 height 8
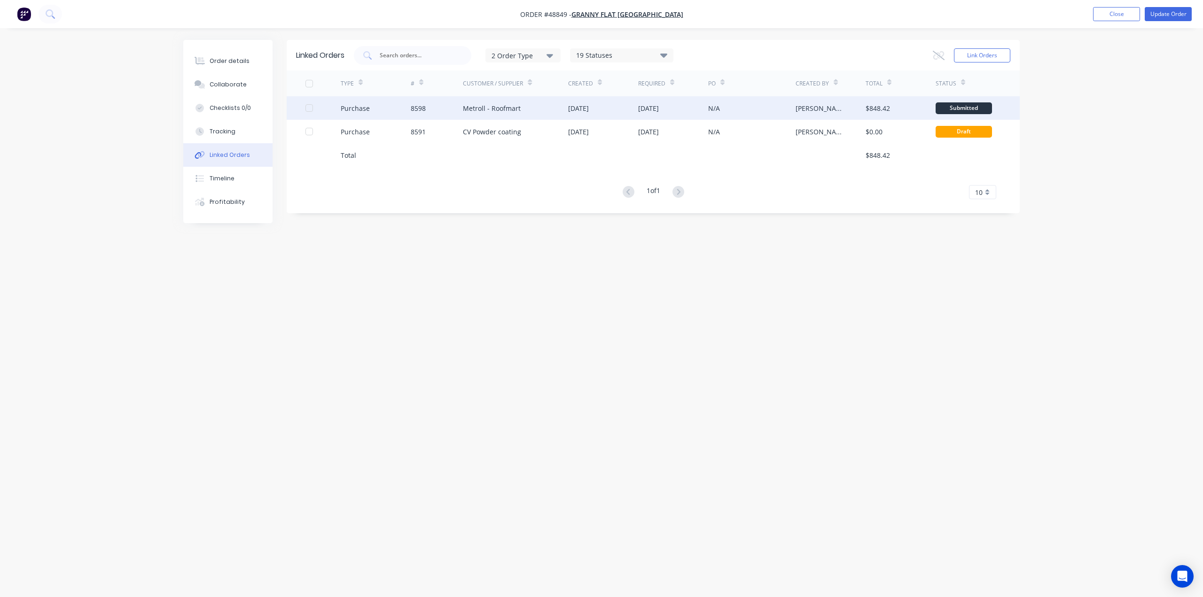
click at [432, 106] on div "8598" at bounding box center [437, 108] width 53 height 24
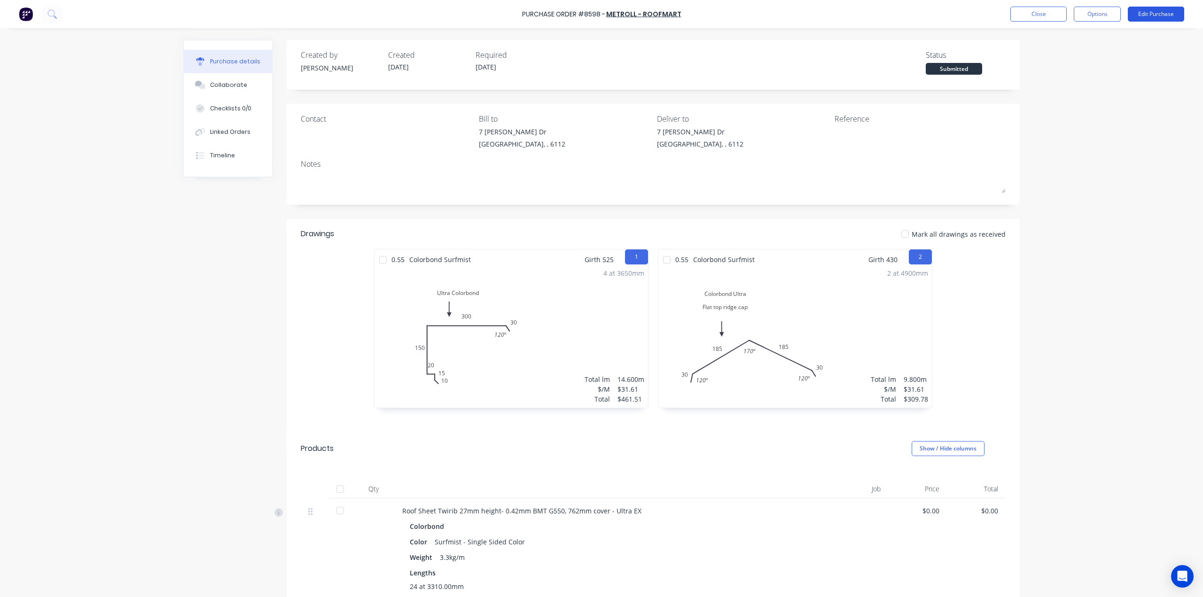
click at [1153, 14] on button "Edit Purchase" at bounding box center [1156, 14] width 56 height 15
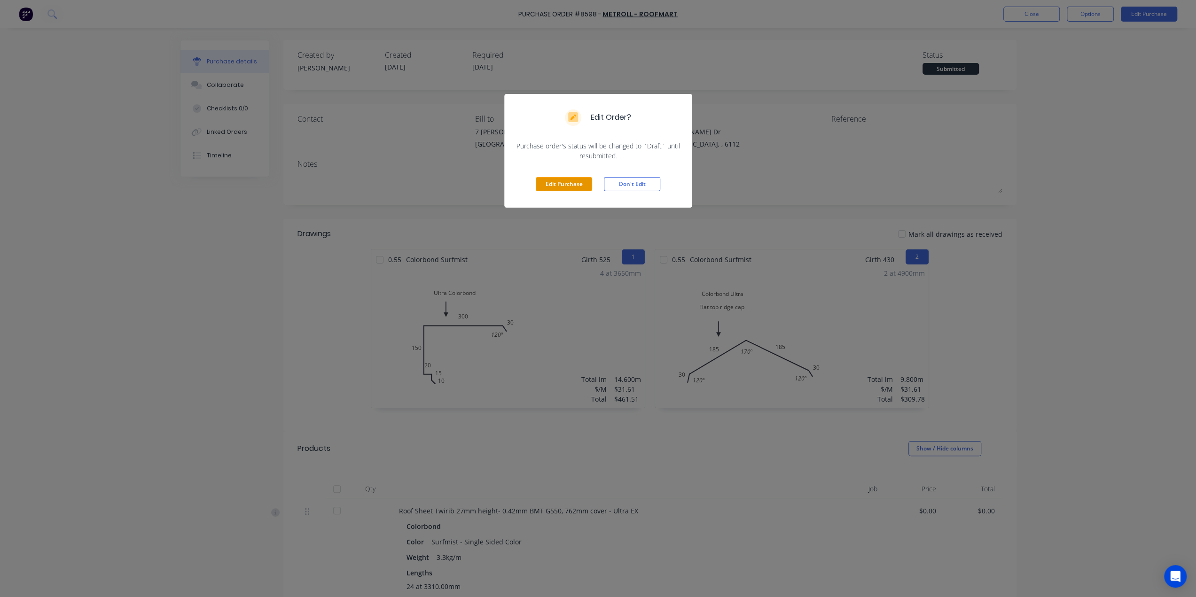
click at [566, 185] on button "Edit Purchase" at bounding box center [564, 184] width 56 height 14
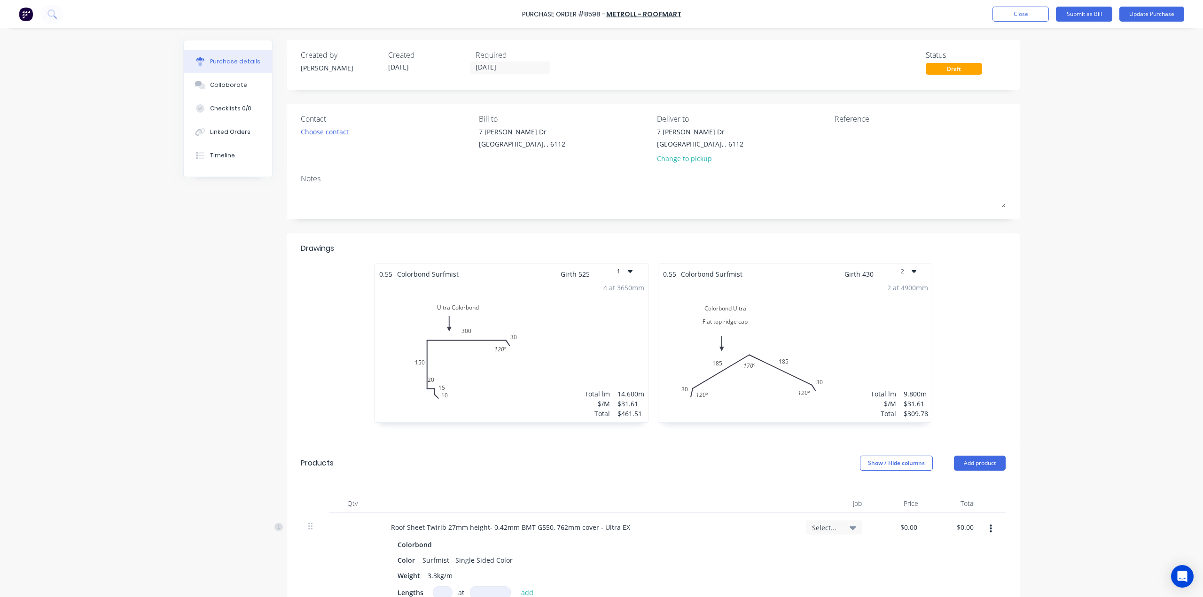
click at [762, 354] on div "2 at 4900mm Total lm $/M Total 9.800m $31.61 $309.78" at bounding box center [796, 350] width 274 height 143
click at [733, 366] on div "2 at 4900mm Total lm $/M Total 9.800m $31.61 $309.78" at bounding box center [796, 350] width 274 height 143
click at [816, 340] on div "2 at 4900mm Total lm $/M Total 9.800m $31.61 $309.78" at bounding box center [796, 350] width 274 height 143
click at [938, 362] on div "0.55 Colorbond Surfmist Girth 525 1 Ultra Colorbond 10 15 20 150 300 30 120 º 4…" at bounding box center [653, 350] width 705 height 173
click at [969, 326] on div "0.55 Colorbond Surfmist Girth 525 1 Ultra Colorbond 10 15 20 150 300 30 120 º 4…" at bounding box center [653, 350] width 705 height 173
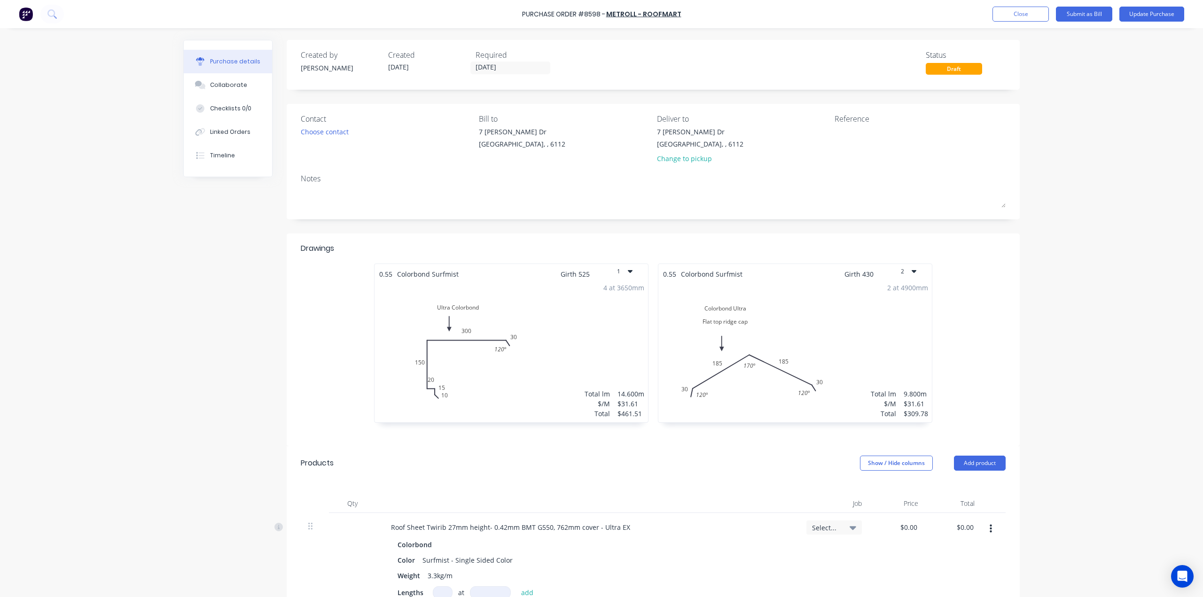
click at [694, 400] on div "2 at 4900mm Total lm $/M Total 9.800m $31.61 $309.78" at bounding box center [796, 350] width 274 height 143
click at [789, 369] on div "2 at 4900mm Total lm $/M Total 9.800m $31.61 $309.78" at bounding box center [796, 350] width 274 height 143
click at [749, 380] on div "2 at 4900mm Total lm $/M Total 9.800m $31.61 $309.78" at bounding box center [796, 350] width 274 height 143
drag, startPoint x: 825, startPoint y: 309, endPoint x: 818, endPoint y: 309, distance: 7.5
click at [825, 309] on div "2 at 4900mm Total lm $/M Total 9.800m $31.61 $309.78" at bounding box center [796, 350] width 274 height 143
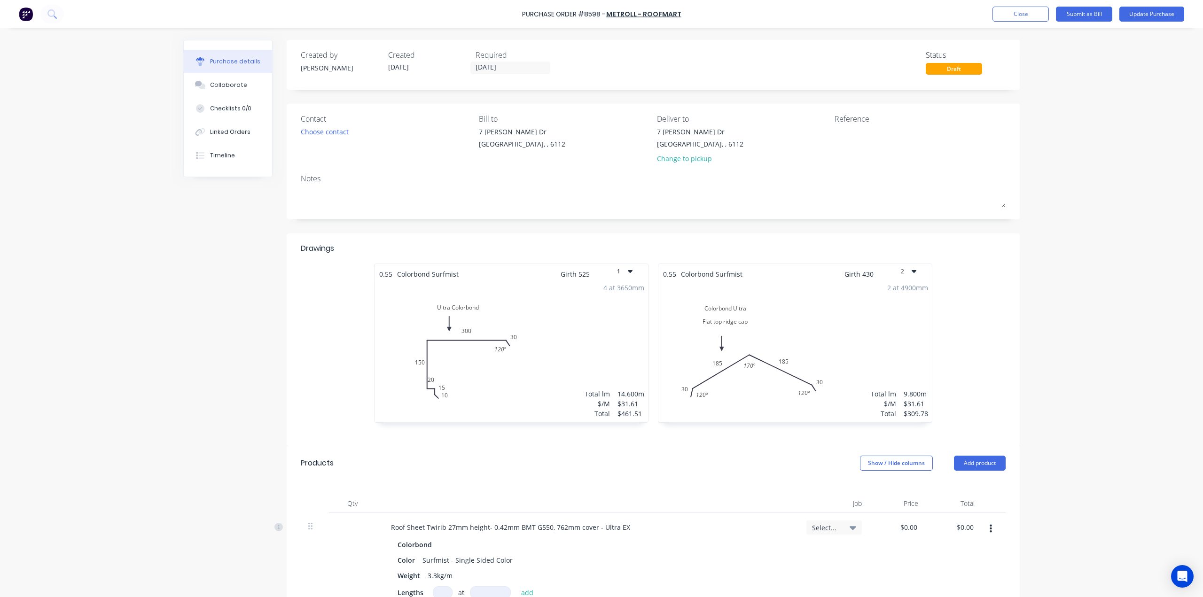
click at [833, 345] on div "2 at 4900mm Total lm $/M Total 9.800m $31.61 $309.78" at bounding box center [796, 350] width 274 height 143
click at [832, 347] on div "2 at 4900mm Total lm $/M Total 9.800m $31.61 $309.78" at bounding box center [796, 350] width 274 height 143
click at [831, 335] on div "2 at 4900mm Total lm $/M Total 9.800m $31.61 $309.78" at bounding box center [796, 350] width 274 height 143
drag, startPoint x: 831, startPoint y: 331, endPoint x: 881, endPoint y: 318, distance: 52.4
click at [831, 330] on div "2 at 4900mm Total lm $/M Total 9.800m $31.61 $309.78" at bounding box center [796, 350] width 274 height 143
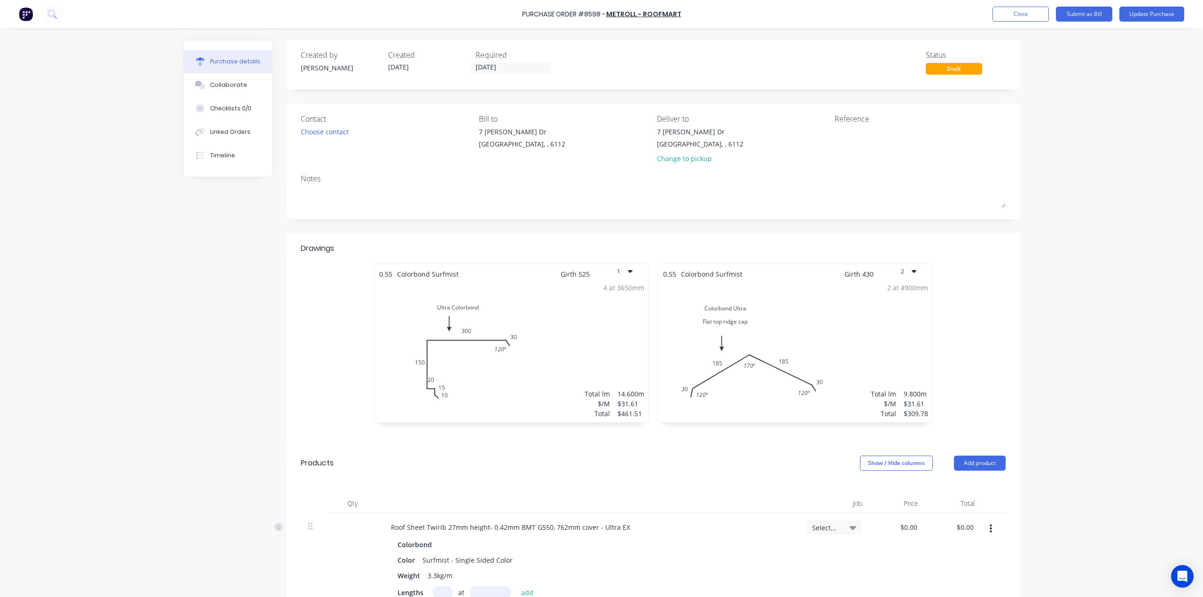
drag, startPoint x: 881, startPoint y: 318, endPoint x: 893, endPoint y: 318, distance: 11.8
click at [887, 316] on div "2 at 4900mm Total lm $/M Total 9.800m $31.61 $309.78" at bounding box center [796, 350] width 274 height 143
click at [894, 315] on div "2 at 4900mm Total lm $/M Total 9.800m $31.61 $309.78" at bounding box center [796, 350] width 274 height 143
click at [875, 313] on div "2 at 4900mm Total lm $/M Total 9.800m $31.61 $309.78" at bounding box center [796, 350] width 274 height 143
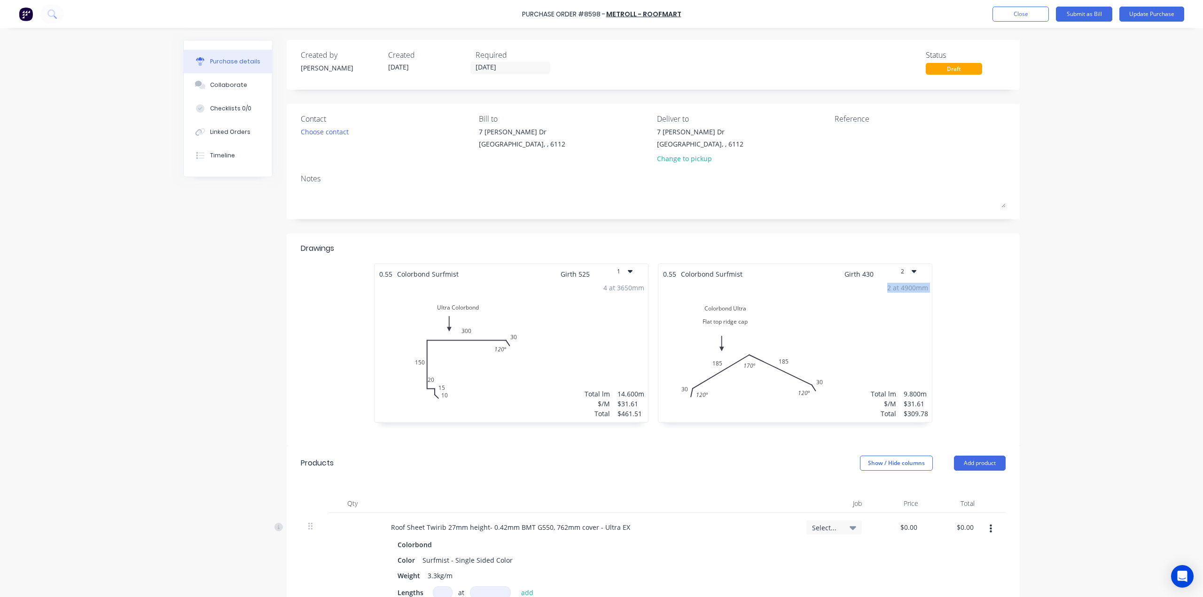
click at [875, 313] on div "2 at 4900mm Total lm $/M Total 9.800m $31.61 $309.78" at bounding box center [796, 350] width 274 height 143
click at [852, 347] on div "2 at 4900mm Total lm $/M Total 9.800m $31.61 $309.78" at bounding box center [796, 350] width 274 height 143
click at [956, 327] on div "0.55 Colorbond Surfmist Girth 525 1 Ultra Colorbond 10 15 20 150 300 30 120 º 4…" at bounding box center [653, 350] width 705 height 173
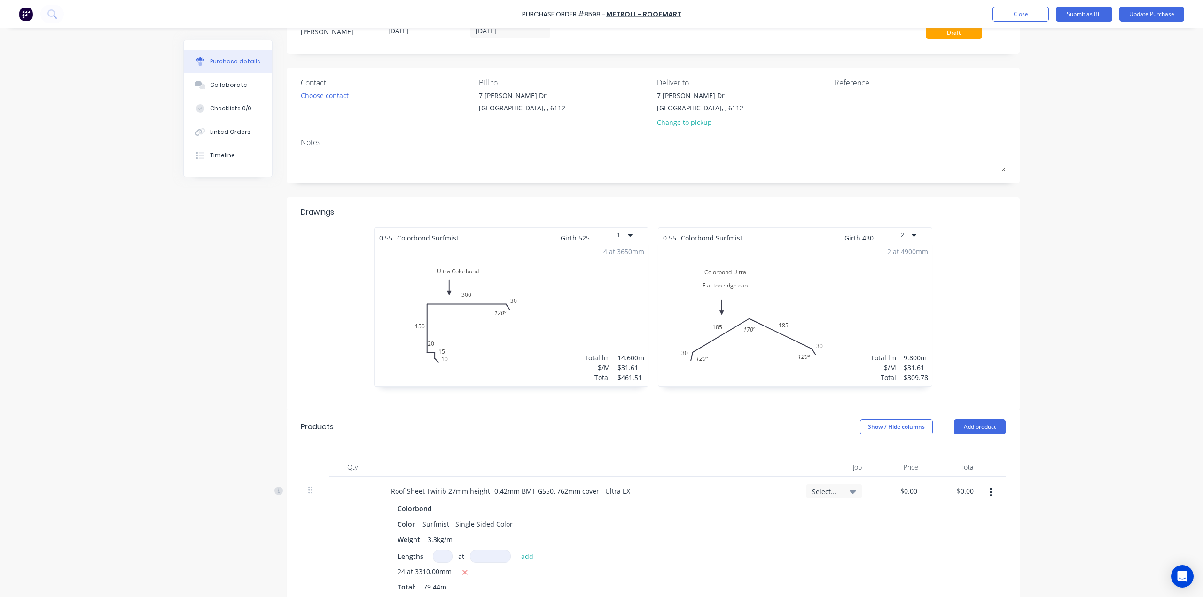
scroll to position [141, 0]
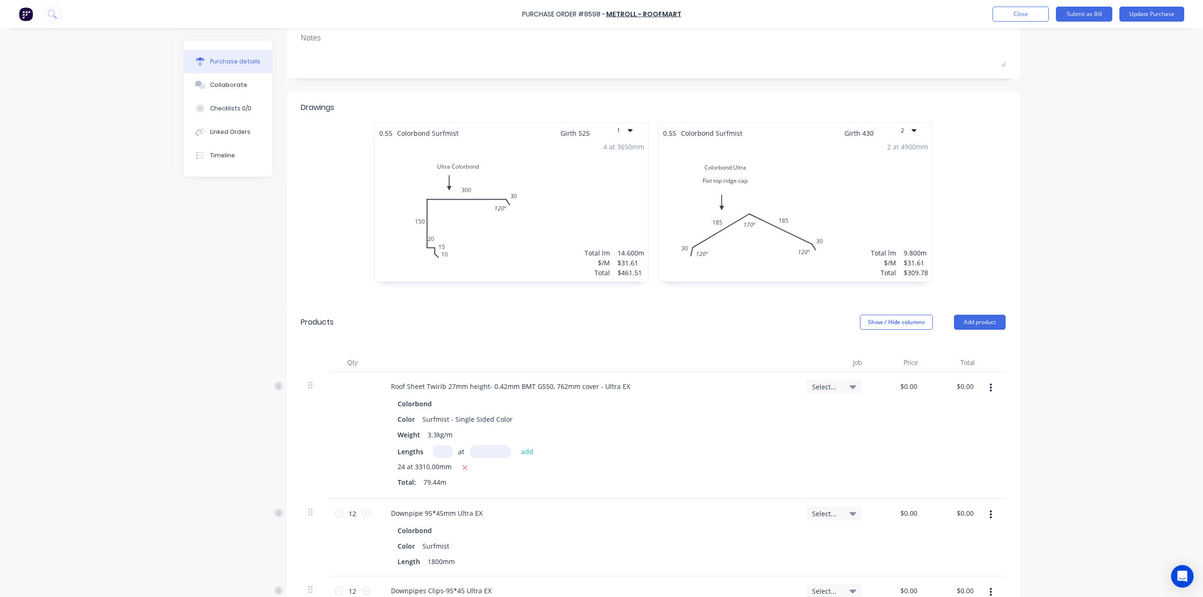
click at [762, 263] on div "2 at 4900mm Total lm $/M Total 9.800m $31.61 $309.78" at bounding box center [796, 209] width 274 height 143
click at [924, 131] on button "2" at bounding box center [908, 130] width 47 height 15
click at [978, 145] on div "0.55 Colorbond Surfmist Girth 525 1 Ultra Colorbond 10 15 20 150 300 30 120 º 4…" at bounding box center [653, 209] width 705 height 173
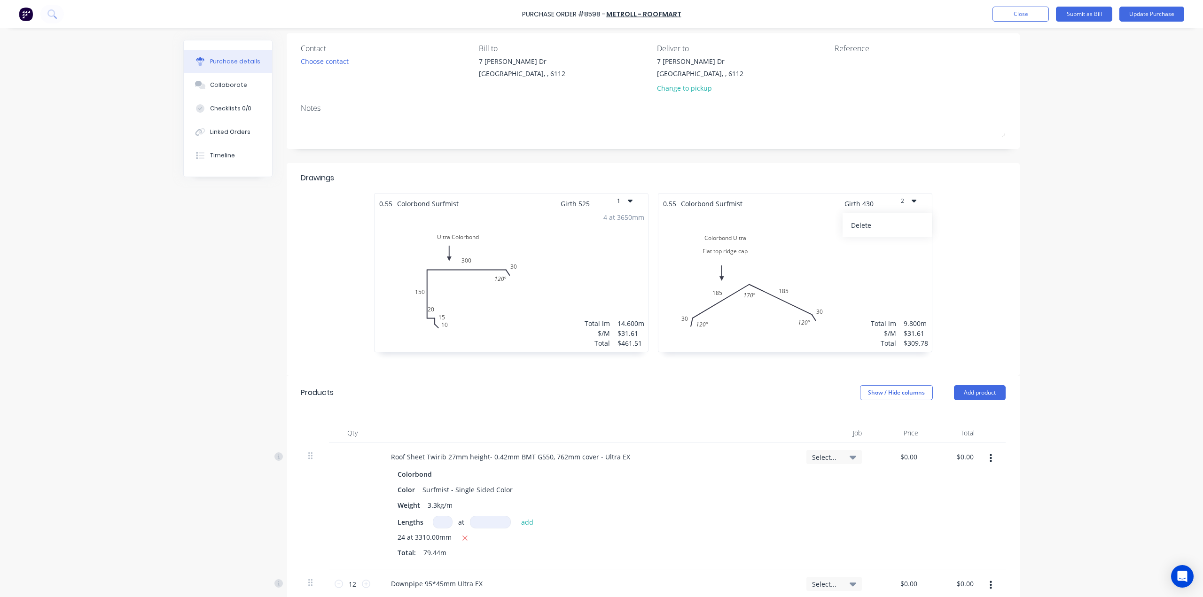
scroll to position [47, 0]
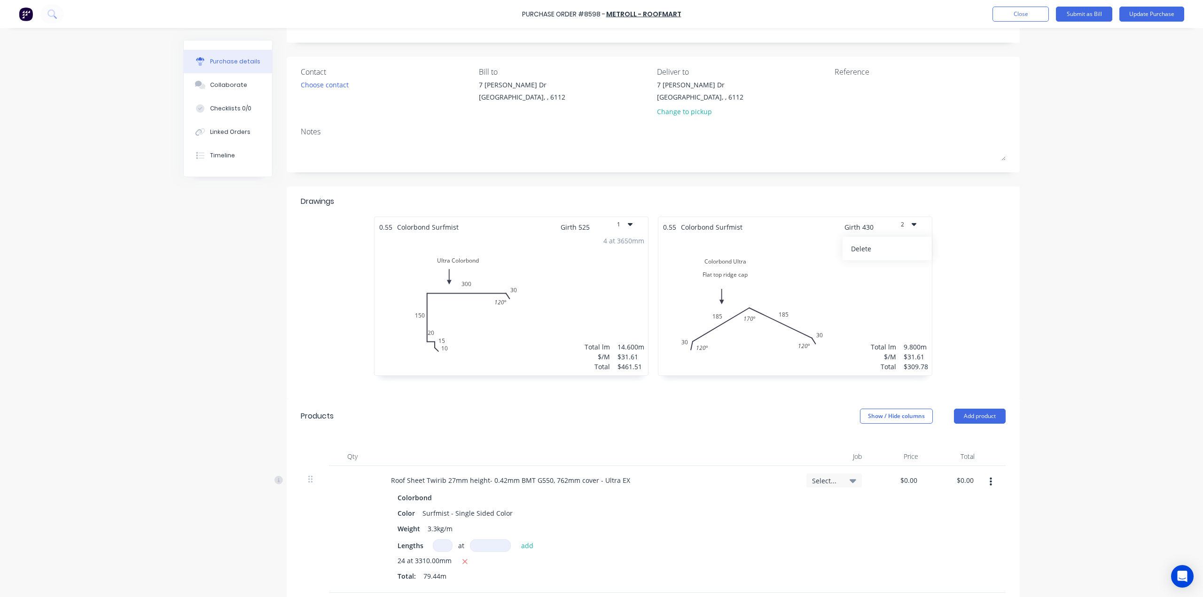
click at [974, 258] on div "0.55 Colorbond Surfmist Girth 525 1 Ultra Colorbond 10 15 20 150 300 30 120 º 4…" at bounding box center [653, 303] width 705 height 173
click at [789, 339] on div "2 at 4900mm Total lm $/M Total 9.800m $31.61 $309.78" at bounding box center [796, 303] width 274 height 143
click at [761, 329] on div "2 at 4900mm Total lm $/M Total 9.800m $31.61 $309.78" at bounding box center [796, 303] width 274 height 143
click at [741, 311] on div "2 at 4900mm Total lm $/M Total 9.800m $31.61 $309.78" at bounding box center [796, 303] width 274 height 143
drag, startPoint x: 1059, startPoint y: 298, endPoint x: 1053, endPoint y: 298, distance: 5.2
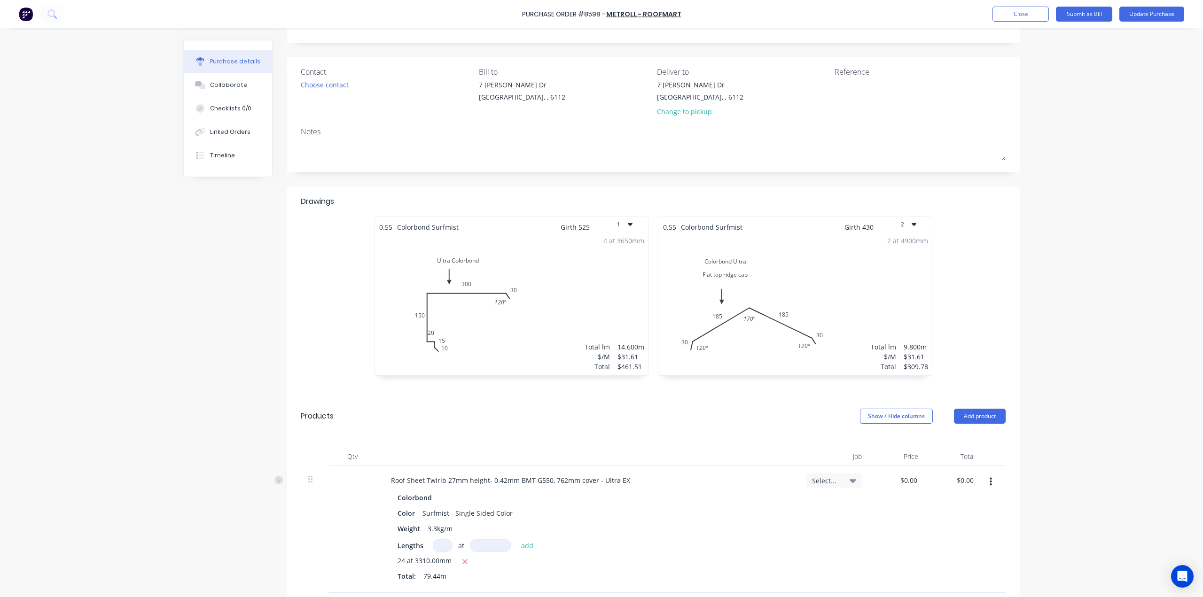
click at [1058, 298] on div "Purchase Order #8598 - Metroll - Roofmart Add product Close Submit as Bill Upda…" at bounding box center [601, 298] width 1203 height 597
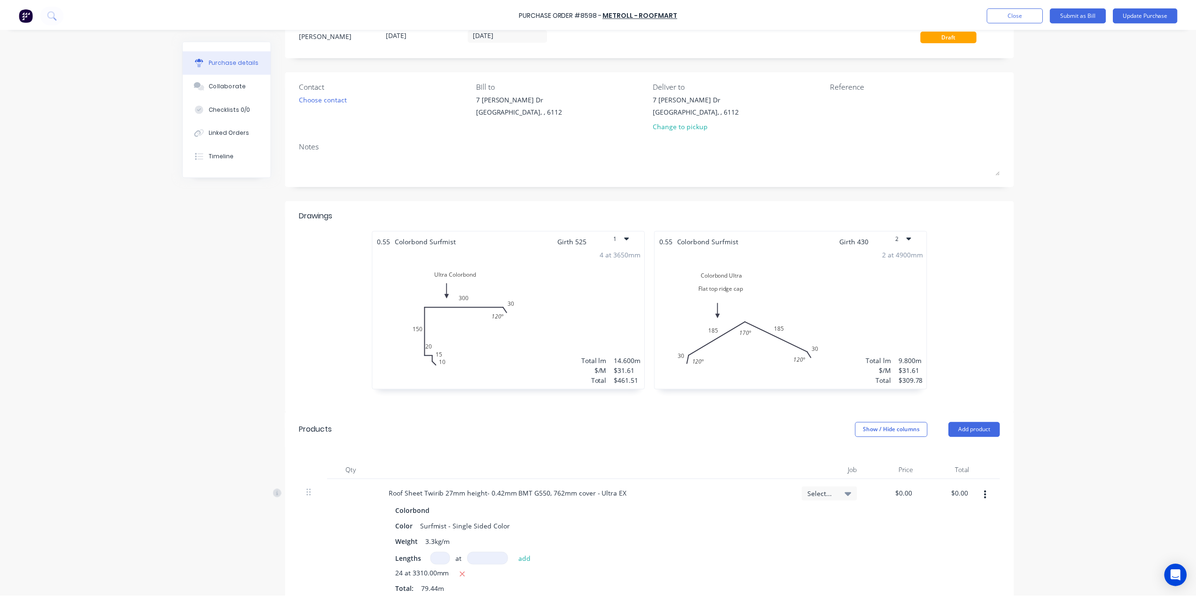
scroll to position [0, 0]
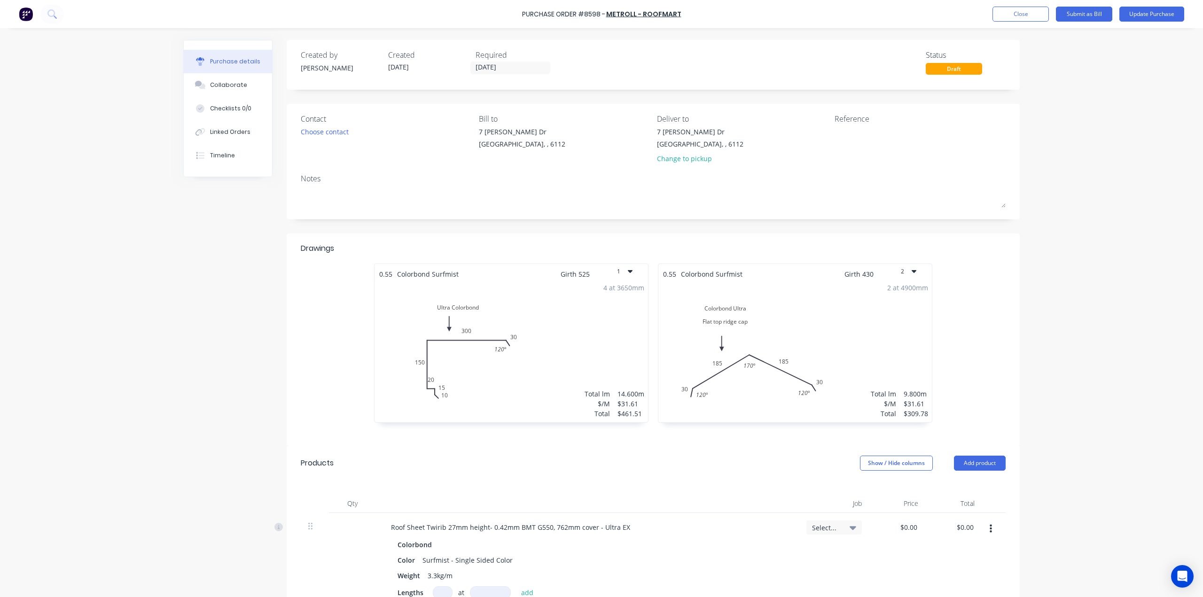
click at [1037, 219] on div "Purchase Order #8598 - Metroll - Roofmart Add product Close Submit as Bill Upda…" at bounding box center [601, 298] width 1203 height 597
click at [232, 126] on button "Linked Orders" at bounding box center [228, 132] width 88 height 24
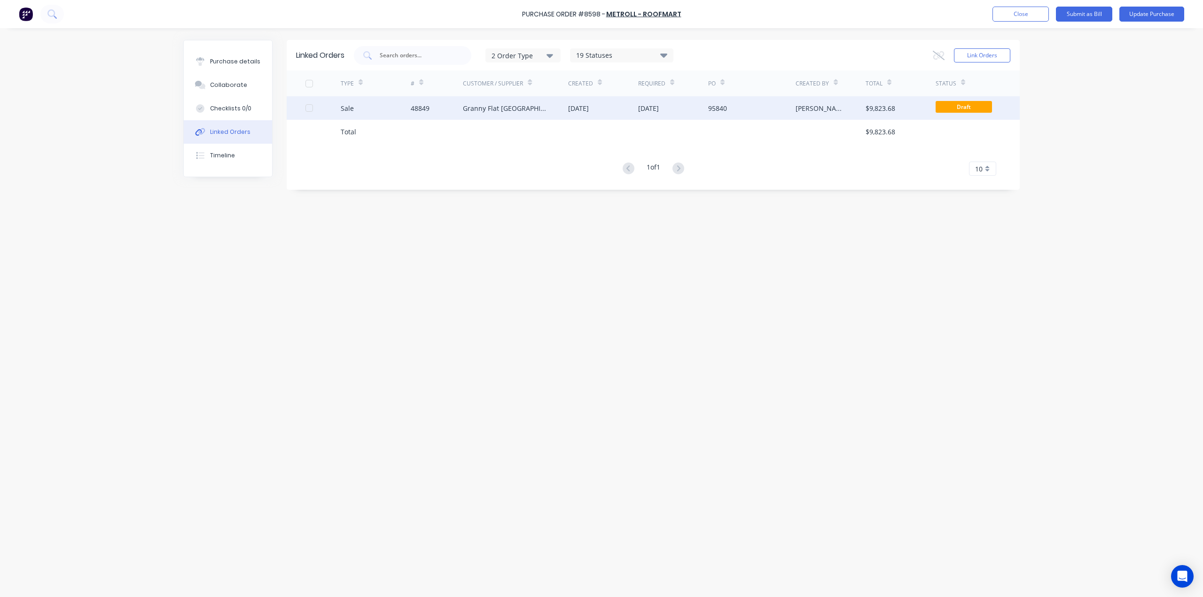
click at [615, 108] on div "05 Sep 2025" at bounding box center [603, 108] width 70 height 24
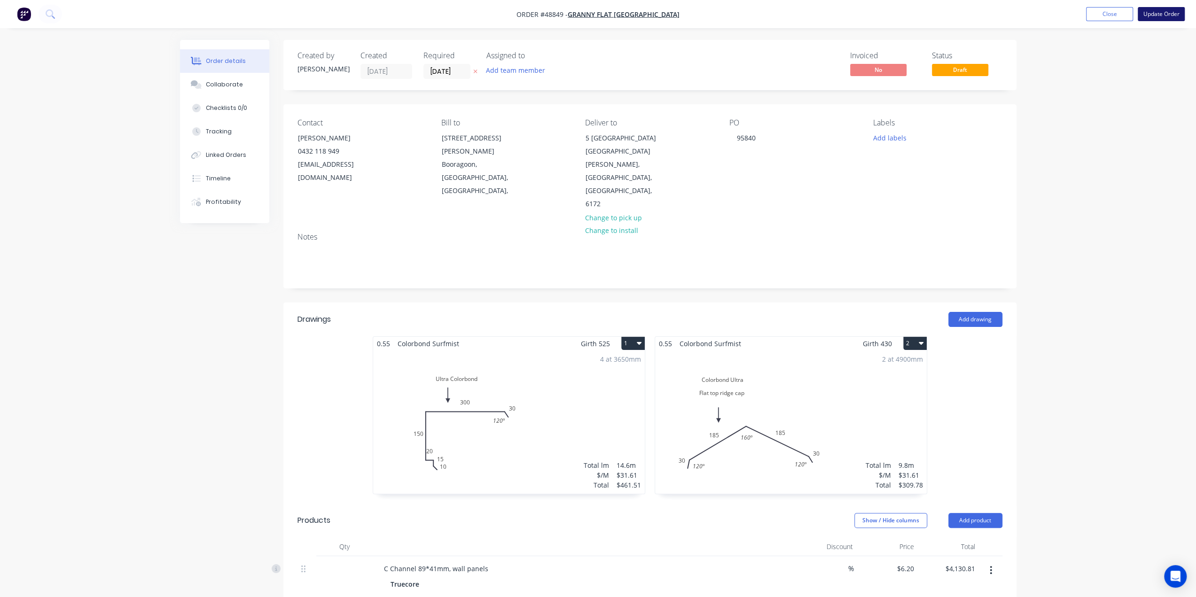
click at [1154, 17] on button "Update Order" at bounding box center [1161, 14] width 47 height 14
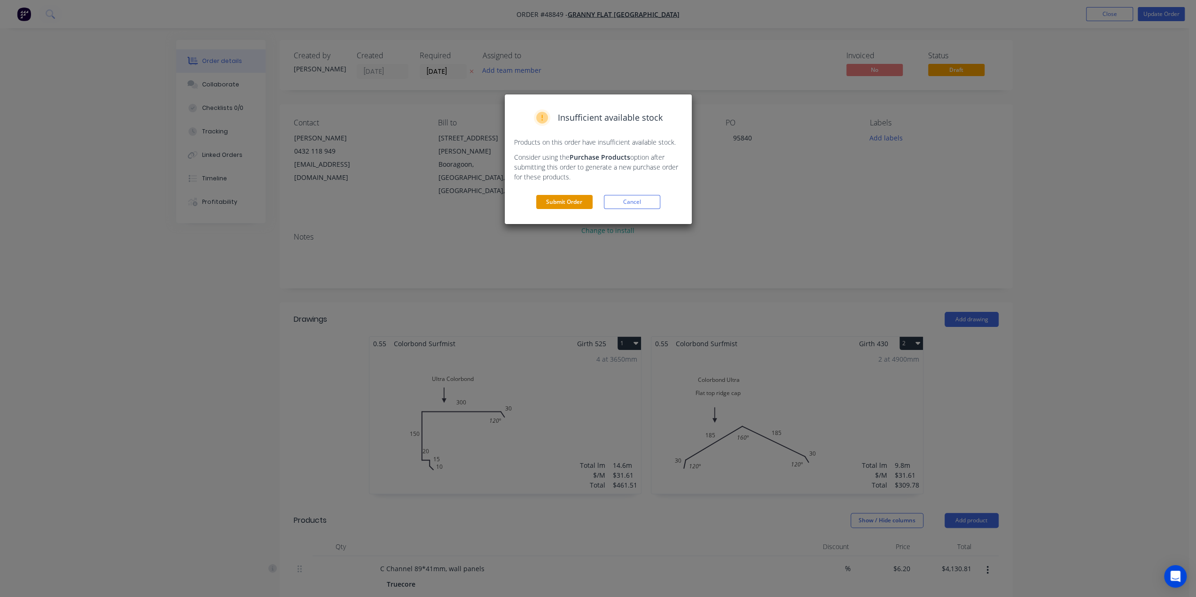
click at [555, 207] on button "Submit Order" at bounding box center [564, 202] width 56 height 14
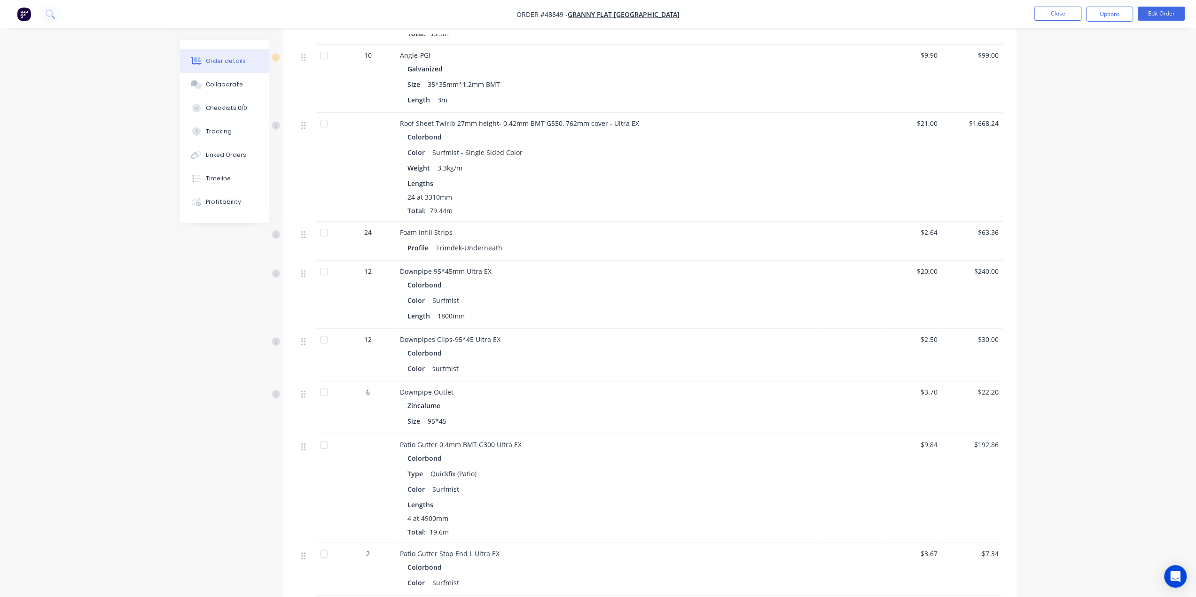
scroll to position [768, 0]
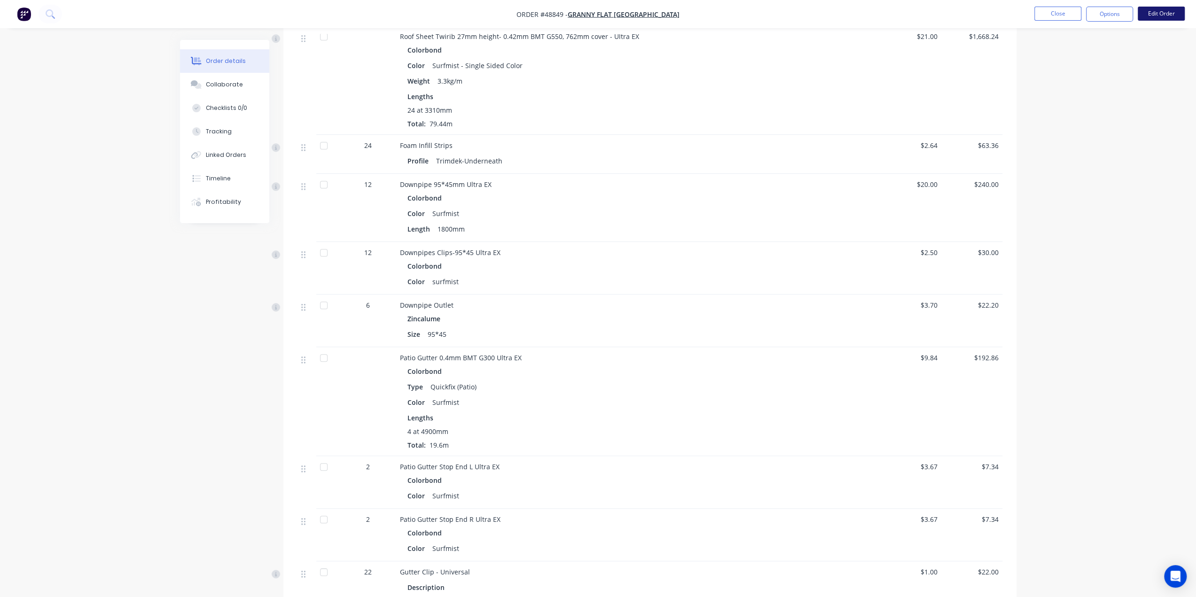
click at [1147, 13] on button "Edit Order" at bounding box center [1161, 14] width 47 height 14
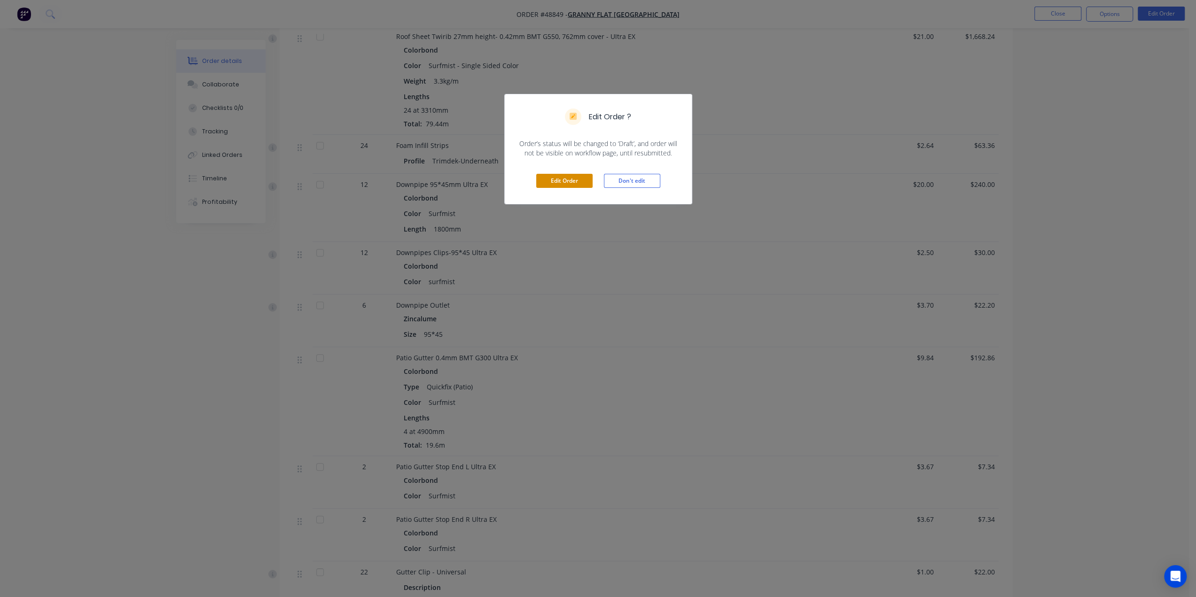
click at [572, 180] on button "Edit Order" at bounding box center [564, 181] width 56 height 14
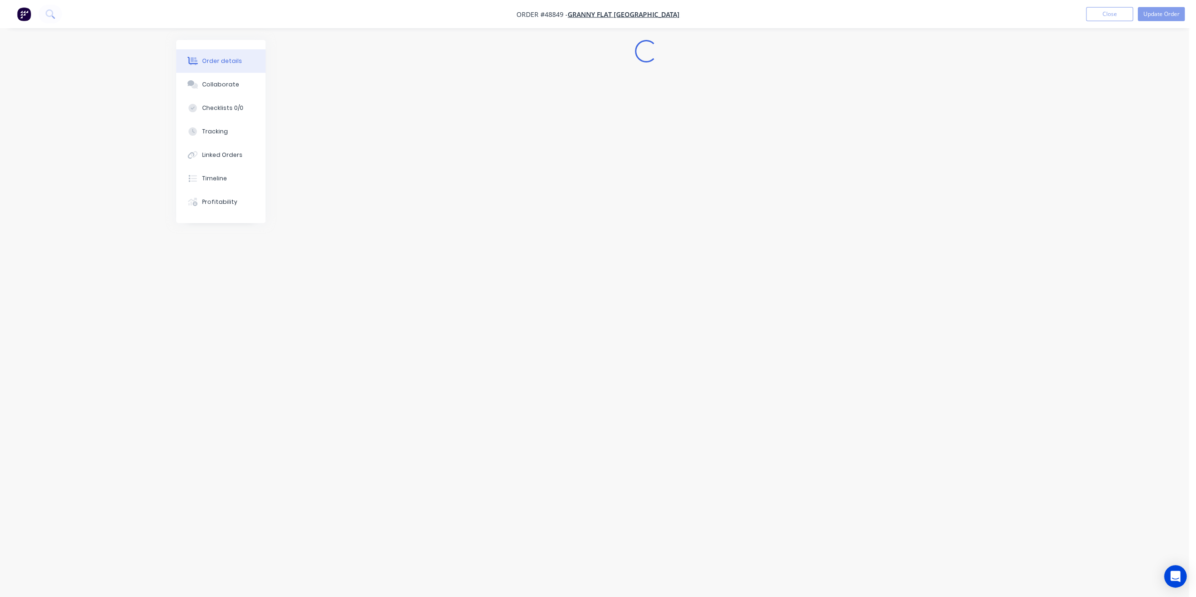
scroll to position [0, 0]
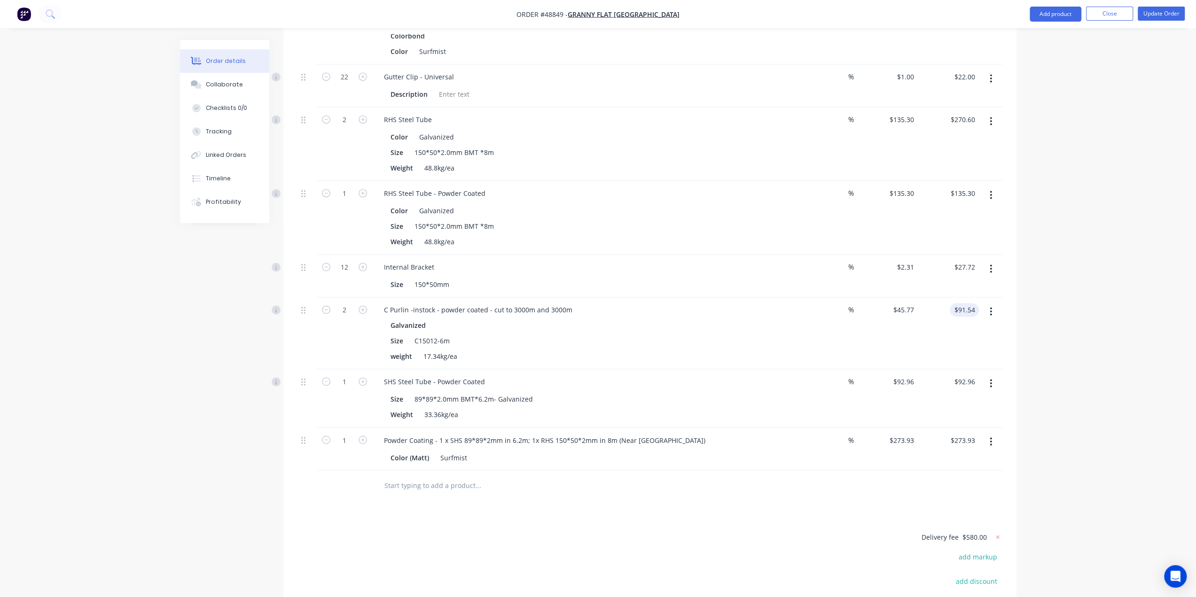
scroll to position [1363, 0]
drag, startPoint x: 438, startPoint y: 267, endPoint x: 489, endPoint y: 265, distance: 51.3
click at [489, 303] on div "C Purlin -instock - powder coated - cut to 3000m and 3000m" at bounding box center [479, 310] width 204 height 14
click at [510, 375] on div "SHS Steel Tube - Powder Coated" at bounding box center [585, 382] width 416 height 14
click at [628, 369] on div "SHS Steel Tube - Powder Coated Size 89*89*2.0mm BMT*6.2m- Galvanized Weight 33.…" at bounding box center [584, 398] width 423 height 58
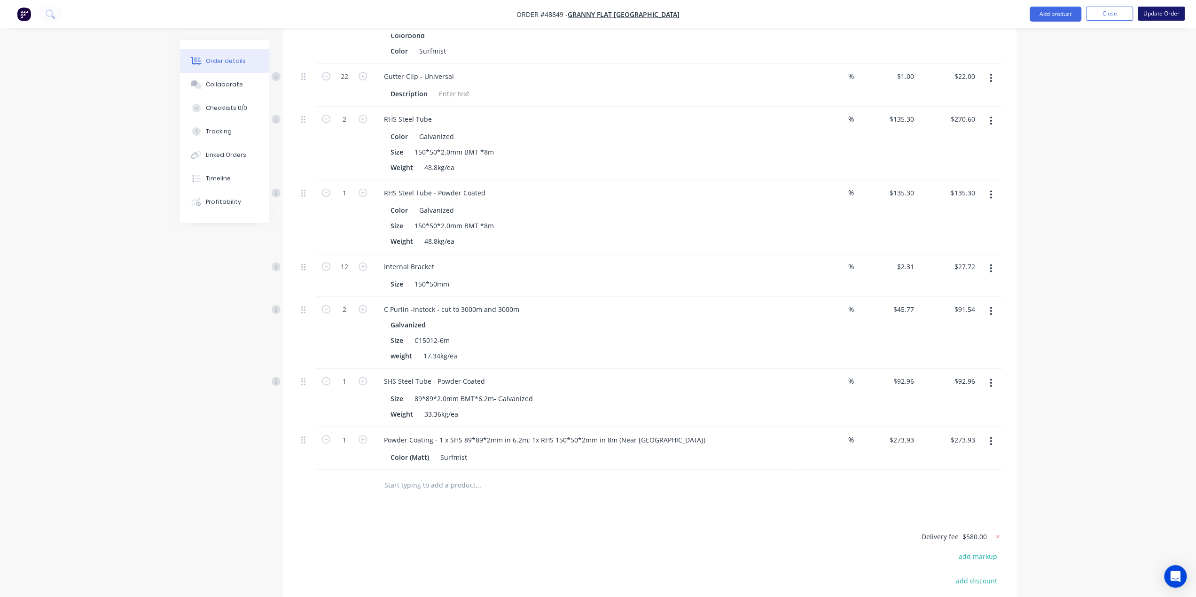
click at [1154, 14] on button "Update Order" at bounding box center [1161, 14] width 47 height 14
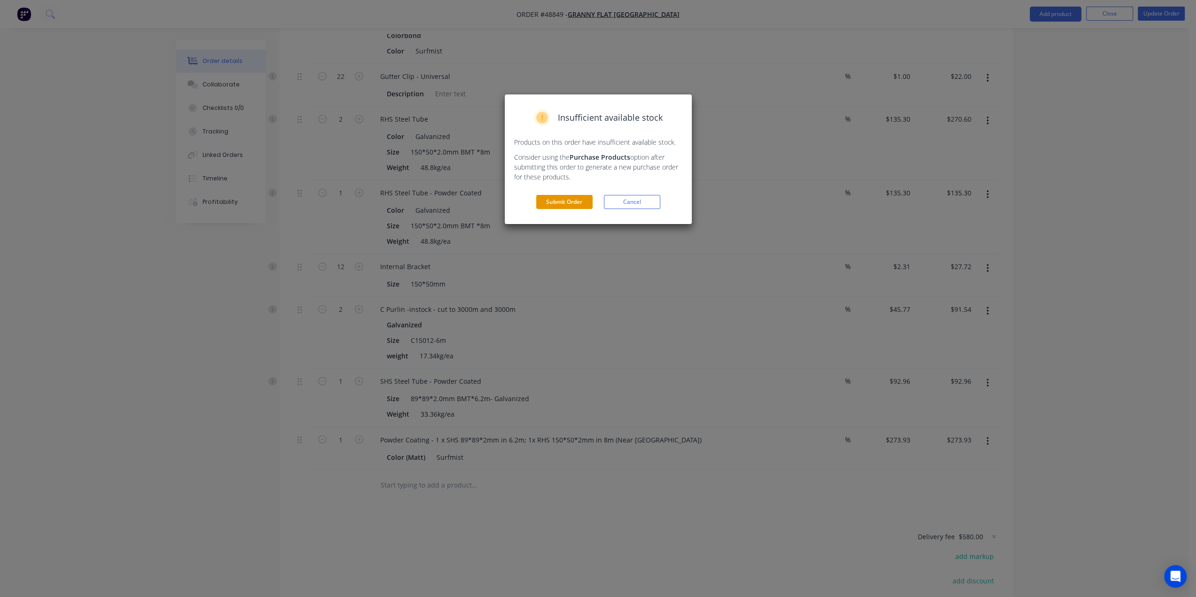
click at [562, 204] on button "Submit Order" at bounding box center [564, 202] width 56 height 14
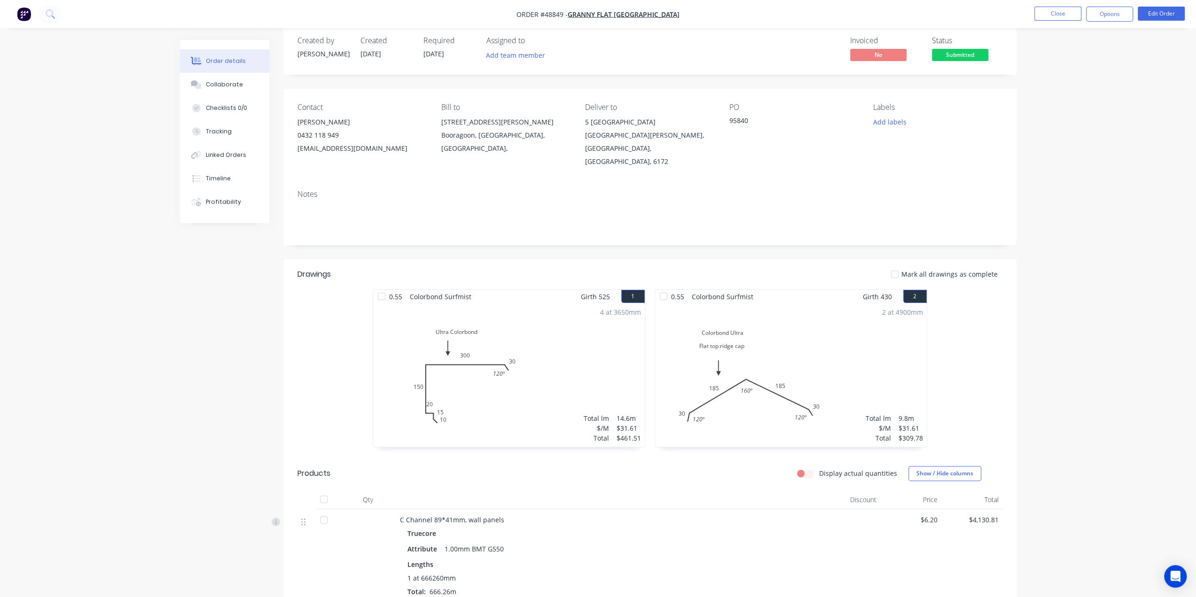
scroll to position [0, 0]
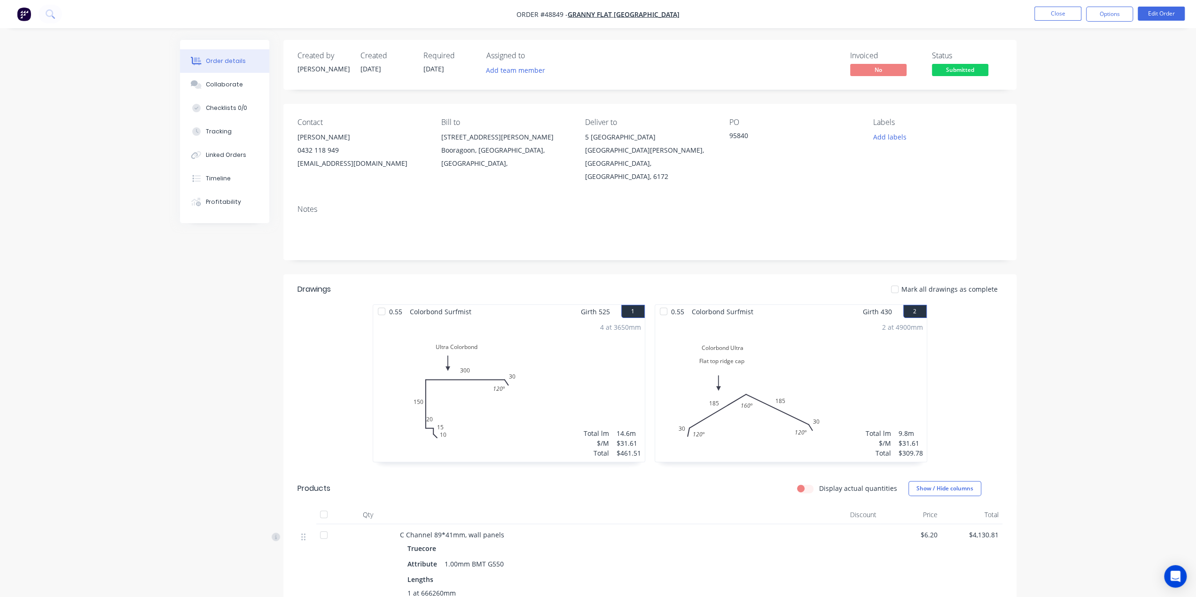
click at [20, 13] on img "button" at bounding box center [24, 14] width 14 height 14
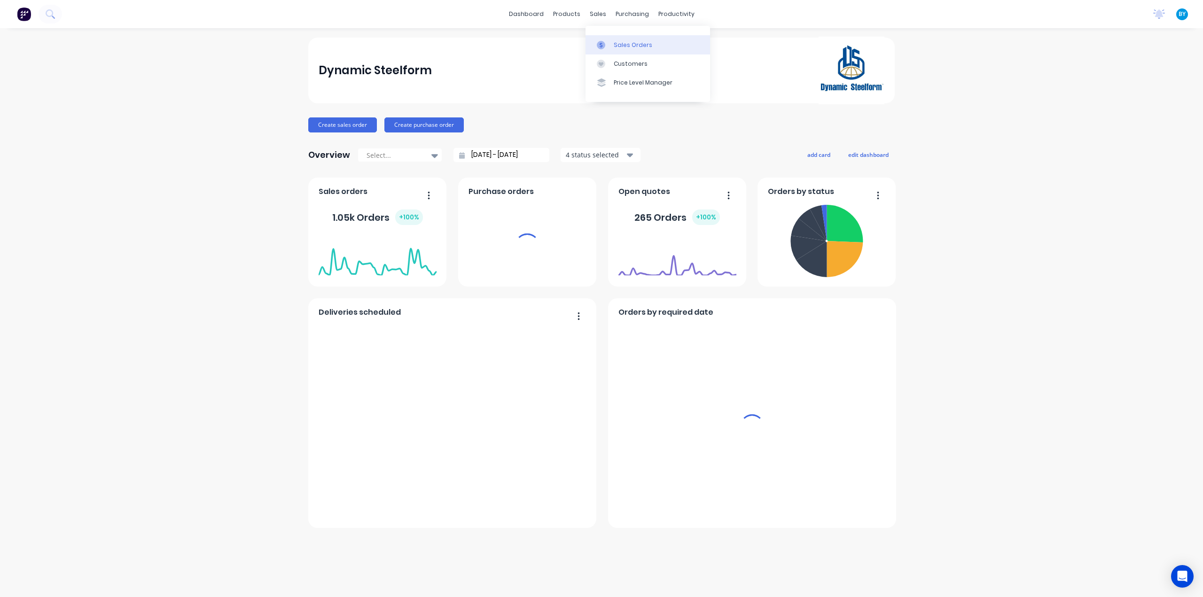
click at [605, 46] on icon at bounding box center [601, 45] width 8 height 8
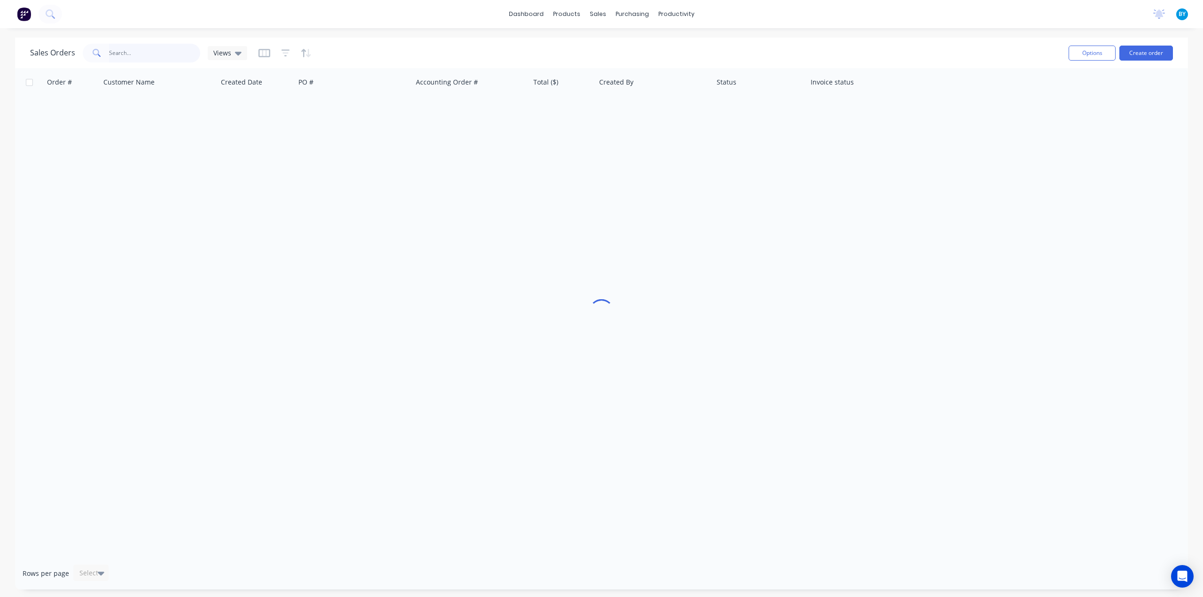
click at [148, 54] on input "text" at bounding box center [155, 53] width 92 height 19
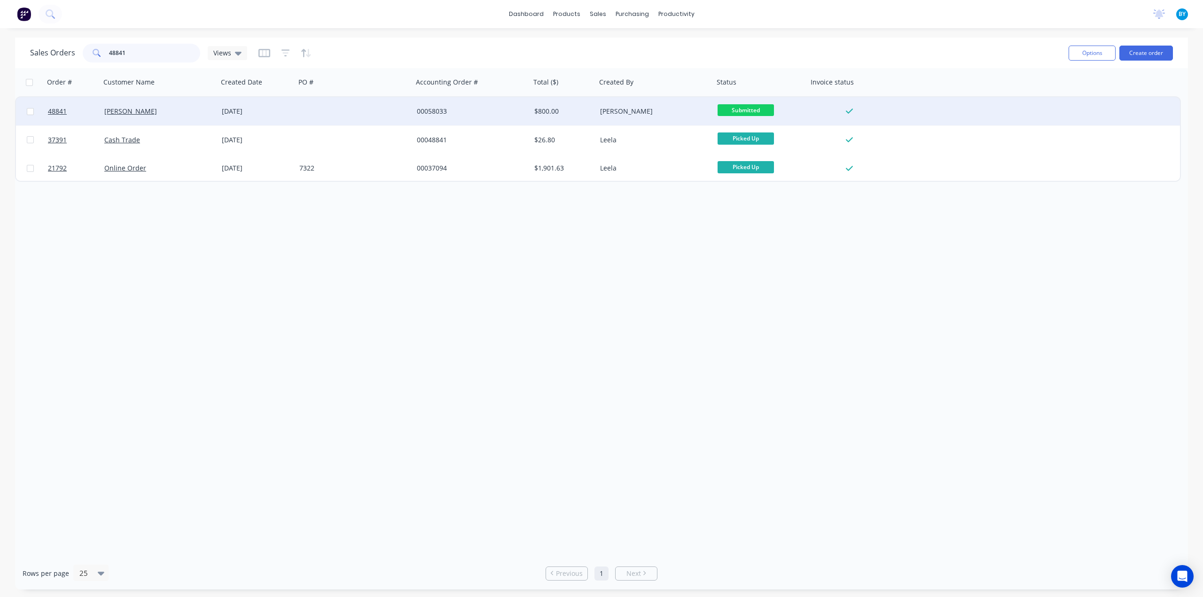
type input "48841"
click at [189, 113] on div "[PERSON_NAME]" at bounding box center [156, 111] width 104 height 9
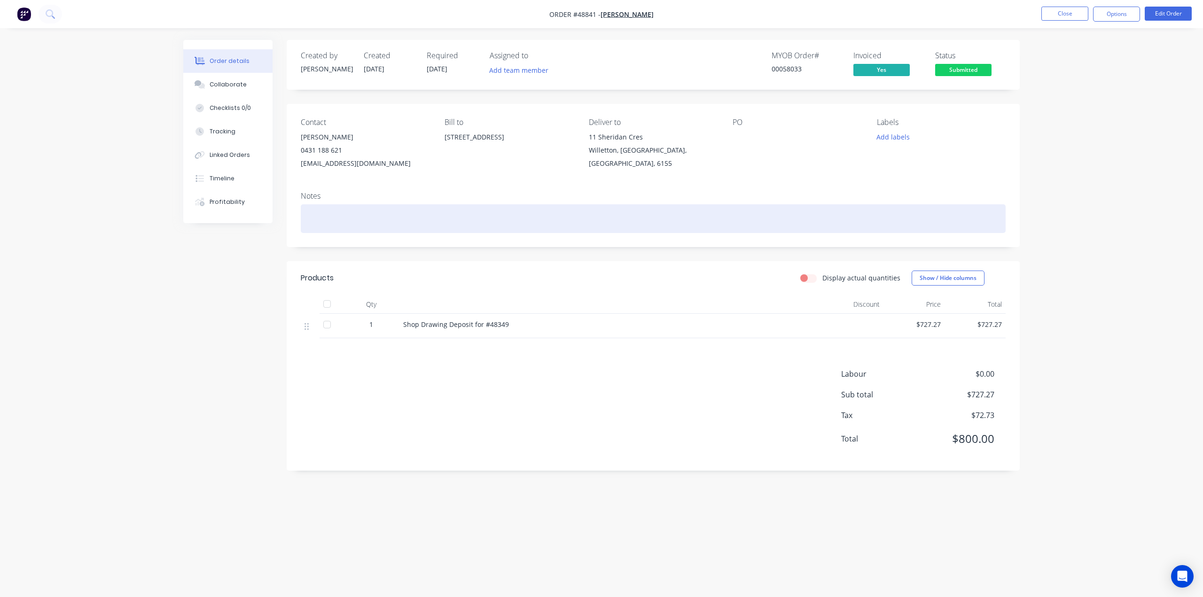
click at [422, 220] on div at bounding box center [653, 218] width 705 height 29
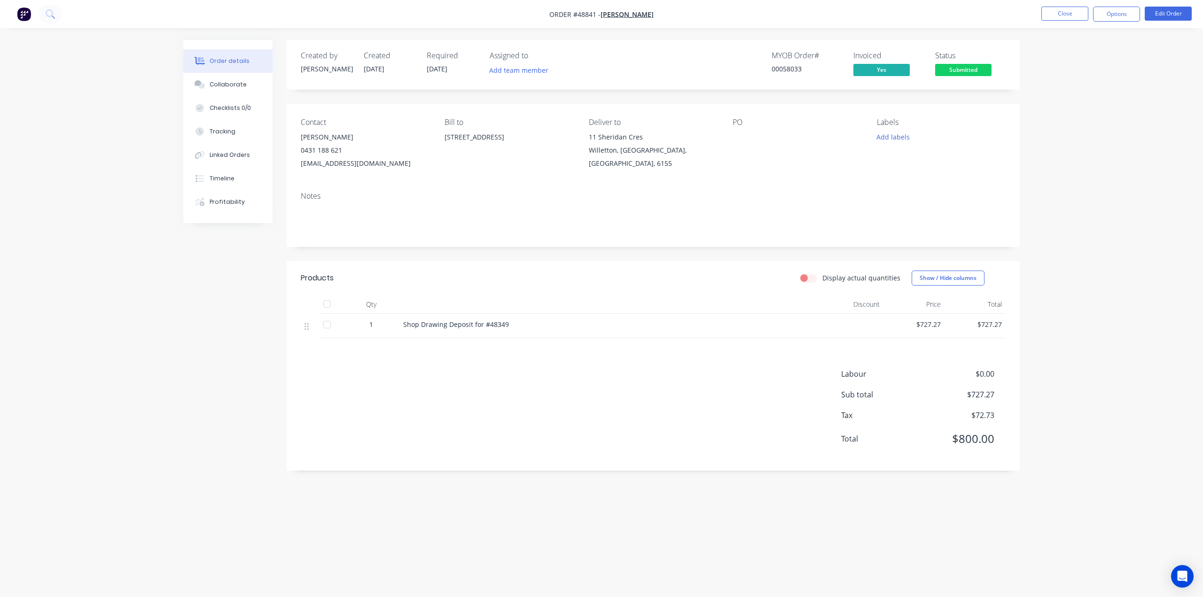
drag, startPoint x: 204, startPoint y: 336, endPoint x: 207, endPoint y: 331, distance: 6.1
click at [205, 334] on div "Created by Bob Created 06/09/25 Required 04/09/25 Assigned to Add team member M…" at bounding box center [601, 281] width 837 height 482
click at [527, 320] on div "Shop Drawing Deposit for #48349" at bounding box center [611, 325] width 416 height 10
click at [236, 179] on button "Timeline" at bounding box center [227, 179] width 89 height 24
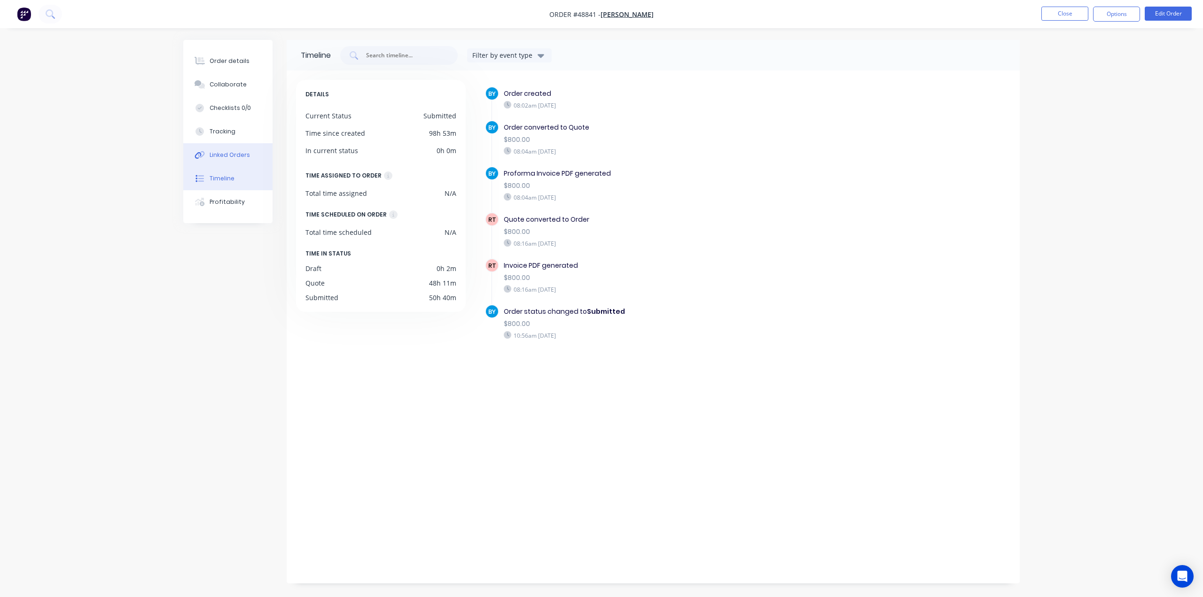
click at [236, 157] on div "Linked Orders" at bounding box center [230, 155] width 40 height 8
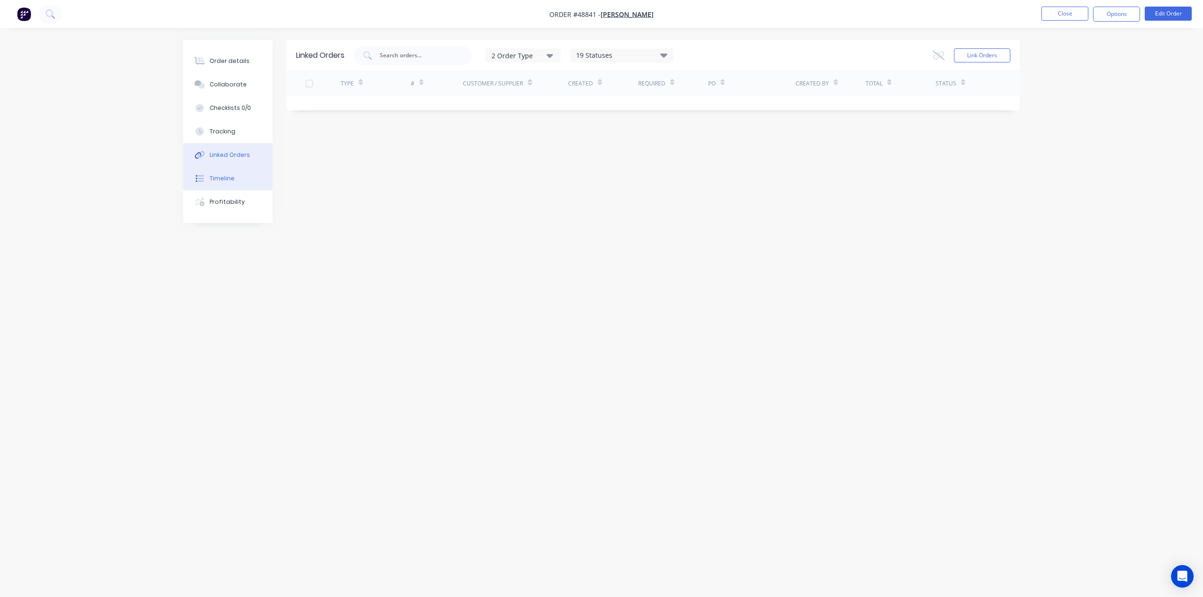
click at [230, 174] on button "Timeline" at bounding box center [227, 179] width 89 height 24
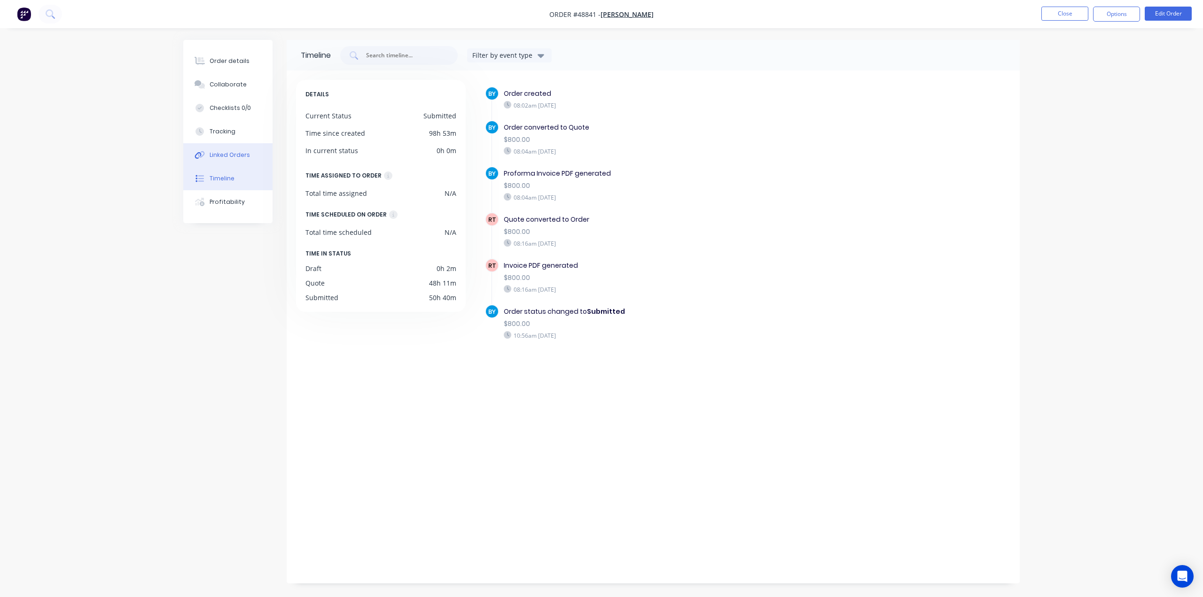
click at [228, 158] on div "Linked Orders" at bounding box center [230, 155] width 40 height 8
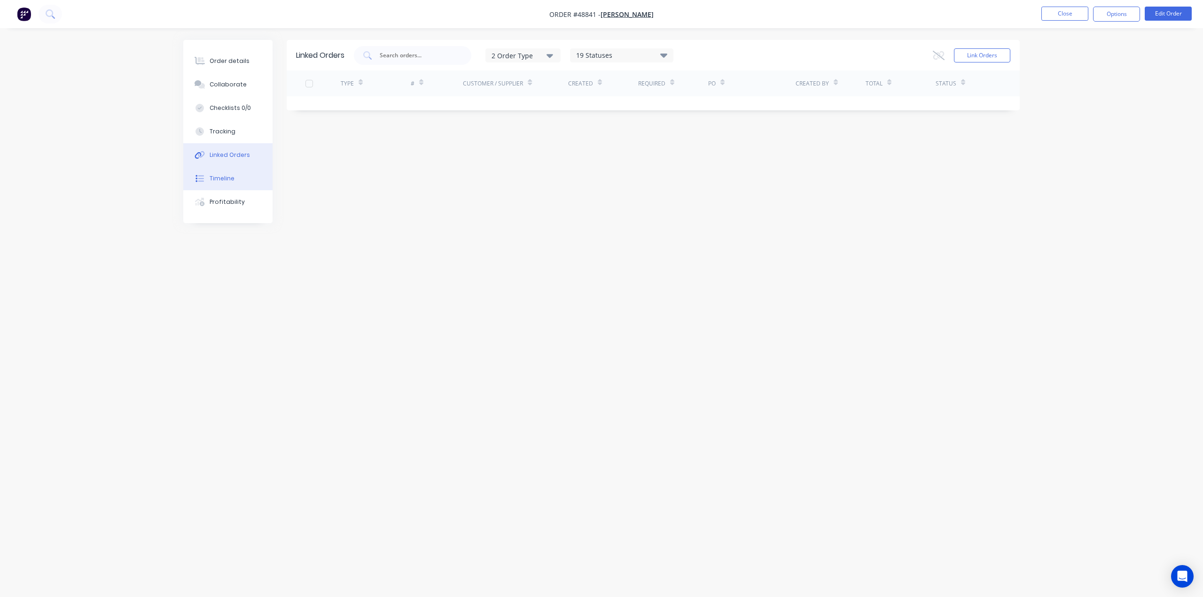
click at [239, 183] on button "Timeline" at bounding box center [227, 179] width 89 height 24
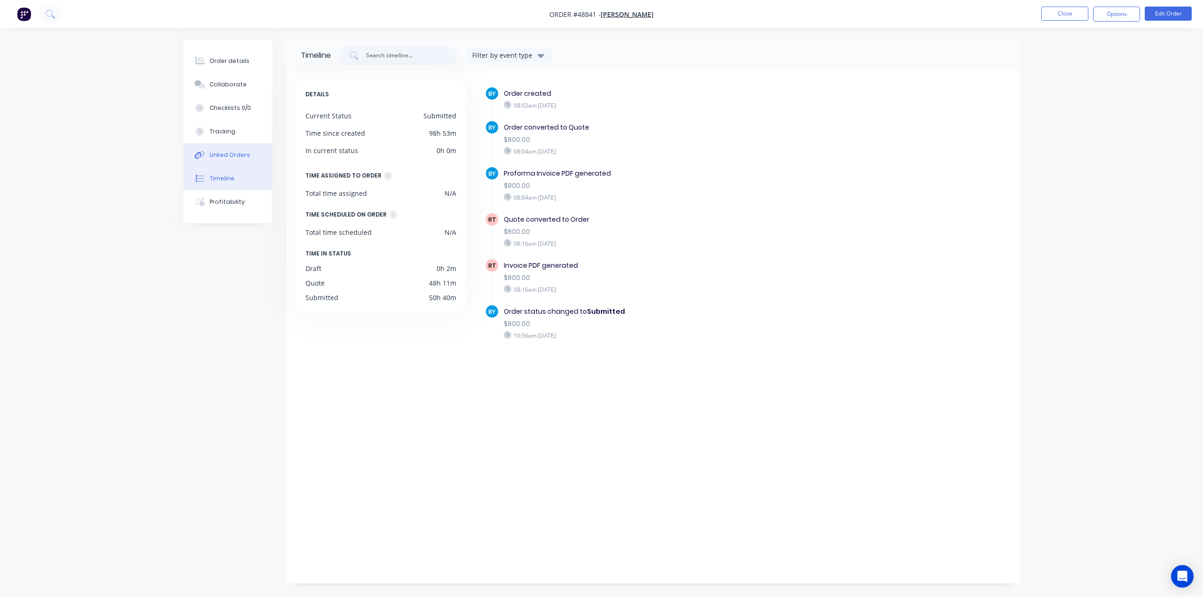
click at [233, 159] on button "Linked Orders" at bounding box center [227, 155] width 89 height 24
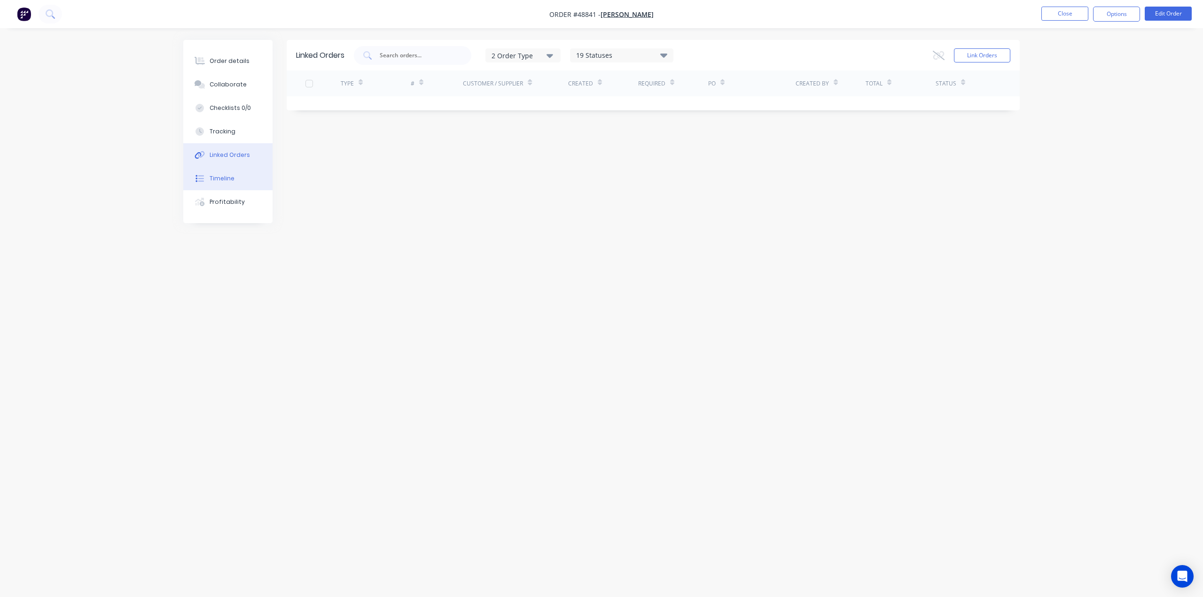
click at [233, 175] on button "Timeline" at bounding box center [227, 179] width 89 height 24
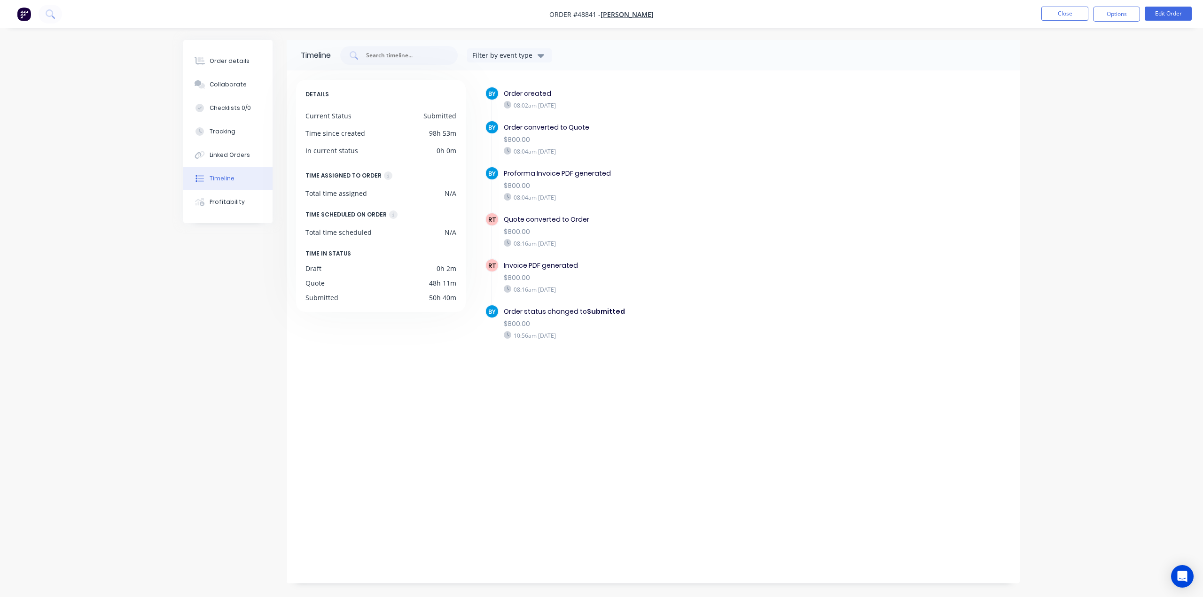
drag, startPoint x: 223, startPoint y: 345, endPoint x: 222, endPoint y: 265, distance: 80.9
click at [223, 345] on div "Timeline Filter by event type DETAILS Current Status Submitted Time since creat…" at bounding box center [601, 312] width 837 height 544
click at [225, 161] on button "Linked Orders" at bounding box center [227, 155] width 89 height 24
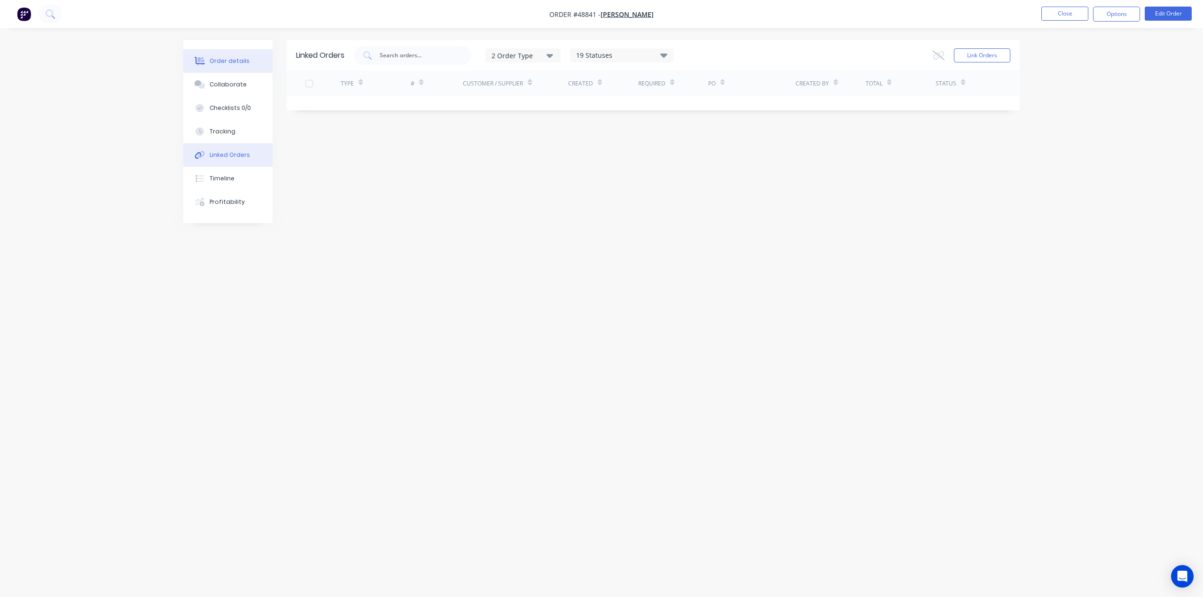
click at [236, 56] on button "Order details" at bounding box center [227, 61] width 89 height 24
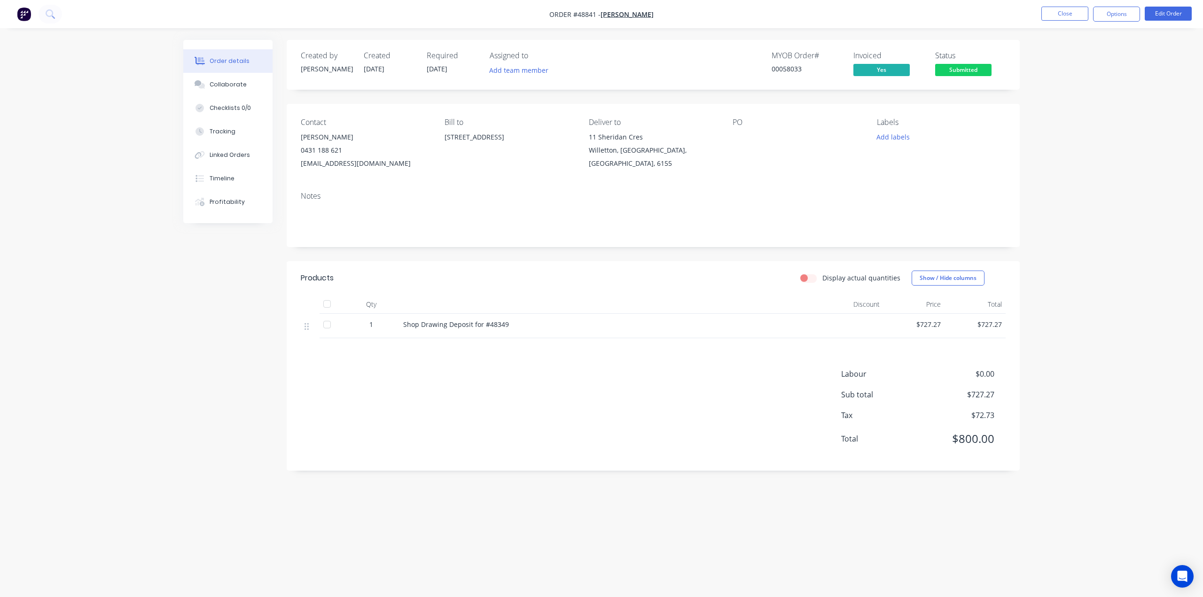
click at [246, 310] on div "Created by Bob Created 06/09/25 Required 04/09/25 Assigned to Add team member M…" at bounding box center [601, 281] width 837 height 482
click at [234, 157] on div "Linked Orders" at bounding box center [230, 155] width 40 height 8
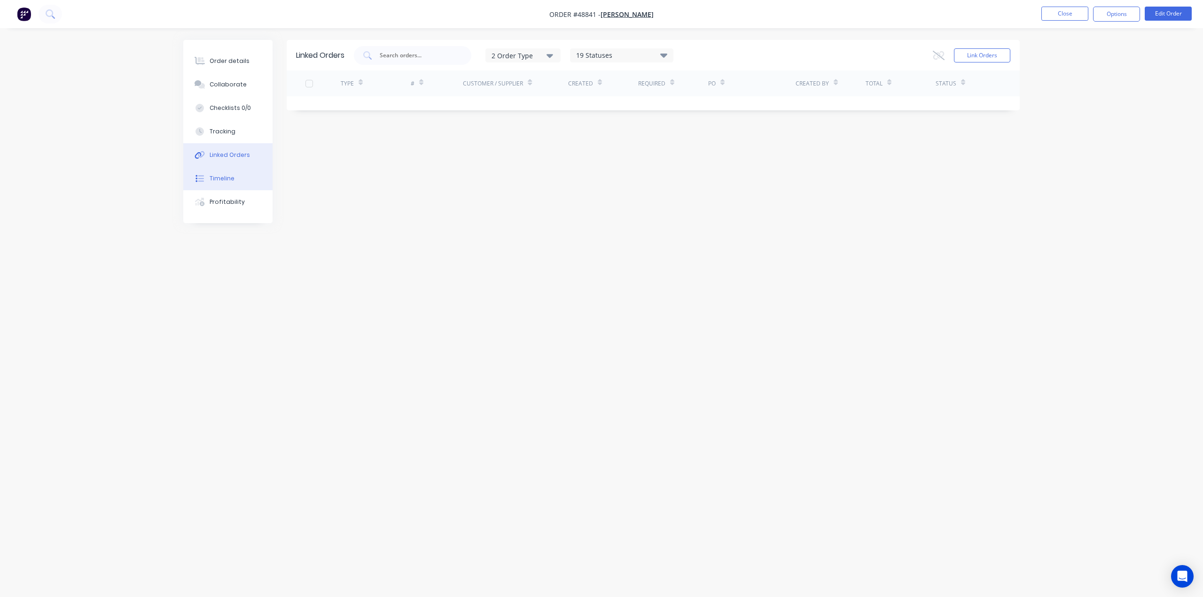
click at [225, 180] on div "Timeline" at bounding box center [222, 178] width 25 height 8
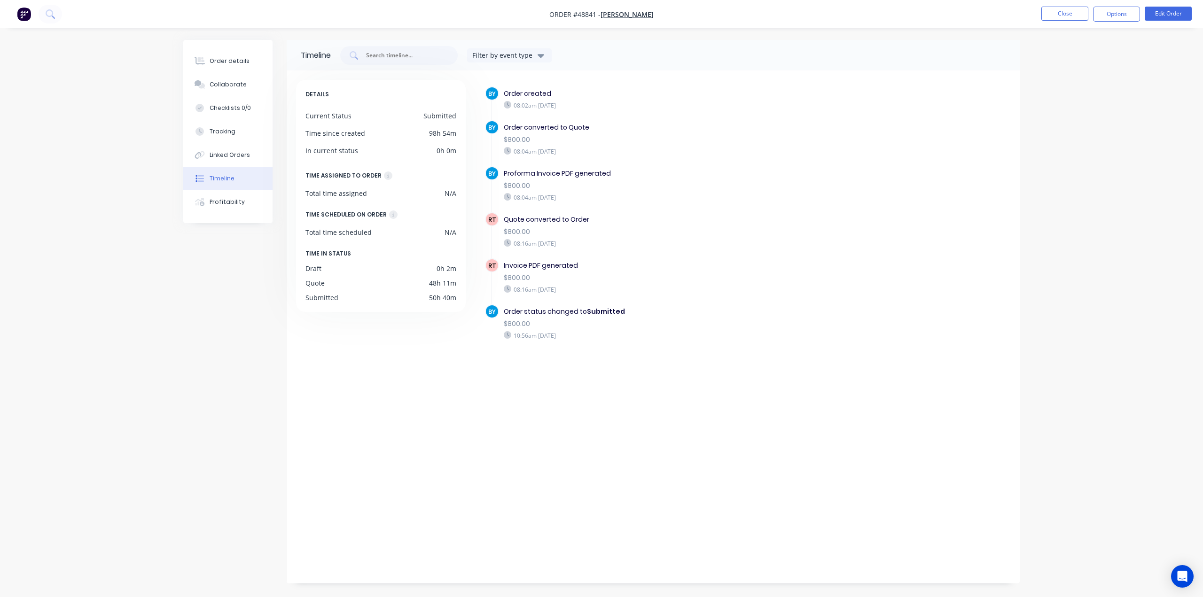
click at [232, 451] on div "Timeline Filter by event type DETAILS Current Status Submitted Time since creat…" at bounding box center [601, 312] width 837 height 544
click at [24, 12] on img "button" at bounding box center [24, 14] width 14 height 14
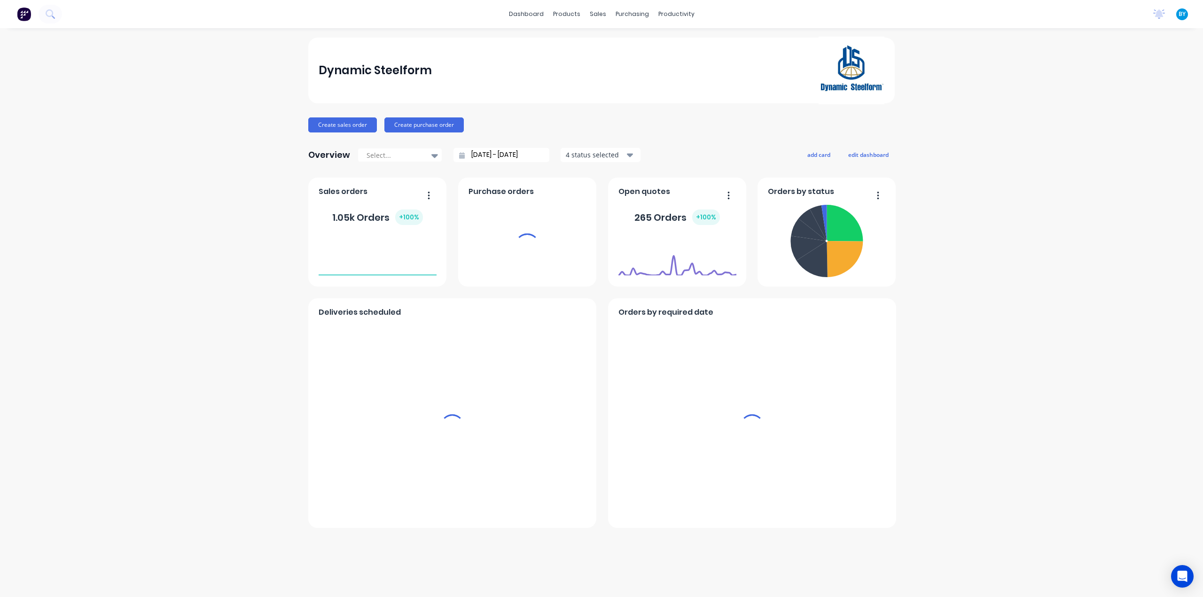
click at [597, 14] on div "sales" at bounding box center [598, 14] width 26 height 14
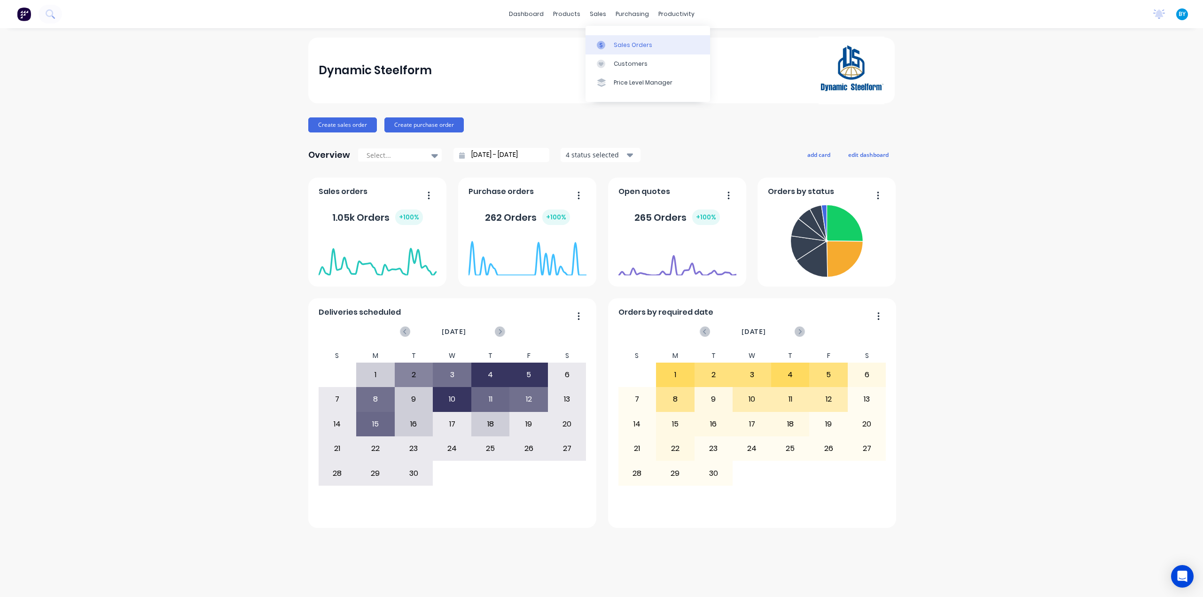
click at [608, 42] on div at bounding box center [604, 45] width 14 height 8
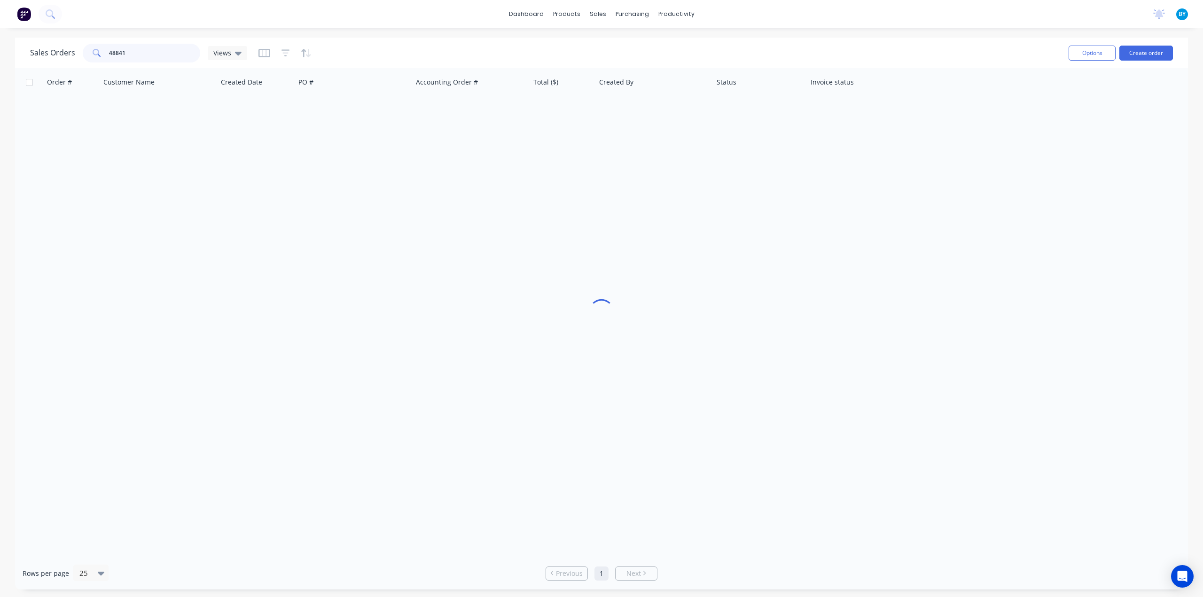
drag, startPoint x: 142, startPoint y: 58, endPoint x: 89, endPoint y: 58, distance: 53.6
click at [89, 58] on div "48841" at bounding box center [142, 53] width 118 height 19
type input "48971"
click at [140, 238] on div "Order # Customer Name Created Date PO # Accounting Order # Total ($) Created By…" at bounding box center [601, 312] width 1173 height 489
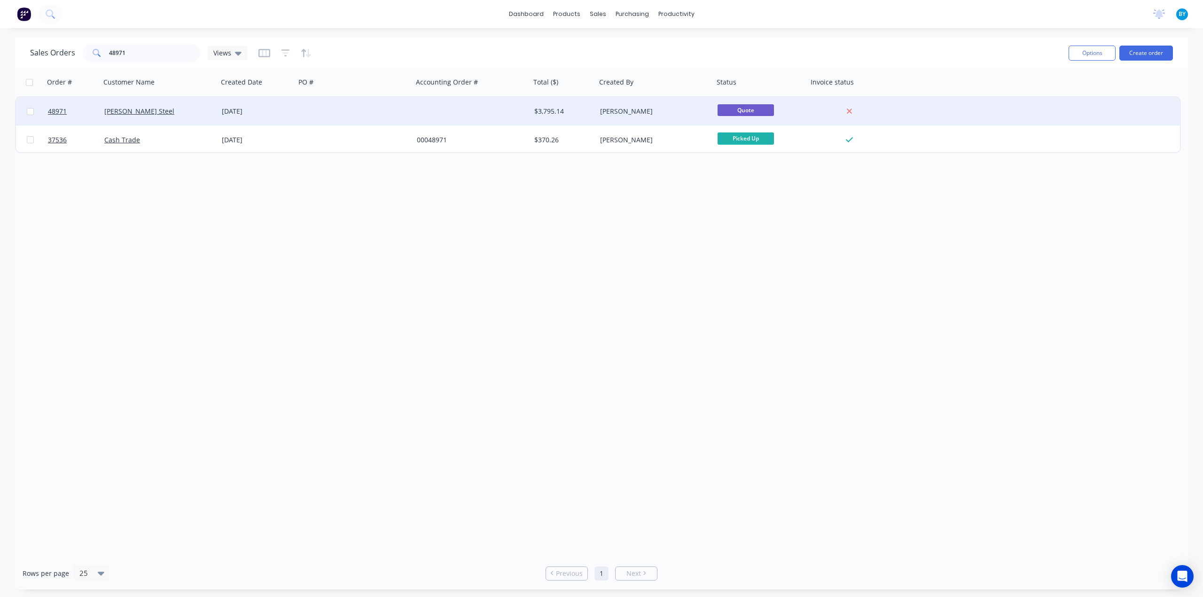
click at [189, 104] on div "[PERSON_NAME] Steel" at bounding box center [160, 111] width 118 height 28
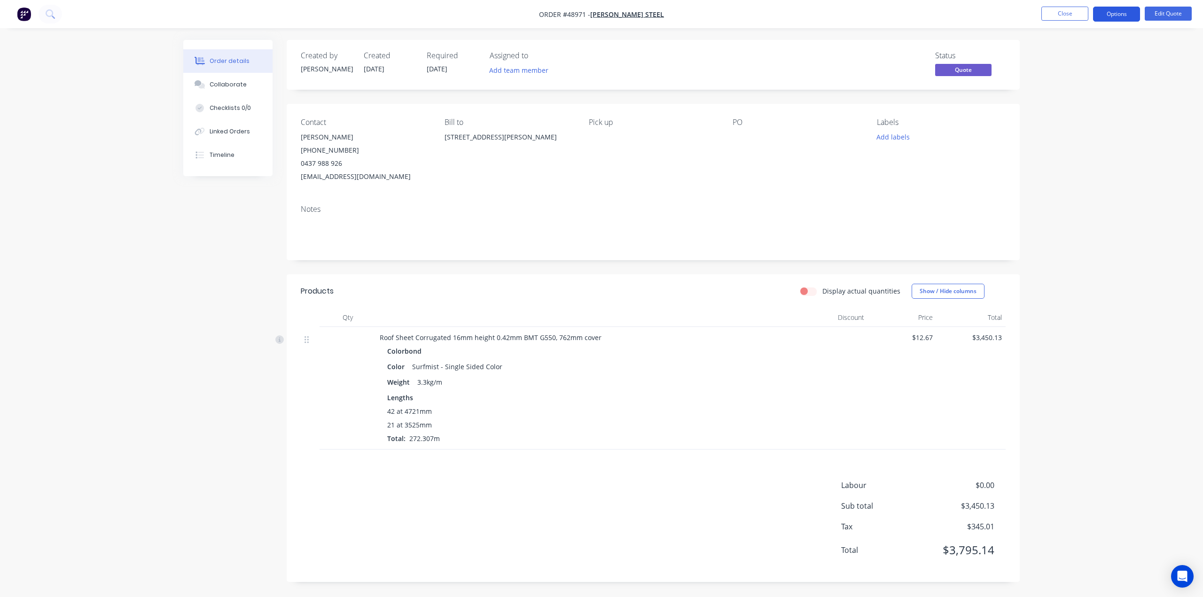
click at [1097, 12] on button "Options" at bounding box center [1116, 14] width 47 height 15
click at [1097, 119] on div "Convert to Order" at bounding box center [1088, 114] width 86 height 14
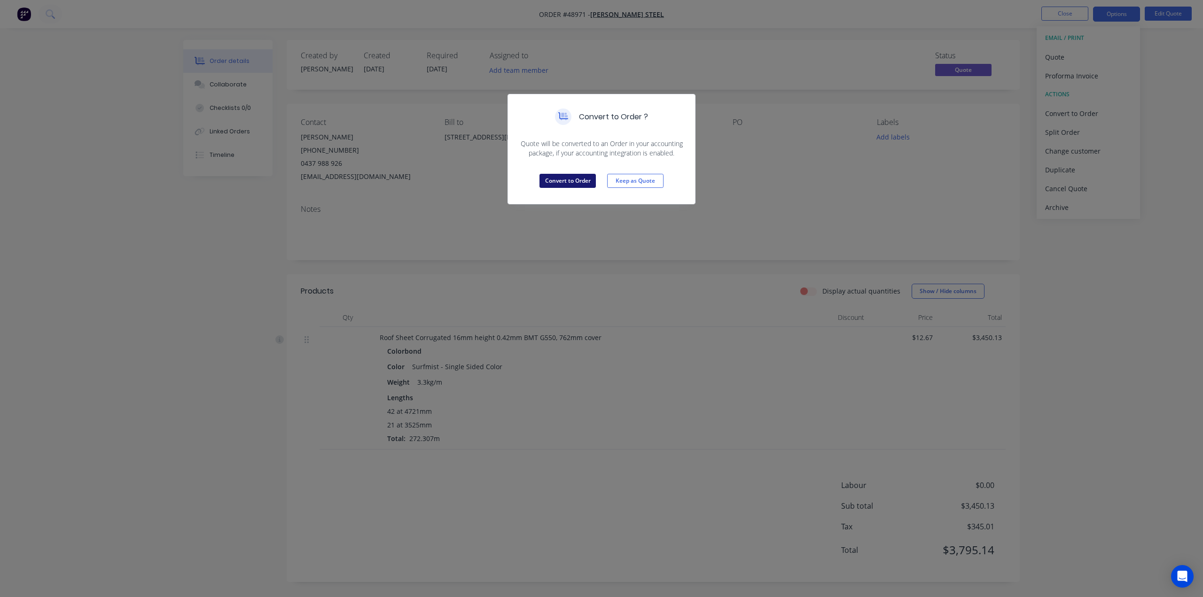
click at [577, 178] on button "Convert to Order" at bounding box center [568, 181] width 56 height 14
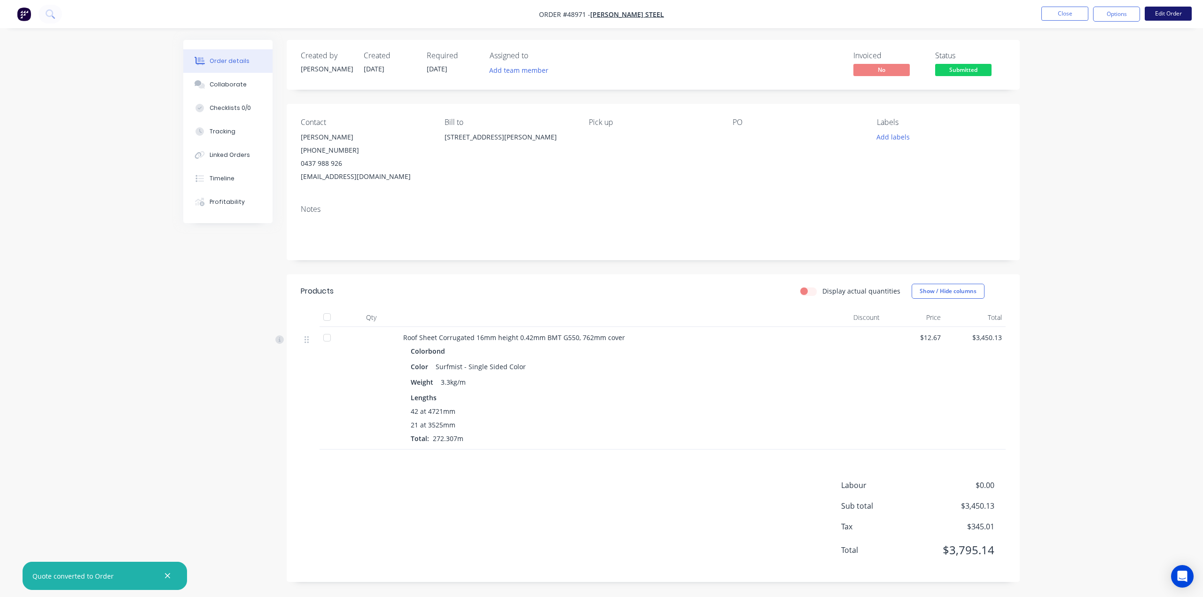
click at [1162, 9] on button "Edit Order" at bounding box center [1168, 14] width 47 height 14
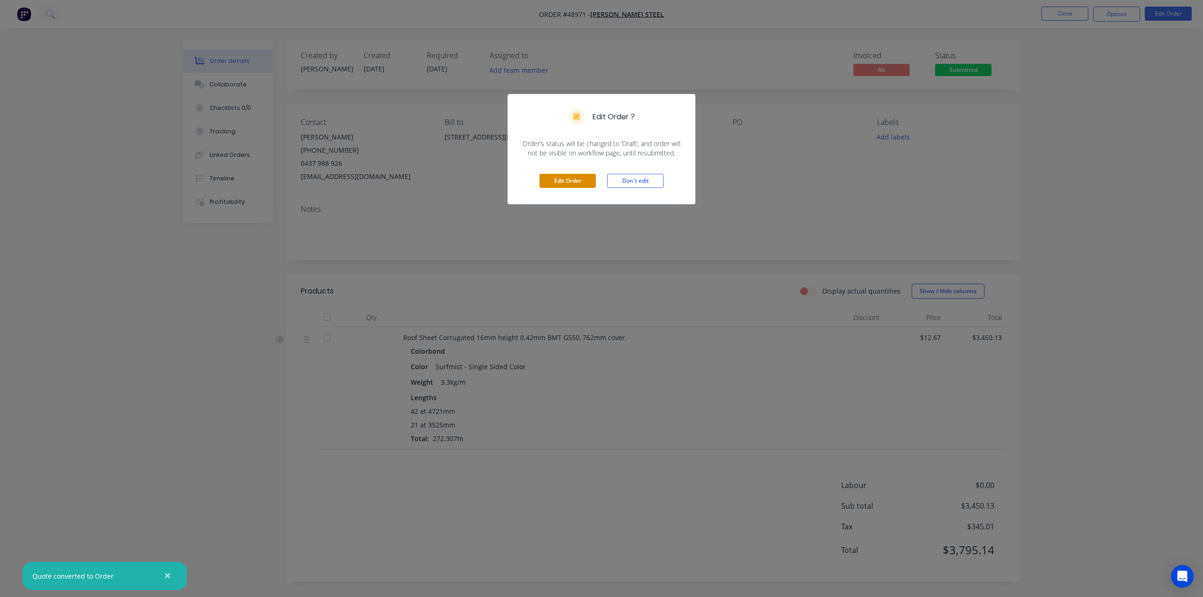
click at [568, 179] on button "Edit Order" at bounding box center [568, 181] width 56 height 14
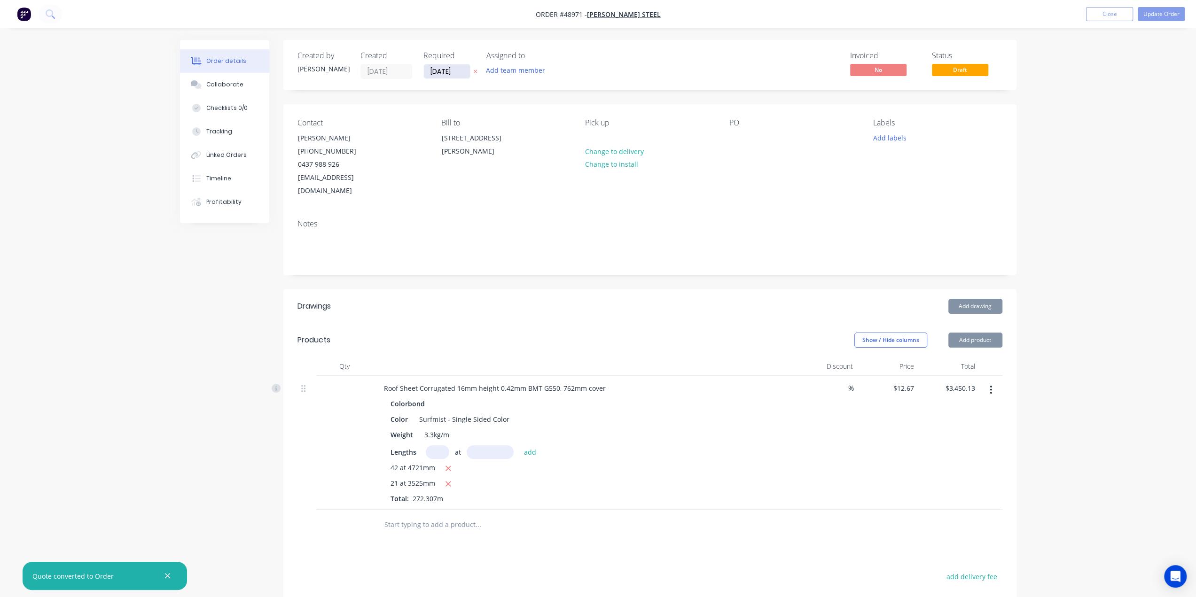
click at [442, 72] on input "[DATE]" at bounding box center [447, 71] width 46 height 14
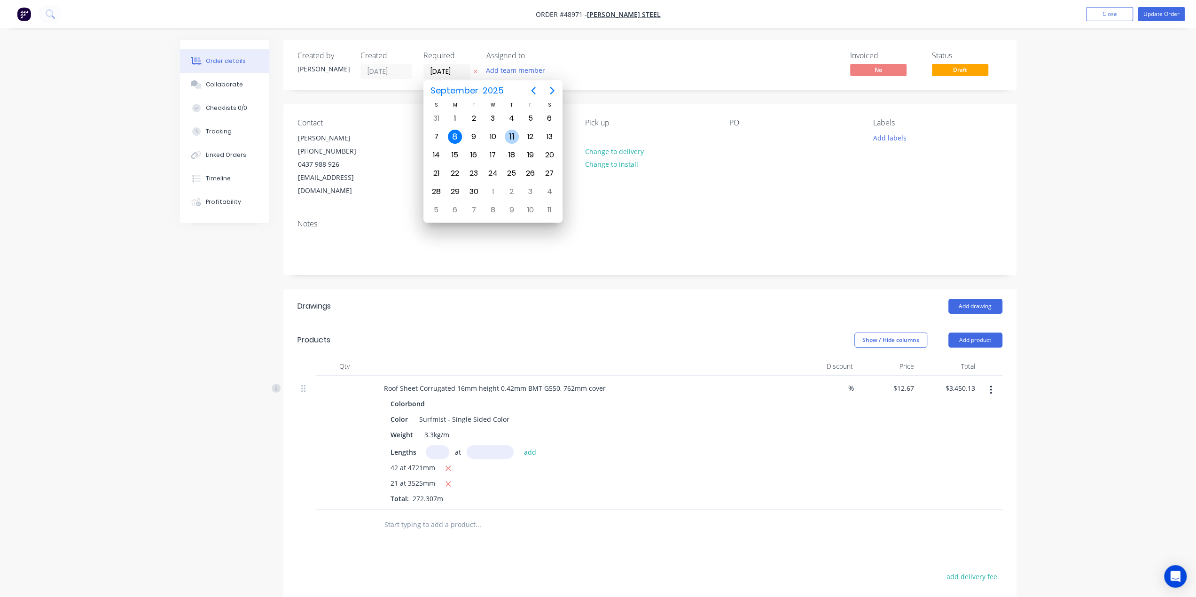
click at [515, 133] on div "11" at bounding box center [512, 137] width 14 height 14
type input "11/09/25"
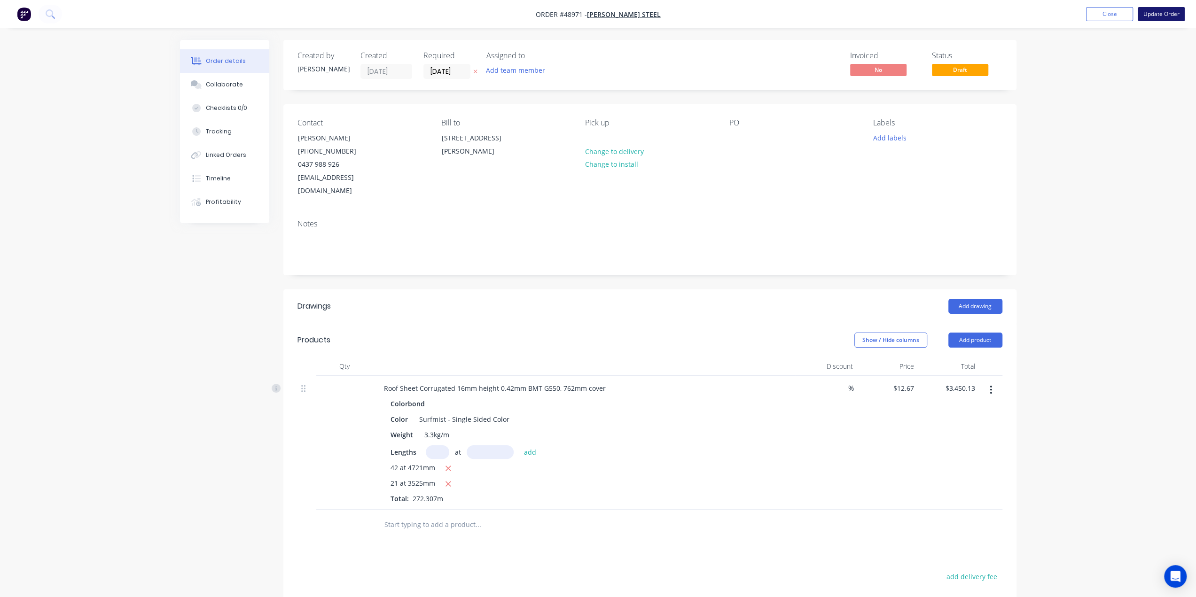
click at [1184, 12] on button "Update Order" at bounding box center [1161, 14] width 47 height 14
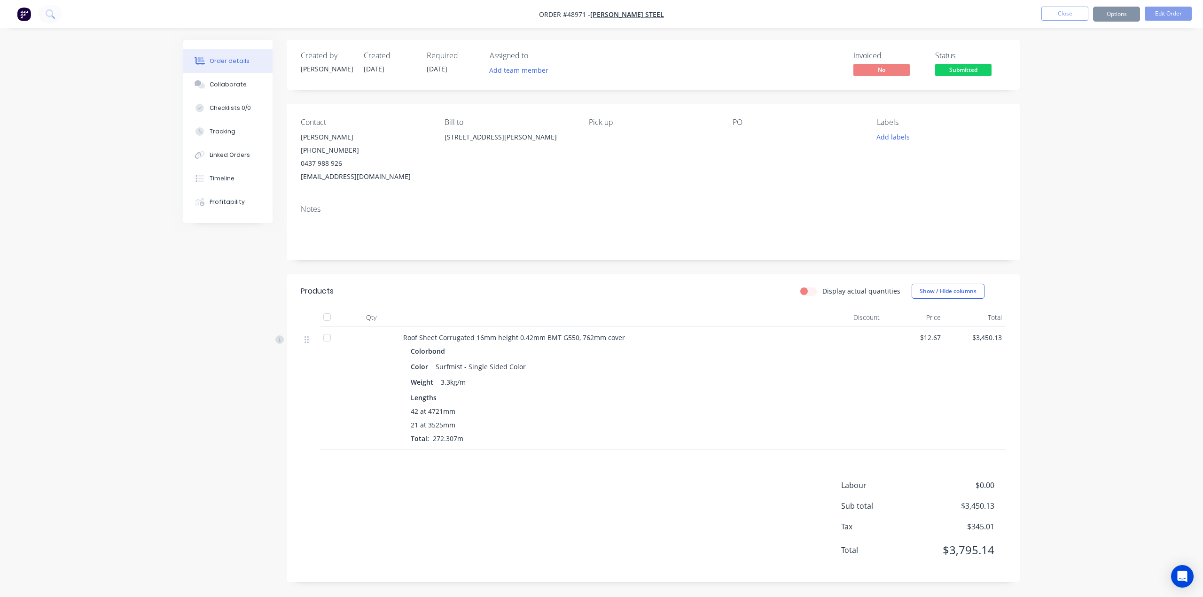
click at [1118, 14] on button "Options" at bounding box center [1116, 14] width 47 height 15
click at [1091, 115] on div "Work Order" at bounding box center [1088, 114] width 86 height 14
click at [1079, 98] on div "Without pricing" at bounding box center [1088, 95] width 86 height 14
click at [1077, 55] on div "Invoice" at bounding box center [1088, 57] width 86 height 14
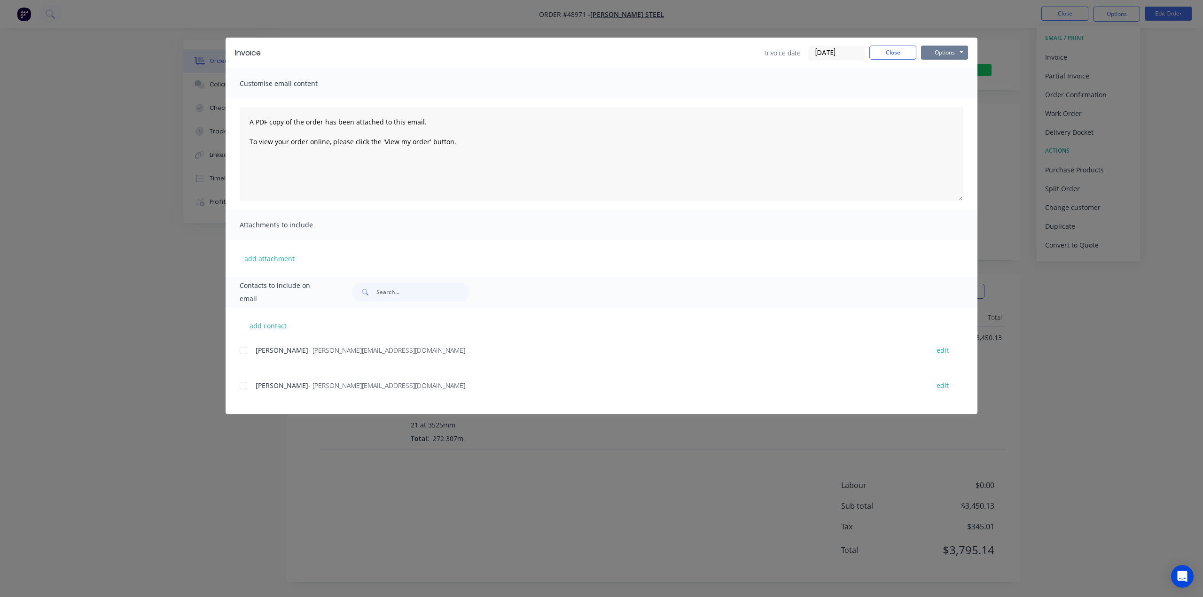
click at [947, 50] on button "Options" at bounding box center [944, 53] width 47 height 14
click at [941, 84] on button "Print" at bounding box center [951, 85] width 60 height 16
click at [1175, 165] on div "Invoice Invoice date 08/09/25 Close Options Preview Print Email Customise email…" at bounding box center [601, 298] width 1203 height 597
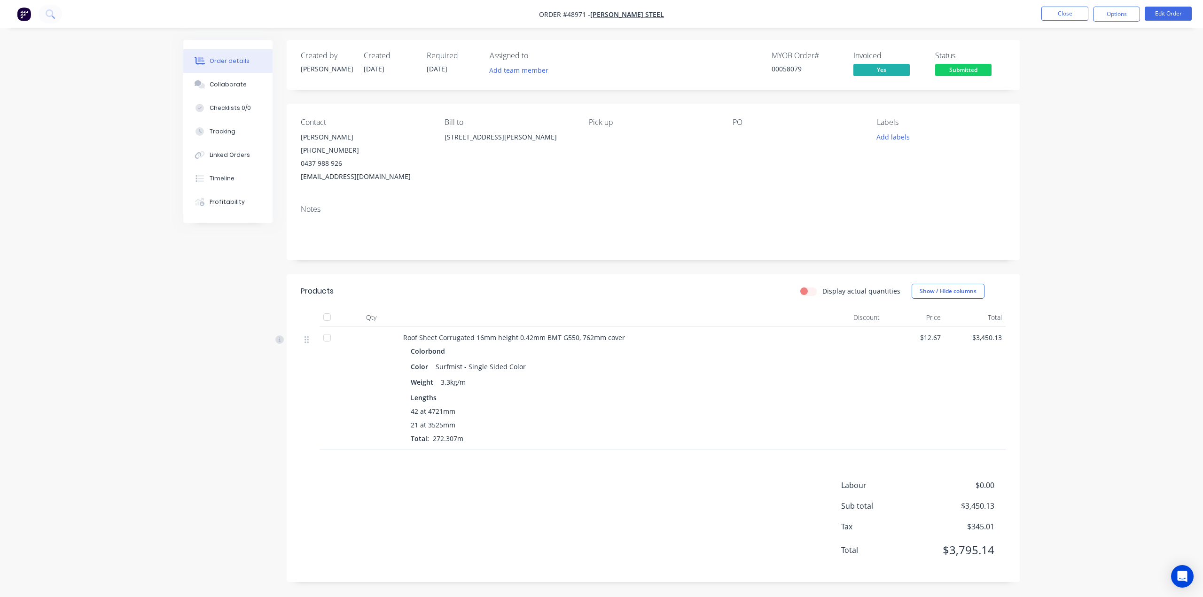
click at [1048, 155] on div "Order details Collaborate Checklists 0/0 Tracking Linked Orders Timeline Profit…" at bounding box center [601, 298] width 1203 height 597
click at [1014, 201] on div "Notes" at bounding box center [653, 228] width 733 height 63
click at [23, 16] on img "button" at bounding box center [24, 14] width 14 height 14
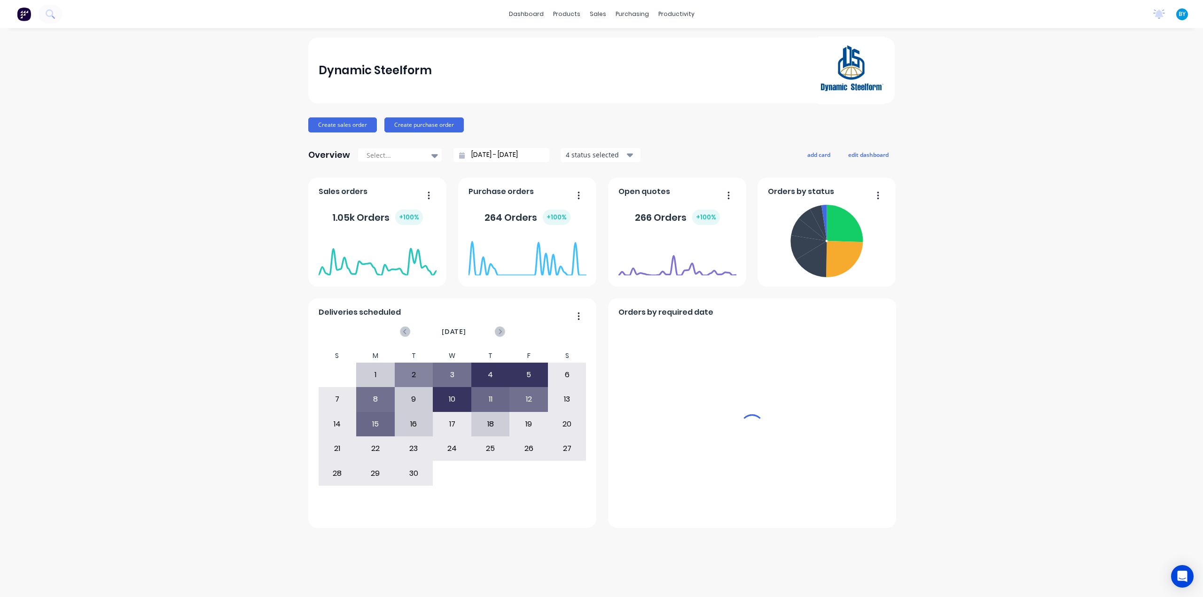
click at [597, 13] on div "sales" at bounding box center [598, 14] width 26 height 14
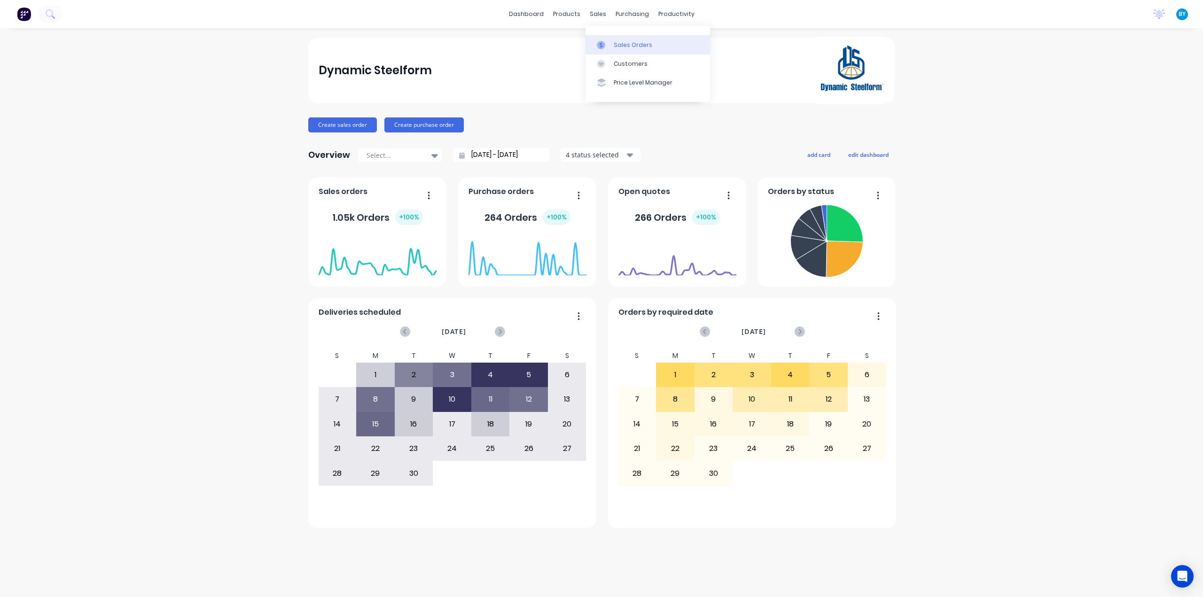
click at [603, 40] on link "Sales Orders" at bounding box center [648, 44] width 125 height 19
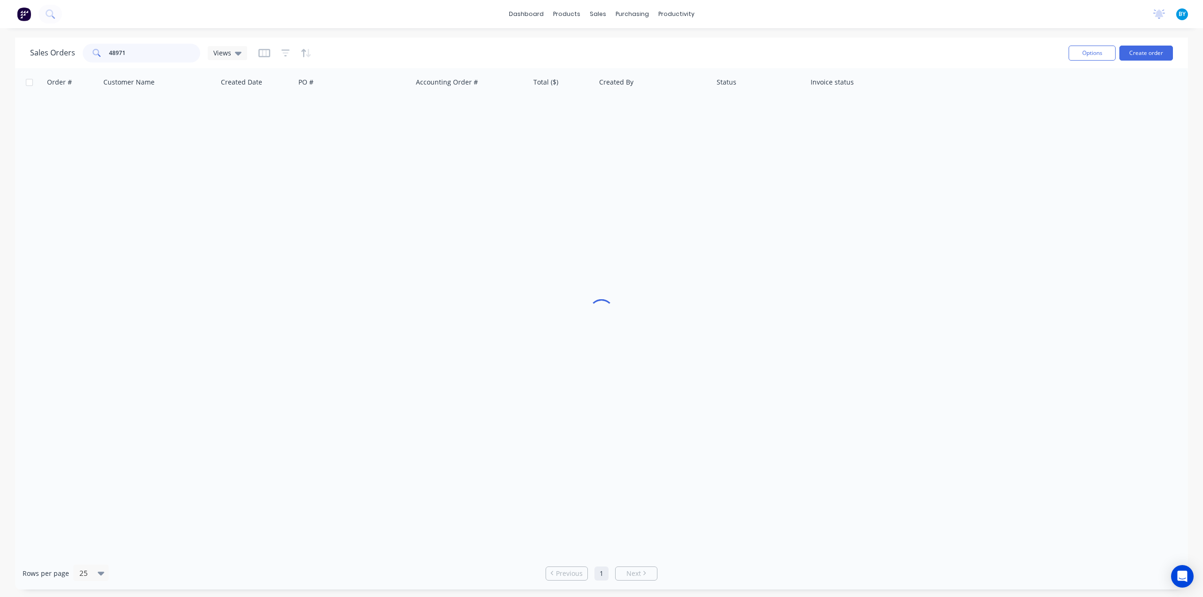
drag, startPoint x: 145, startPoint y: 51, endPoint x: 29, endPoint y: 52, distance: 115.6
click at [29, 52] on div "Sales Orders 48971 Views Options Create order" at bounding box center [601, 53] width 1173 height 31
drag, startPoint x: 142, startPoint y: 56, endPoint x: 68, endPoint y: 44, distance: 75.7
click at [78, 44] on div "Sales Orders 448849 Views" at bounding box center [138, 53] width 217 height 19
type input "1"
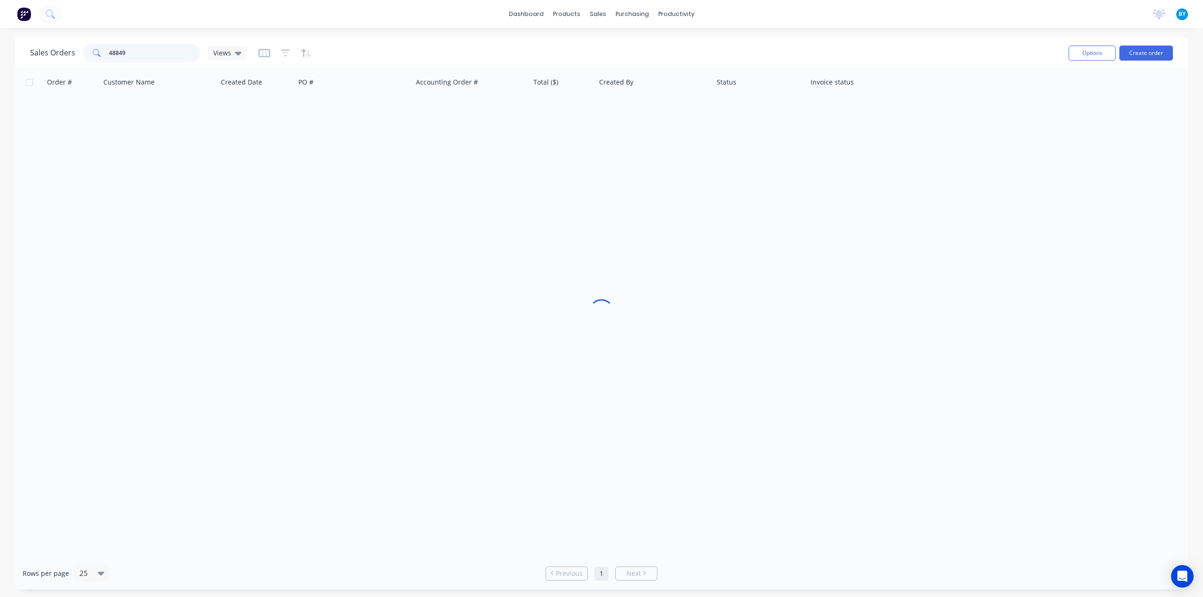
type input "48849"
drag, startPoint x: 977, startPoint y: 326, endPoint x: 907, endPoint y: 300, distance: 74.2
click at [969, 325] on div "Order # Customer Name Created Date PO # Accounting Order # Total ($) Created By…" at bounding box center [601, 312] width 1173 height 489
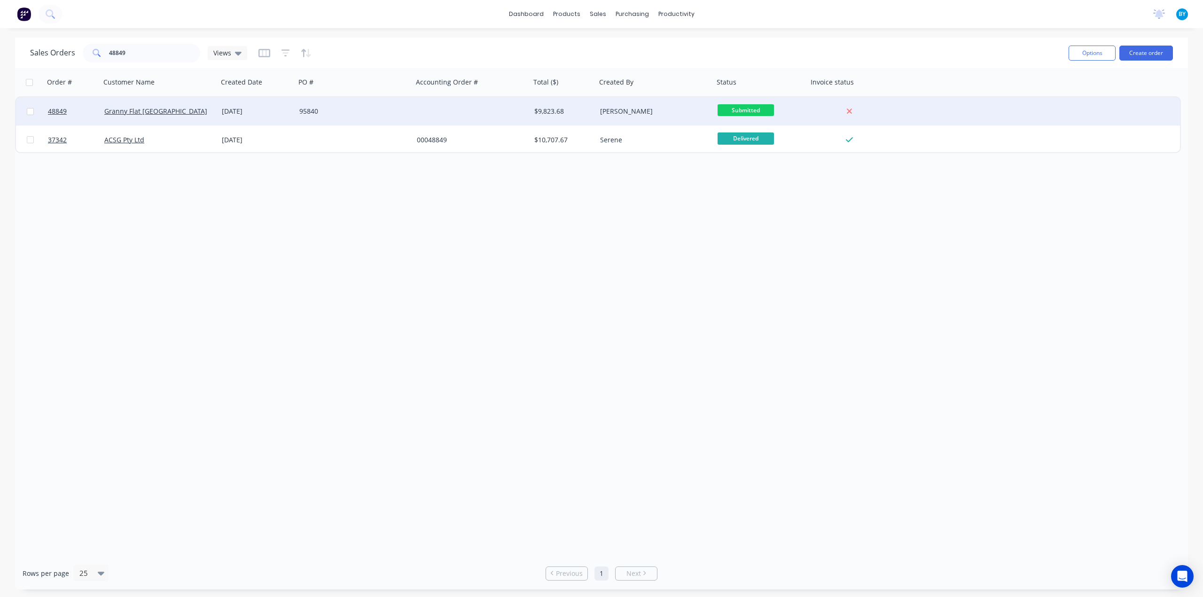
click at [198, 111] on div "Granny Flat [GEOGRAPHIC_DATA]" at bounding box center [156, 111] width 104 height 9
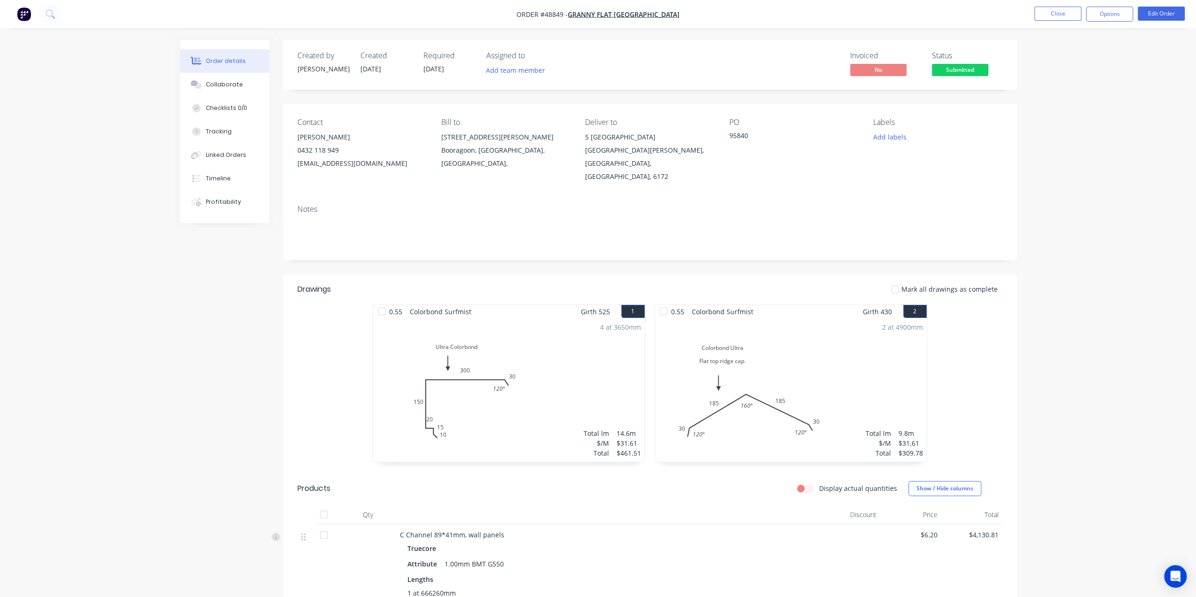
drag, startPoint x: 137, startPoint y: 288, endPoint x: 180, endPoint y: 242, distance: 62.5
click at [1109, 10] on button "Options" at bounding box center [1109, 14] width 47 height 15
click at [1088, 129] on div "Delivery Docket" at bounding box center [1081, 133] width 86 height 14
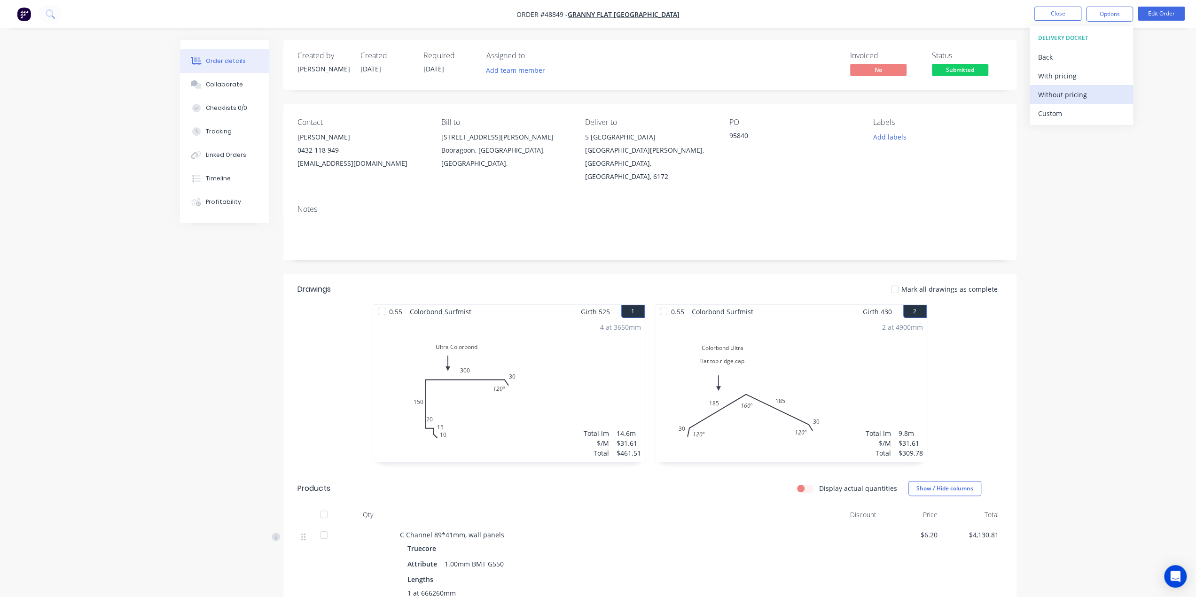
click at [1066, 99] on div "Without pricing" at bounding box center [1081, 95] width 86 height 14
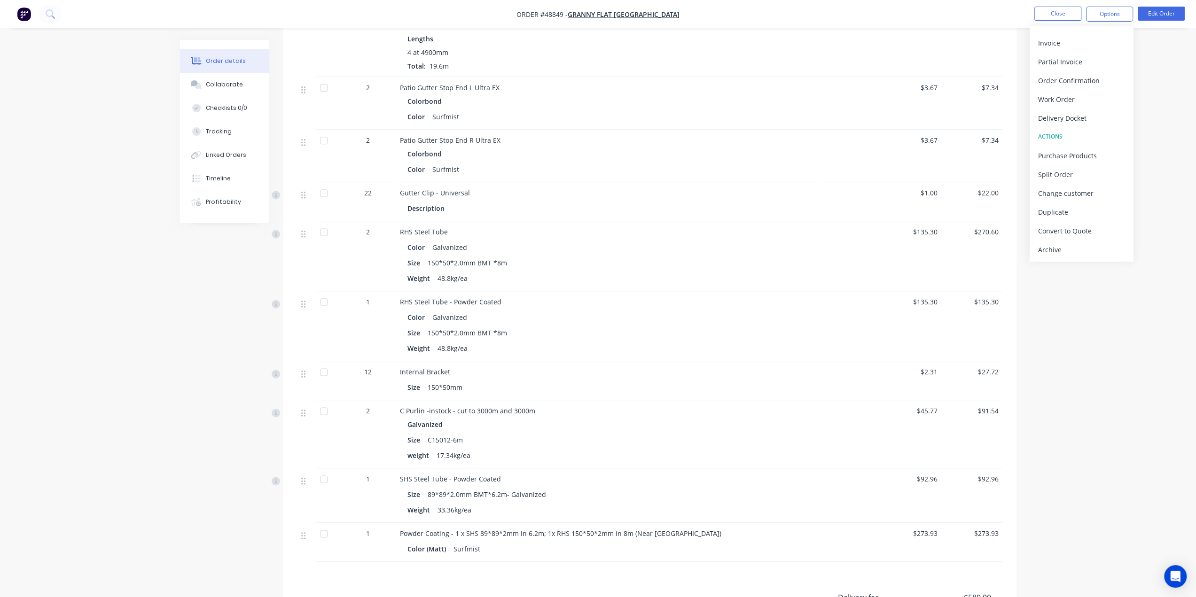
scroll to position [1253, 0]
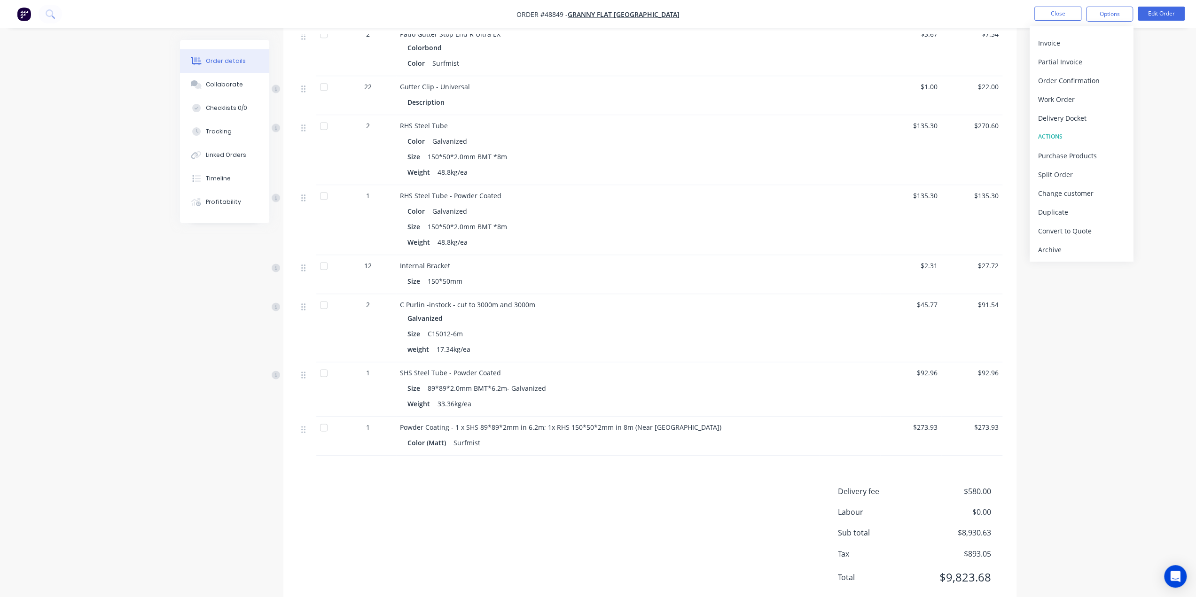
drag, startPoint x: 1096, startPoint y: 337, endPoint x: 1018, endPoint y: 312, distance: 82.4
click at [222, 127] on div "Tracking" at bounding box center [219, 131] width 26 height 8
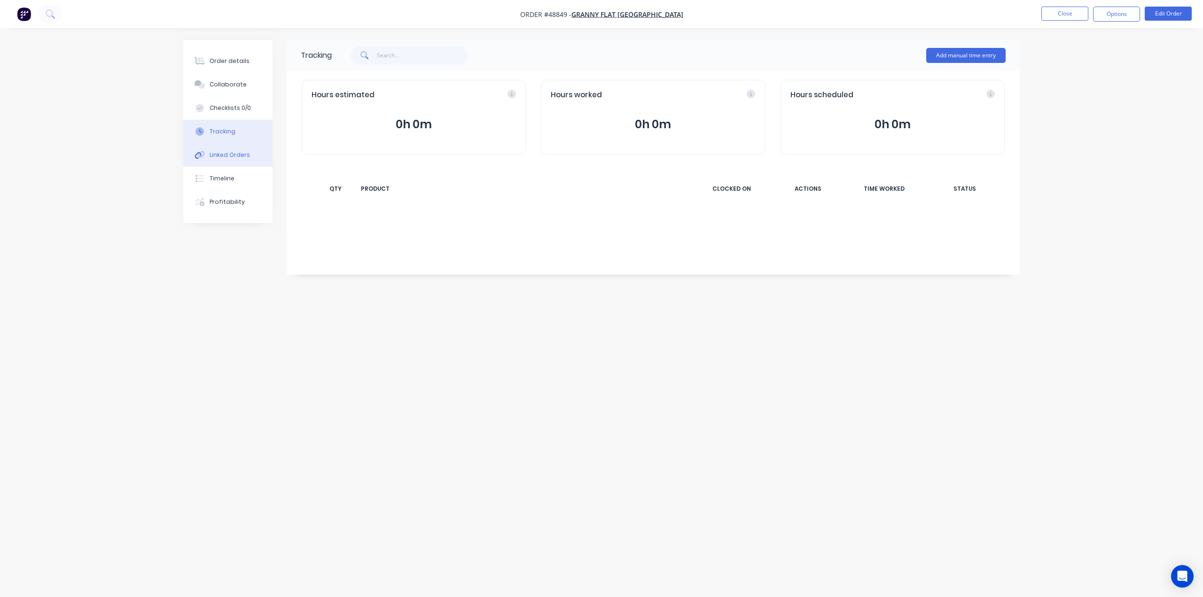
click at [226, 151] on div "Linked Orders" at bounding box center [230, 155] width 40 height 8
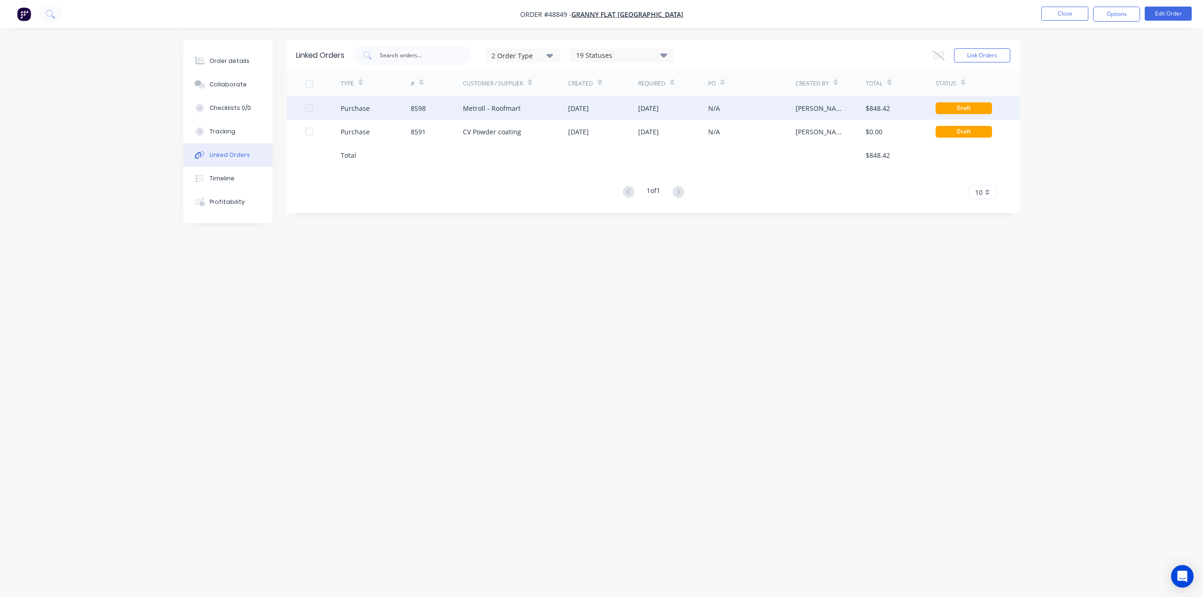
click at [556, 105] on div "Metroll - Roofmart" at bounding box center [515, 108] width 105 height 24
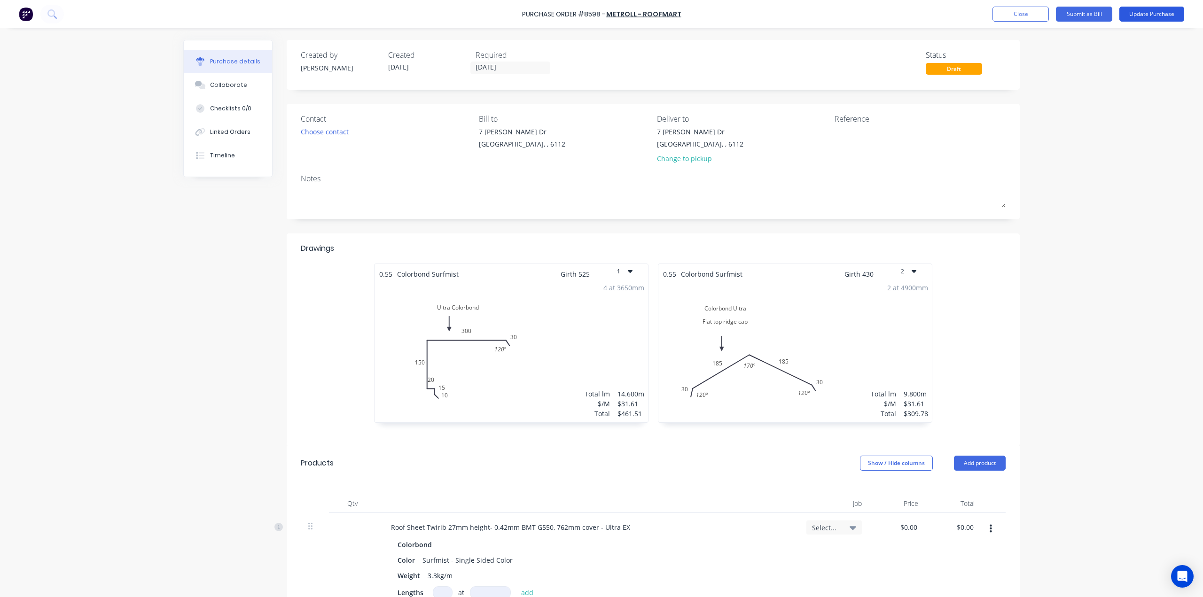
click at [1152, 12] on button "Update Purchase" at bounding box center [1152, 14] width 65 height 15
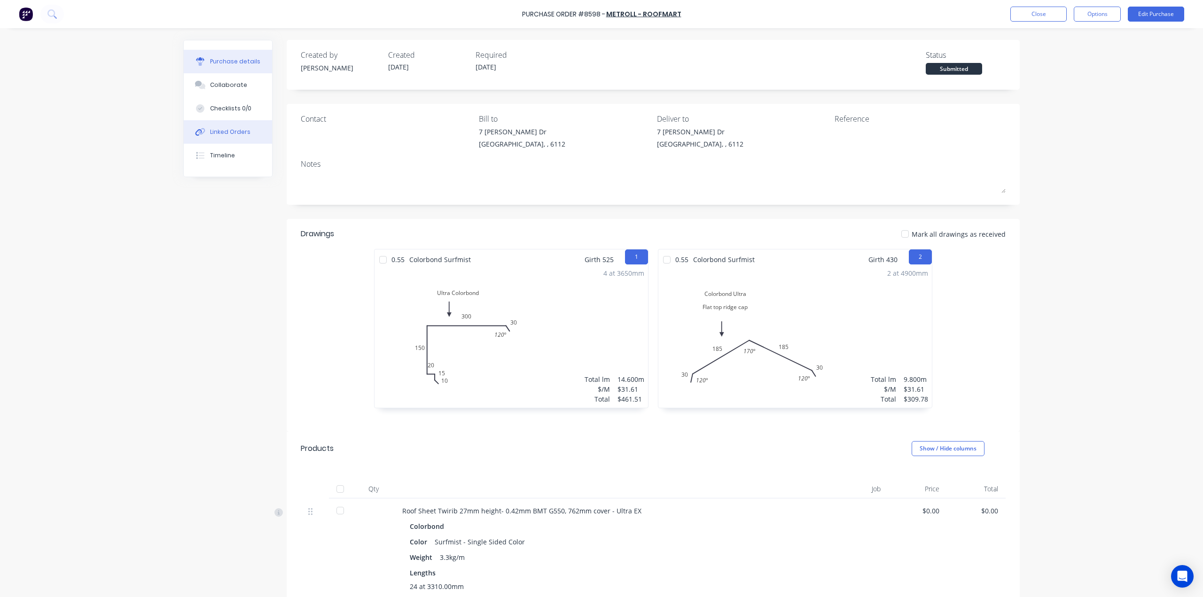
click at [221, 132] on div "Linked Orders" at bounding box center [230, 132] width 40 height 8
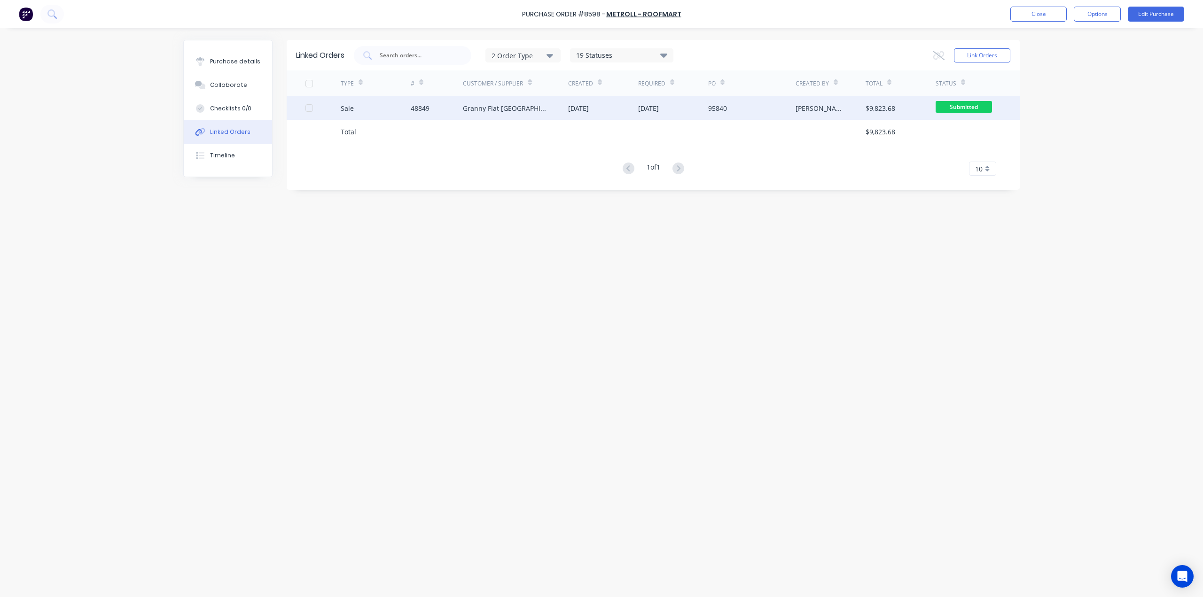
click at [440, 111] on div "48849" at bounding box center [437, 108] width 53 height 24
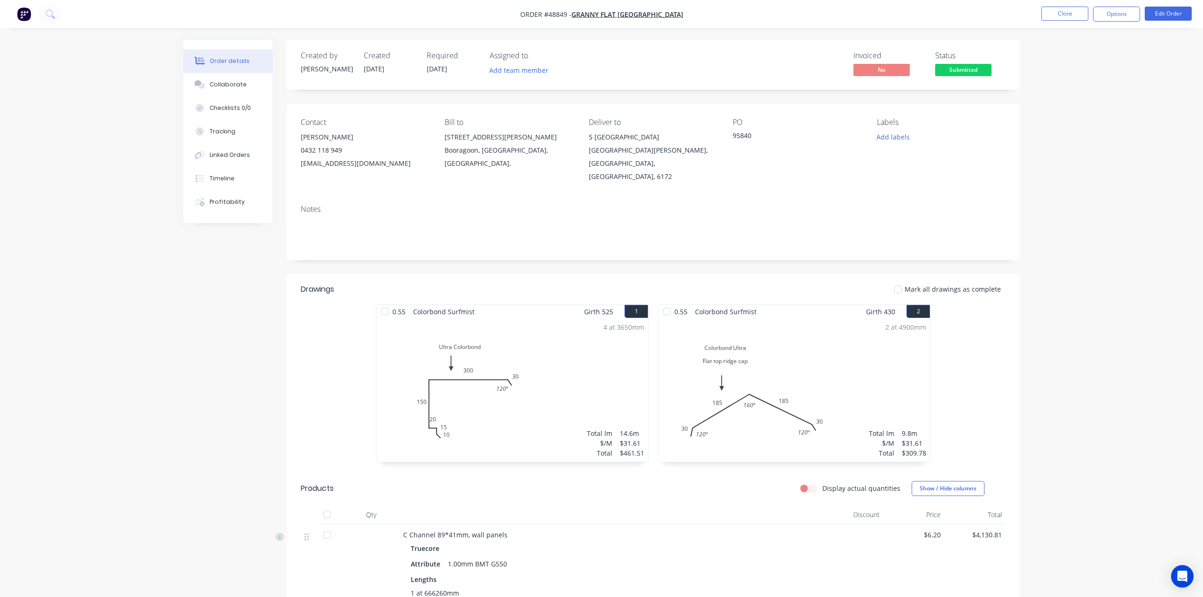
click at [237, 152] on div "Linked Orders" at bounding box center [226, 155] width 40 height 8
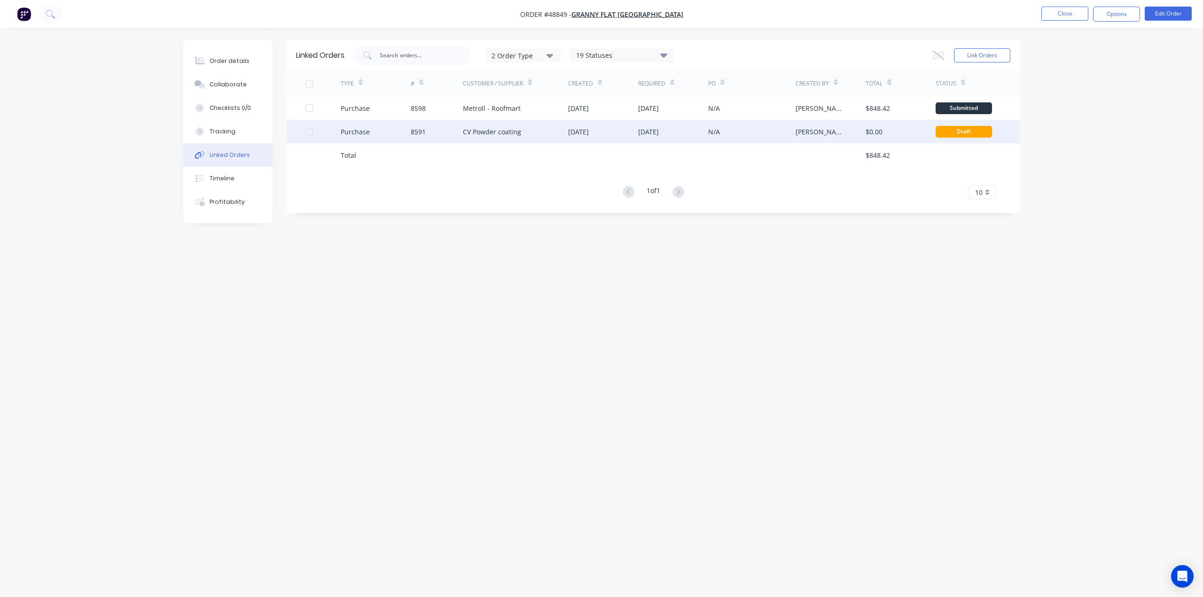
click at [799, 136] on div "[PERSON_NAME]" at bounding box center [821, 132] width 51 height 10
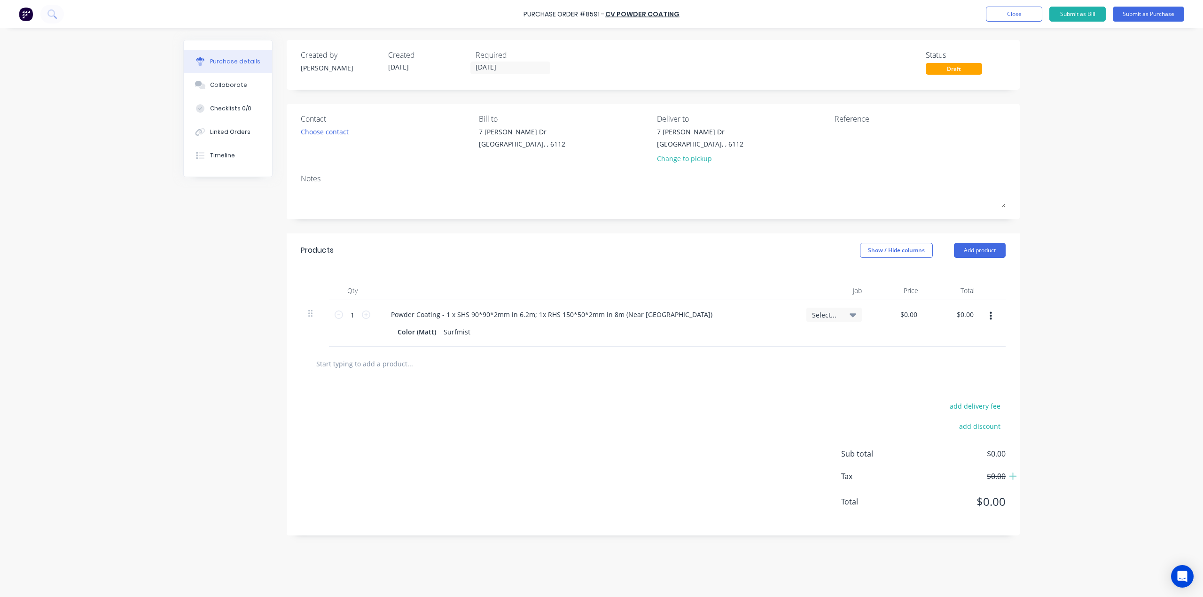
click at [627, 354] on div at bounding box center [653, 363] width 690 height 19
click at [471, 332] on div "Surfmist" at bounding box center [457, 332] width 34 height 14
click at [497, 389] on div "add delivery fee add discount Sub total $0.00 Tax $0.00 Total $0.00" at bounding box center [653, 458] width 733 height 155
click at [1152, 12] on button "Submit as Purchase" at bounding box center [1148, 14] width 71 height 15
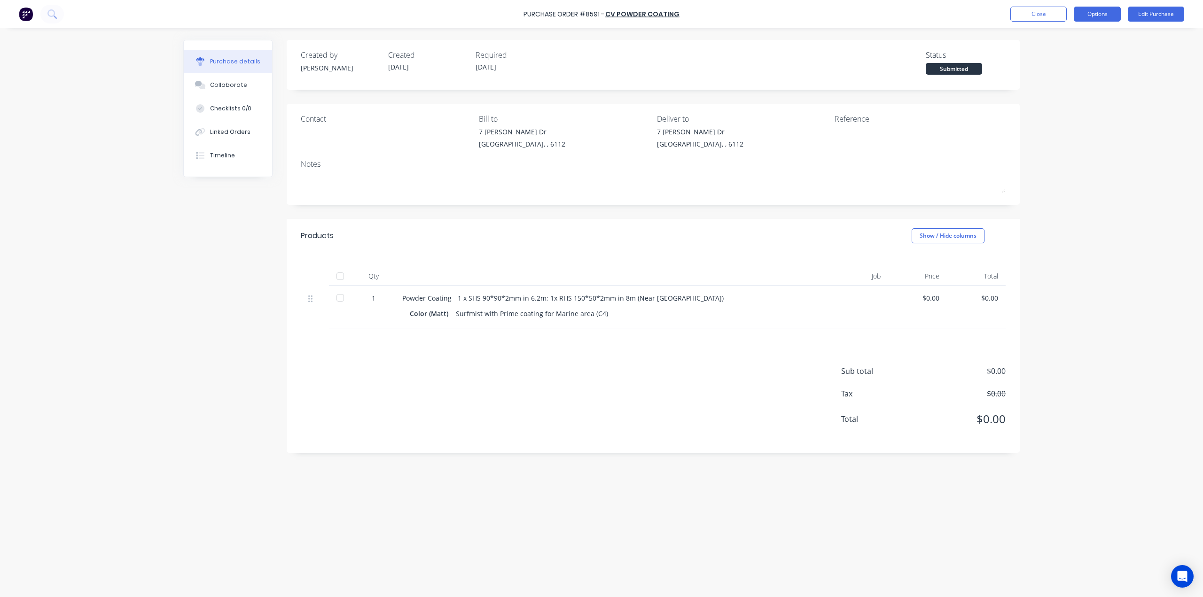
click at [1099, 12] on button "Options" at bounding box center [1097, 14] width 47 height 15
click at [1071, 31] on div "Print / Email" at bounding box center [1076, 38] width 72 height 14
click at [1070, 56] on div "With pricing" at bounding box center [1076, 57] width 72 height 14
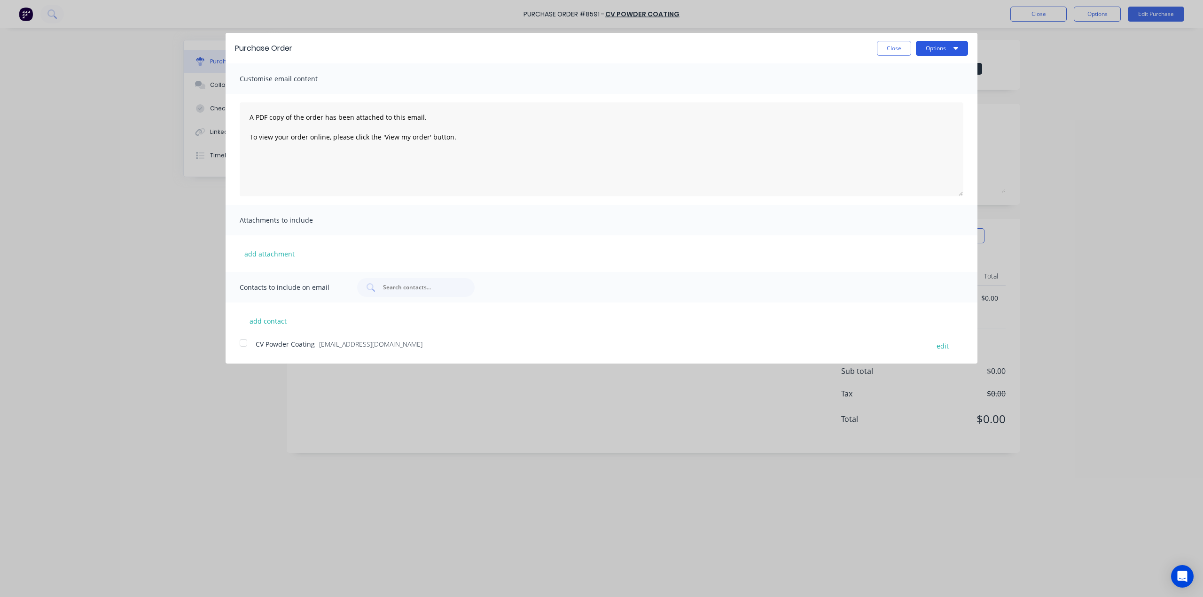
drag, startPoint x: 942, startPoint y: 48, endPoint x: 938, endPoint y: 51, distance: 5.0
click at [942, 48] on button "Options" at bounding box center [942, 48] width 52 height 15
click at [927, 71] on div "Print" at bounding box center [923, 72] width 72 height 14
click at [1095, 191] on div "Purchase Order Close Options Customise email content A PDF copy of the order ha…" at bounding box center [601, 298] width 1203 height 597
drag, startPoint x: 128, startPoint y: 244, endPoint x: 648, endPoint y: 119, distance: 534.6
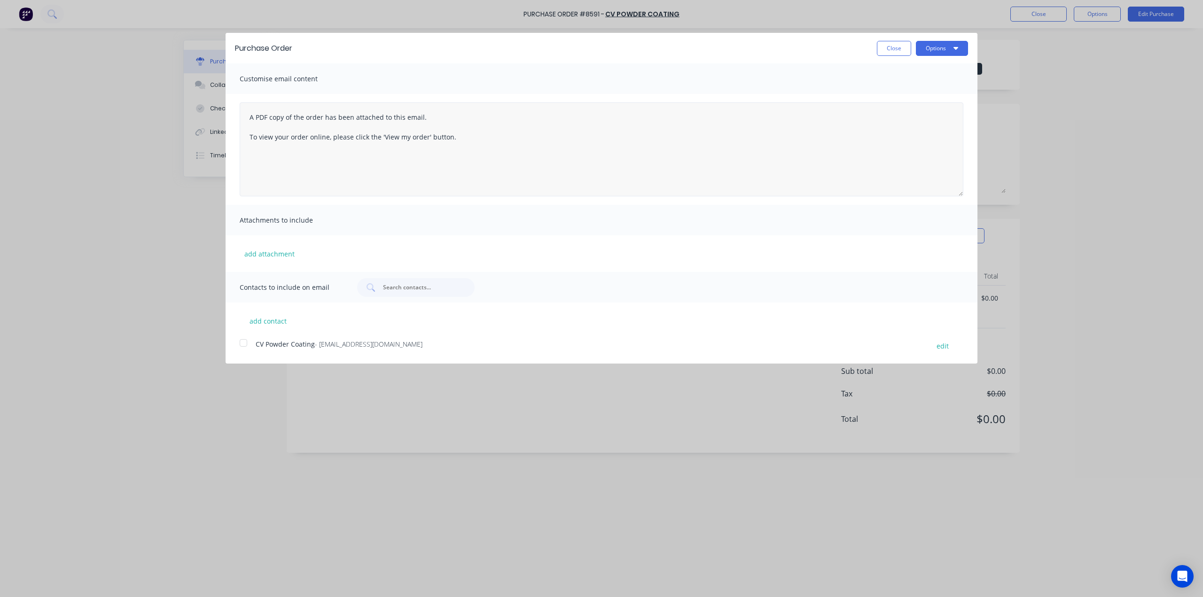
click at [130, 242] on div "Purchase Order Close Options Customise email content A PDF copy of the order ha…" at bounding box center [601, 298] width 1203 height 597
click at [889, 47] on button "Close" at bounding box center [894, 48] width 34 height 15
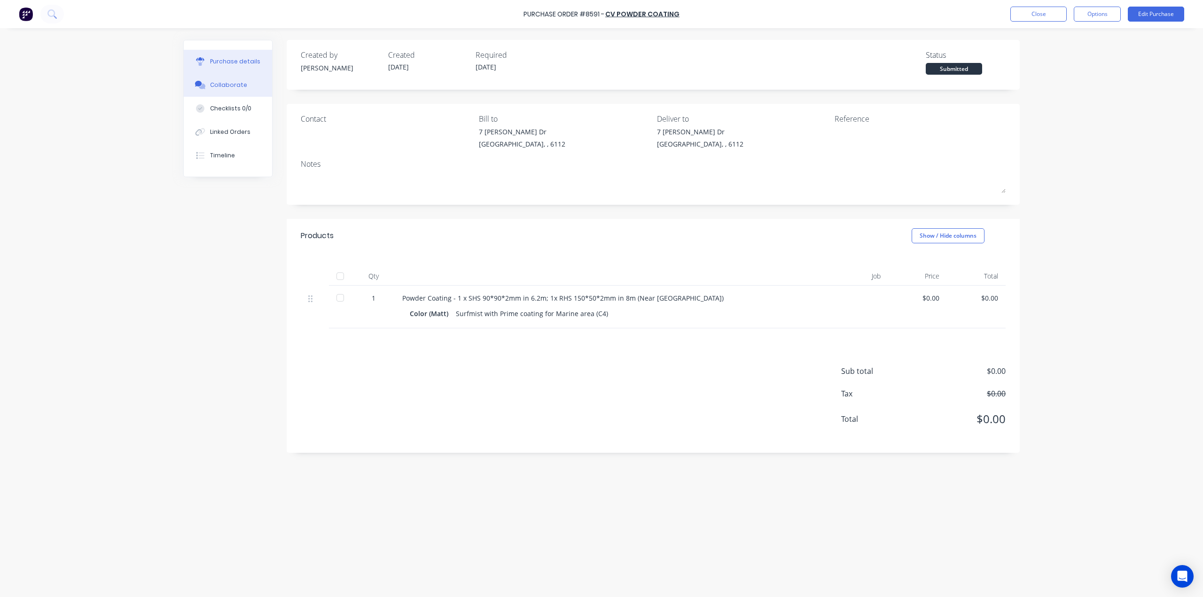
click at [232, 94] on button "Collaborate" at bounding box center [228, 85] width 88 height 24
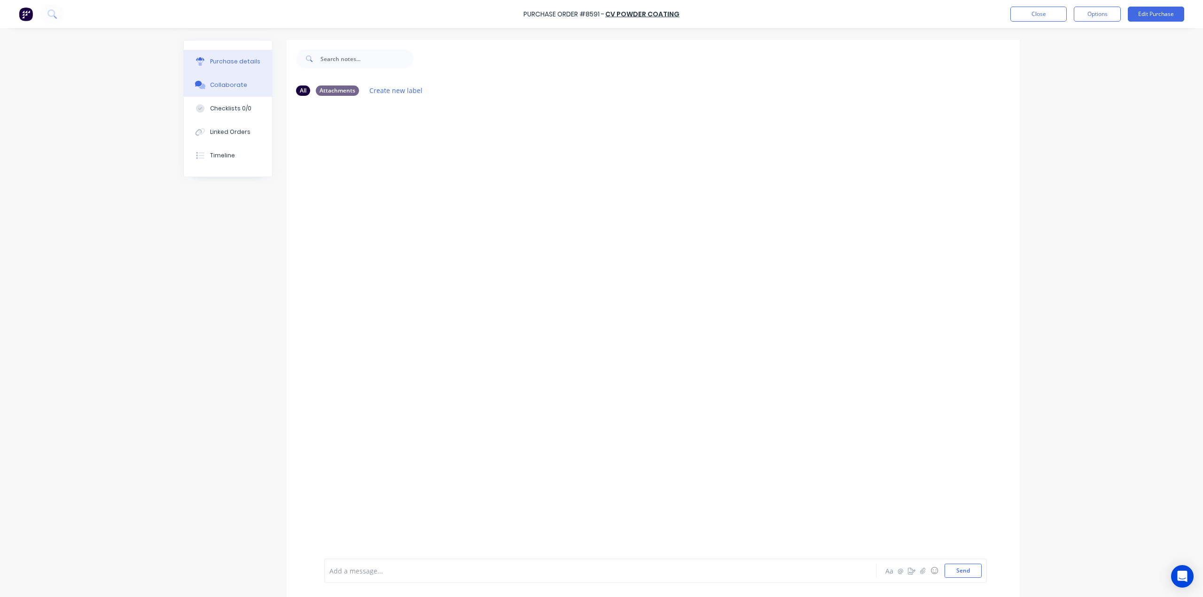
click at [239, 65] on div "Purchase details" at bounding box center [235, 61] width 50 height 8
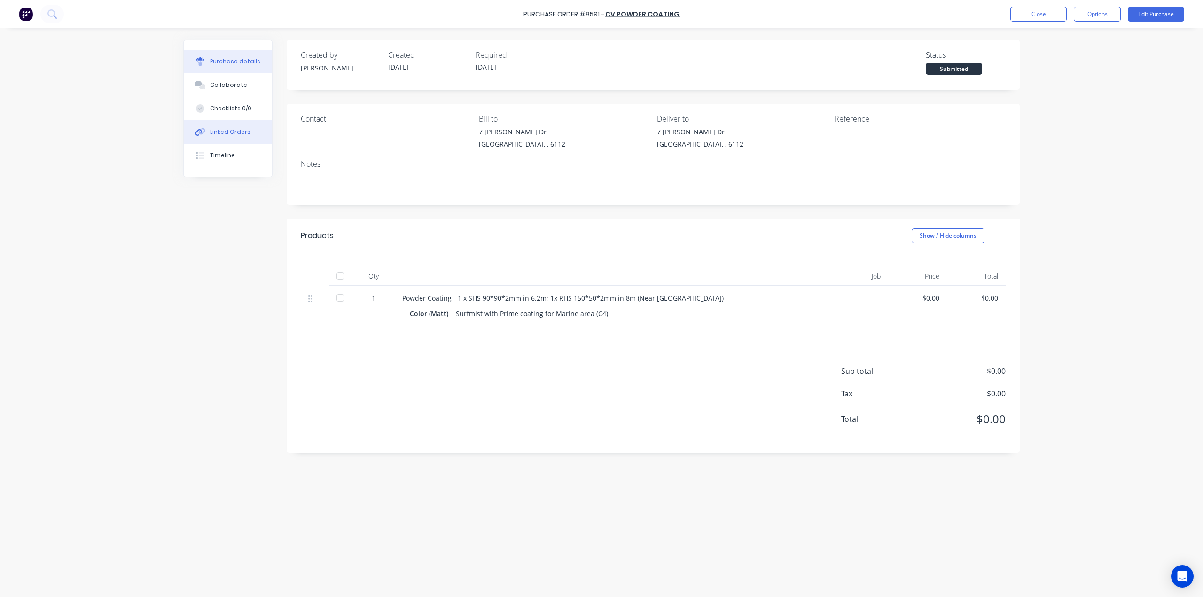
click at [236, 131] on div "Linked Orders" at bounding box center [230, 132] width 40 height 8
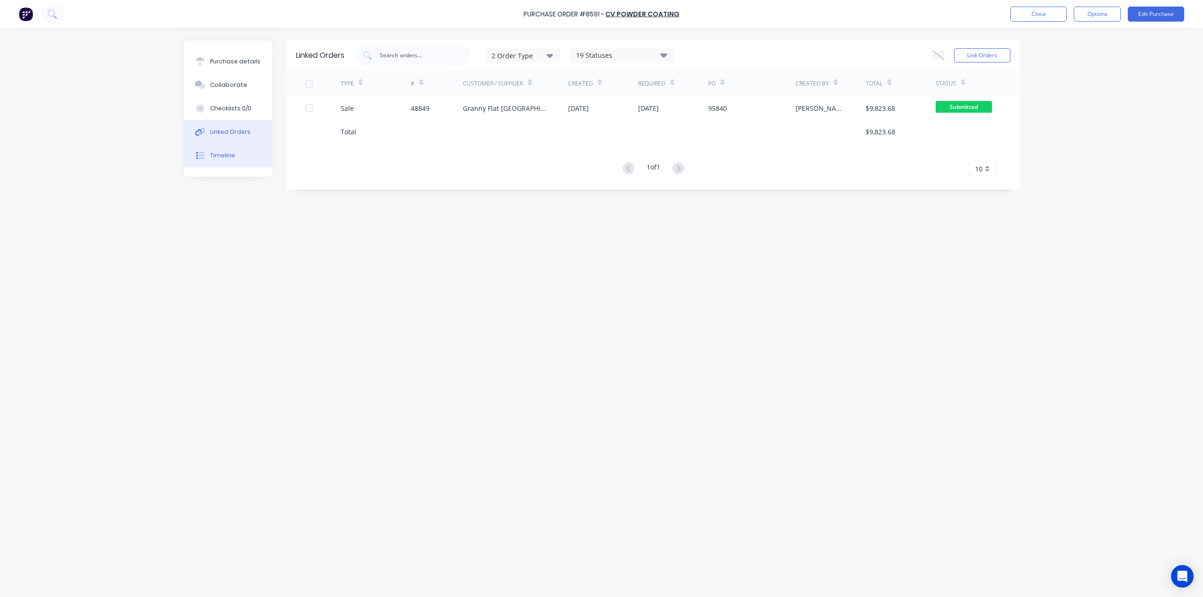
click at [220, 149] on button "Timeline" at bounding box center [228, 156] width 88 height 24
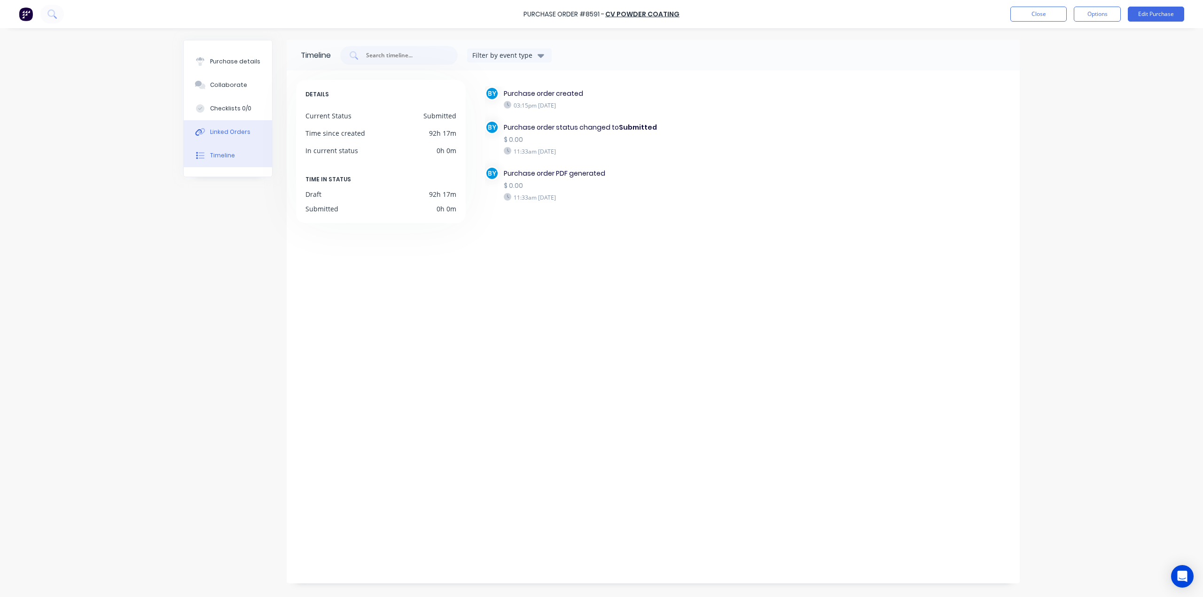
click at [224, 130] on div "Linked Orders" at bounding box center [230, 132] width 40 height 8
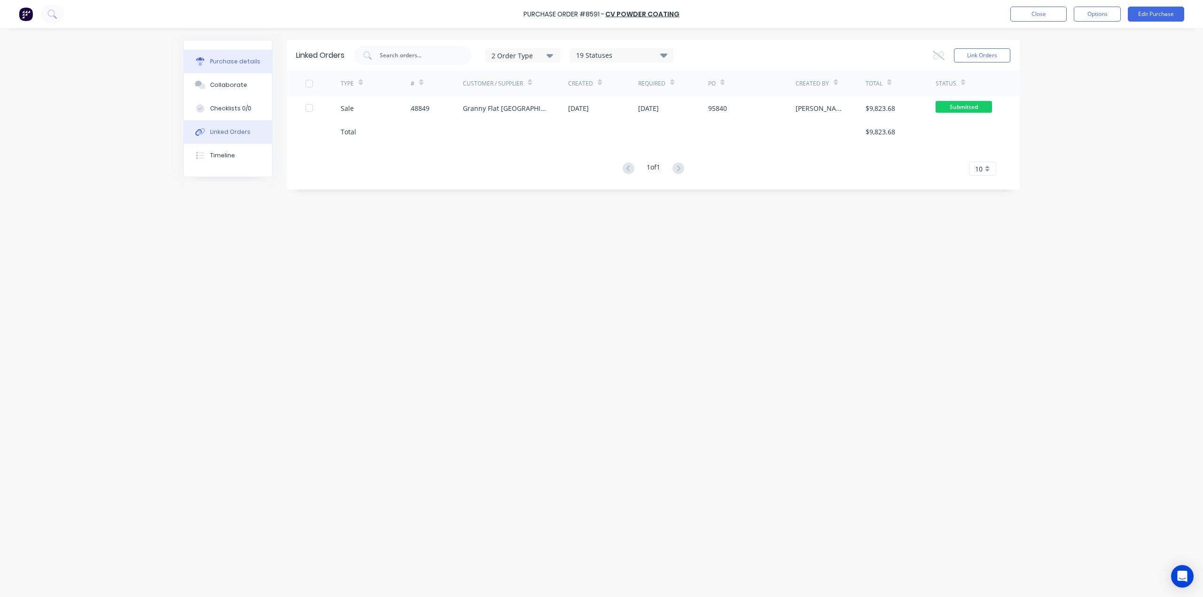
click at [234, 52] on button "Purchase details" at bounding box center [228, 62] width 88 height 24
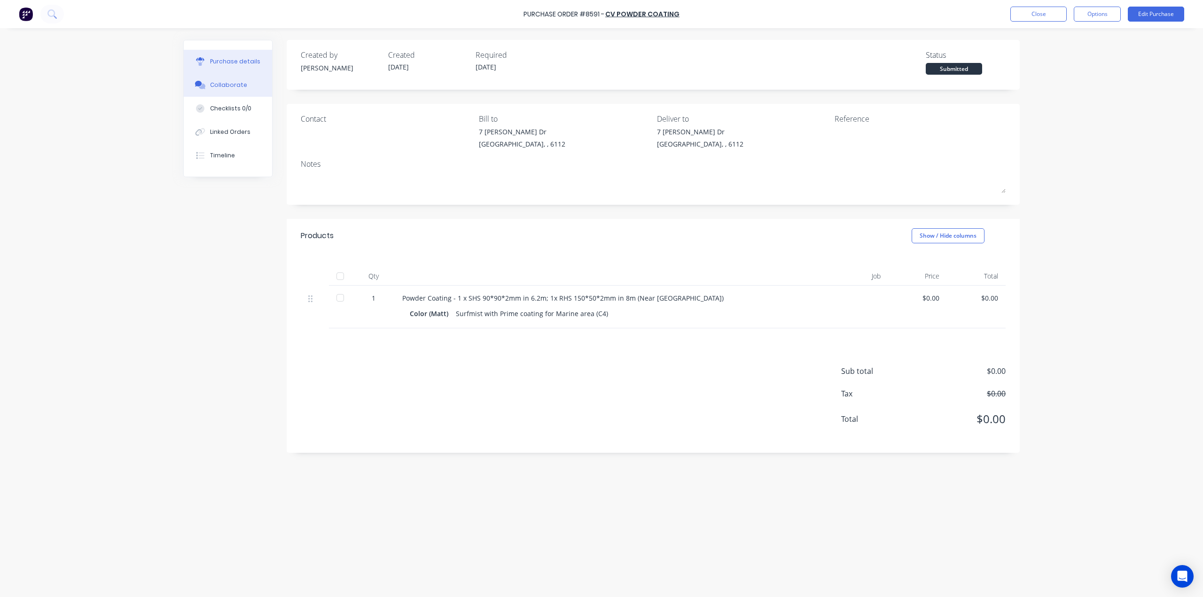
click at [236, 81] on div "Collaborate" at bounding box center [228, 85] width 37 height 8
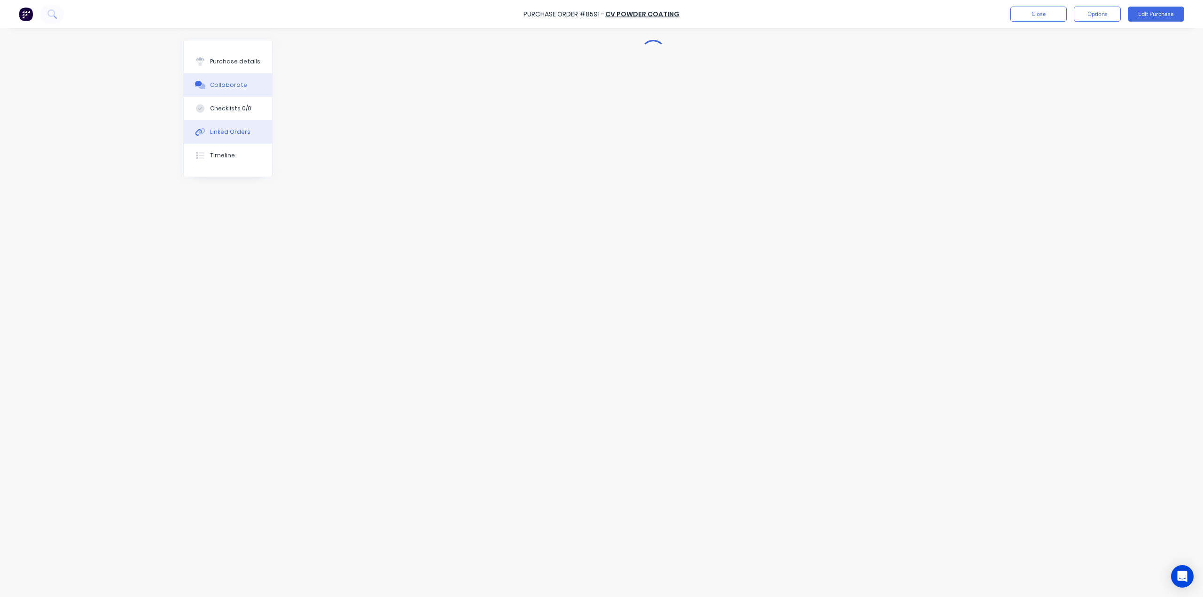
click at [230, 140] on button "Linked Orders" at bounding box center [228, 132] width 88 height 24
click at [228, 111] on div "Checklists 0/0" at bounding box center [230, 108] width 41 height 8
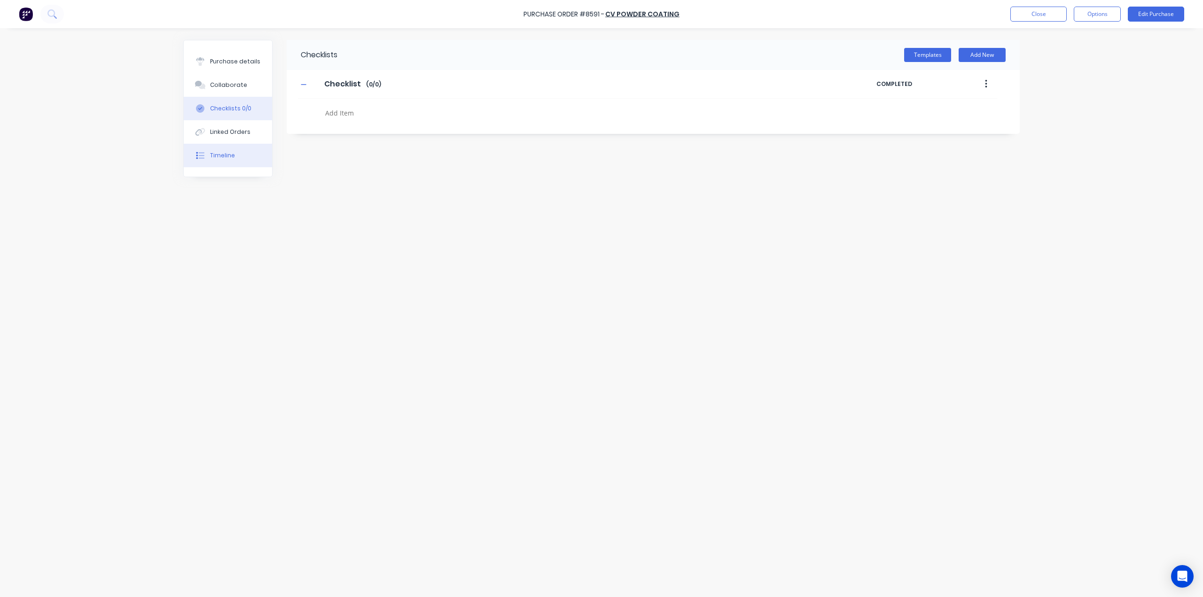
click at [232, 146] on button "Timeline" at bounding box center [228, 156] width 88 height 24
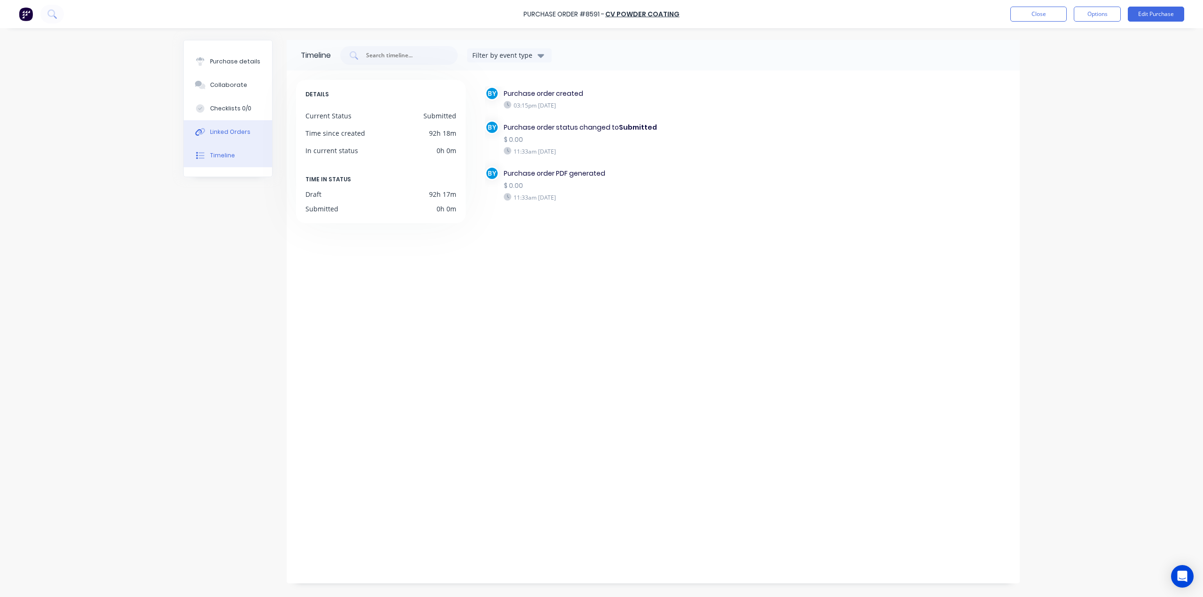
drag, startPoint x: 228, startPoint y: 125, endPoint x: 229, endPoint y: 78, distance: 47.5
click at [228, 125] on button "Linked Orders" at bounding box center [228, 132] width 88 height 24
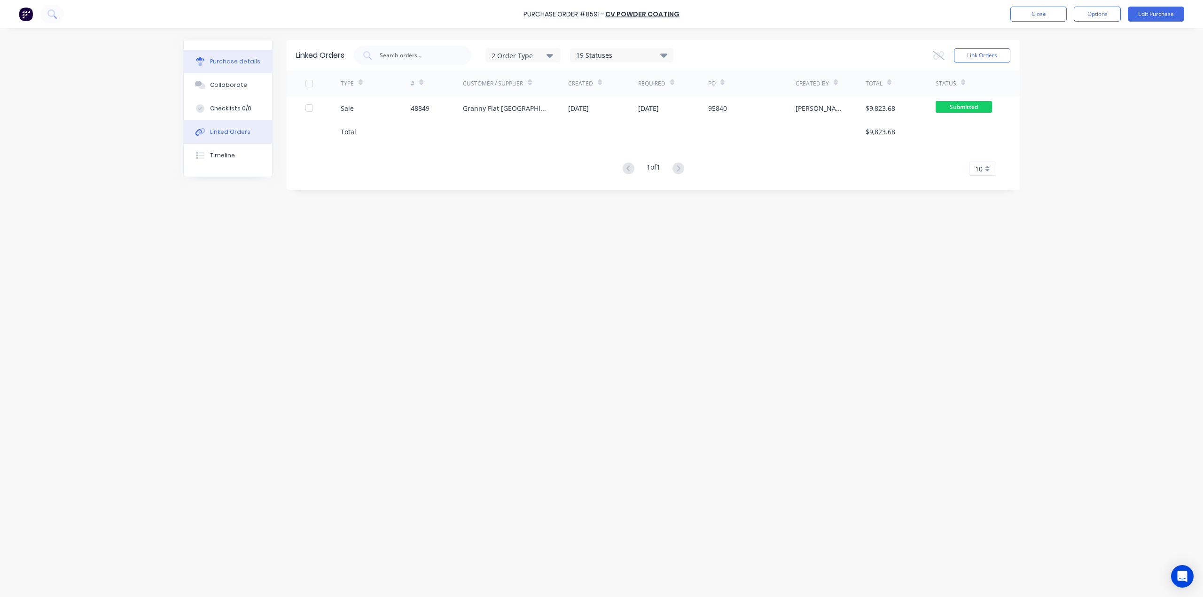
click at [228, 65] on div "Purchase details" at bounding box center [235, 61] width 50 height 8
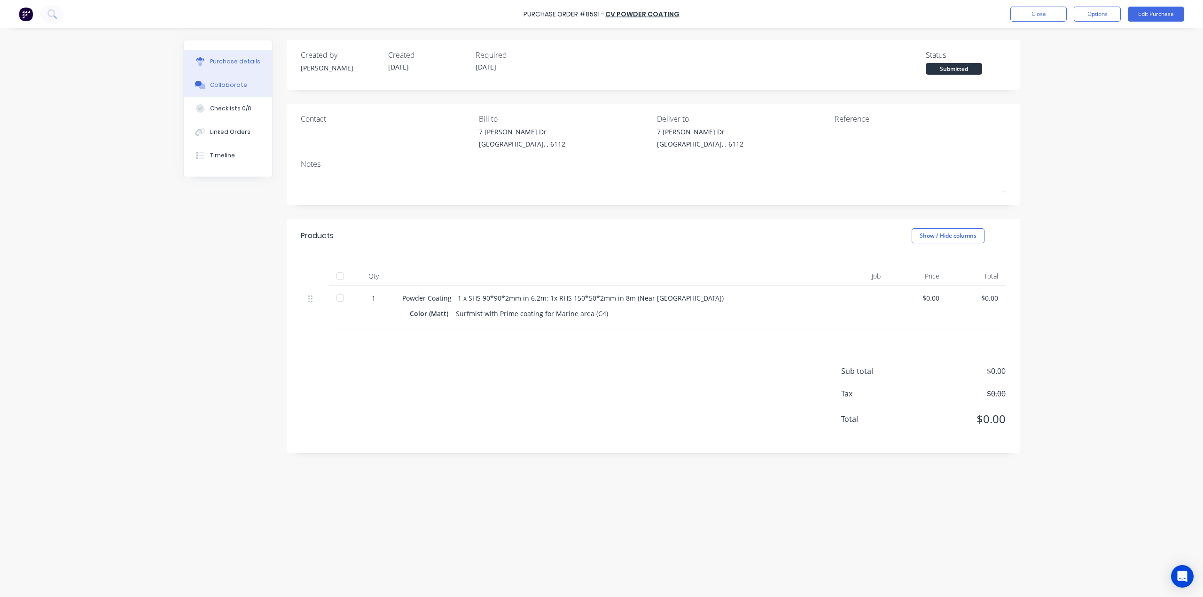
click at [228, 82] on div "Collaborate" at bounding box center [228, 85] width 37 height 8
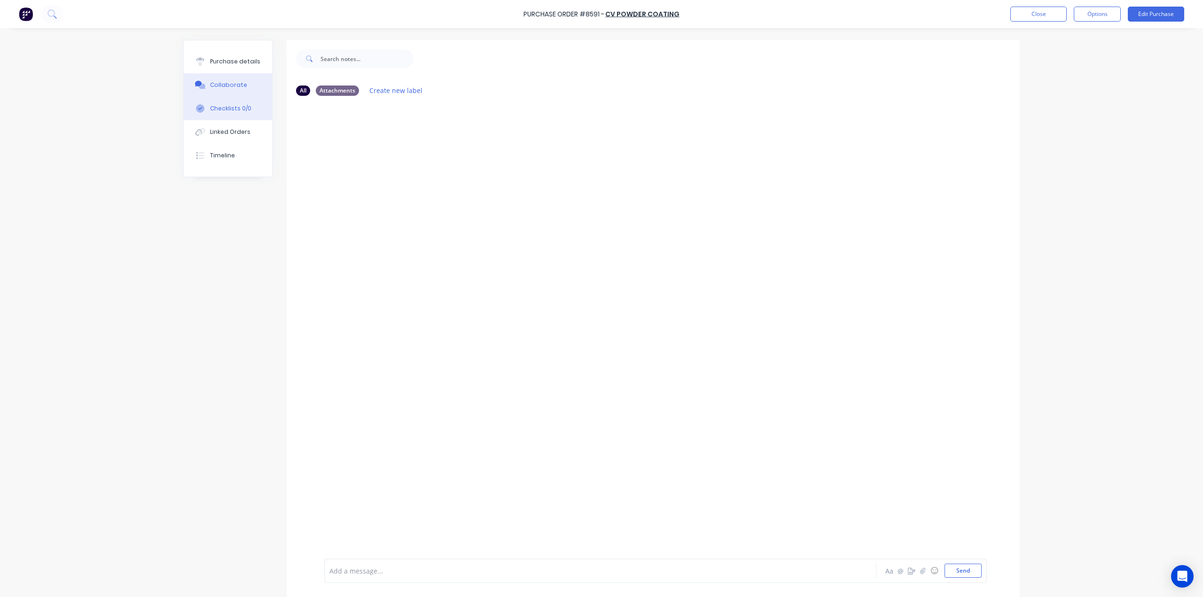
click at [228, 107] on div "Checklists 0/0" at bounding box center [230, 108] width 41 height 8
type textarea "x"
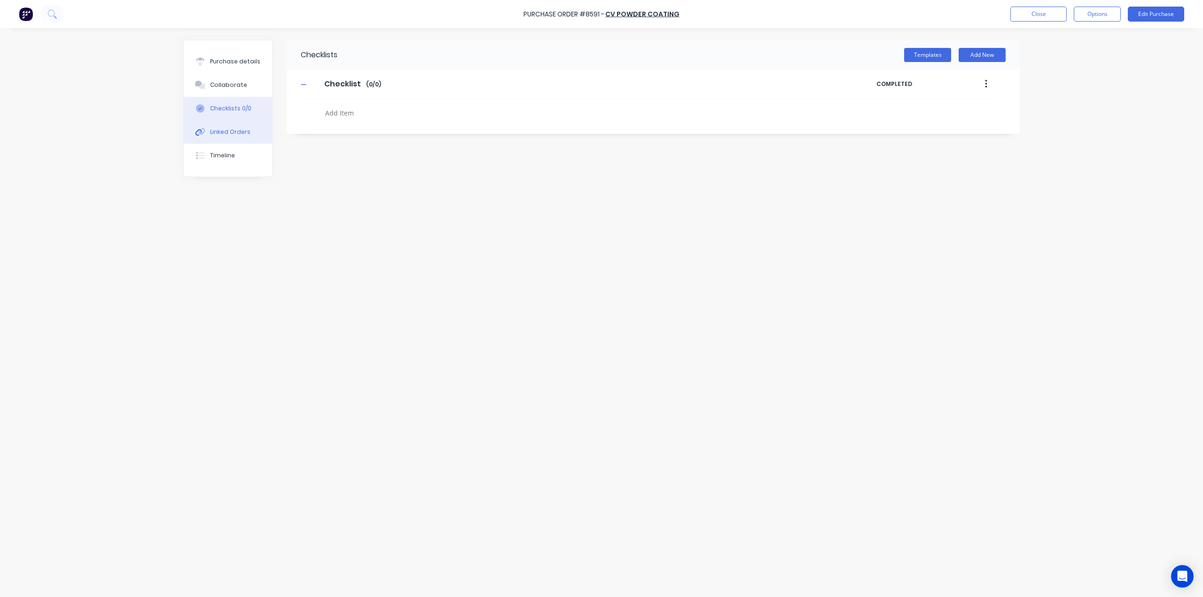
click at [229, 126] on button "Linked Orders" at bounding box center [228, 132] width 88 height 24
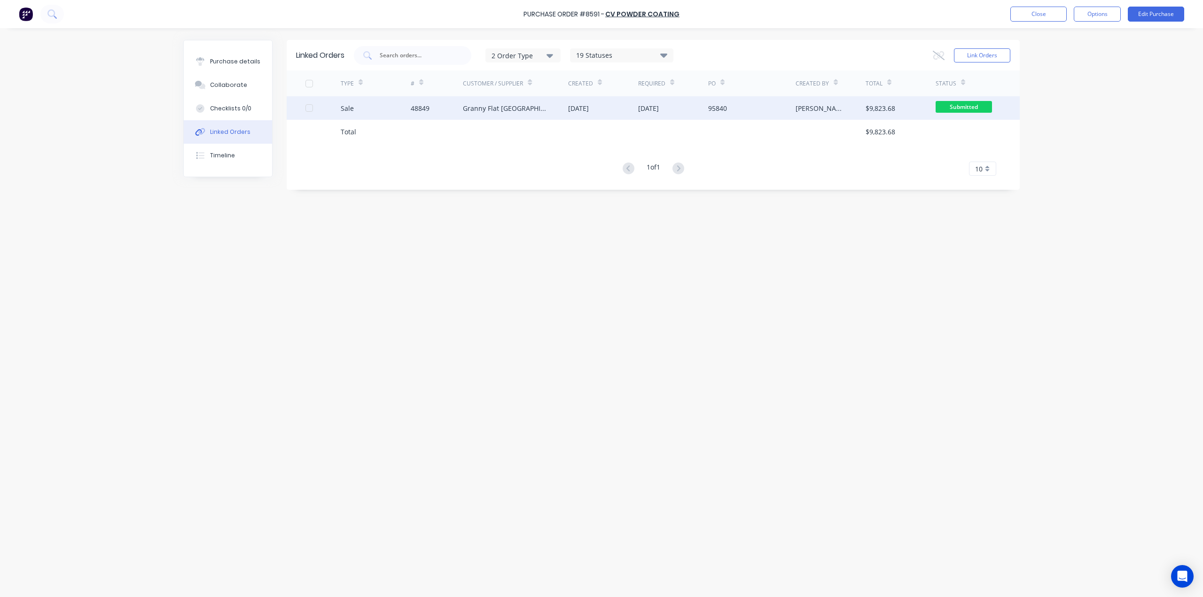
click at [439, 110] on div "48849" at bounding box center [437, 108] width 53 height 24
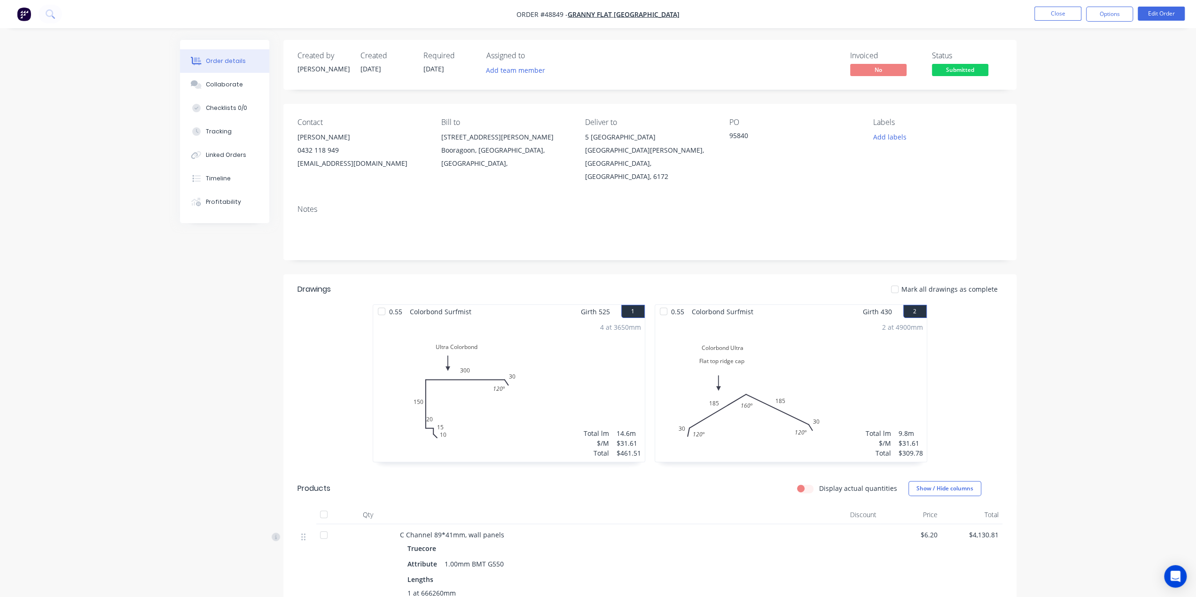
drag, startPoint x: 1118, startPoint y: 16, endPoint x: 1112, endPoint y: 23, distance: 8.6
click at [1118, 16] on button "Options" at bounding box center [1109, 14] width 47 height 15
click at [1076, 137] on div "Delivery Docket" at bounding box center [1081, 133] width 86 height 14
click at [1060, 113] on div "Custom" at bounding box center [1081, 114] width 86 height 14
click at [1061, 94] on div "Without pricing" at bounding box center [1081, 95] width 86 height 14
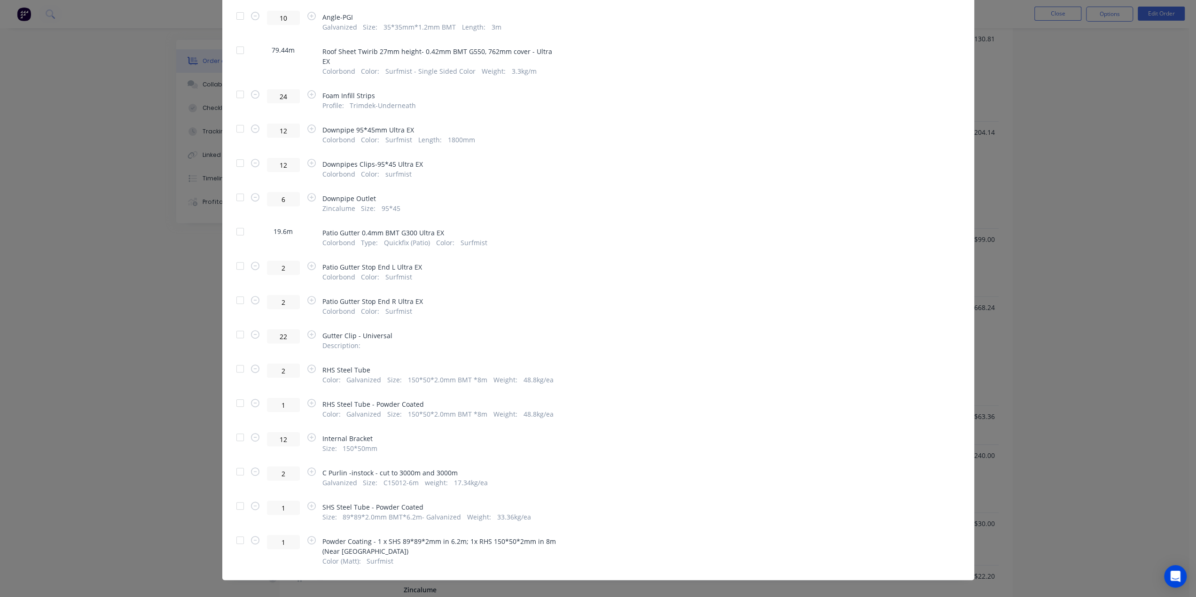
scroll to position [501, 0]
click at [234, 534] on div at bounding box center [240, 540] width 19 height 19
click at [385, 557] on span "Surfmist" at bounding box center [380, 562] width 27 height 10
click at [388, 557] on span "Surfmist" at bounding box center [380, 562] width 27 height 10
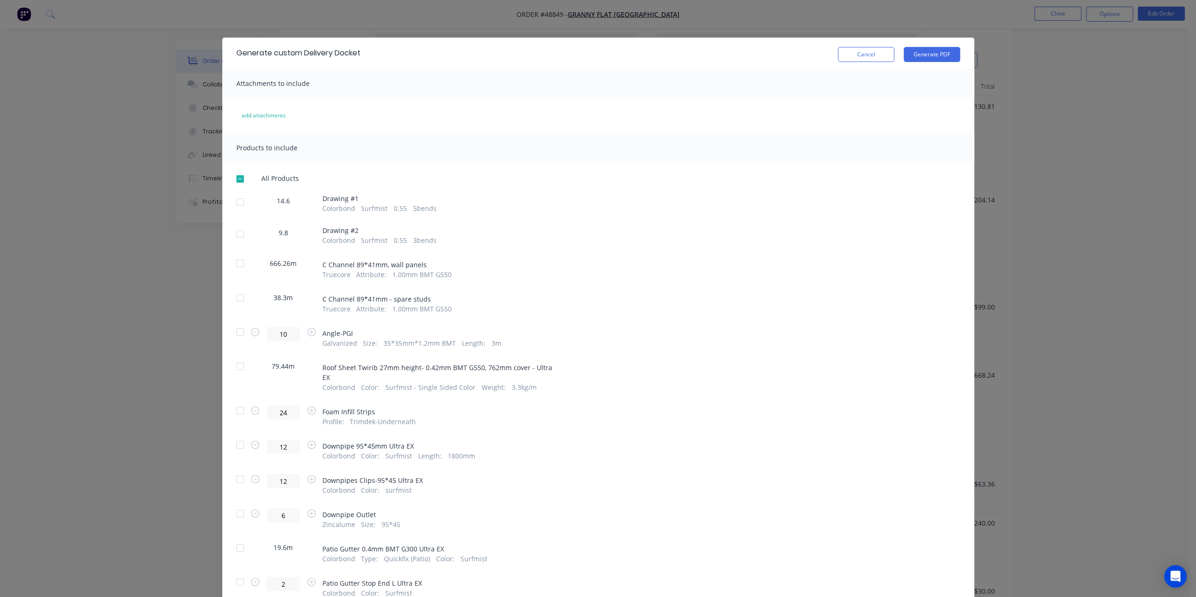
scroll to position [360, 0]
click at [871, 57] on button "Cancel" at bounding box center [866, 54] width 56 height 15
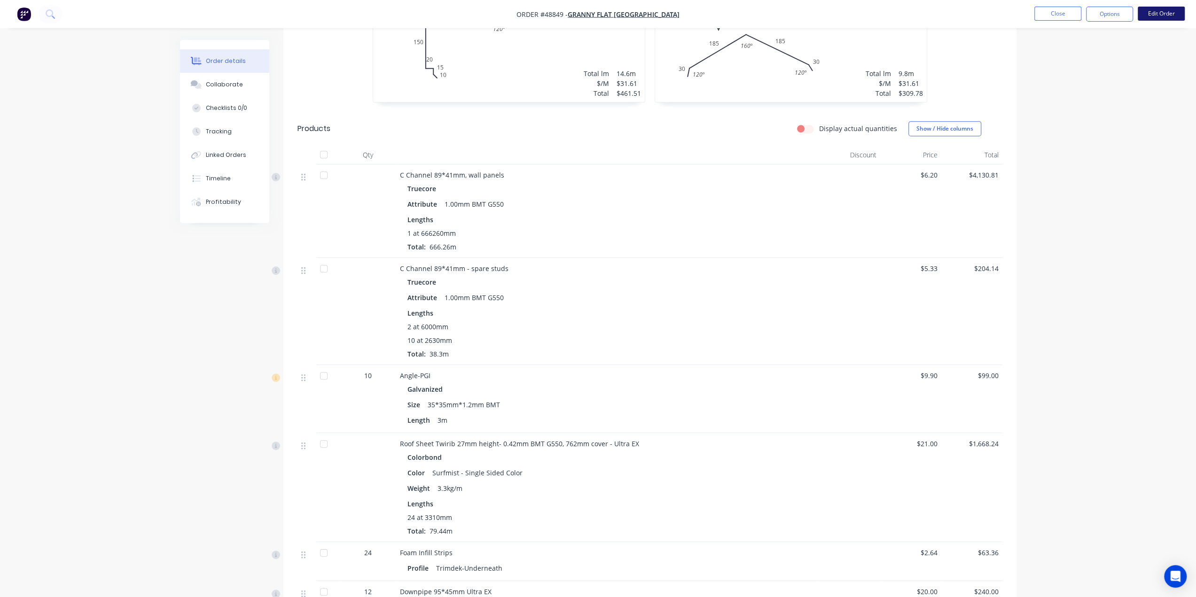
click at [1157, 17] on button "Edit Order" at bounding box center [1161, 14] width 47 height 14
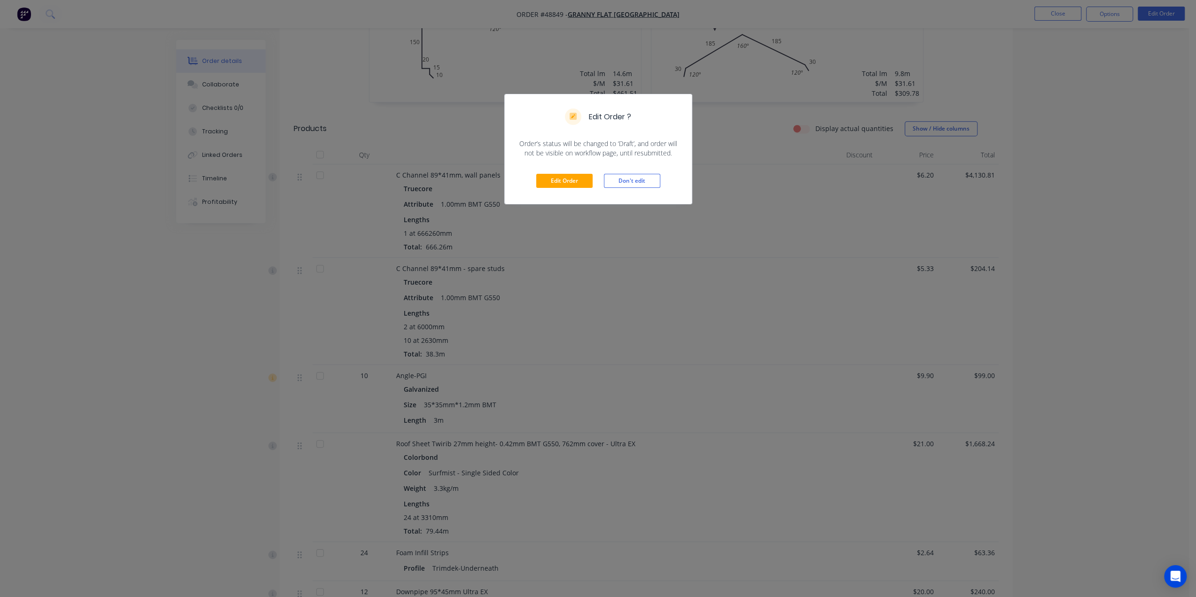
drag, startPoint x: 560, startPoint y: 173, endPoint x: 562, endPoint y: 183, distance: 9.6
click at [560, 173] on div "Edit Order Don't edit" at bounding box center [598, 181] width 187 height 46
click at [562, 181] on button "Edit Order" at bounding box center [564, 181] width 56 height 14
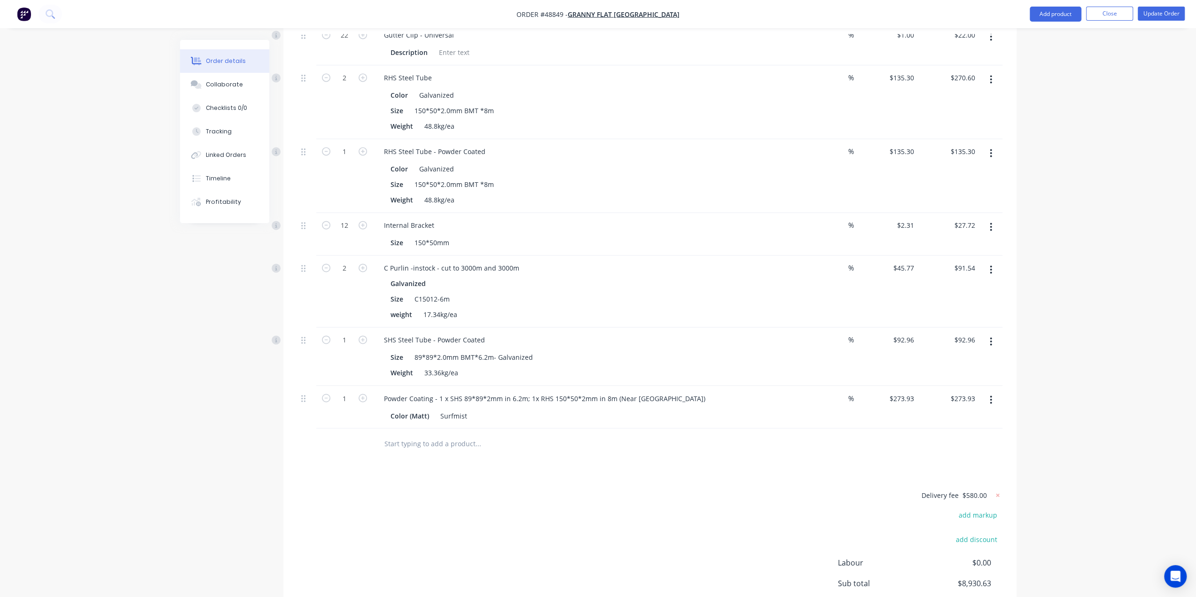
scroll to position [1437, 0]
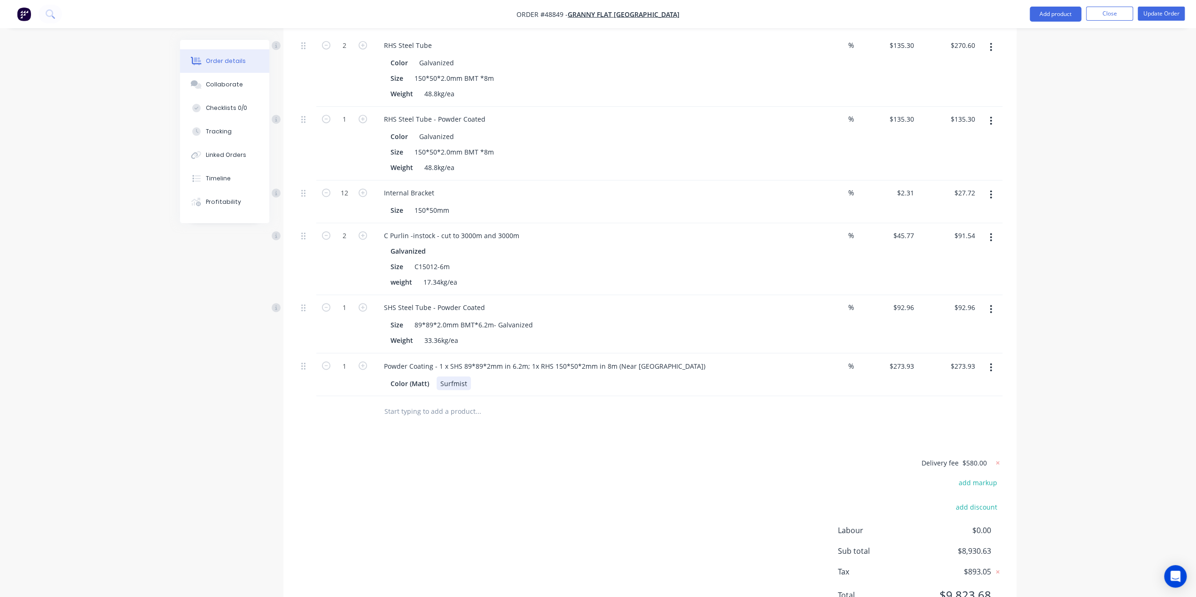
click at [465, 377] on div "Surfmist" at bounding box center [454, 384] width 34 height 14
click at [591, 457] on div "Delivery fee $580.00 add markup add discount Labour $0.00 Sub total $8,930.63 T…" at bounding box center [650, 535] width 705 height 156
click at [1154, 14] on button "Update Order" at bounding box center [1161, 14] width 47 height 14
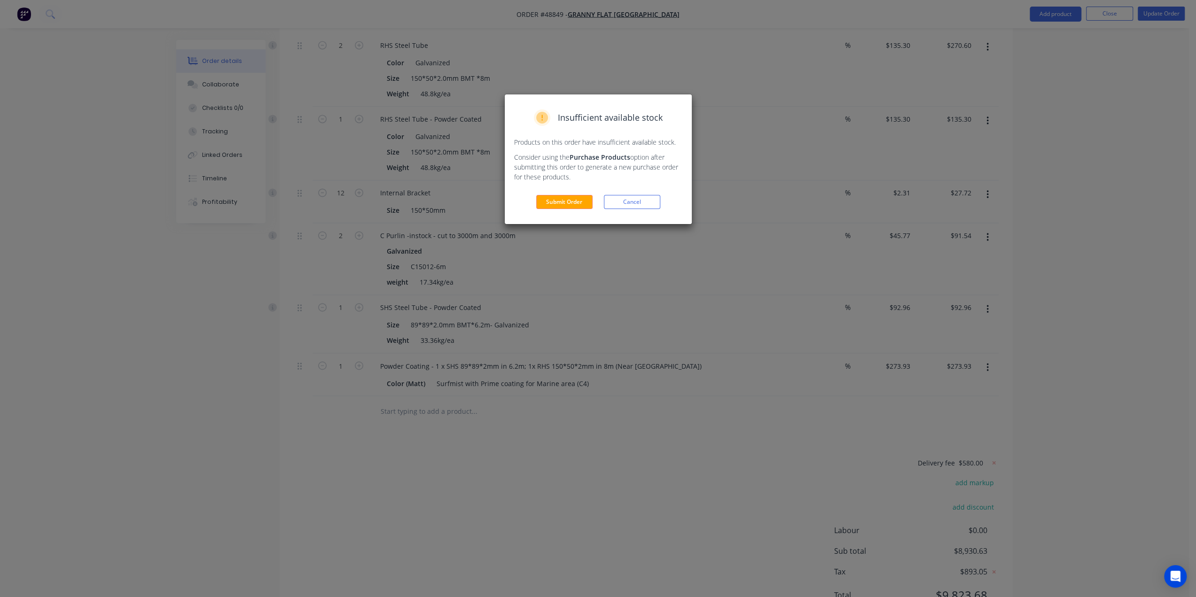
click at [578, 201] on button "Submit Order" at bounding box center [564, 202] width 56 height 14
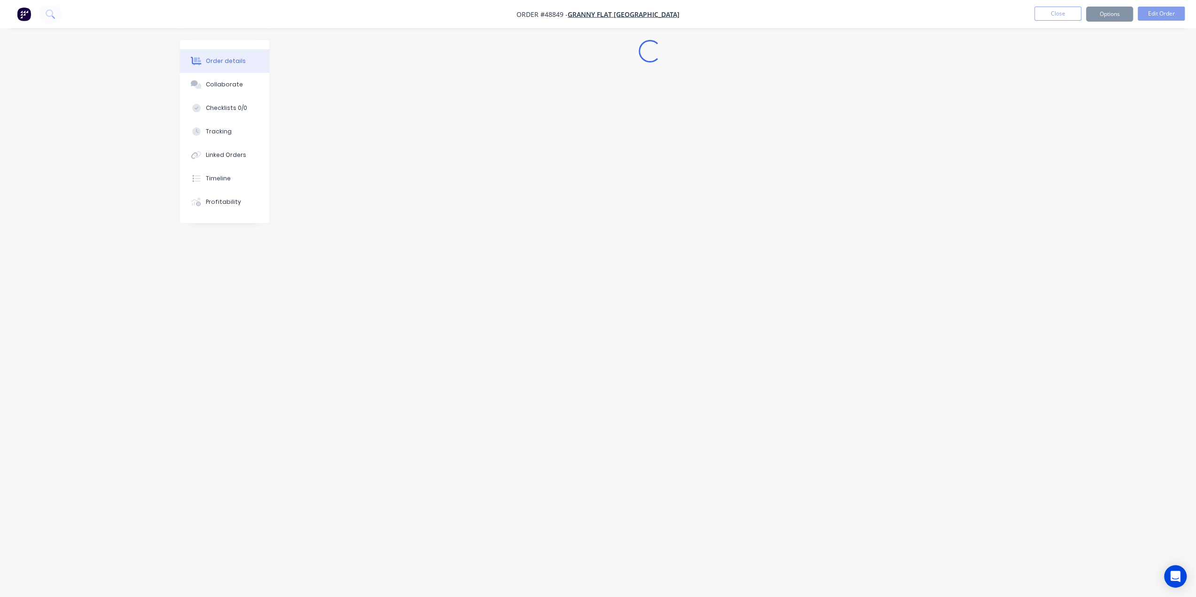
scroll to position [0, 0]
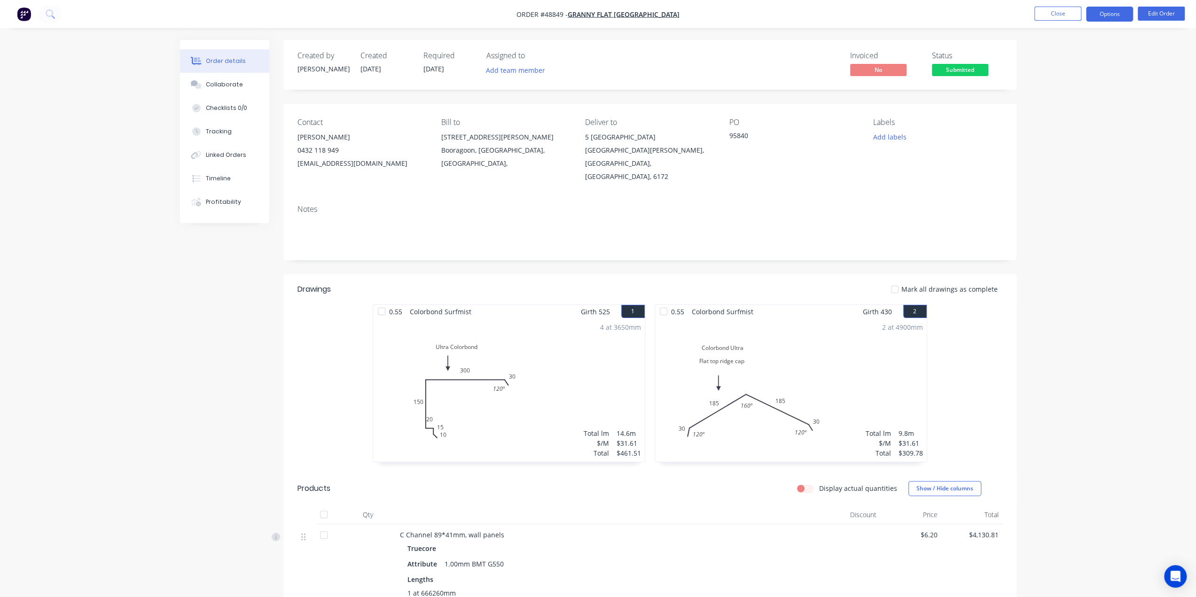
click at [1123, 15] on button "Options" at bounding box center [1109, 14] width 47 height 15
click at [1123, 18] on button "Options" at bounding box center [1109, 14] width 47 height 15
click at [1096, 133] on div "Delivery Docket" at bounding box center [1081, 133] width 86 height 14
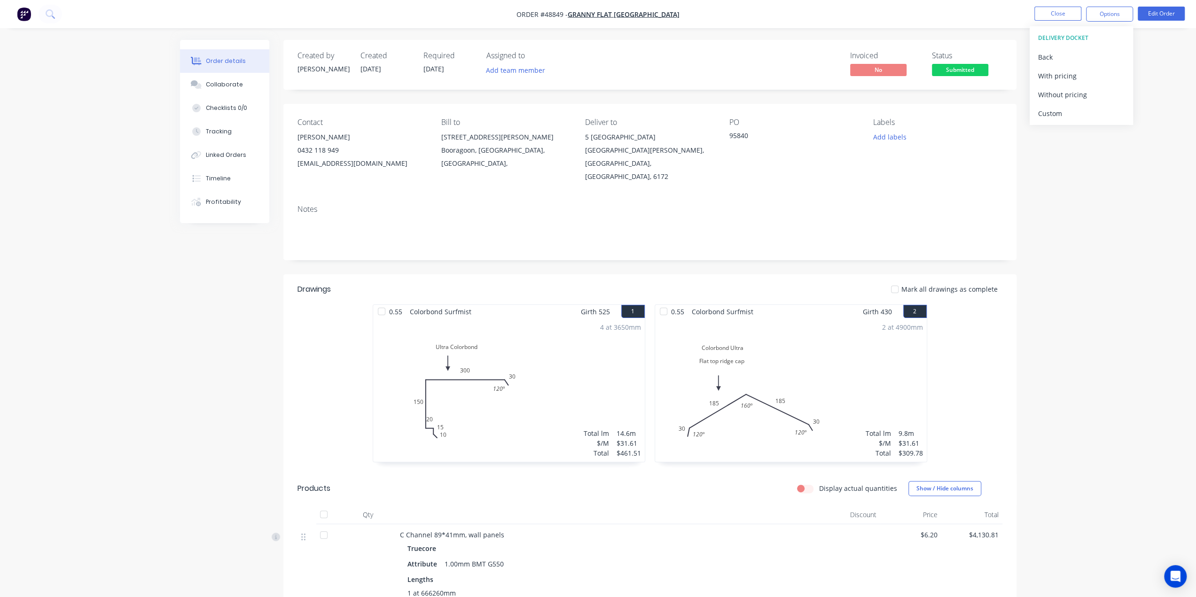
click at [1064, 118] on div "Custom" at bounding box center [1081, 114] width 86 height 14
click at [1068, 94] on div "Without pricing" at bounding box center [1081, 95] width 86 height 14
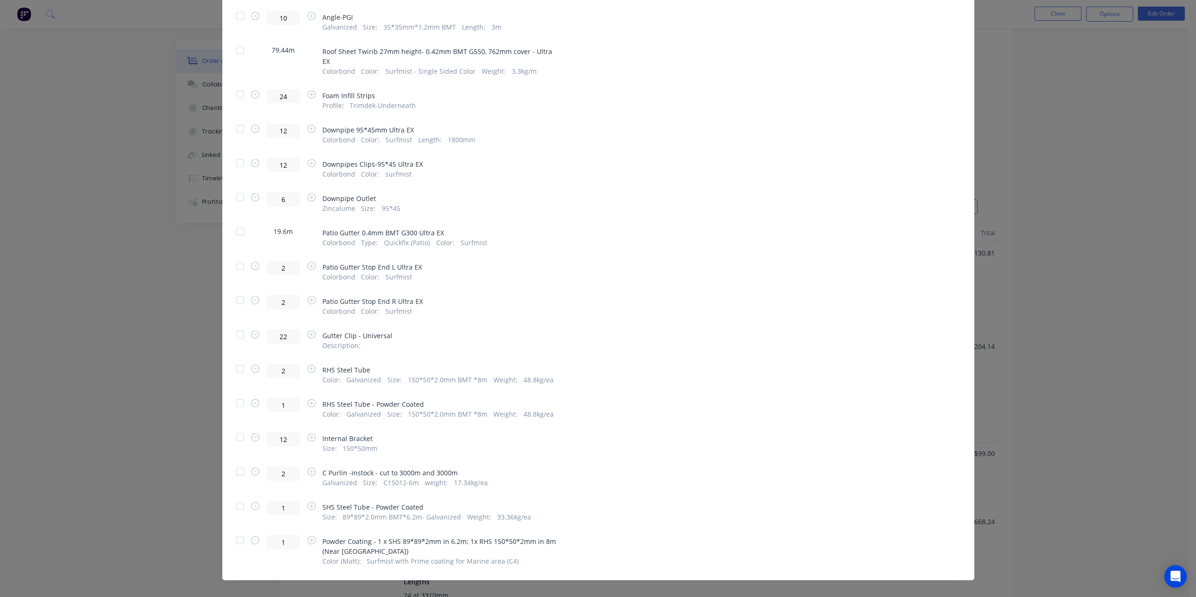
scroll to position [533, 0]
click at [237, 533] on div at bounding box center [240, 540] width 19 height 19
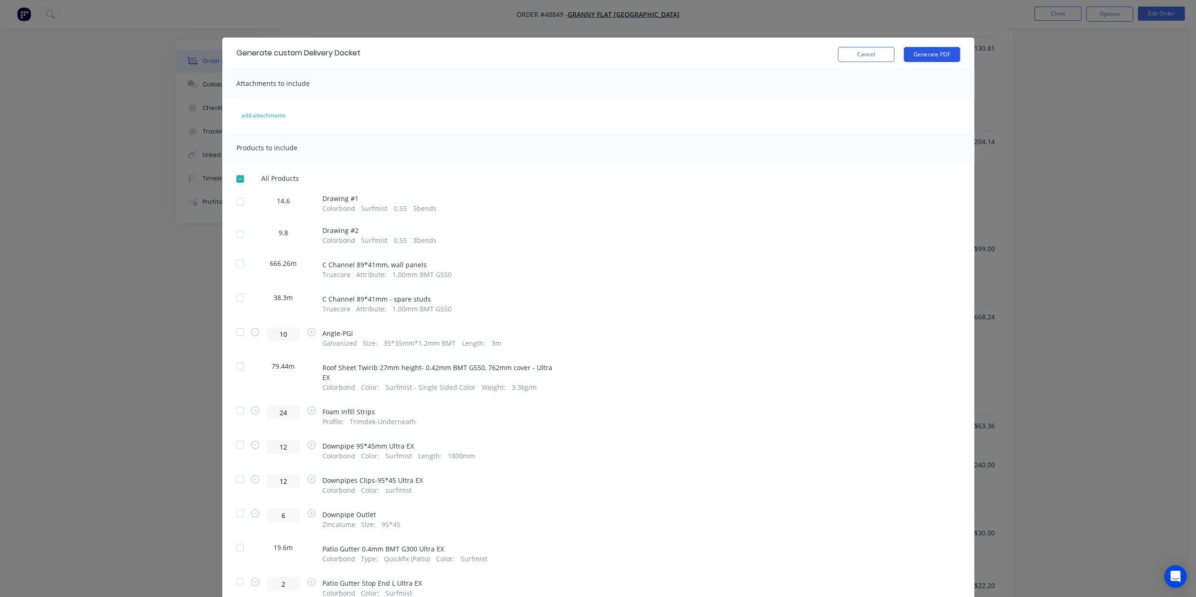
scroll to position [486, 0]
click at [926, 57] on button "Generate PDF" at bounding box center [932, 54] width 56 height 15
click at [1006, 163] on div "Generate custom Delivery Docket Cancel Generate PDF Attachments to include add …" at bounding box center [598, 298] width 1196 height 597
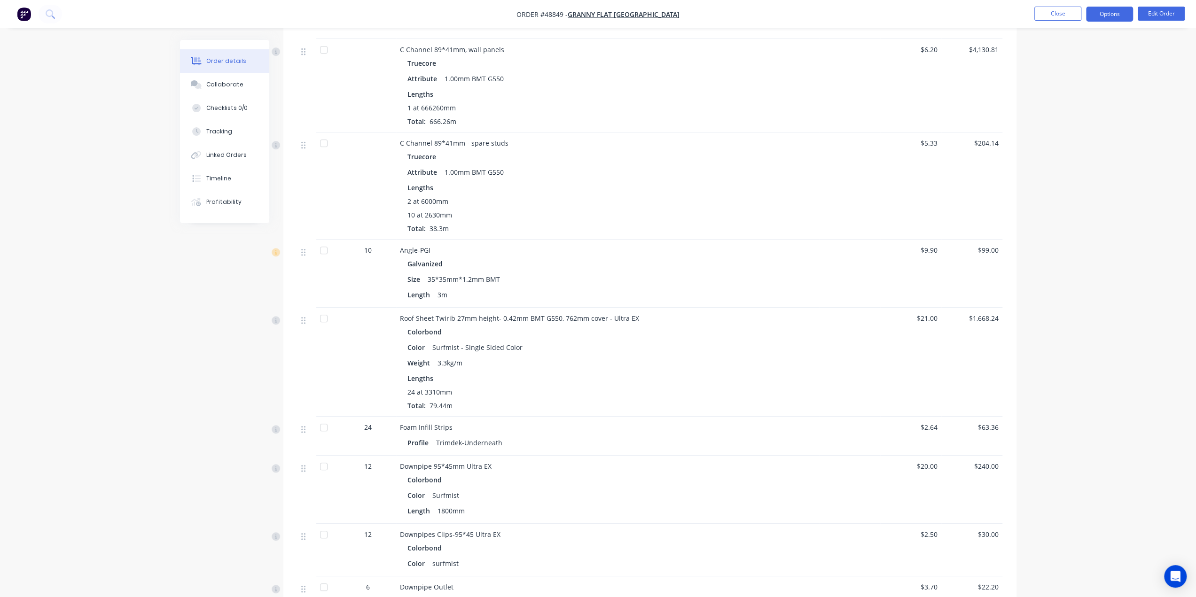
click at [1112, 16] on button "Options" at bounding box center [1109, 14] width 47 height 15
click at [1068, 112] on div "Work Order" at bounding box center [1081, 114] width 86 height 14
click at [1065, 110] on div "Custom" at bounding box center [1081, 114] width 86 height 14
click at [1065, 90] on div "Without pricing" at bounding box center [1081, 95] width 86 height 14
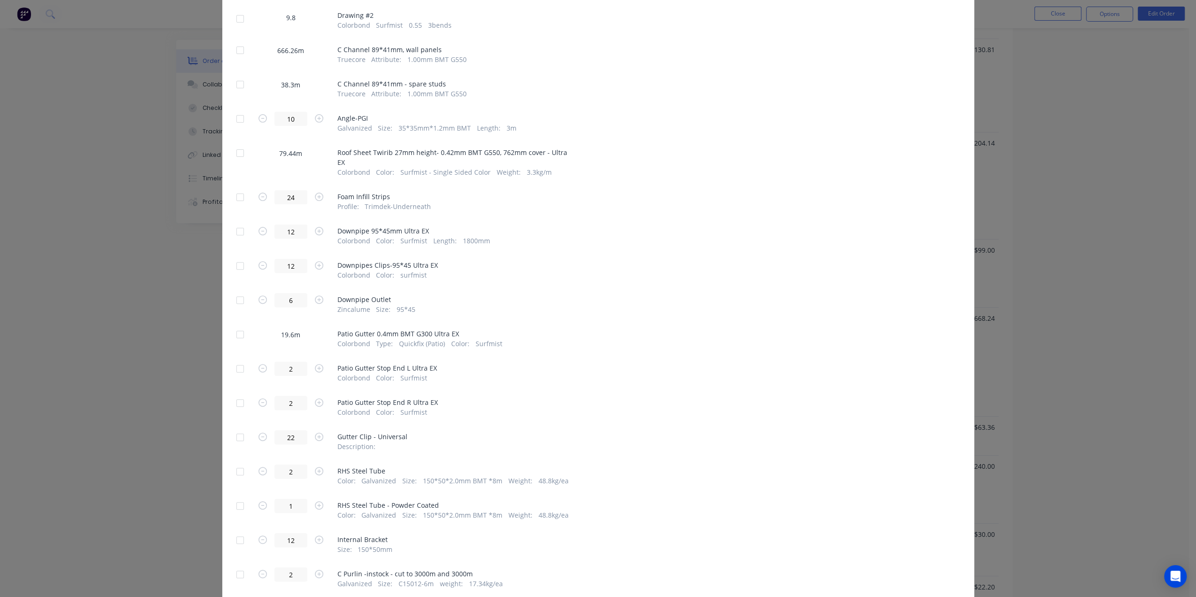
scroll to position [175, 0]
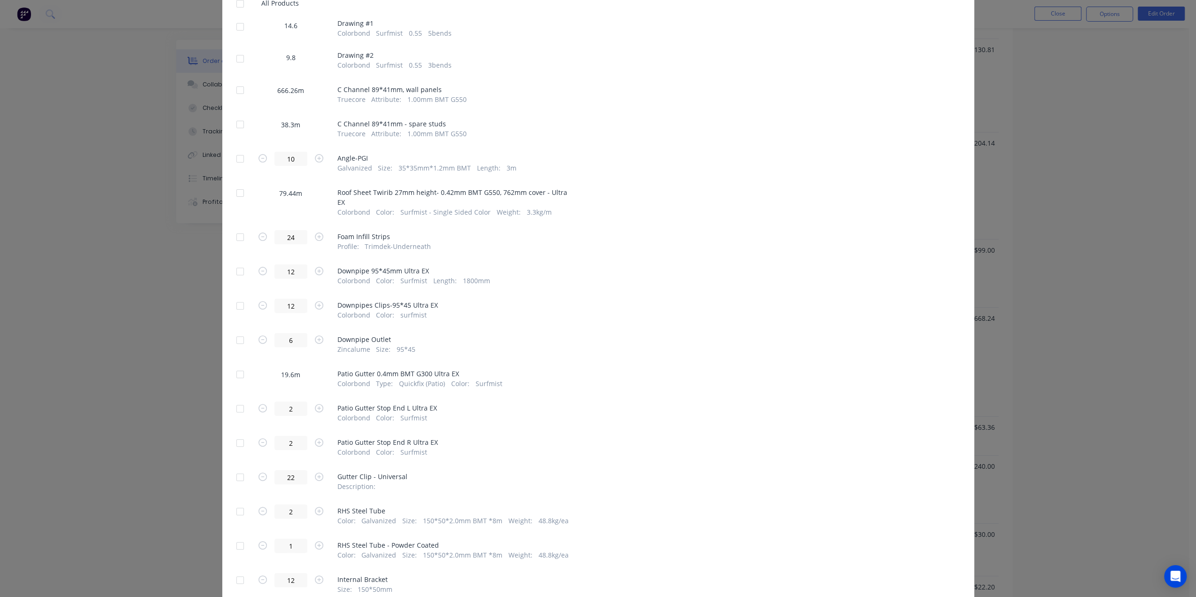
click at [1030, 161] on div "Generate custom Work Order Cancel Generate PDF Attachments to include add attac…" at bounding box center [598, 298] width 1196 height 597
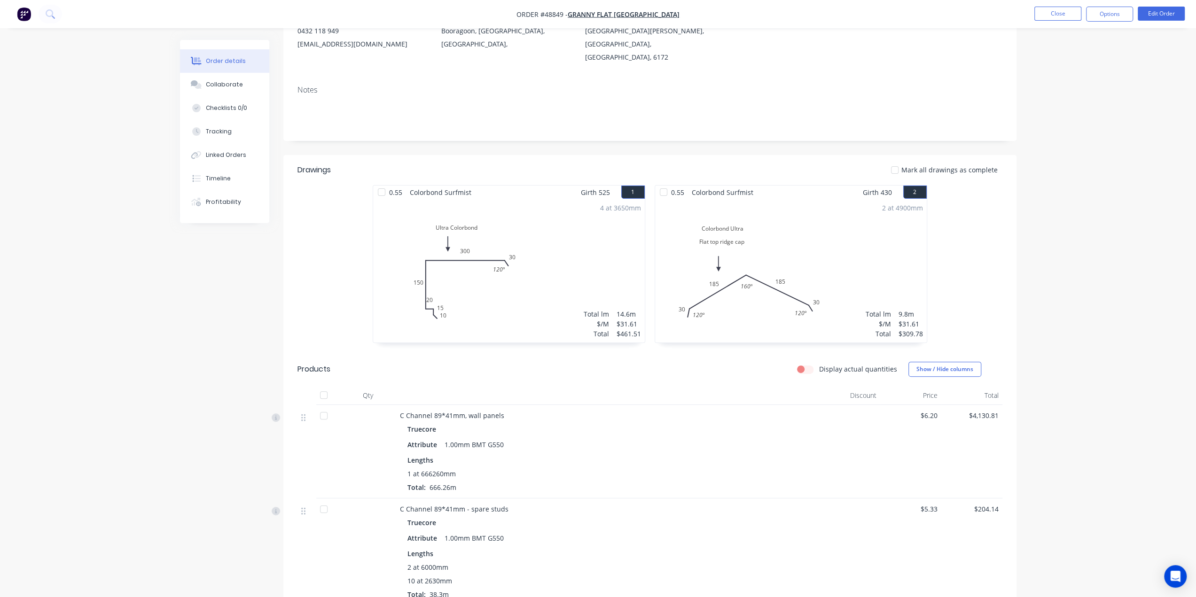
scroll to position [0, 0]
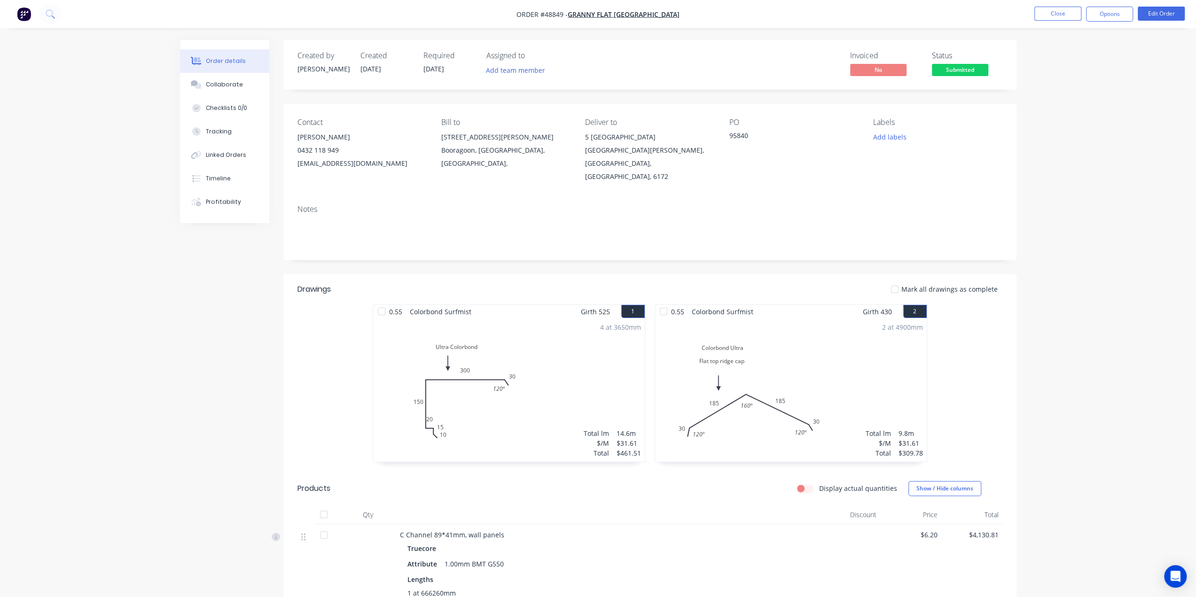
click at [1112, 14] on button "Options" at bounding box center [1109, 14] width 47 height 15
click at [1073, 167] on div "Purchase Products" at bounding box center [1081, 170] width 86 height 14
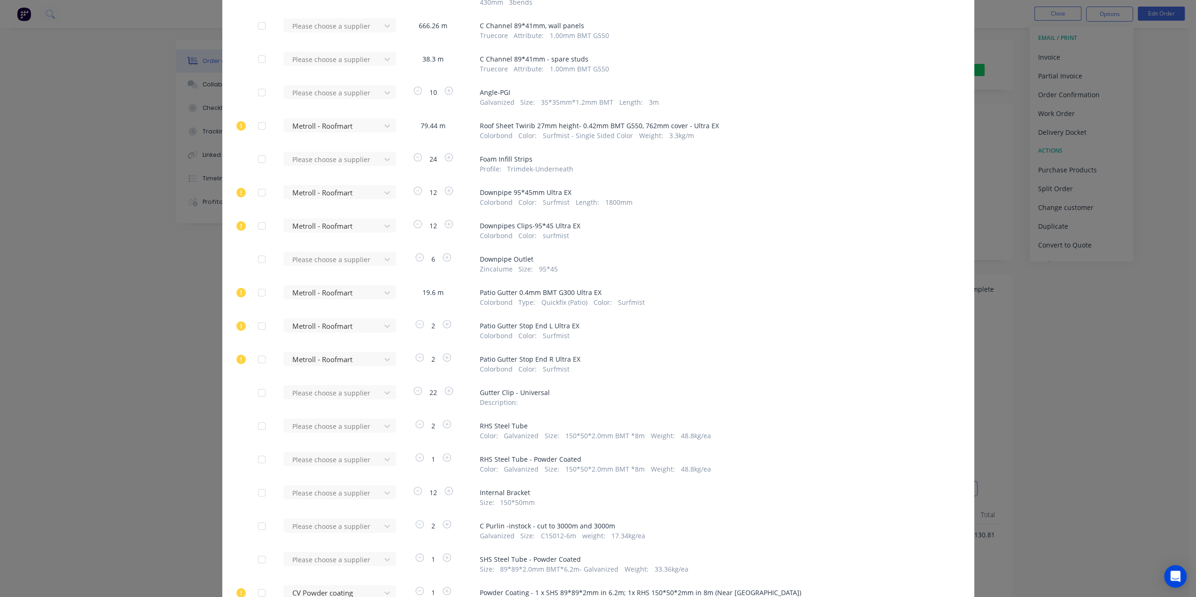
scroll to position [157, 0]
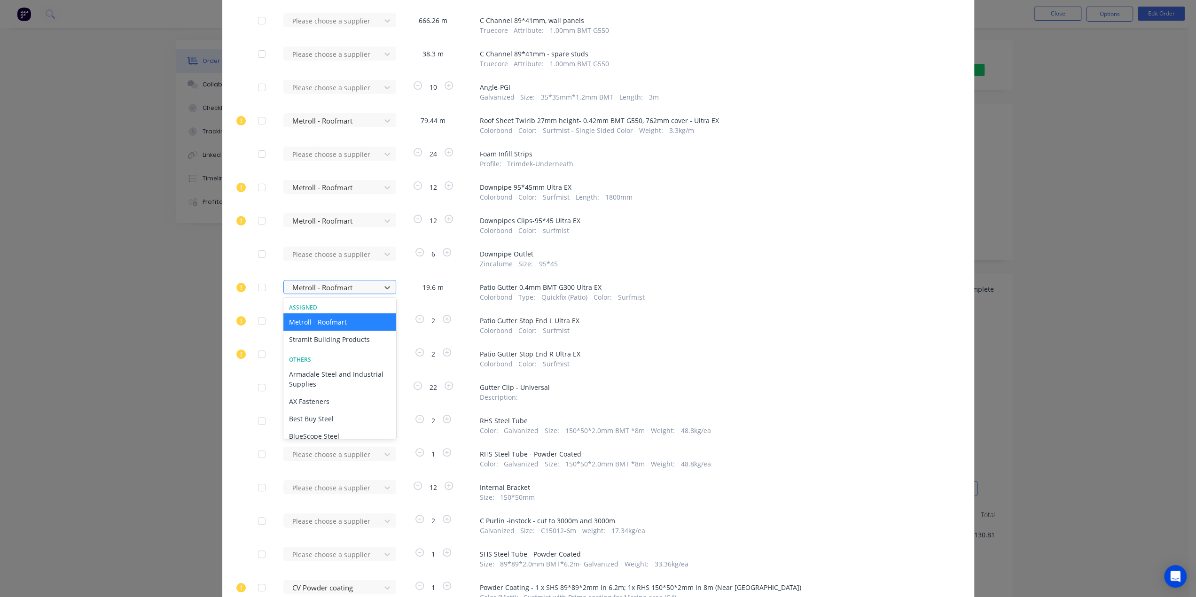
click at [342, 289] on div at bounding box center [333, 288] width 85 height 12
click at [338, 339] on div "Stramit Building Products" at bounding box center [339, 339] width 113 height 17
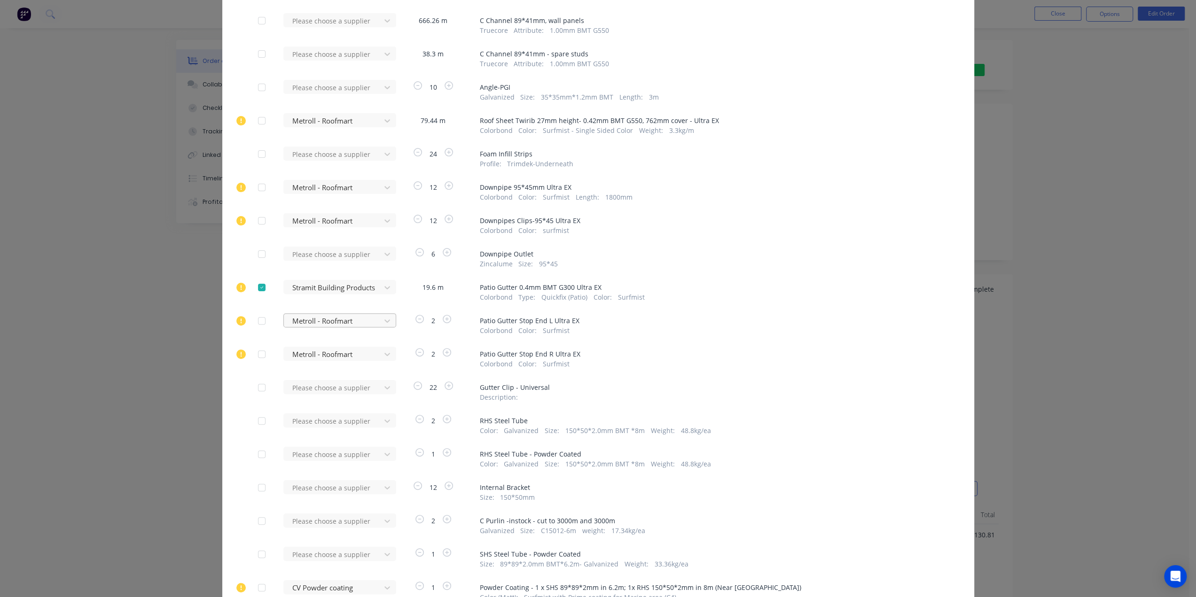
click at [330, 321] on div at bounding box center [333, 321] width 85 height 12
click at [319, 373] on div "Stramit Building Products" at bounding box center [339, 372] width 113 height 17
click at [314, 355] on div at bounding box center [333, 355] width 85 height 12
click at [317, 408] on div "Stramit Building Products" at bounding box center [339, 406] width 113 height 17
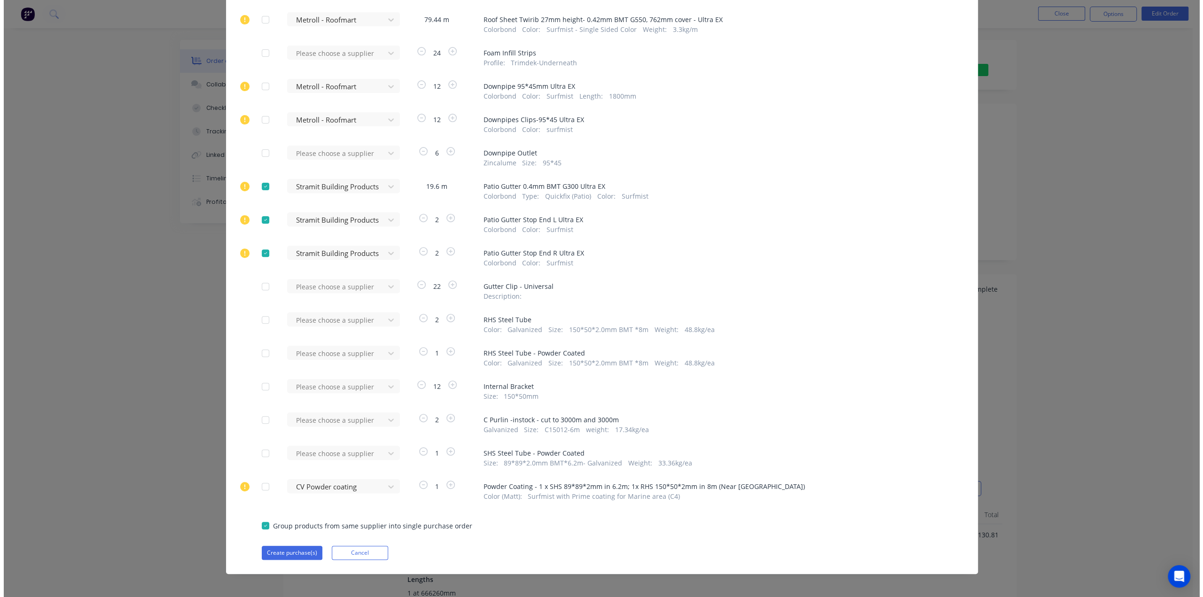
scroll to position [261, 0]
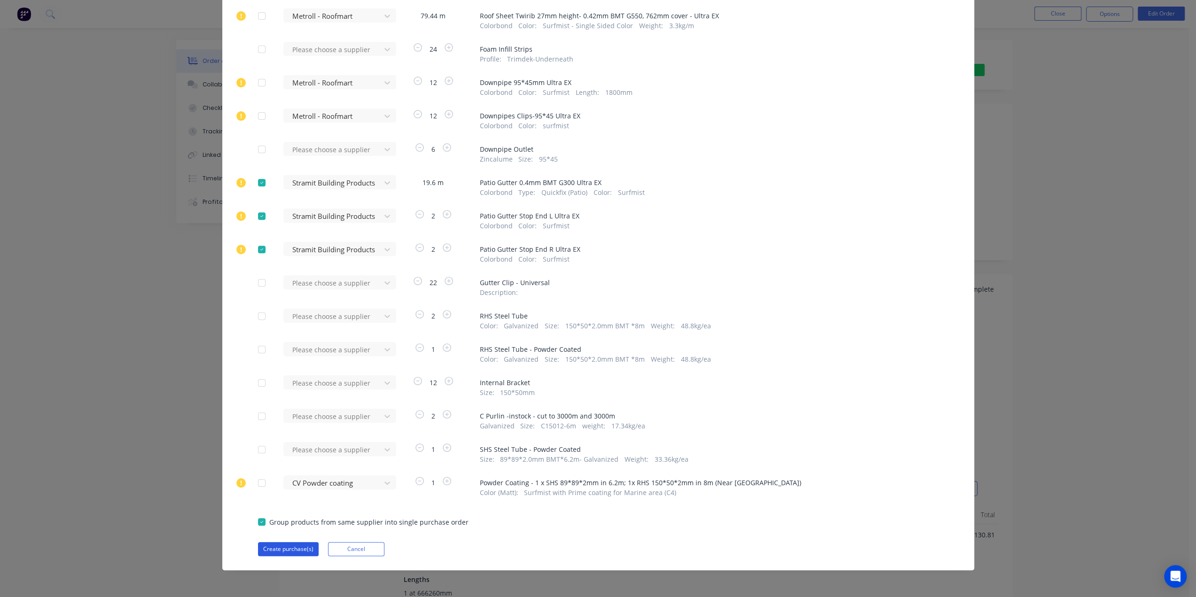
click at [270, 550] on button "Create purchase(s)" at bounding box center [288, 549] width 61 height 14
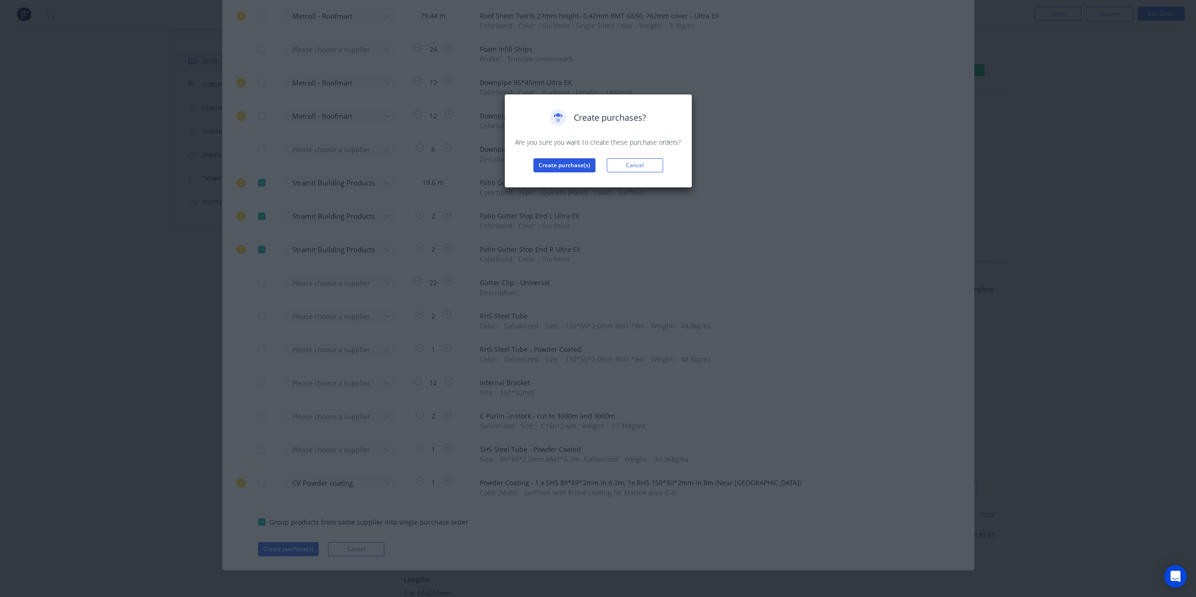
click at [581, 168] on button "Create purchase(s)" at bounding box center [565, 165] width 62 height 14
click at [570, 175] on button "View purchase(s)" at bounding box center [564, 180] width 56 height 14
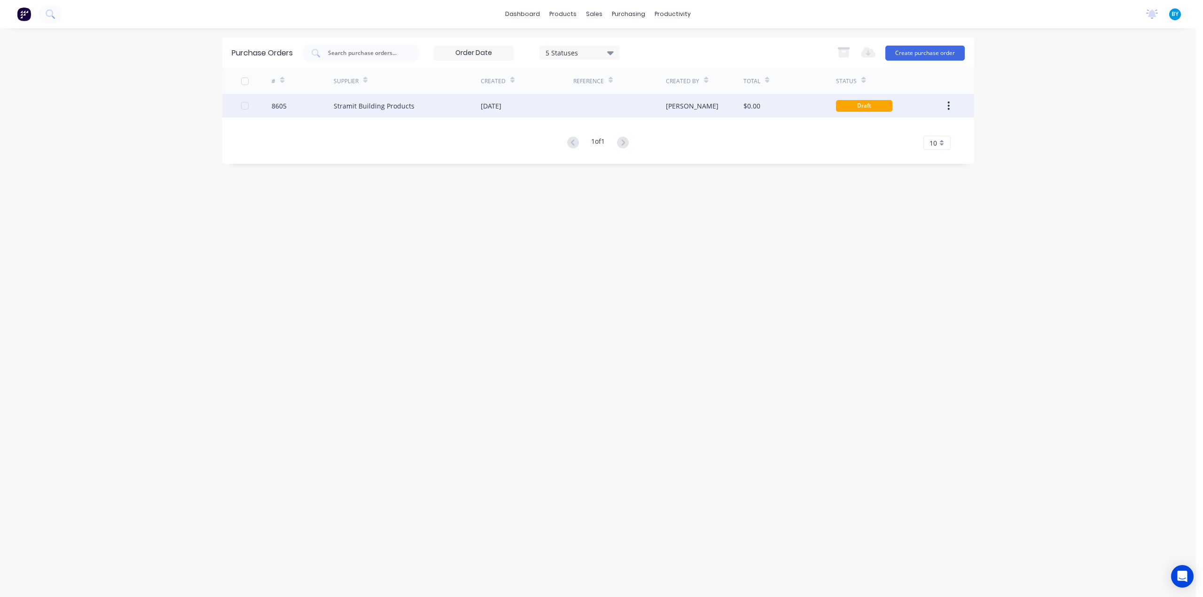
click at [594, 110] on div at bounding box center [619, 106] width 93 height 24
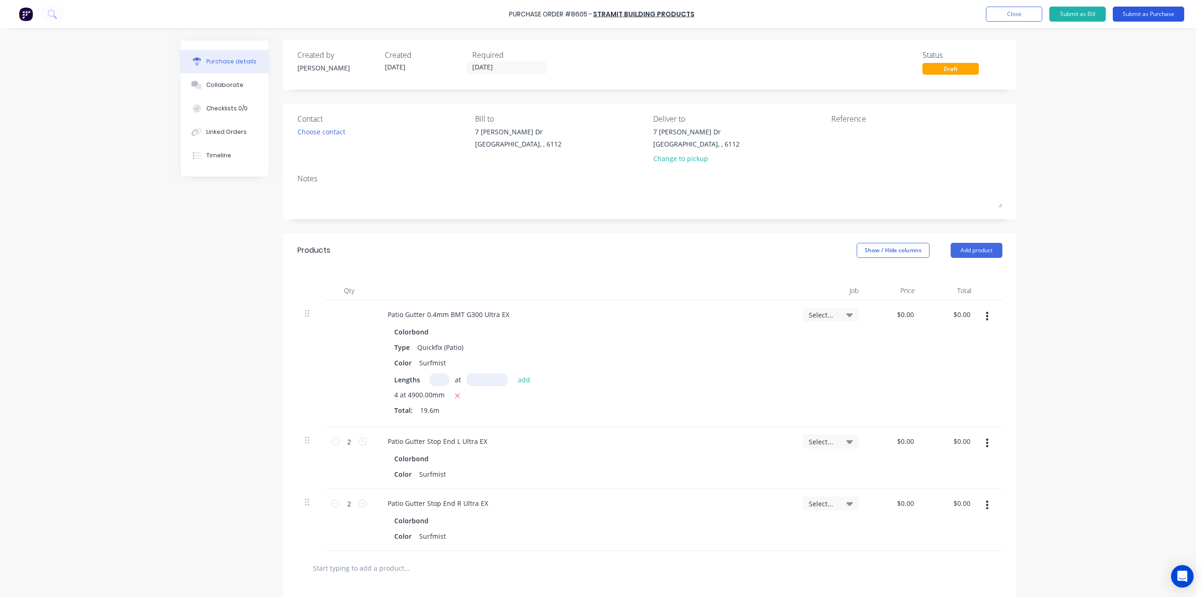
click at [1146, 16] on button "Submit as Purchase" at bounding box center [1148, 14] width 71 height 15
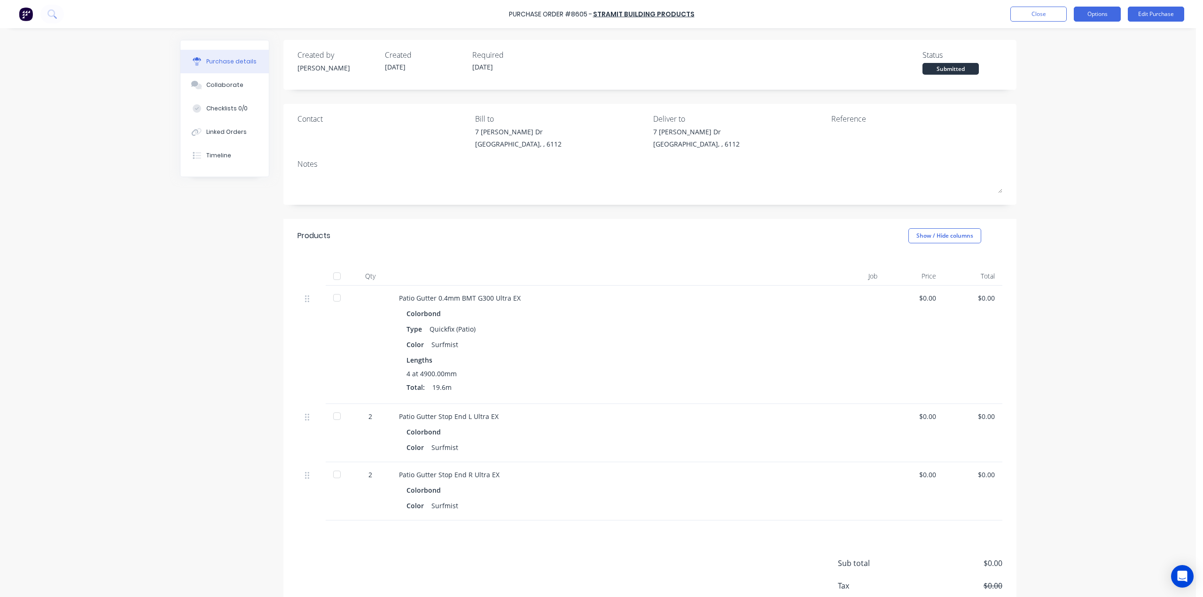
click at [1092, 16] on button "Options" at bounding box center [1097, 14] width 47 height 15
click at [1053, 40] on div "Print / Email" at bounding box center [1076, 38] width 72 height 14
click at [1060, 73] on div "Without pricing" at bounding box center [1076, 76] width 72 height 14
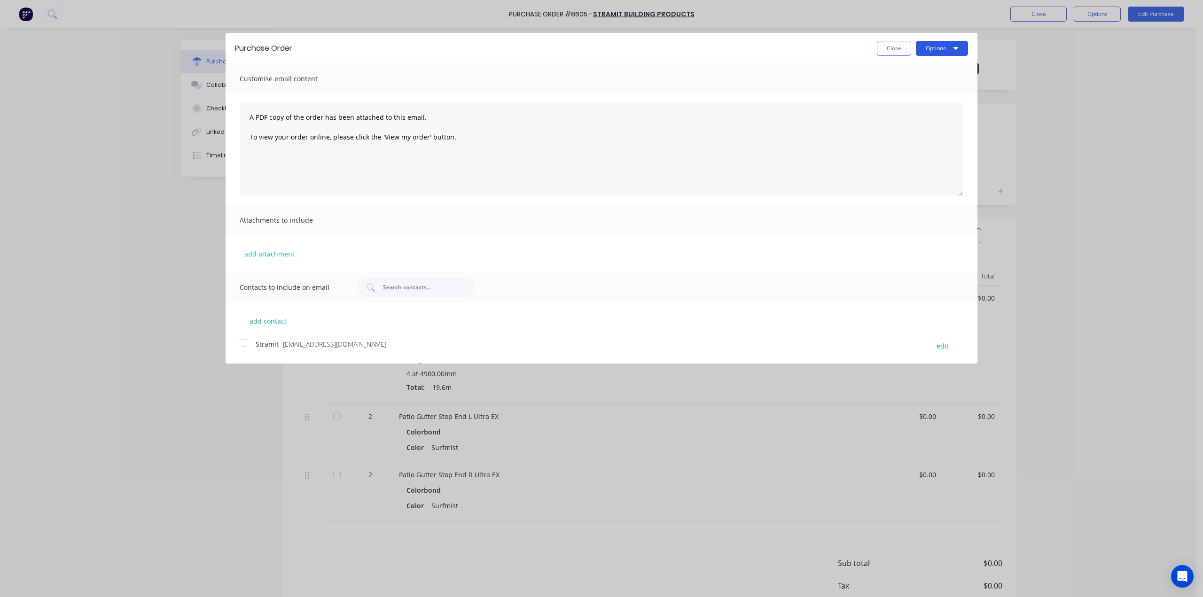
drag, startPoint x: 934, startPoint y: 48, endPoint x: 937, endPoint y: 55, distance: 7.6
click at [934, 47] on button "Options" at bounding box center [942, 48] width 52 height 15
click at [922, 72] on div "Print" at bounding box center [923, 72] width 72 height 14
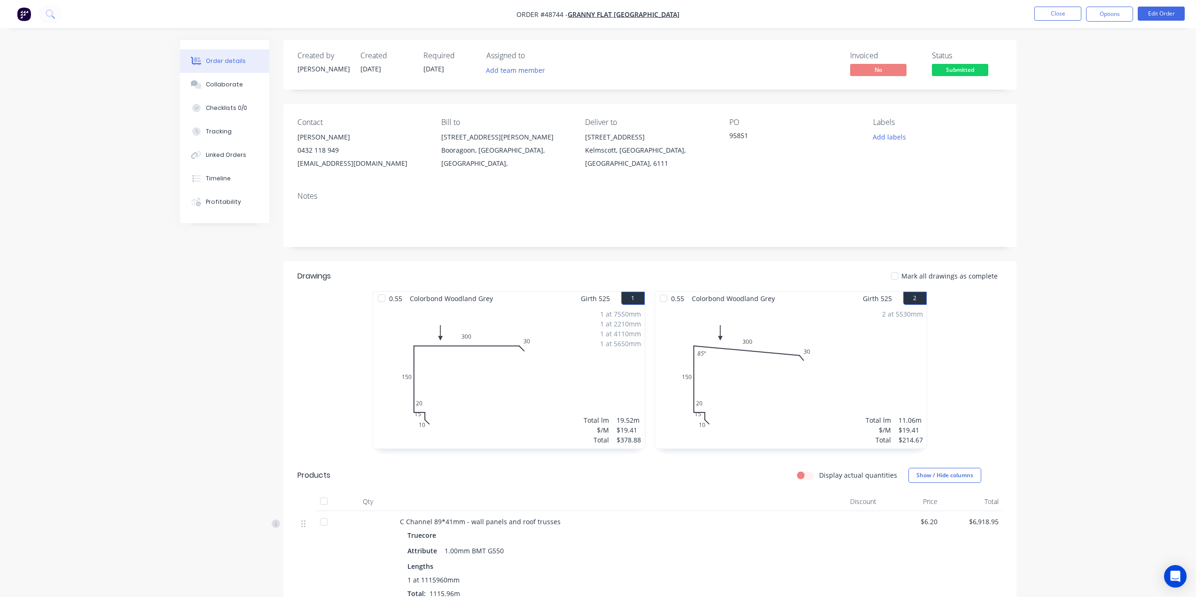
click at [12, 13] on nav "Order #48744 - Granny Flat [GEOGRAPHIC_DATA] Close Options Edit Order" at bounding box center [598, 14] width 1196 height 28
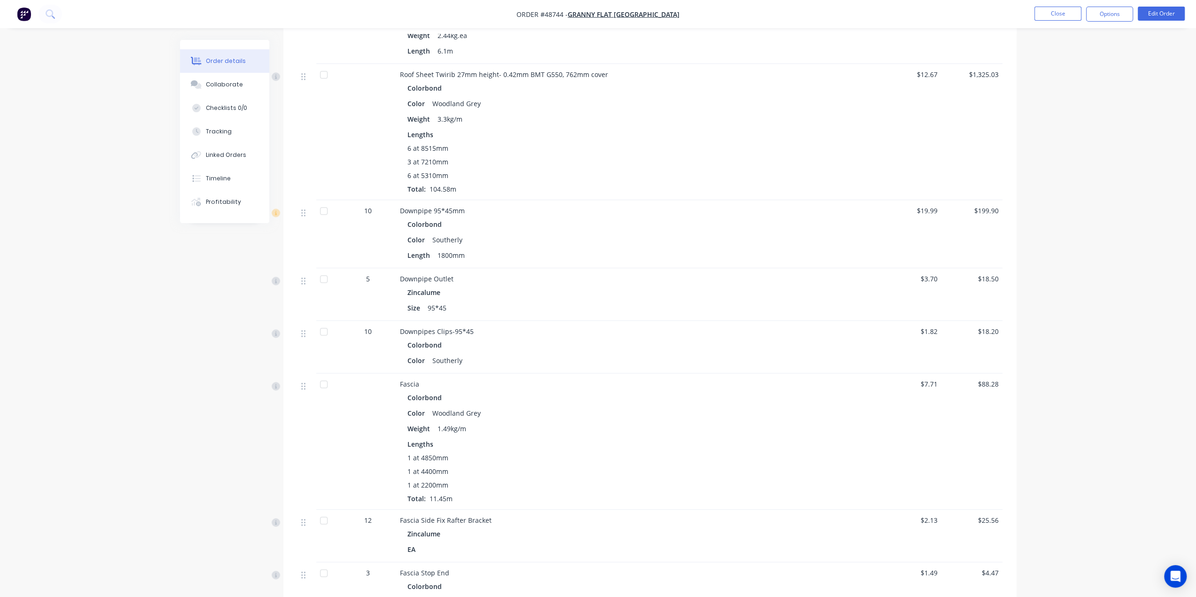
click at [18, 18] on img "button" at bounding box center [24, 14] width 14 height 14
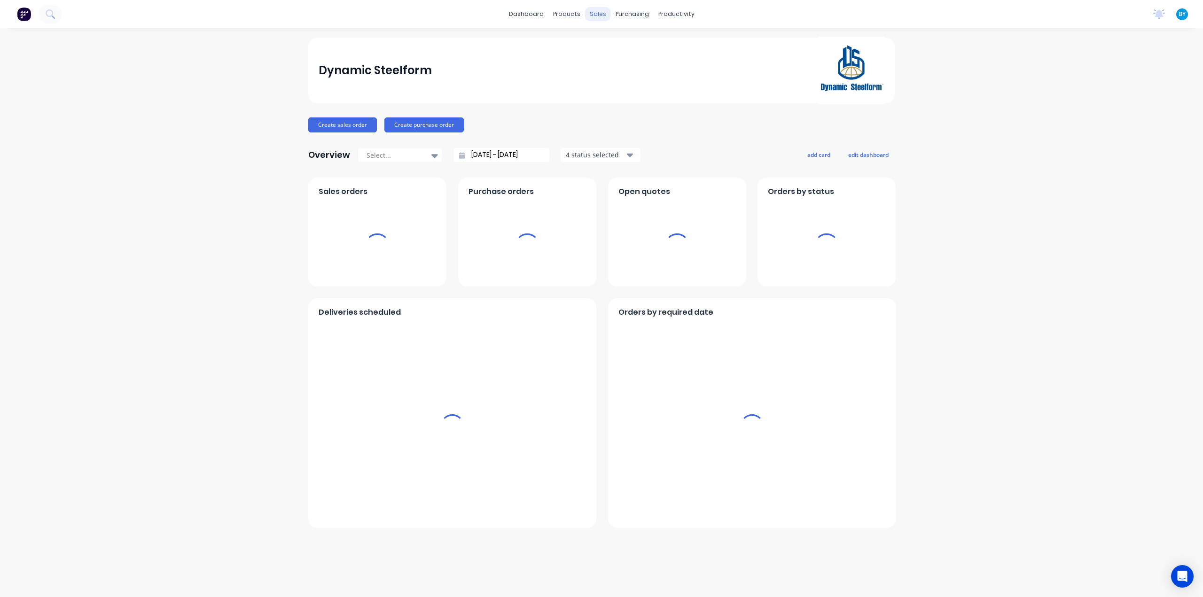
click at [595, 17] on div "sales" at bounding box center [598, 14] width 26 height 14
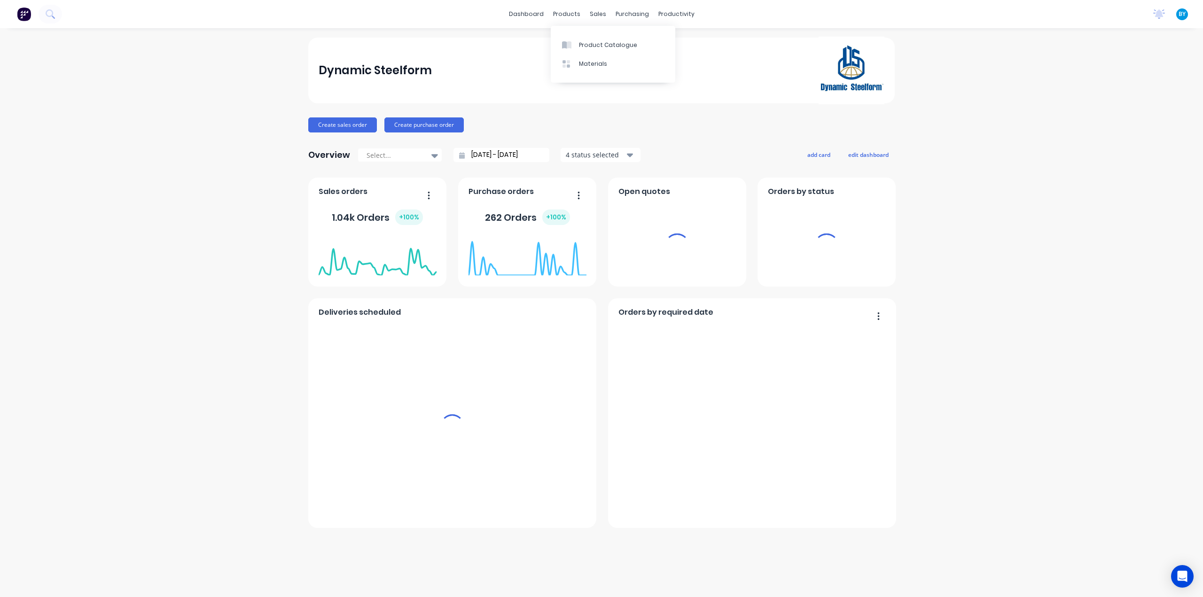
click at [597, 6] on div "dashboard products sales purchasing productivity dashboard products Product Cat…" at bounding box center [601, 14] width 1203 height 28
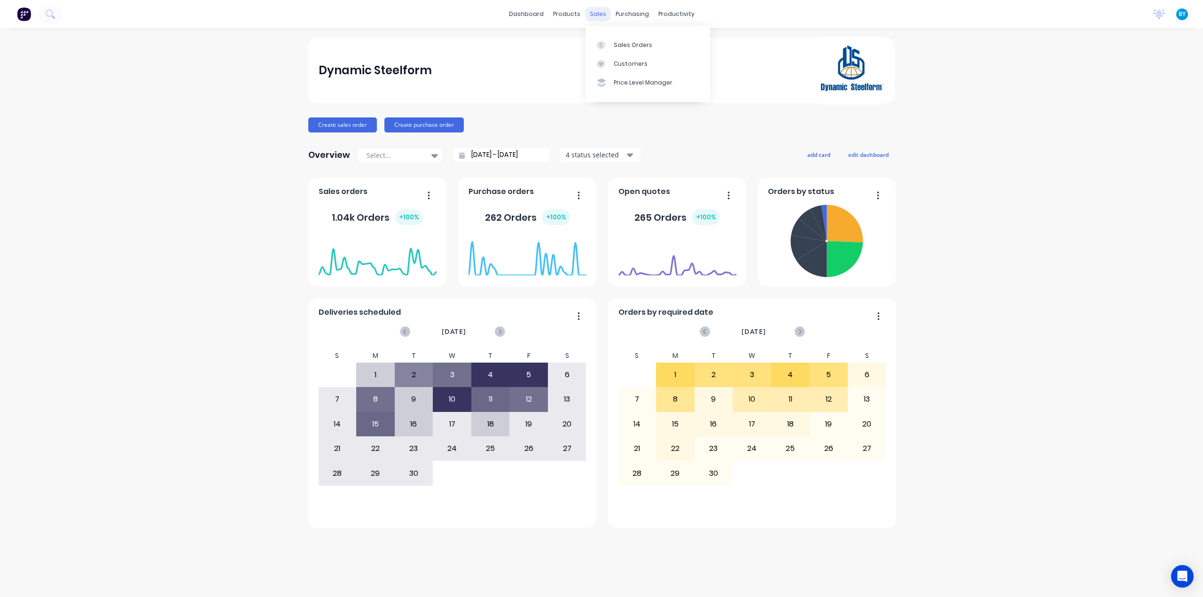
click at [602, 13] on div "sales" at bounding box center [598, 14] width 26 height 14
click at [612, 40] on link "Sales Orders" at bounding box center [648, 44] width 125 height 19
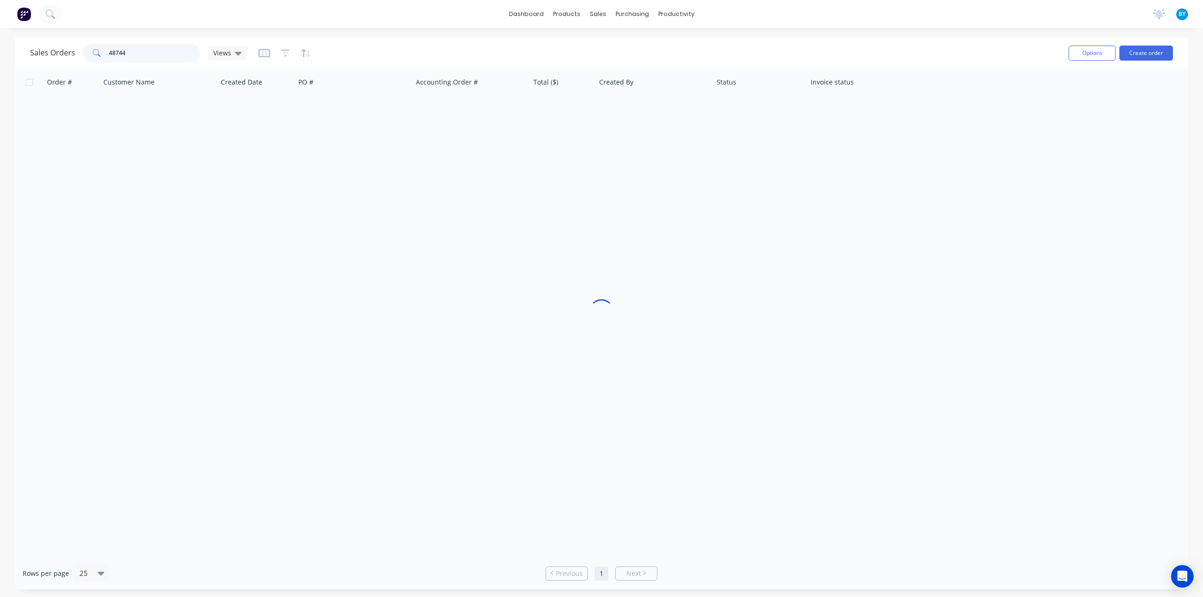
drag, startPoint x: 136, startPoint y: 52, endPoint x: 90, endPoint y: 52, distance: 46.1
click at [90, 52] on div "48744" at bounding box center [142, 53] width 118 height 19
type input "黄"
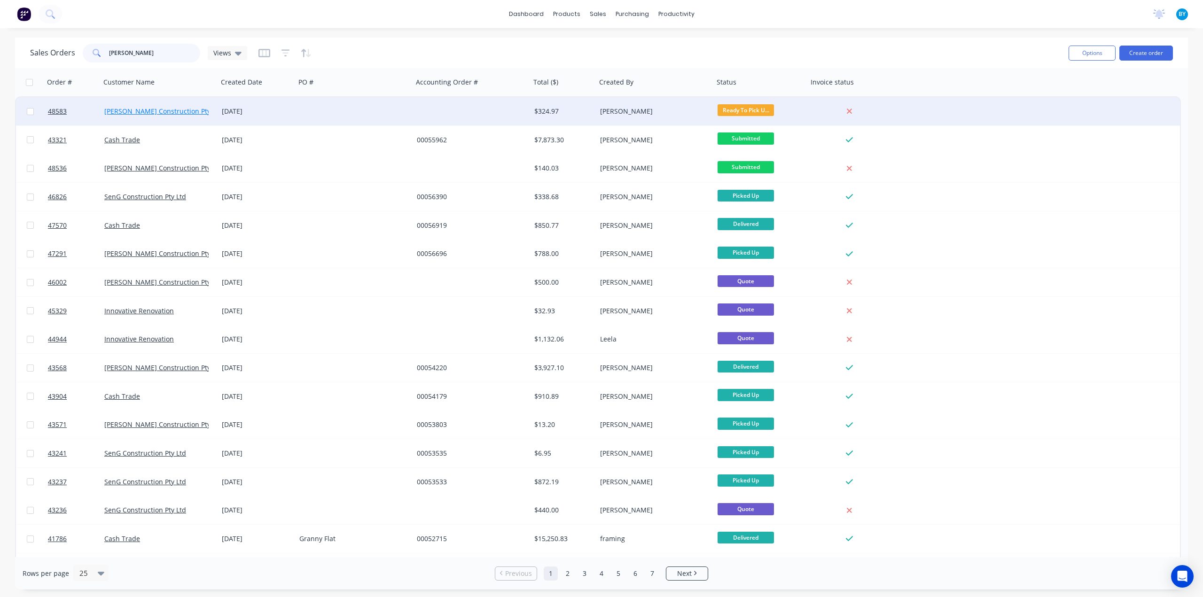
type input "[PERSON_NAME]"
click at [166, 110] on link "[PERSON_NAME] Construction Pty Ltd" at bounding box center [163, 111] width 118 height 9
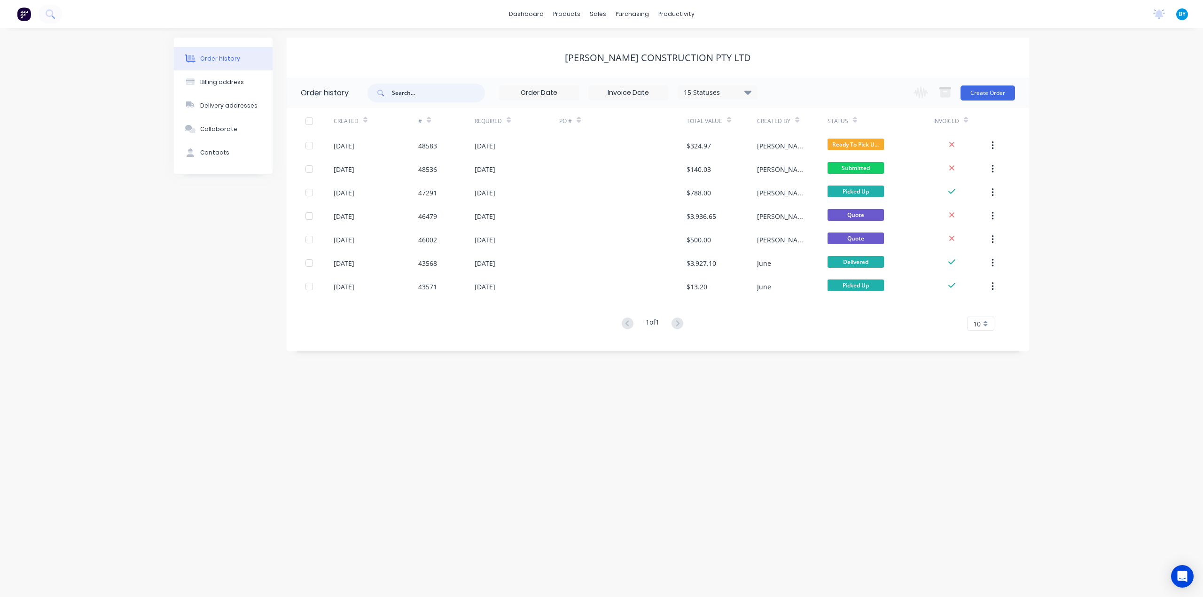
click at [410, 93] on input "text" at bounding box center [438, 93] width 93 height 19
click at [24, 10] on img at bounding box center [24, 14] width 14 height 14
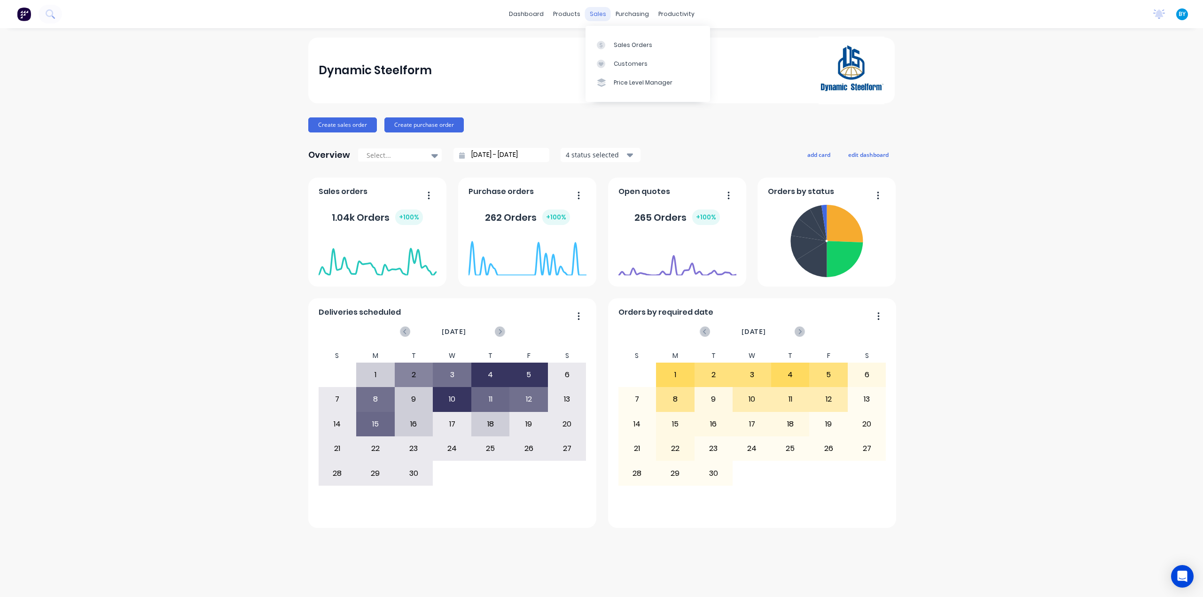
click at [597, 14] on div "sales" at bounding box center [598, 14] width 26 height 14
click at [604, 44] on icon at bounding box center [601, 45] width 8 height 8
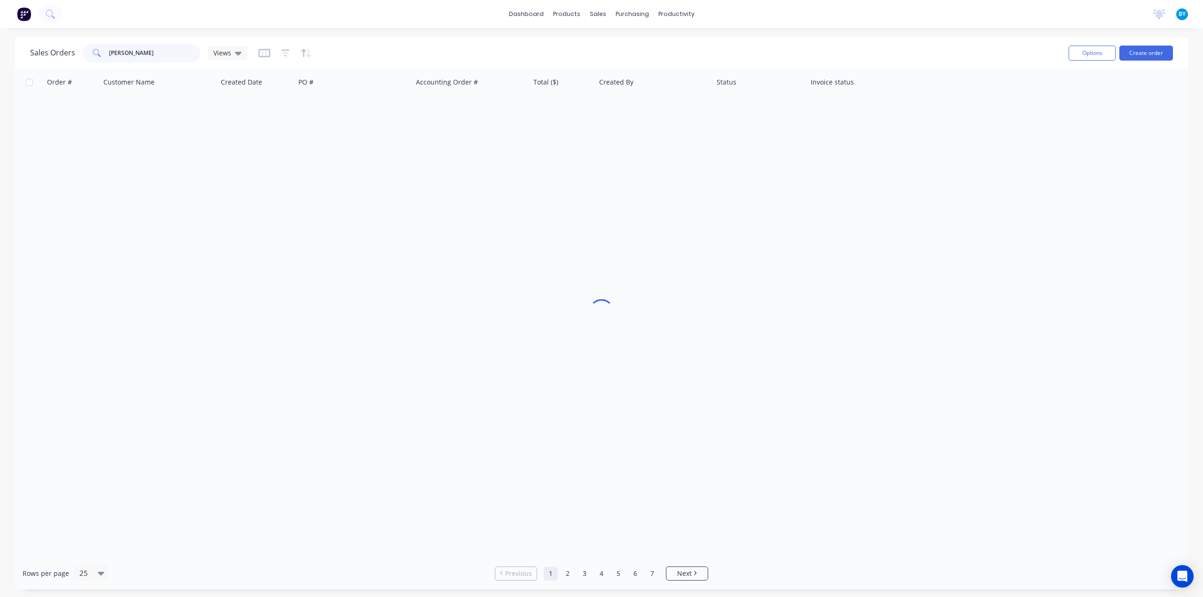
drag, startPoint x: 150, startPoint y: 54, endPoint x: 14, endPoint y: 51, distance: 136.8
click at [1, 56] on div "Sales Orders [PERSON_NAME] Views Options Create order Order # Customer Name Cre…" at bounding box center [601, 314] width 1203 height 552
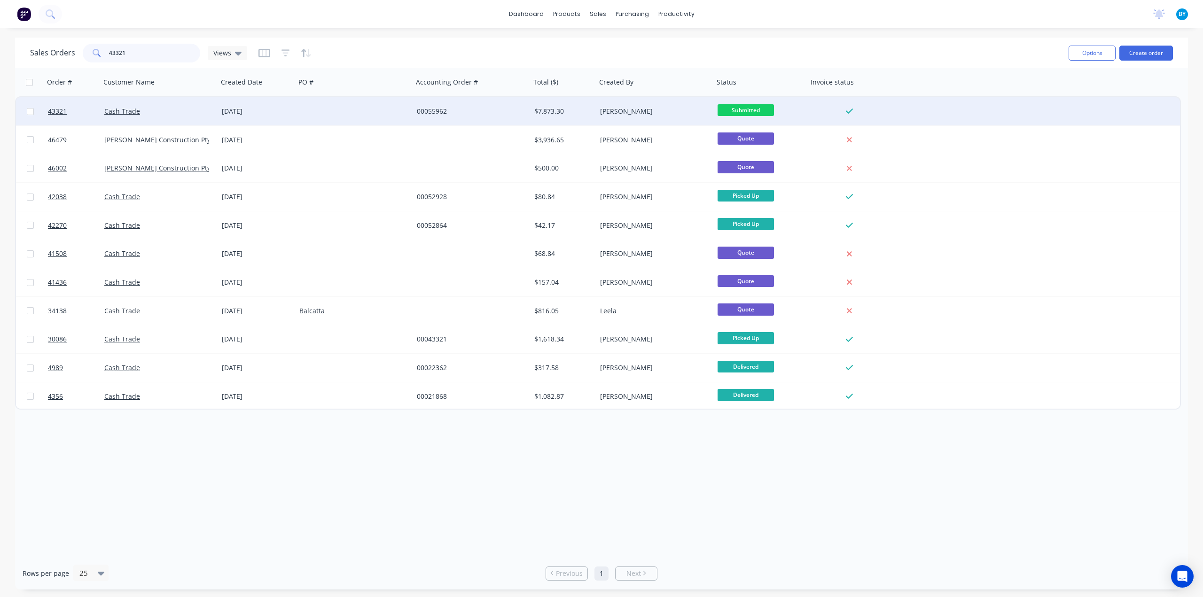
type input "43321"
click at [311, 106] on div at bounding box center [355, 111] width 118 height 28
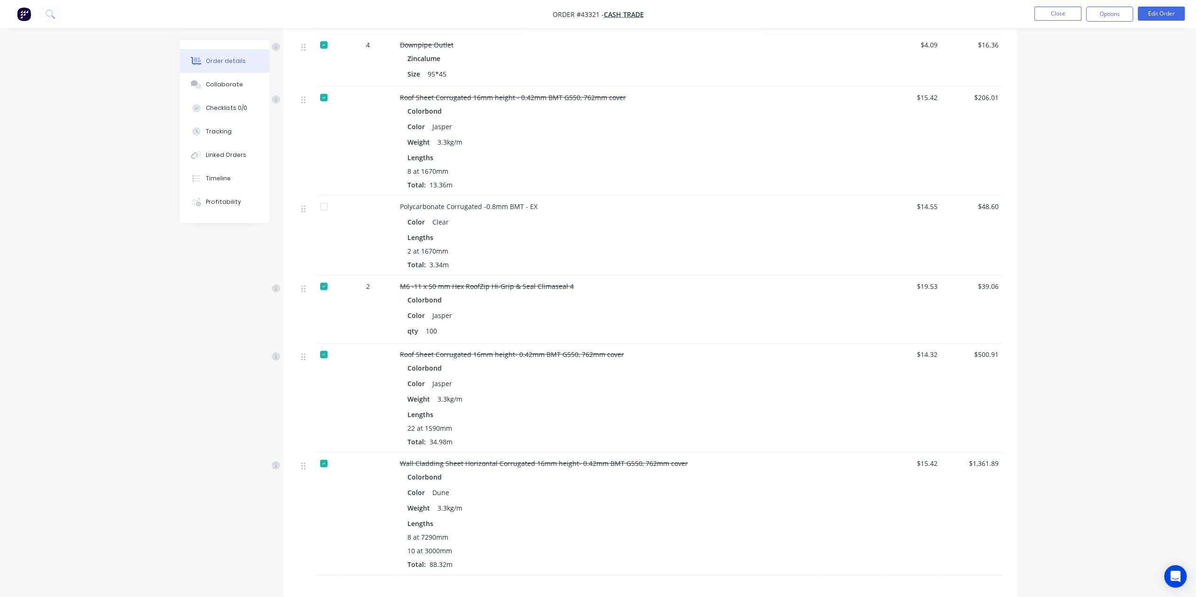
scroll to position [2366, 0]
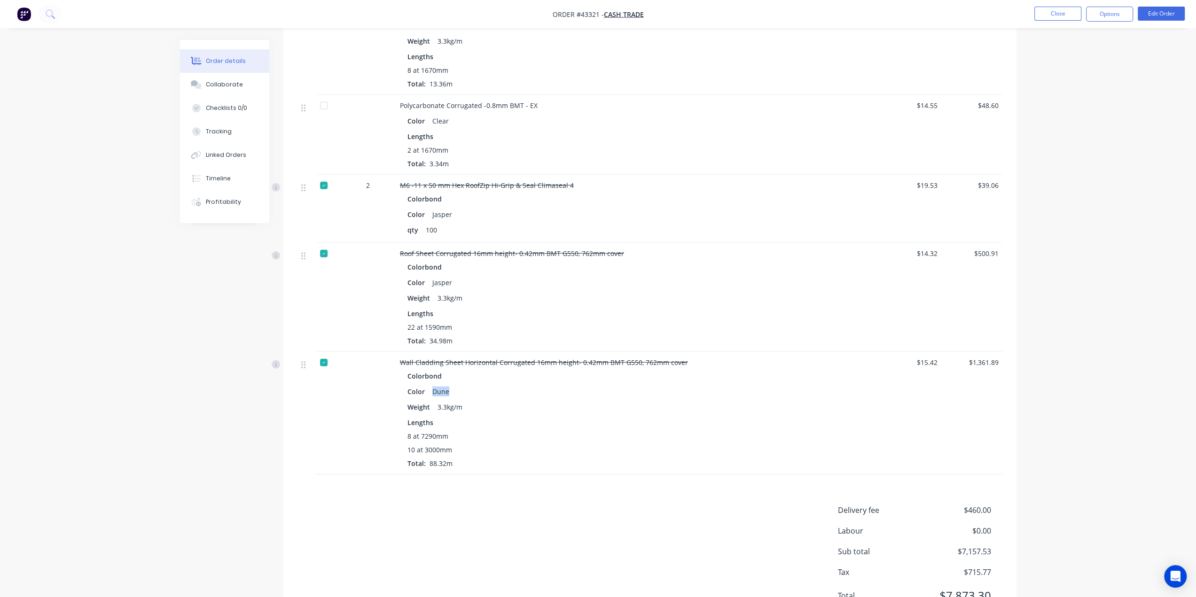
drag, startPoint x: 430, startPoint y: 376, endPoint x: 470, endPoint y: 375, distance: 40.4
click at [470, 385] on div "Color Dune" at bounding box center [608, 392] width 400 height 14
click at [524, 400] on div "Weight 3.3kg/m" at bounding box center [608, 407] width 400 height 14
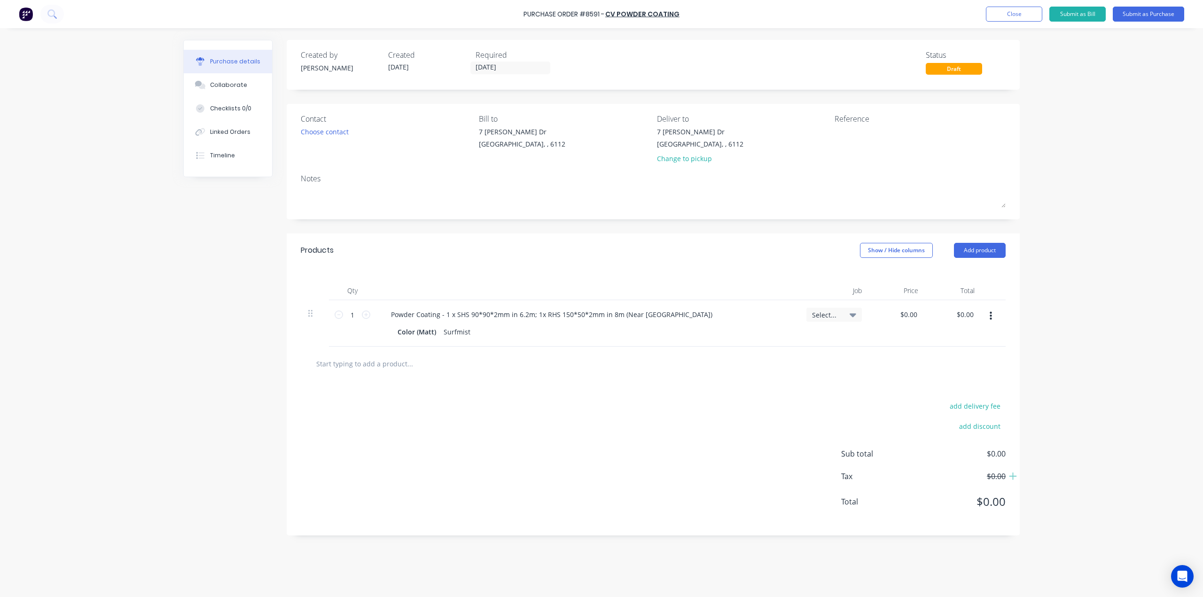
click at [19, 16] on img at bounding box center [26, 14] width 14 height 14
click at [22, 12] on img at bounding box center [26, 14] width 14 height 14
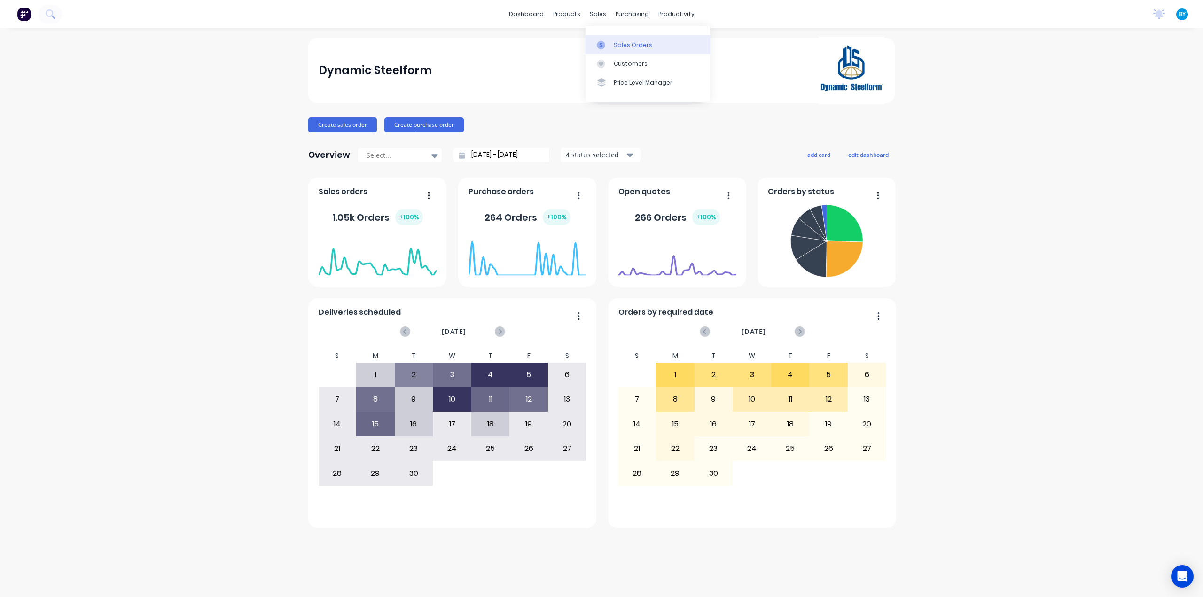
click at [605, 43] on icon at bounding box center [601, 45] width 8 height 8
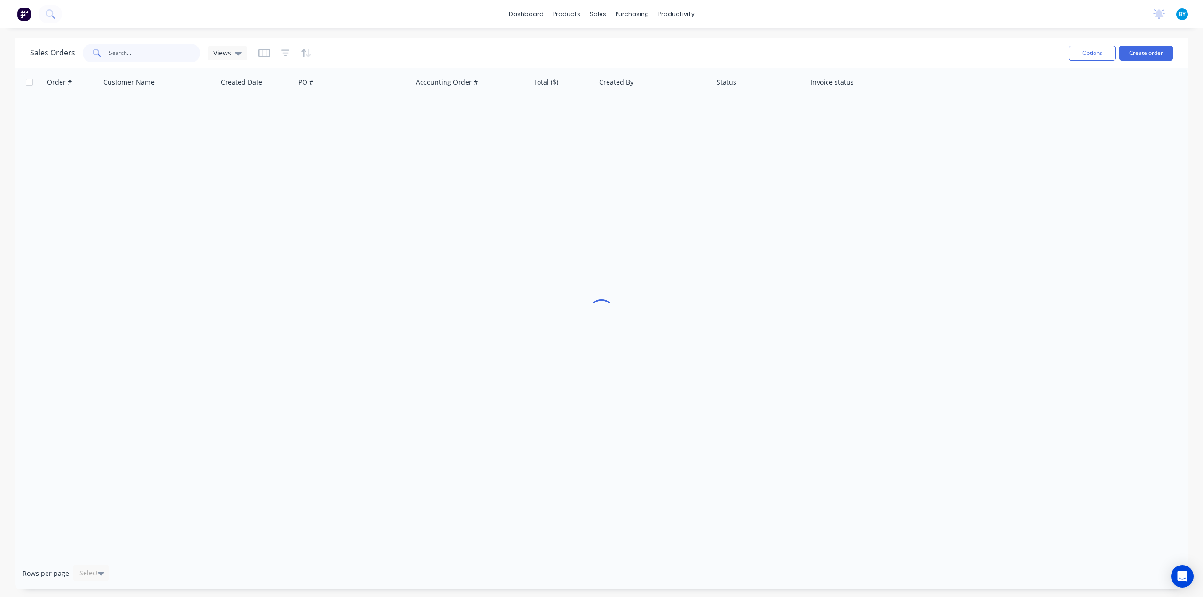
click at [144, 54] on input "text" at bounding box center [155, 53] width 92 height 19
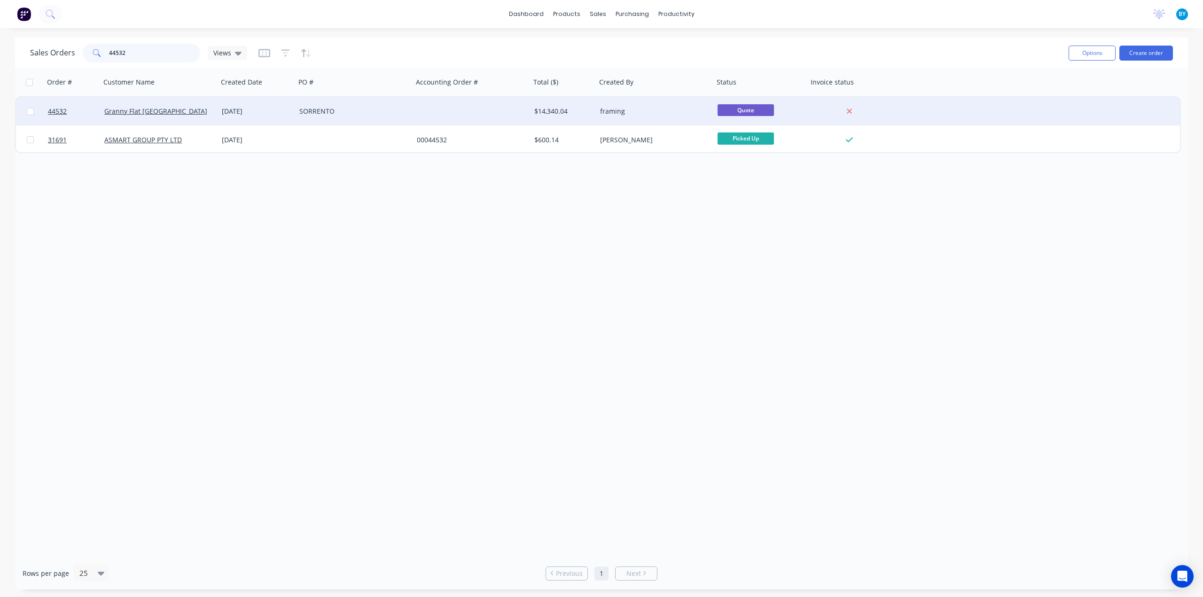
type input "44532"
click at [196, 117] on div "Granny Flat [GEOGRAPHIC_DATA]" at bounding box center [160, 111] width 118 height 28
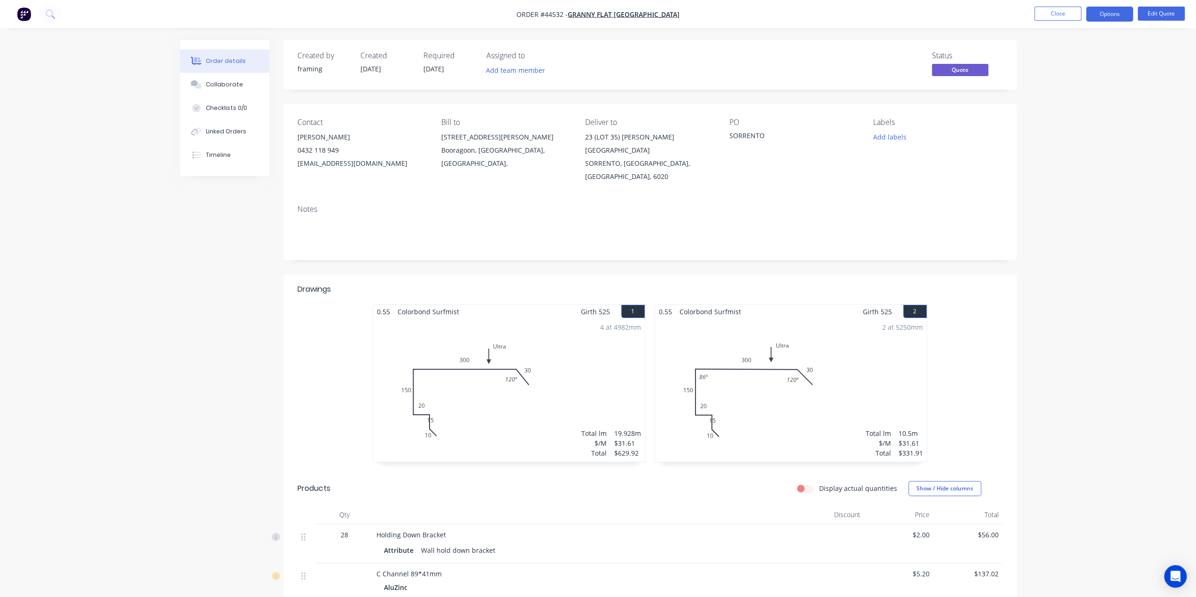
click at [641, 205] on div "Notes" at bounding box center [650, 209] width 705 height 9
click at [647, 202] on div "Notes" at bounding box center [649, 228] width 733 height 63
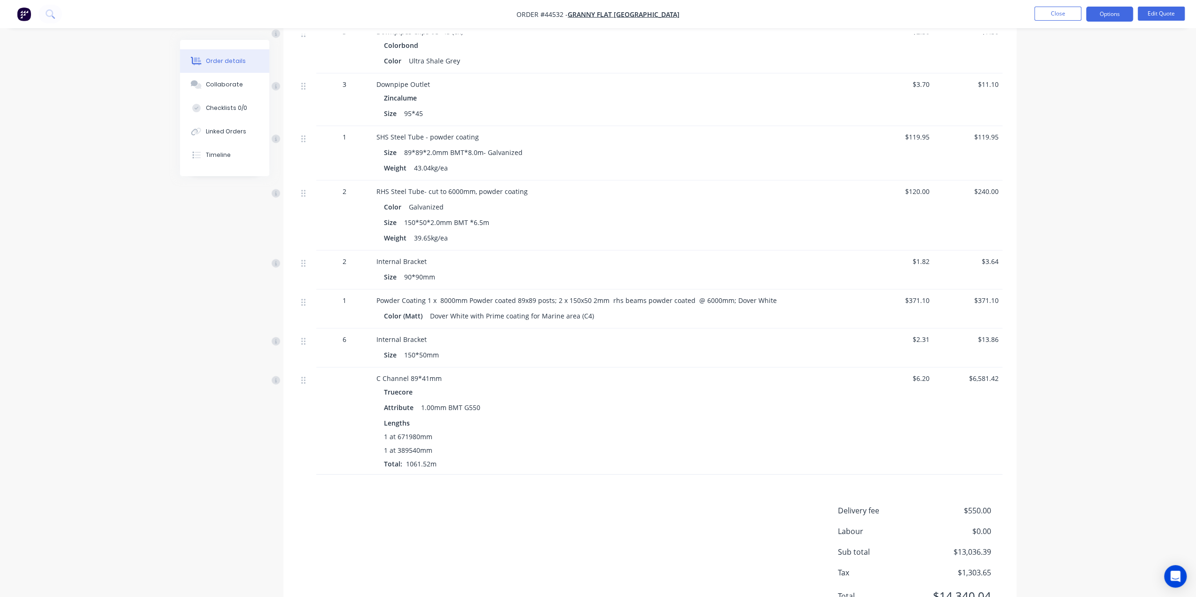
scroll to position [1791, 0]
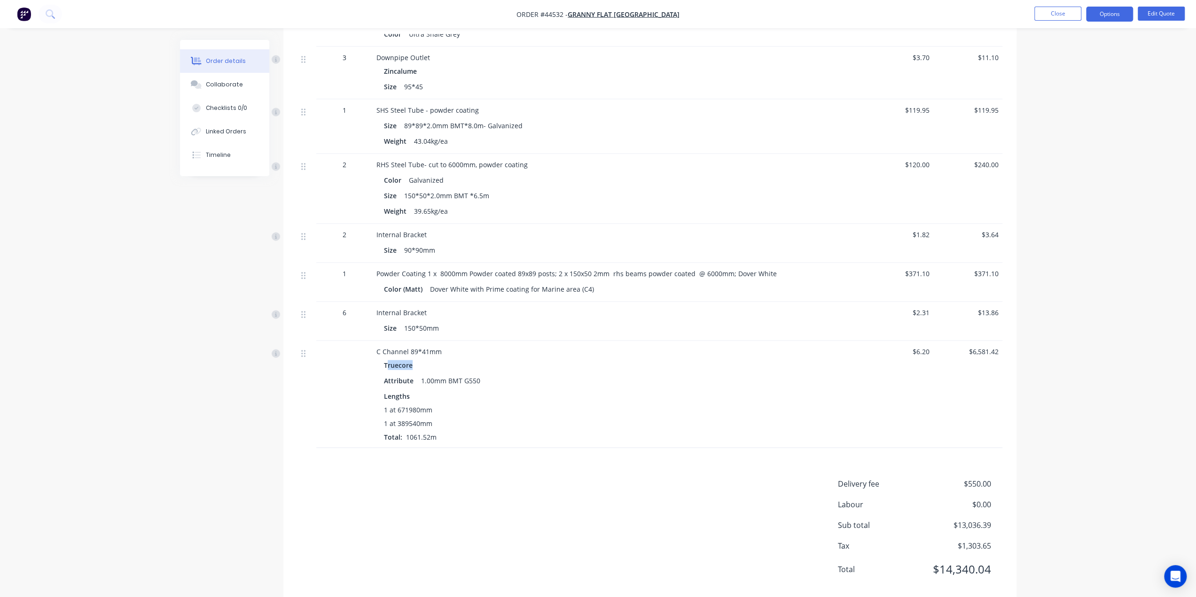
drag, startPoint x: 388, startPoint y: 345, endPoint x: 440, endPoint y: 344, distance: 52.2
click at [440, 358] on div "Truecore" at bounding box center [584, 365] width 400 height 14
click at [550, 405] on div "1 at 671980mm" at bounding box center [584, 410] width 400 height 10
drag, startPoint x: 370, startPoint y: 346, endPoint x: 444, endPoint y: 349, distance: 73.9
click at [444, 349] on div "C Channel 89*41mm Truecore Attribute 1.00mm BMT G550 Lengths 1 at 671980mm 1 at…" at bounding box center [650, 394] width 705 height 107
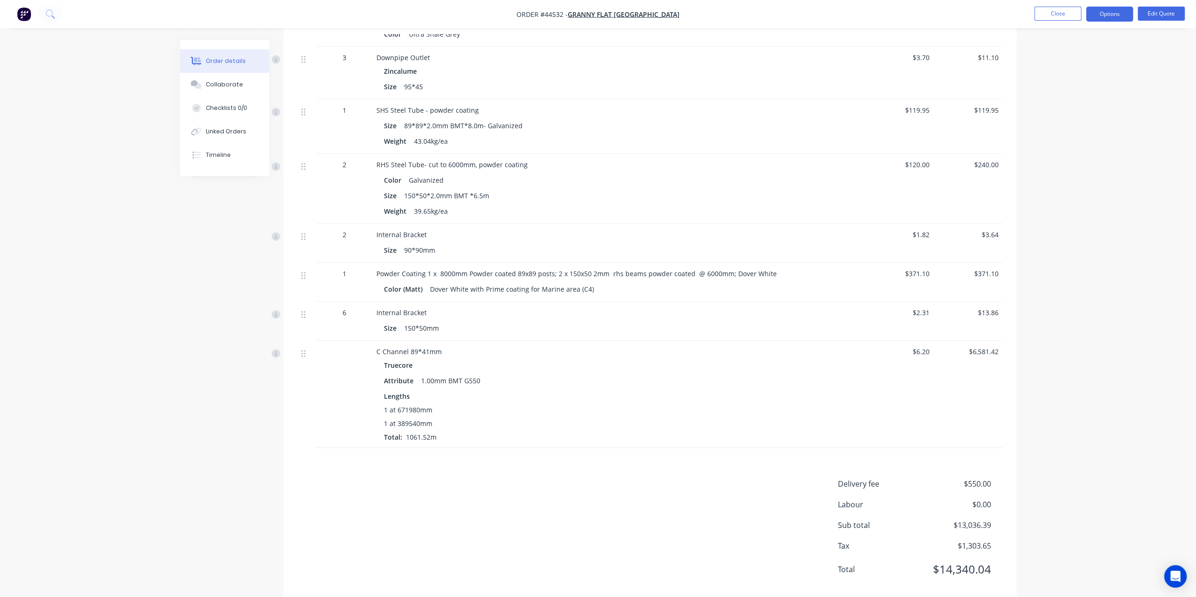
click at [500, 405] on div "1 at 671980mm" at bounding box center [584, 410] width 400 height 10
drag, startPoint x: 470, startPoint y: 271, endPoint x: 608, endPoint y: 269, distance: 137.7
click at [608, 282] on div "Color (Matt) Dover White with Prime coating for Marine area (C4)" at bounding box center [584, 289] width 400 height 14
copy div "with Prime coating for Marine area (C4)"
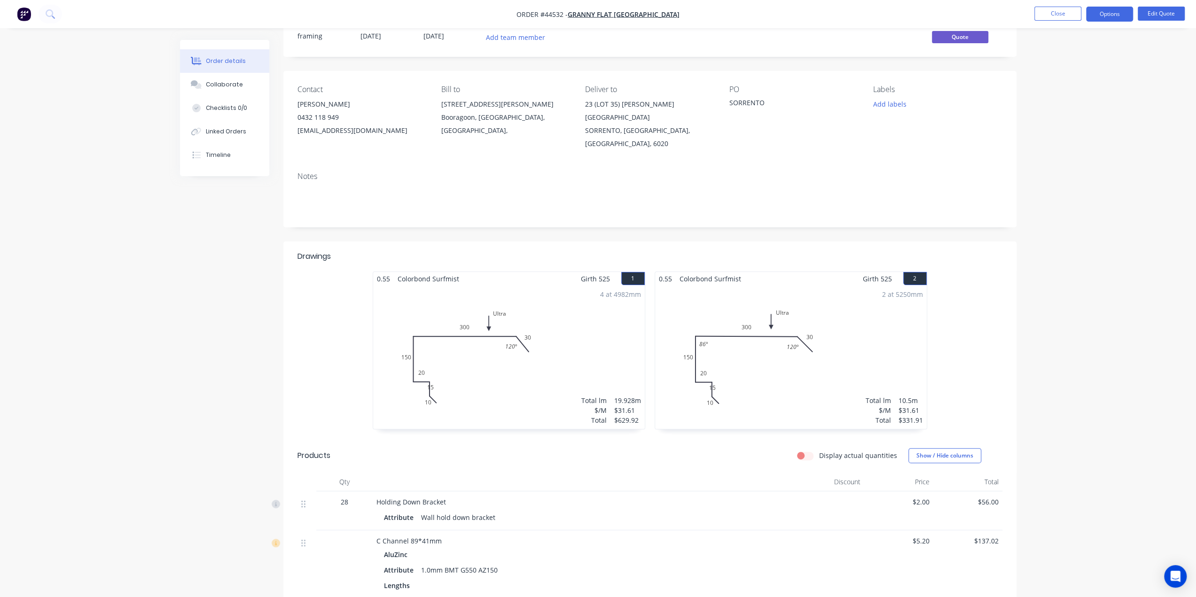
scroll to position [0, 0]
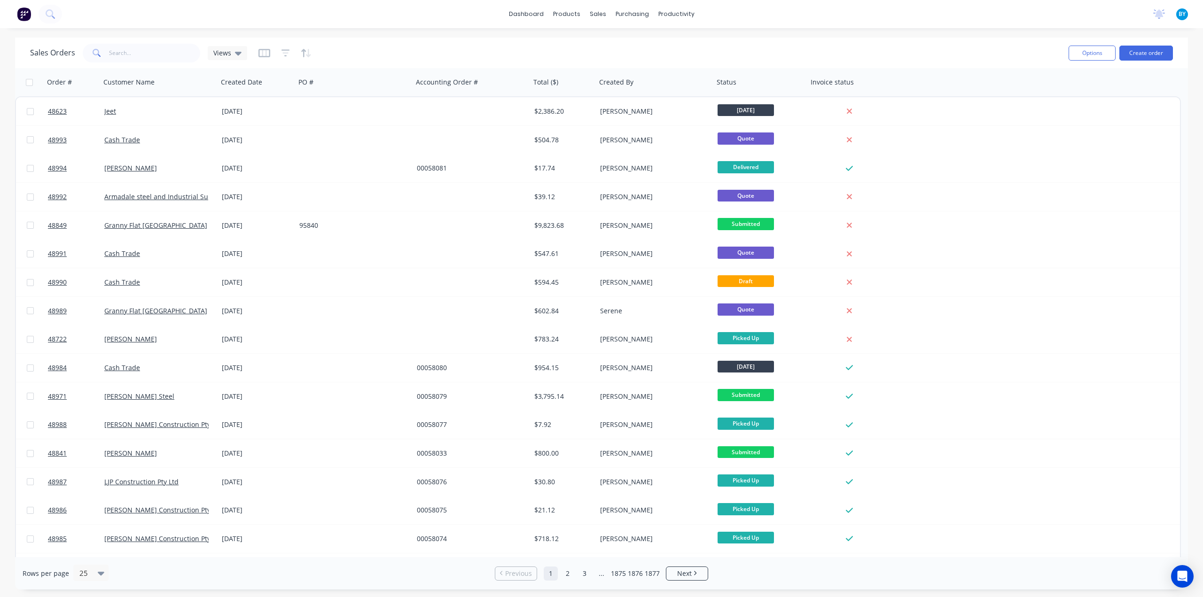
drag, startPoint x: 812, startPoint y: 36, endPoint x: 804, endPoint y: 36, distance: 8.5
click at [812, 35] on div "dashboard products sales purchasing productivity dashboard products Product Cat…" at bounding box center [601, 298] width 1203 height 597
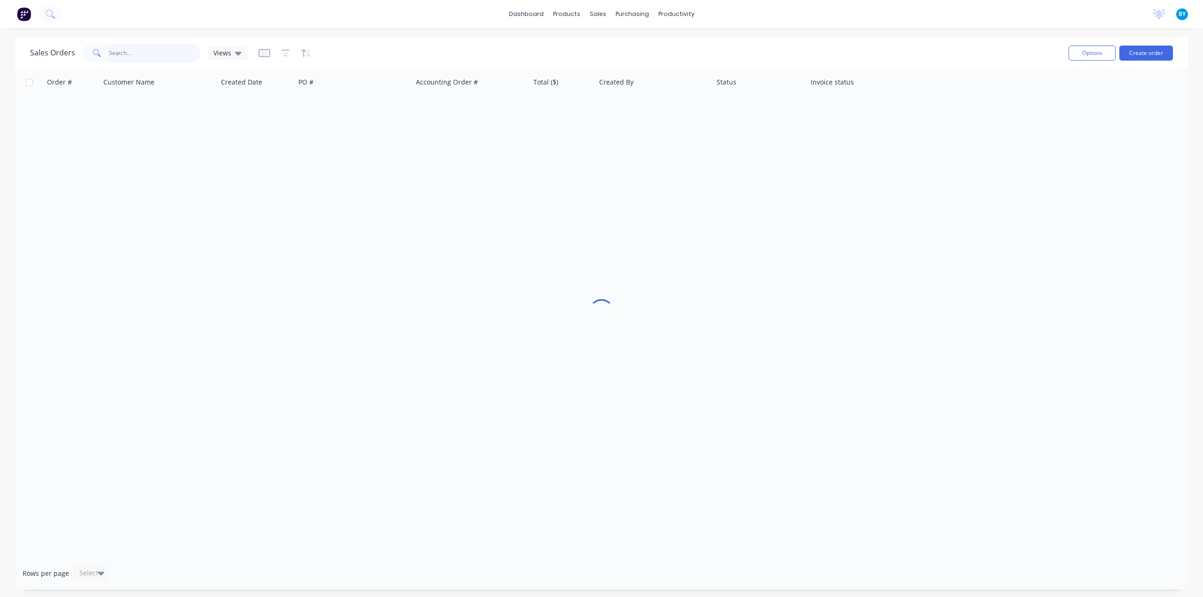
click at [155, 50] on input "text" at bounding box center [155, 53] width 92 height 19
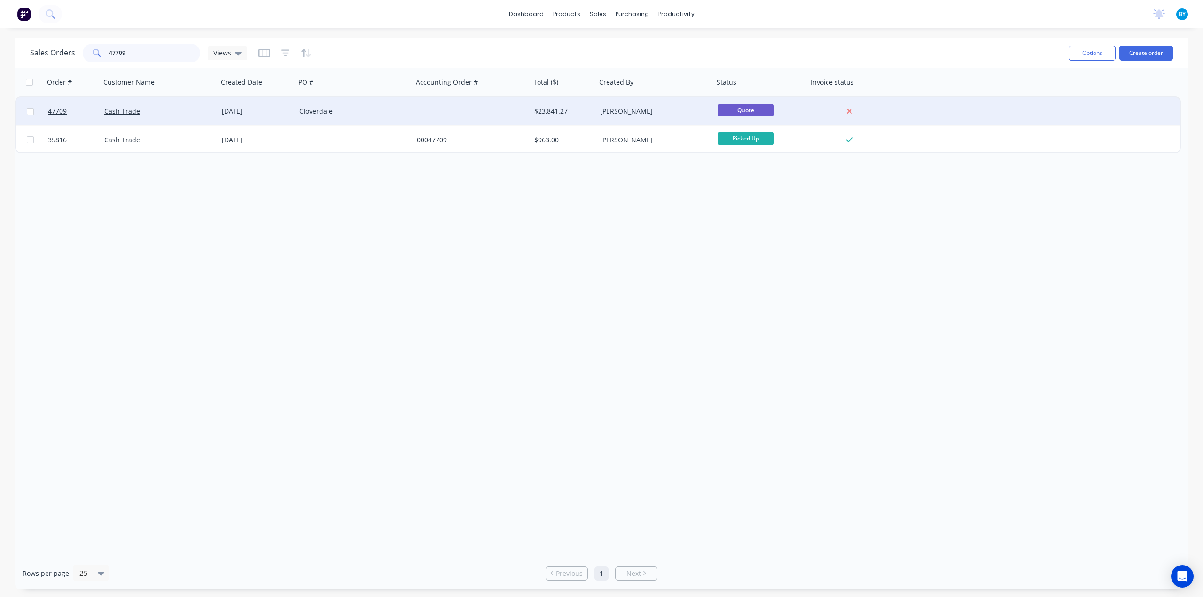
type input "47709"
click at [177, 116] on div "Cash Trade" at bounding box center [160, 111] width 118 height 28
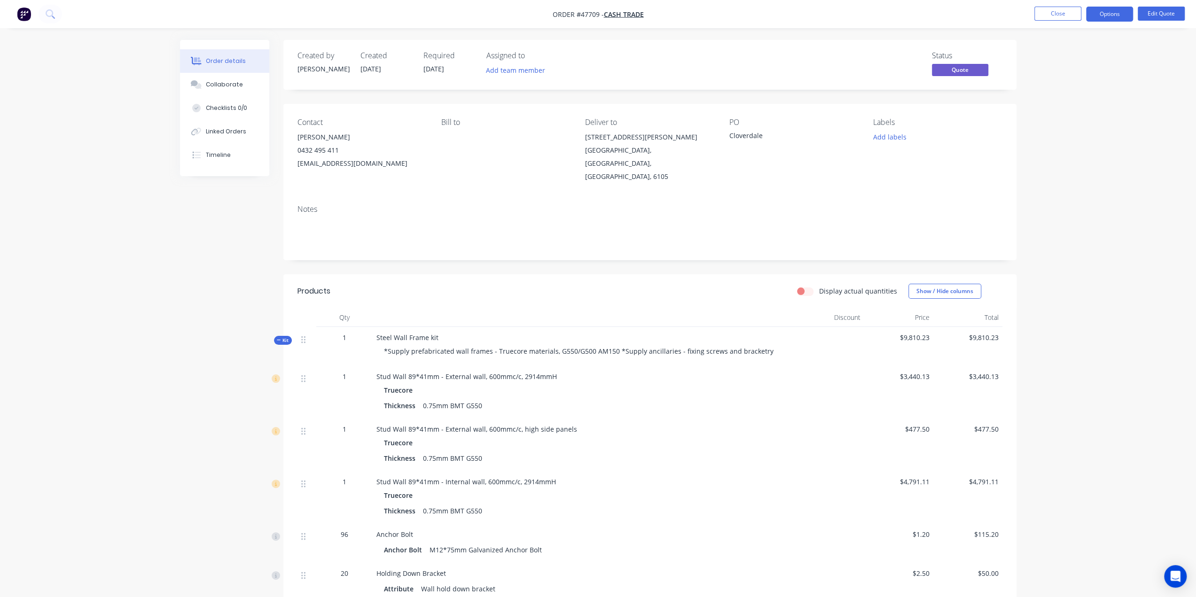
click at [486, 167] on div "Bill to" at bounding box center [505, 150] width 129 height 65
drag, startPoint x: 291, startPoint y: 138, endPoint x: 400, endPoint y: 160, distance: 110.3
click at [400, 160] on div "Contact Andrew 0432 495 411 ABPerth@outlook.com Bill to Deliver to 168 Robinson…" at bounding box center [649, 151] width 733 height 94
copy div "[PERSON_NAME] 0432 495 411 [EMAIL_ADDRESS][DOMAIN_NAME]"
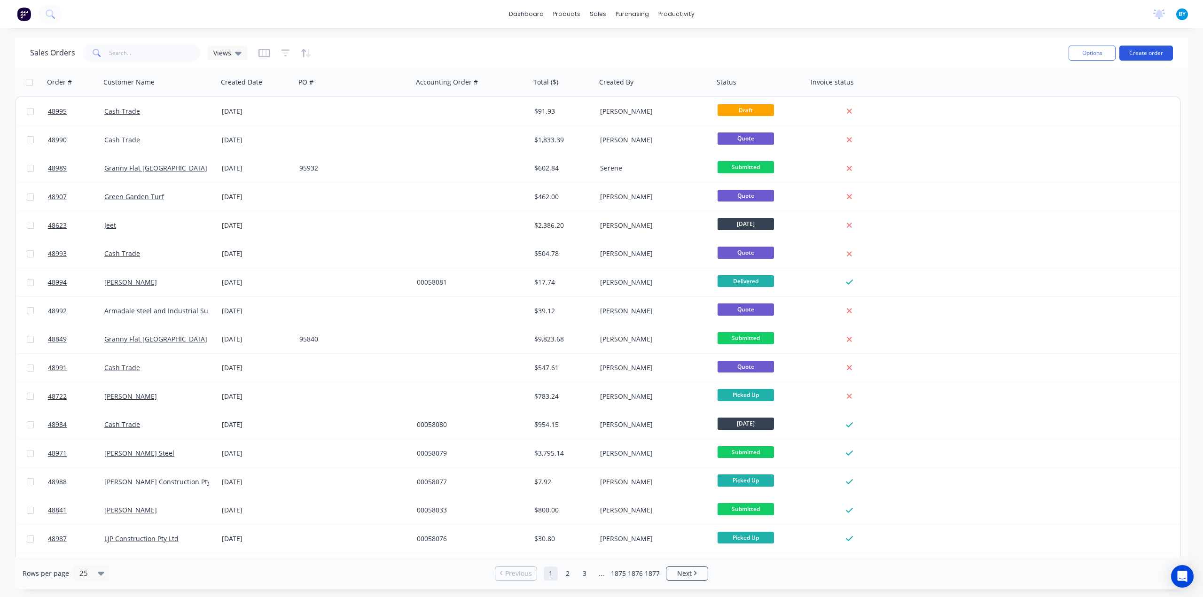
click at [1139, 52] on button "Create order" at bounding box center [1147, 53] width 54 height 15
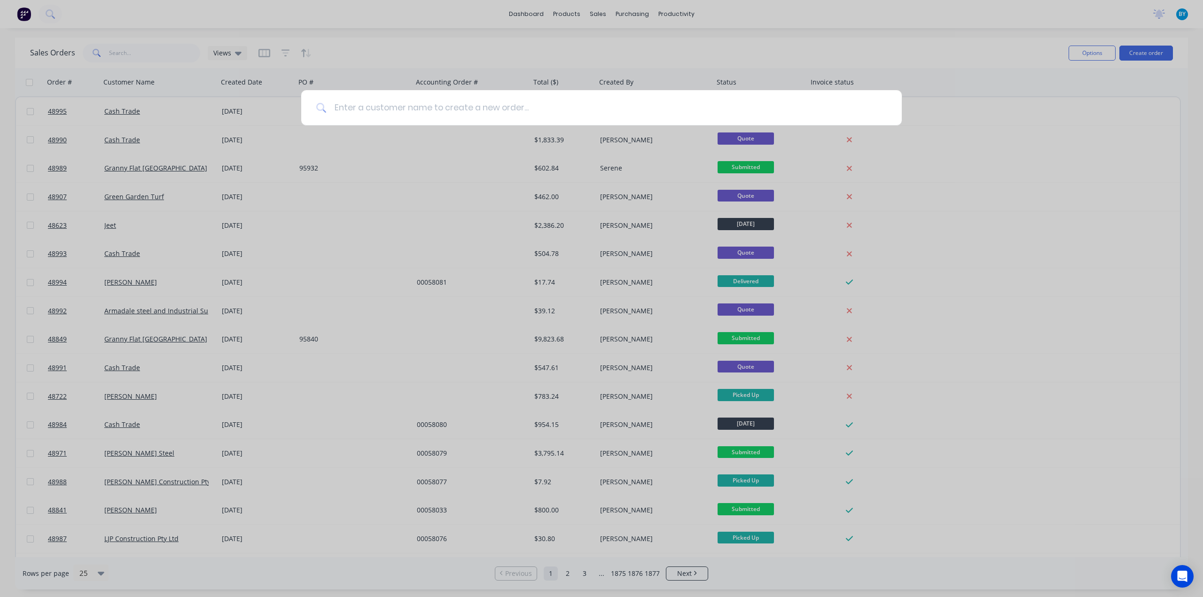
click at [393, 106] on input at bounding box center [607, 107] width 560 height 35
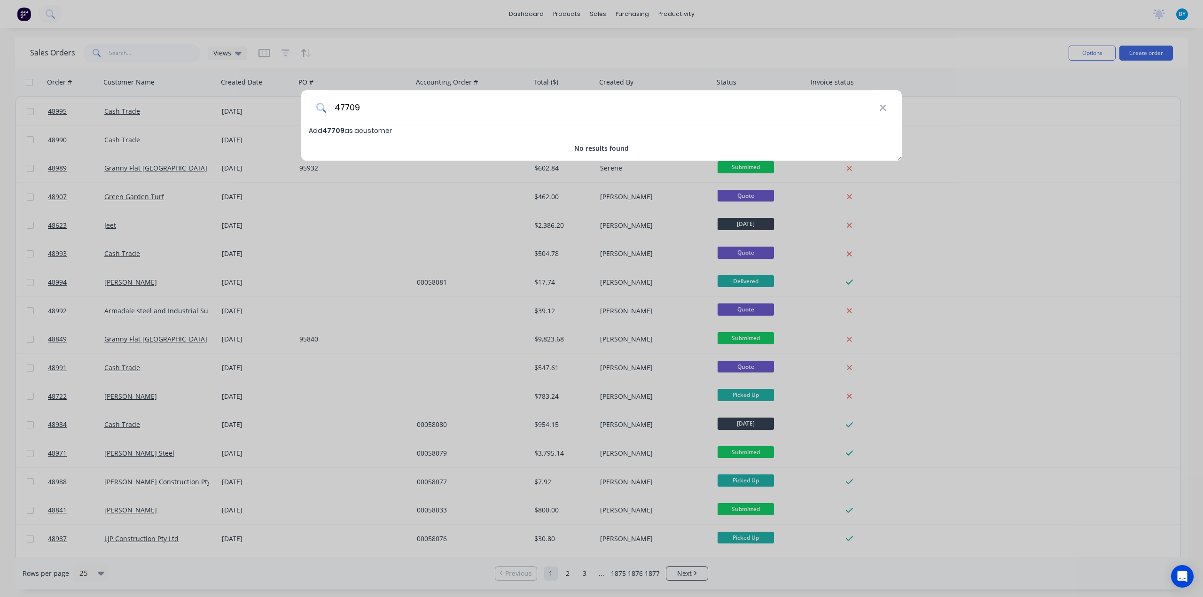
type input "47709"
click at [1113, 119] on div "47709 Add 47709 as a customer No results found" at bounding box center [601, 298] width 1203 height 597
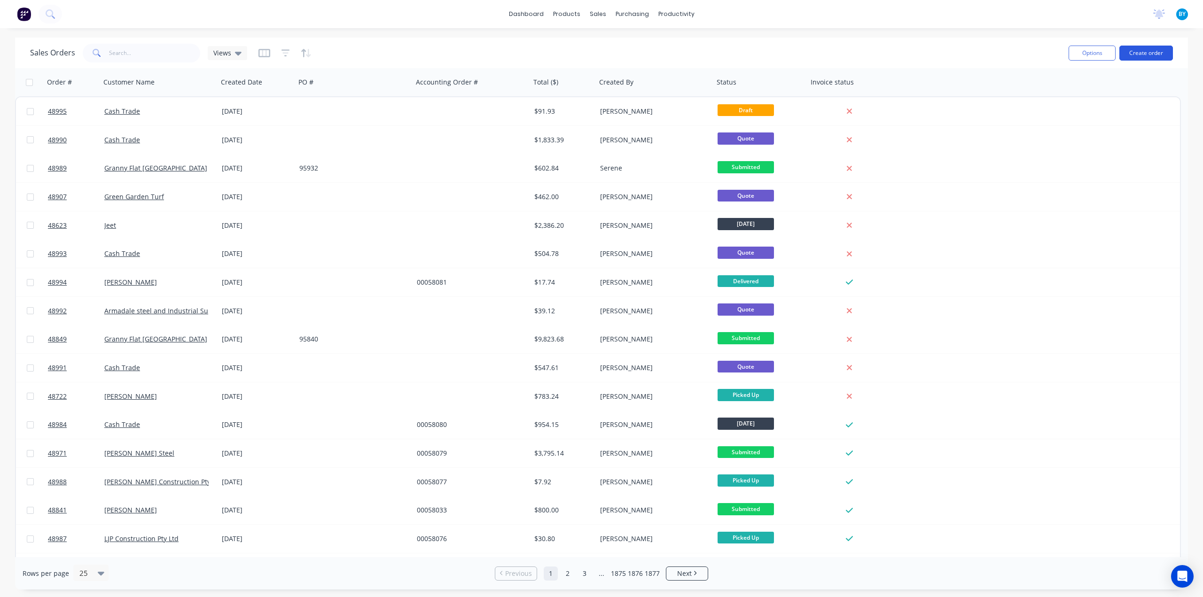
click at [1144, 54] on button "Create order" at bounding box center [1147, 53] width 54 height 15
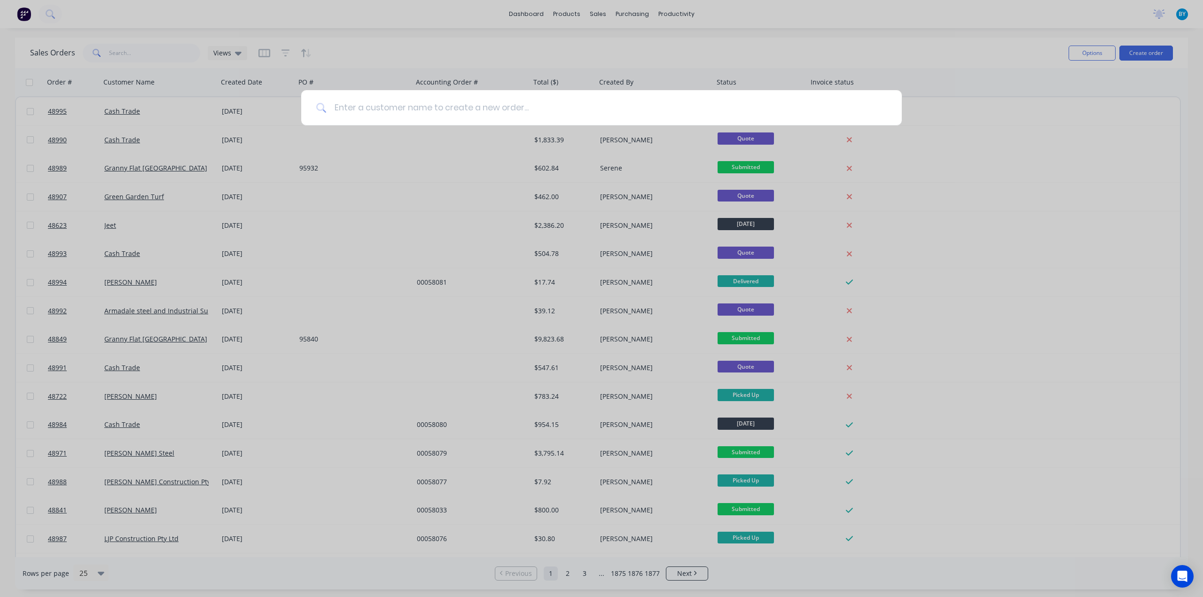
click at [358, 110] on input at bounding box center [607, 107] width 560 height 35
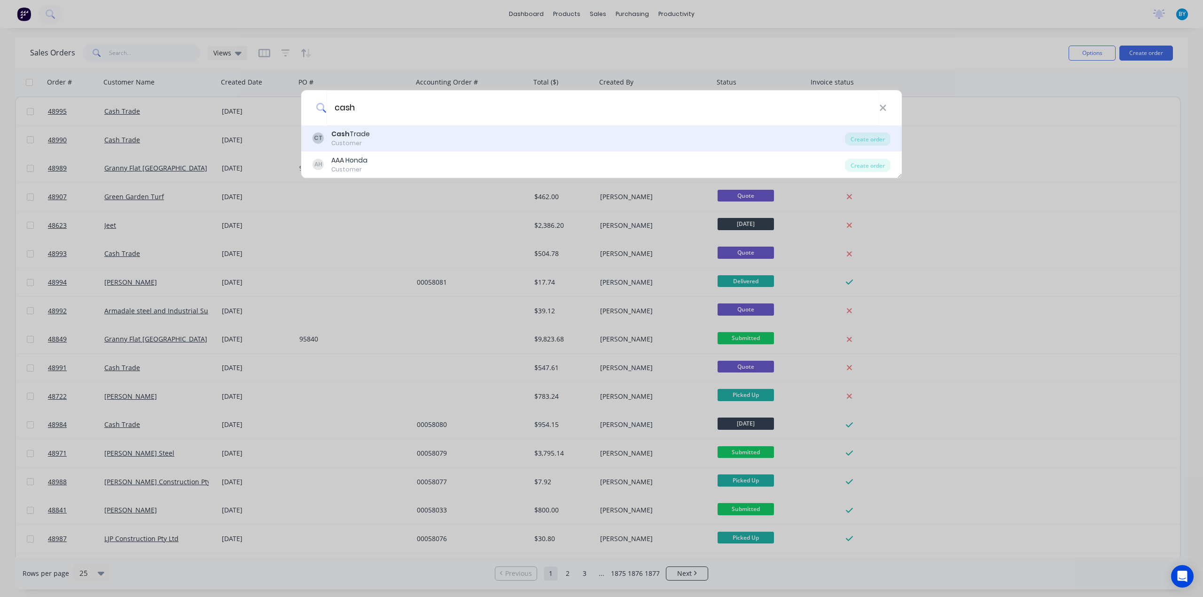
type input "cash"
click at [385, 141] on div "CT Cash Trade Customer" at bounding box center [579, 138] width 533 height 18
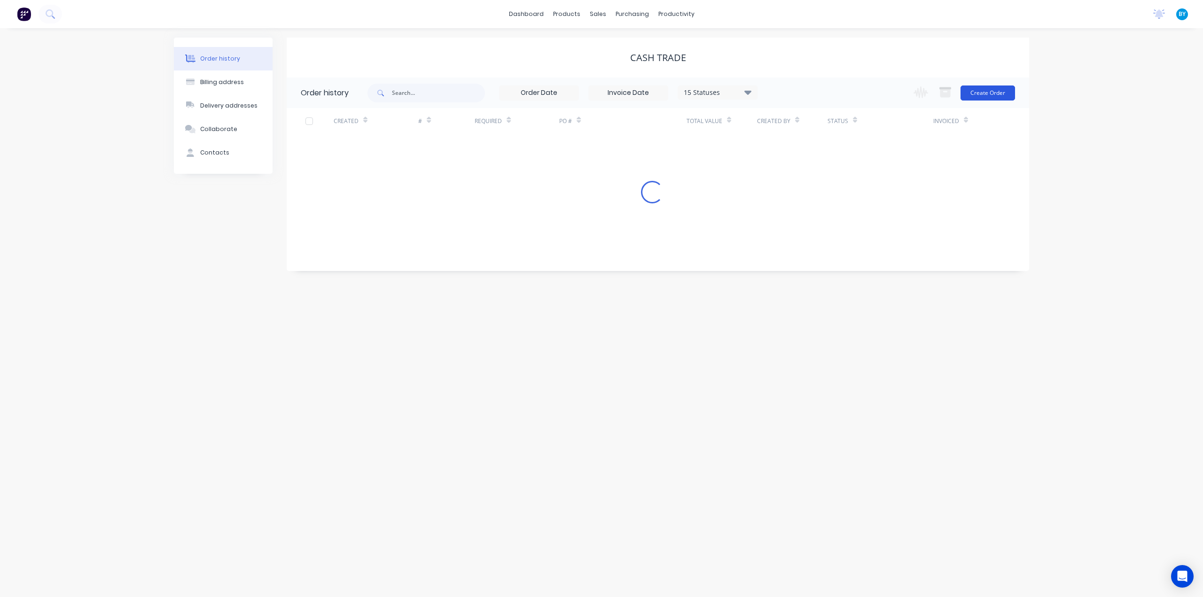
click at [975, 93] on button "Create Order" at bounding box center [988, 93] width 55 height 15
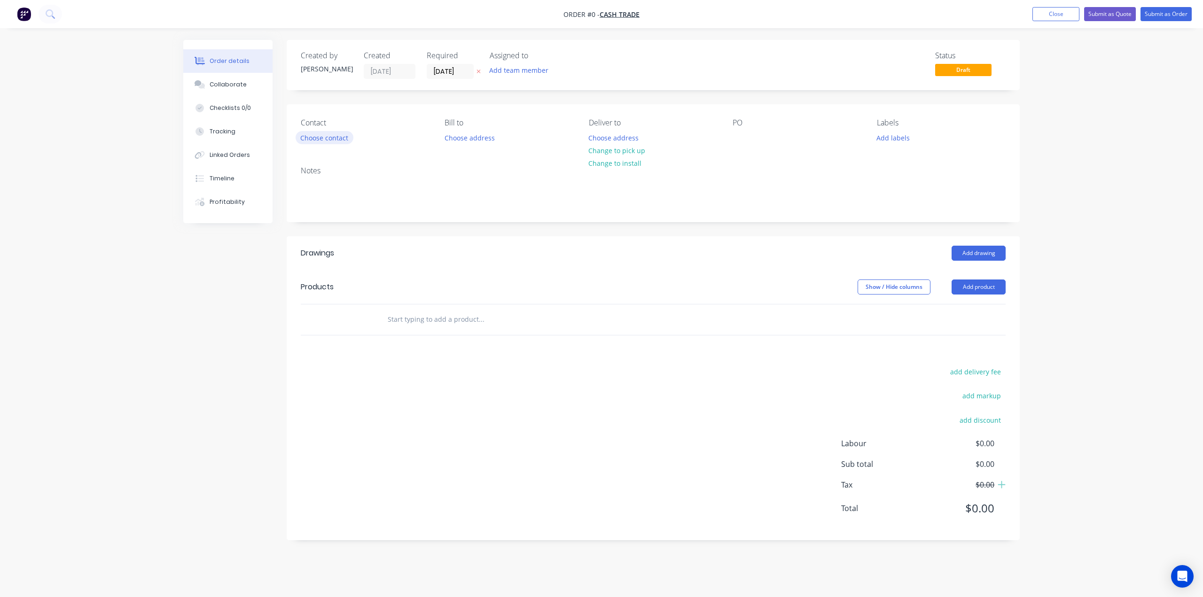
click at [338, 135] on button "Choose contact" at bounding box center [325, 137] width 58 height 13
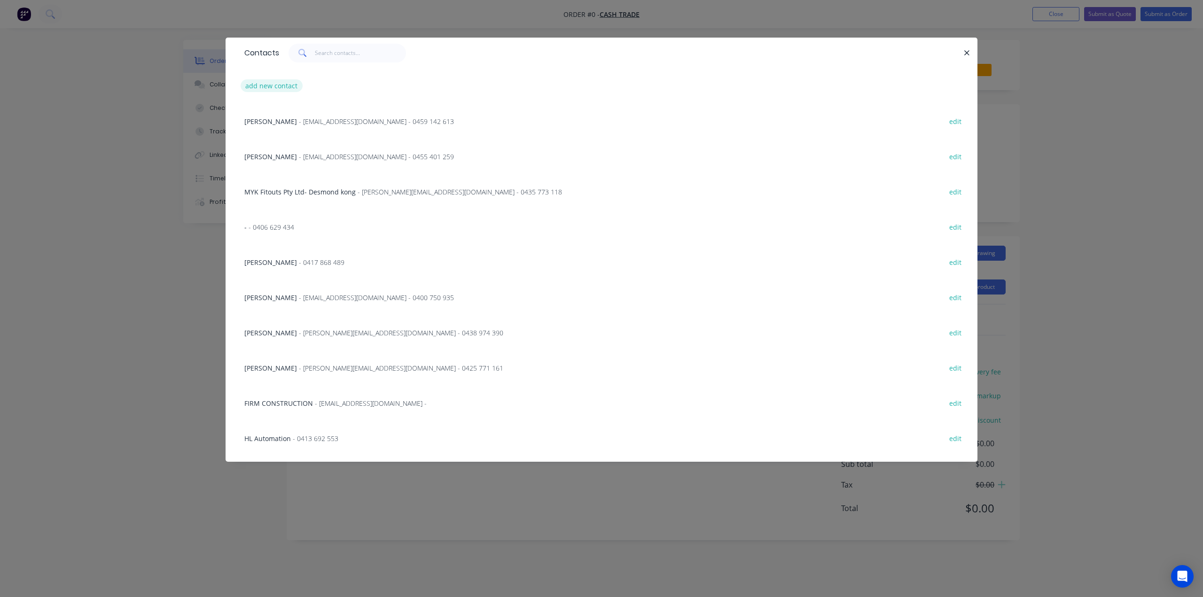
click at [267, 84] on button "add new contact" at bounding box center [272, 85] width 62 height 13
select select "AU"
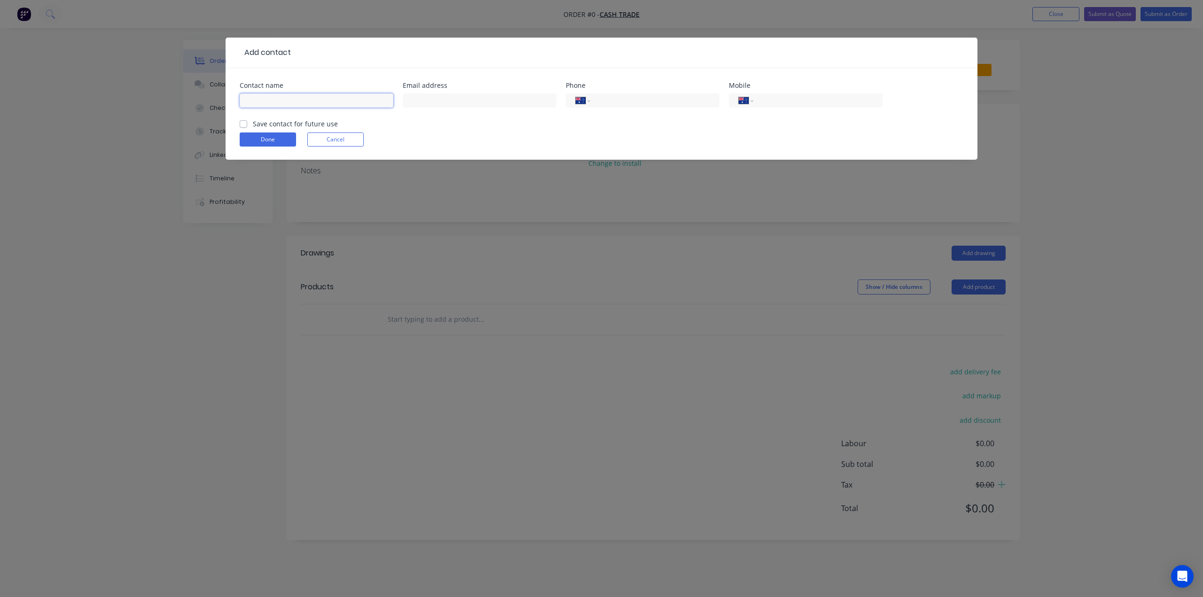
click at [292, 98] on input "text" at bounding box center [317, 101] width 154 height 14
paste input "[PERSON_NAME] 0432 495 411 [EMAIL_ADDRESS][DOMAIN_NAME]"
drag, startPoint x: 383, startPoint y: 100, endPoint x: 314, endPoint y: 100, distance: 69.6
click at [314, 100] on input "[PERSON_NAME] 0432 495 411 [EMAIL_ADDRESS][DOMAIN_NAME]" at bounding box center [317, 101] width 154 height 14
type input "[PERSON_NAME] 0432 495 411"
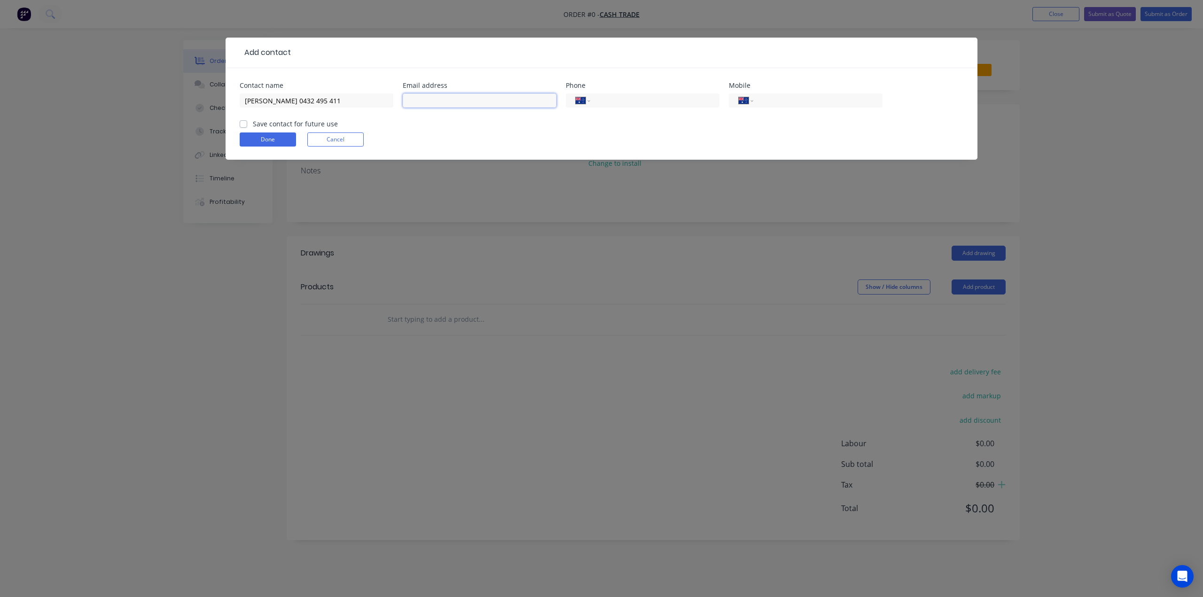
click at [495, 102] on input "text" at bounding box center [480, 101] width 154 height 14
paste input "[EMAIL_ADDRESS][DOMAIN_NAME]"
type input "[EMAIL_ADDRESS][DOMAIN_NAME]"
drag, startPoint x: 320, startPoint y: 101, endPoint x: 267, endPoint y: 101, distance: 52.6
click at [267, 101] on input "[PERSON_NAME] 0432 495 411" at bounding box center [317, 101] width 154 height 14
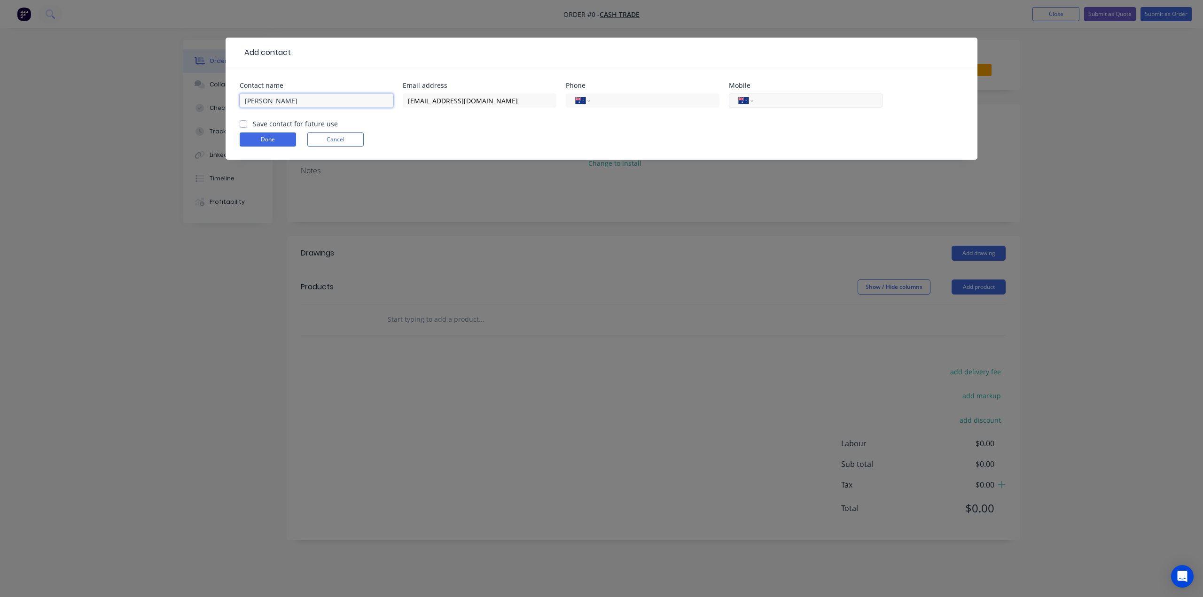
type input "[PERSON_NAME]"
click at [813, 104] on input "tel" at bounding box center [816, 100] width 113 height 11
paste input "0432 495 411"
type input "0432 495 411"
click at [276, 133] on button "Done" at bounding box center [268, 140] width 56 height 14
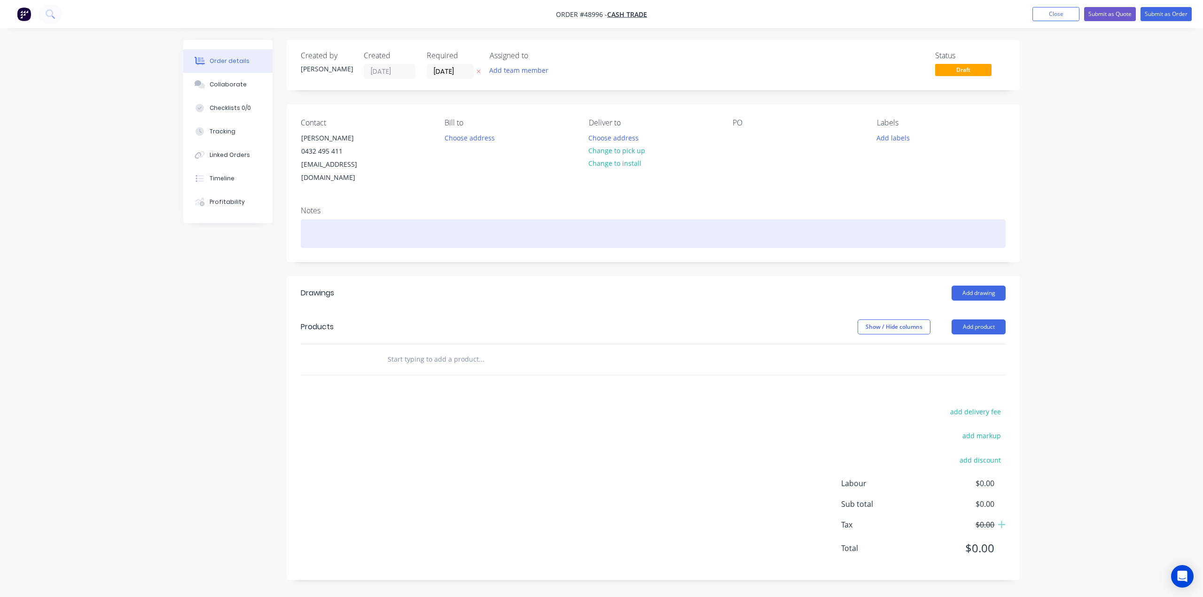
click at [687, 220] on div at bounding box center [653, 234] width 705 height 29
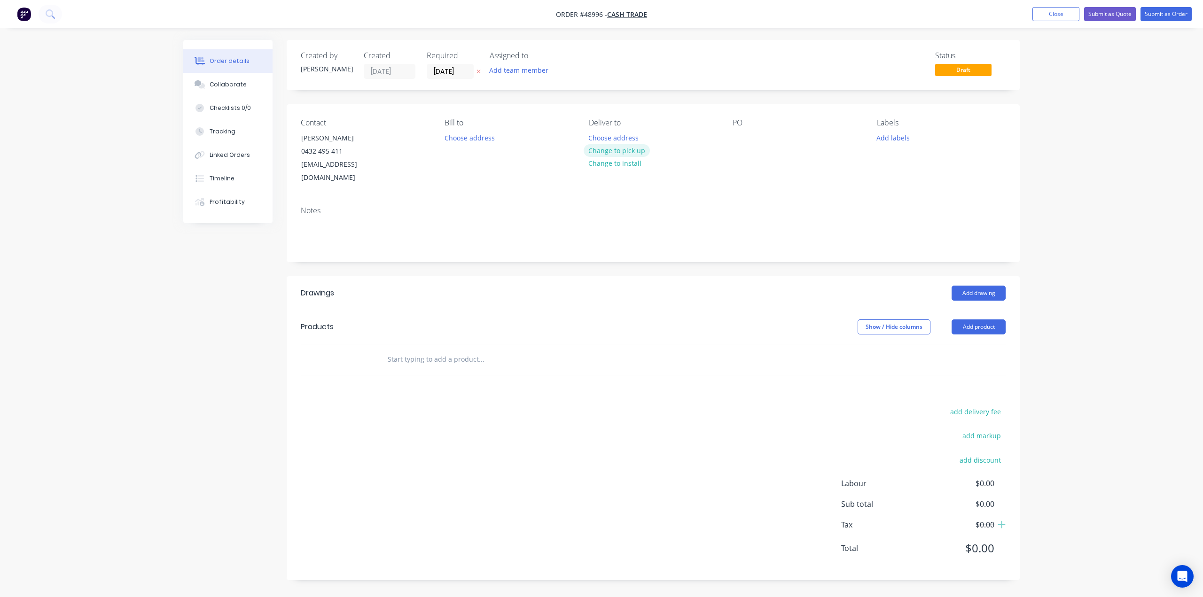
click at [634, 149] on button "Change to pick up" at bounding box center [617, 150] width 67 height 13
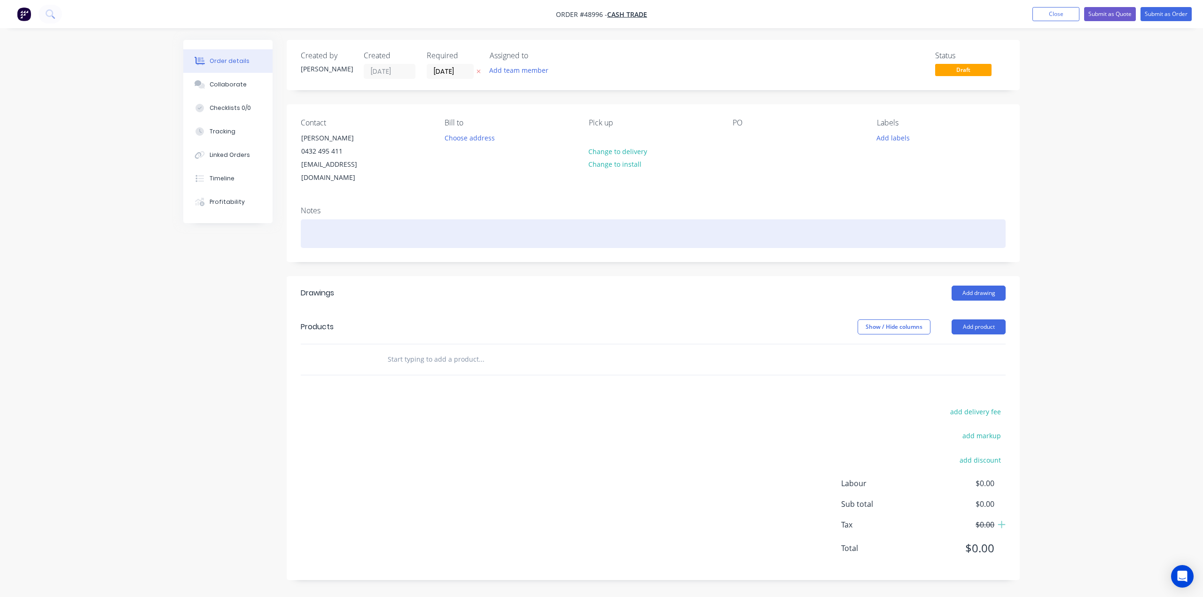
drag, startPoint x: 705, startPoint y: 178, endPoint x: 819, endPoint y: 215, distance: 119.7
click at [706, 179] on div "Contact [PERSON_NAME] [PHONE_NUMBER] [EMAIL_ADDRESS][DOMAIN_NAME] [PERSON_NAME]…" at bounding box center [653, 151] width 733 height 94
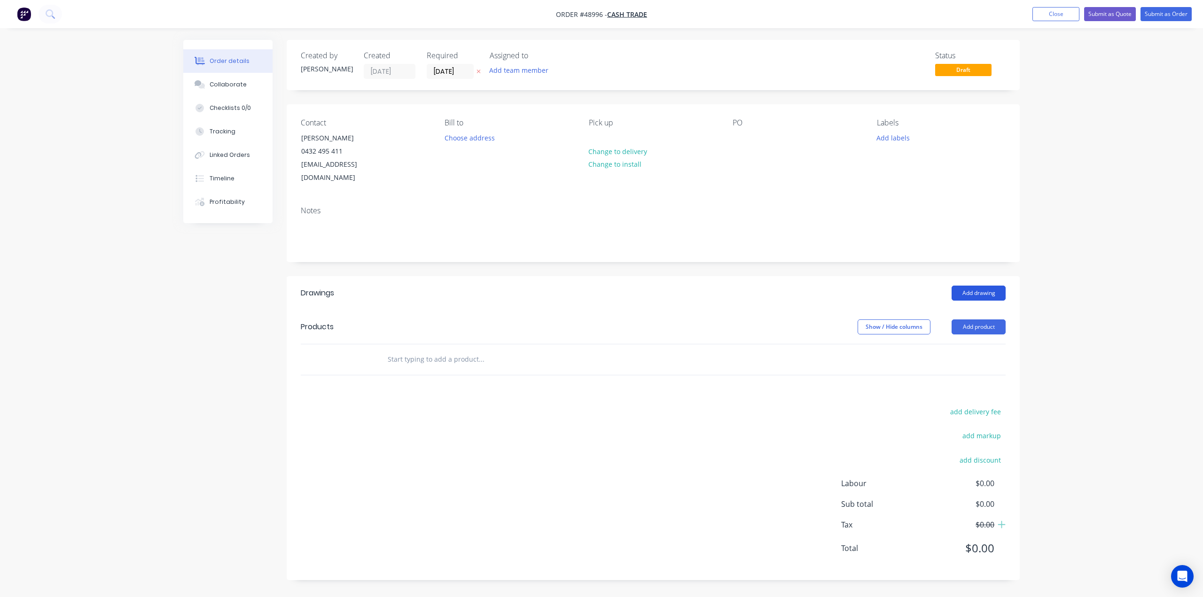
click at [974, 286] on button "Add drawing" at bounding box center [979, 293] width 54 height 15
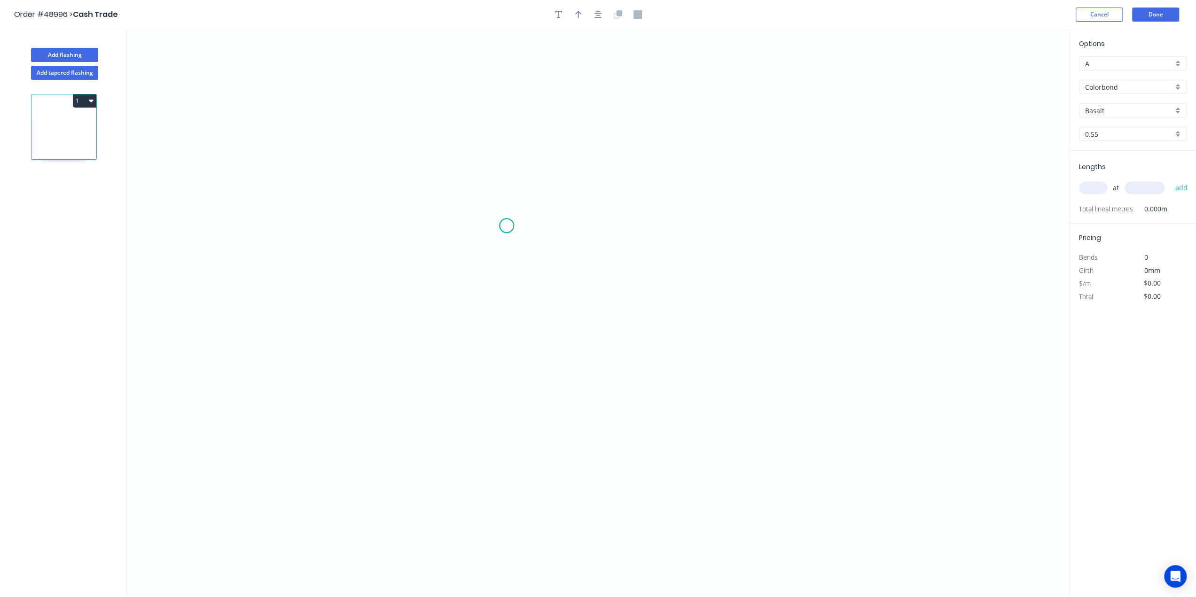
click at [507, 226] on icon "0" at bounding box center [598, 313] width 942 height 568
click at [518, 420] on icon "0" at bounding box center [598, 313] width 942 height 568
click at [712, 421] on icon "0 ?" at bounding box center [598, 313] width 942 height 568
click at [707, 227] on icon "0 ? ?" at bounding box center [598, 313] width 942 height 568
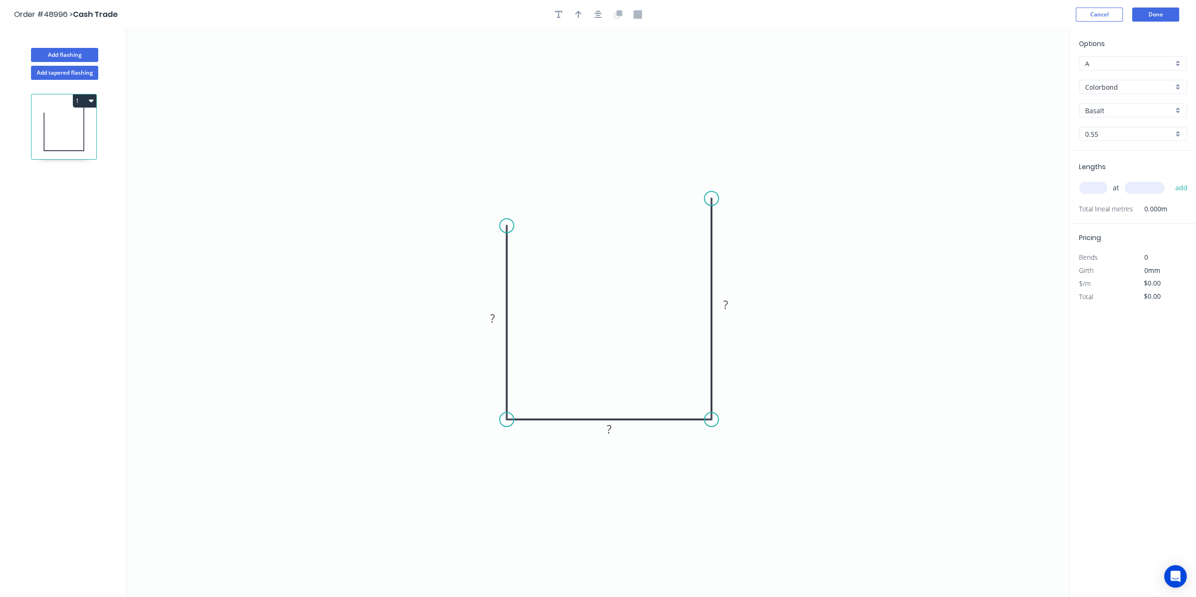
drag, startPoint x: 710, startPoint y: 226, endPoint x: 711, endPoint y: 196, distance: 30.1
click at [711, 196] on circle at bounding box center [712, 198] width 14 height 14
drag, startPoint x: 511, startPoint y: 225, endPoint x: 552, endPoint y: 201, distance: 47.4
click at [508, 202] on circle at bounding box center [507, 202] width 14 height 14
drag, startPoint x: 716, startPoint y: 193, endPoint x: 715, endPoint y: 188, distance: 5.2
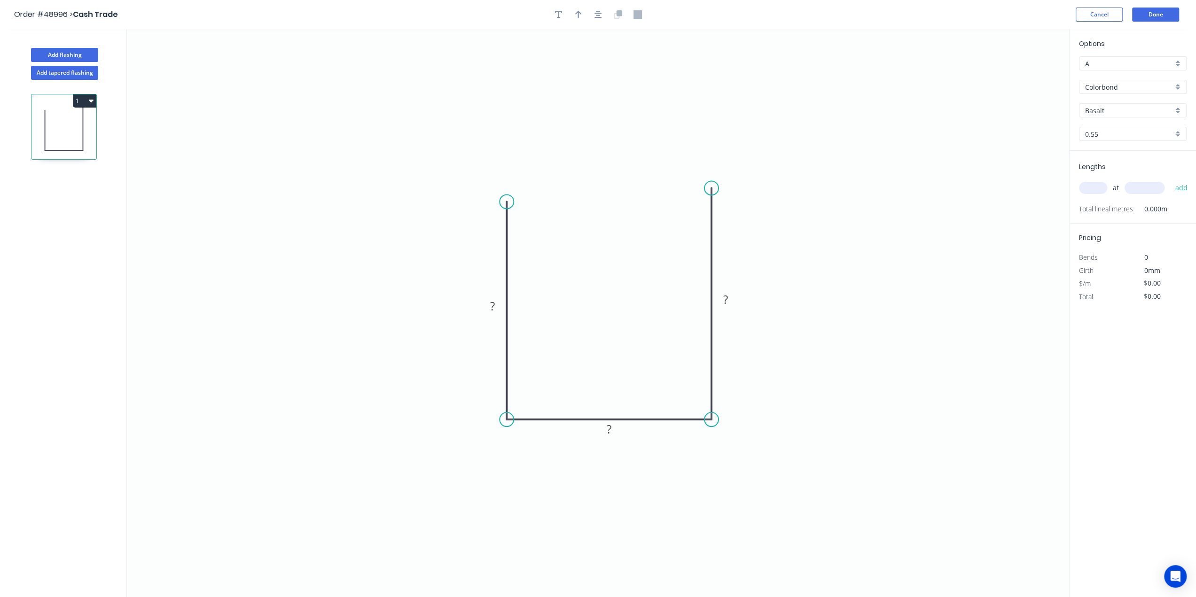
click at [715, 188] on circle at bounding box center [712, 188] width 14 height 14
drag, startPoint x: 503, startPoint y: 200, endPoint x: 503, endPoint y: 195, distance: 5.2
click at [503, 192] on circle at bounding box center [507, 193] width 14 height 14
click at [495, 296] on tspan "?" at bounding box center [492, 302] width 5 height 16
click at [835, 309] on icon "0 150 100 150" at bounding box center [598, 313] width 942 height 568
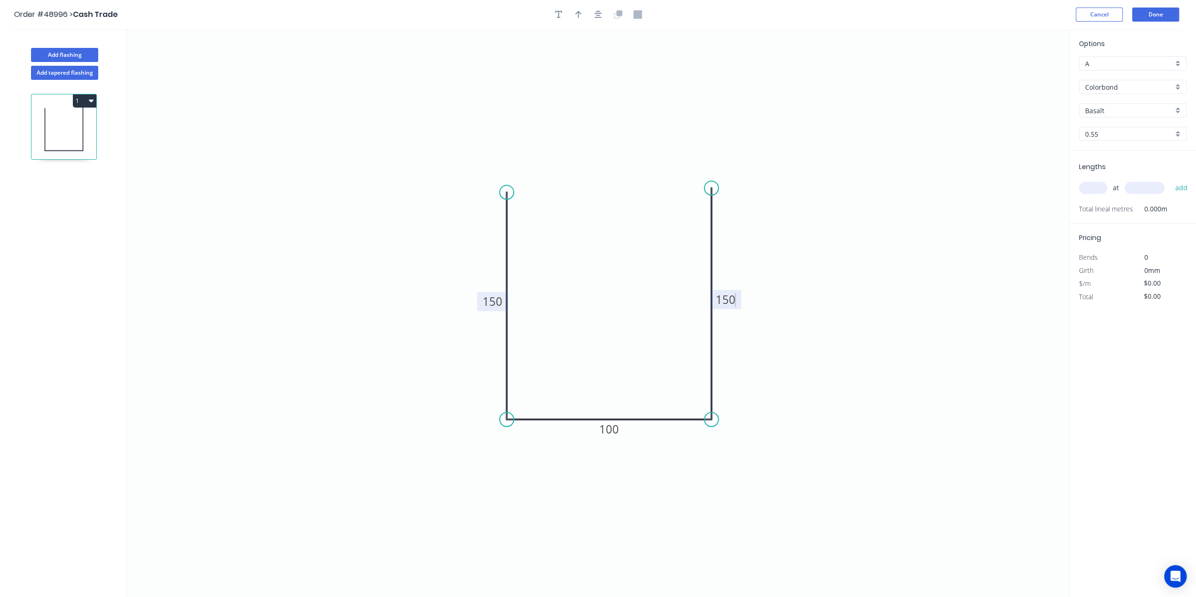
type input "$15.53"
click at [1149, 108] on input "Basalt" at bounding box center [1129, 111] width 88 height 10
click at [1145, 89] on input "Colorbond" at bounding box center [1129, 87] width 88 height 10
click at [1137, 113] on div "Zincalume" at bounding box center [1133, 121] width 107 height 16
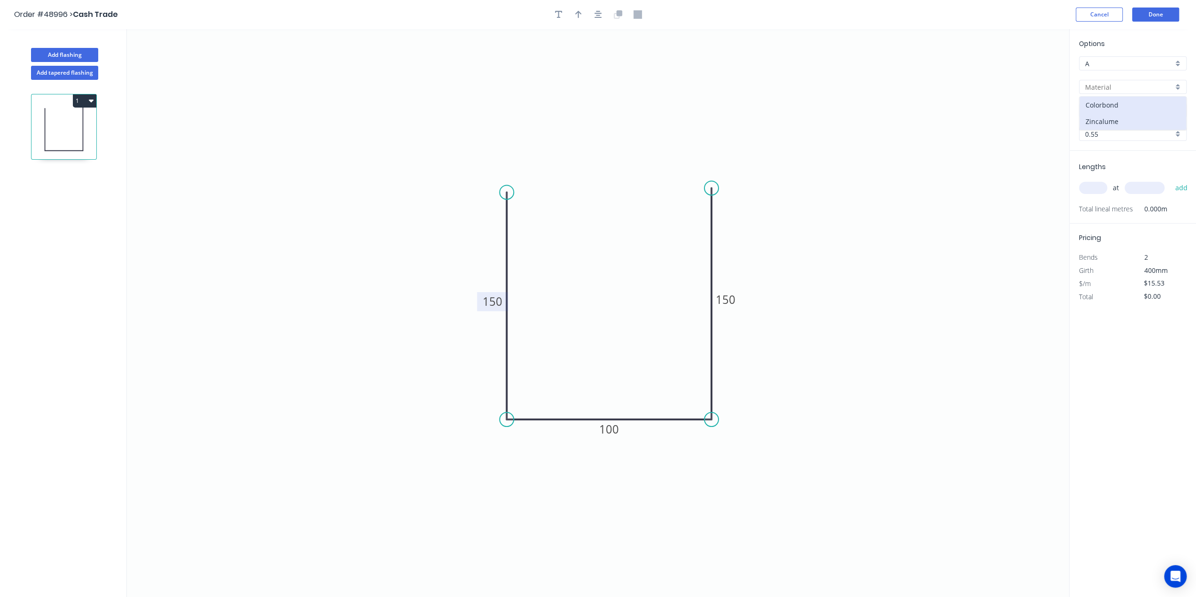
type input "Zincalume"
type input "Zinc"
type input "$13.06"
click at [1134, 113] on input "Zinc" at bounding box center [1129, 111] width 88 height 10
click at [1136, 96] on div "Options A A Zincalume Zincalume Zinc 0.55 0.55" at bounding box center [1133, 95] width 126 height 112
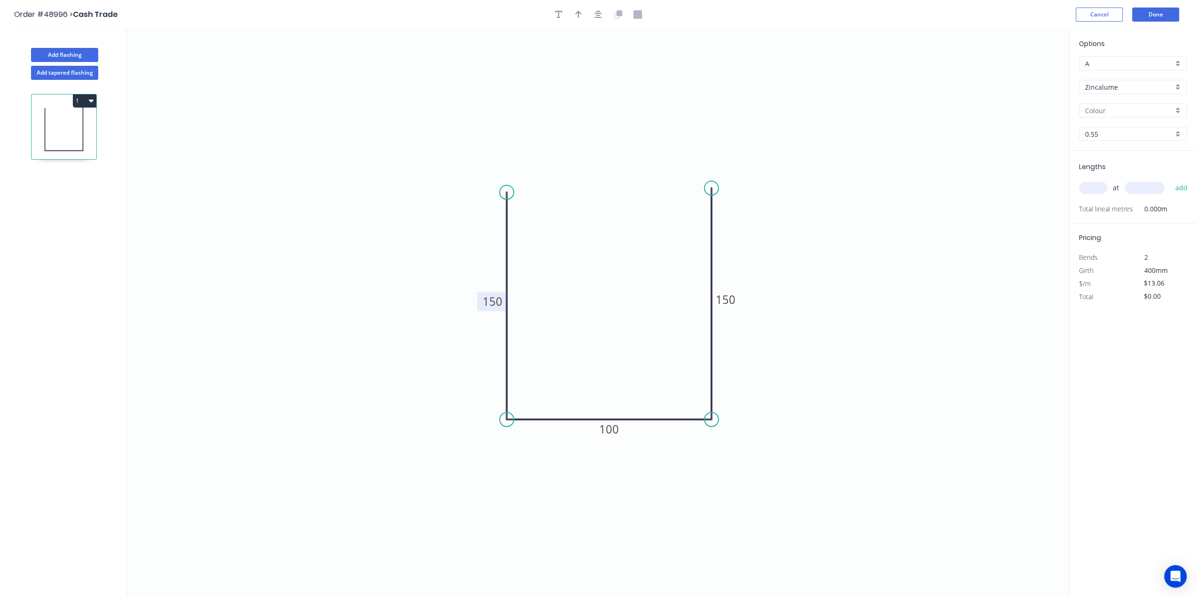
click at [1137, 111] on input "text" at bounding box center [1129, 111] width 88 height 10
click at [1134, 128] on div "Zinc" at bounding box center [1133, 128] width 107 height 16
type input "Zinc"
click at [1101, 186] on input "text" at bounding box center [1093, 188] width 28 height 12
type input "1"
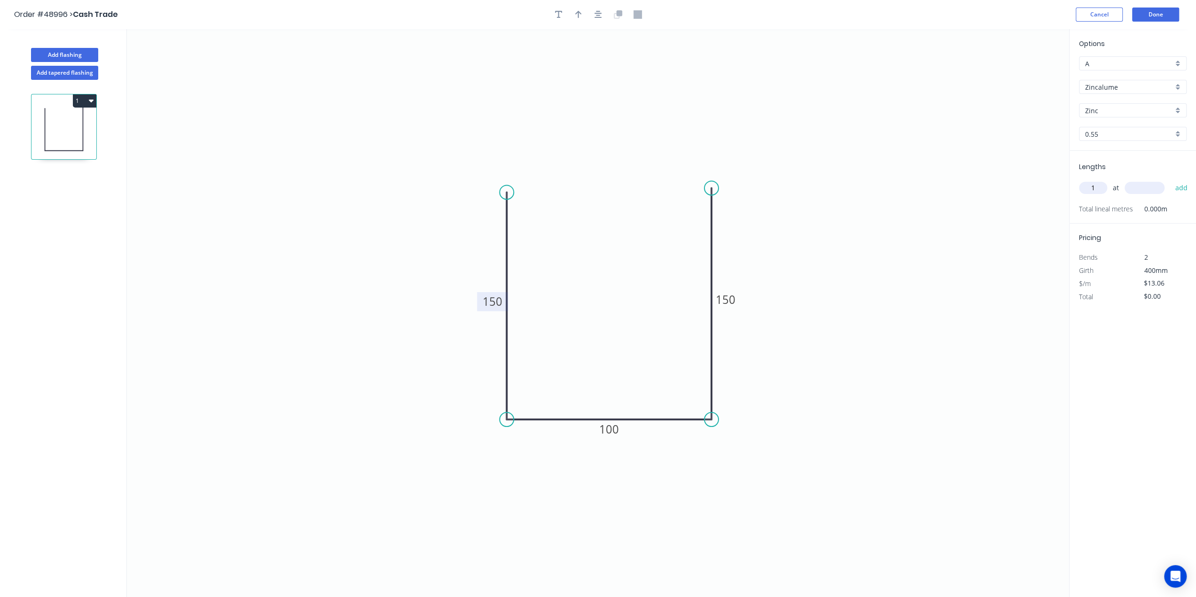
click at [1138, 188] on input "text" at bounding box center [1145, 188] width 40 height 12
type input "1000"
click at [1170, 180] on button "add" at bounding box center [1181, 188] width 22 height 16
type input "$13.06"
drag, startPoint x: 1141, startPoint y: 359, endPoint x: 1140, endPoint y: 364, distance: 5.2
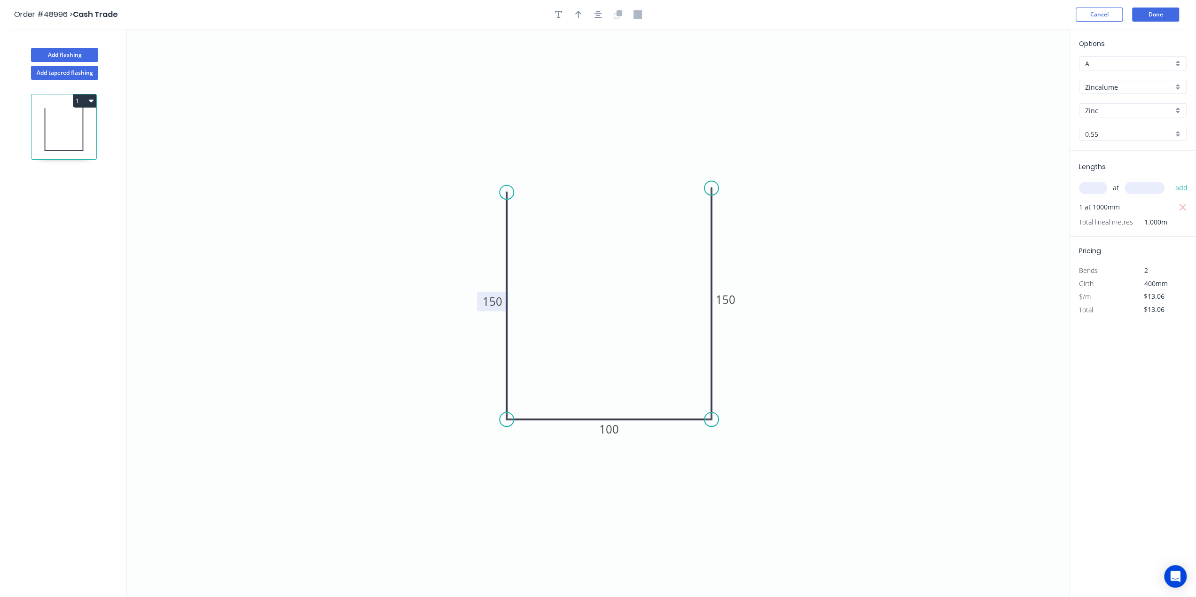
click at [1141, 359] on div "Options A A Zincalume Zincalume Zinc Zinc 0.55 0.55 Lengths at add 1 at 1000mm …" at bounding box center [1132, 313] width 127 height 569
click at [1155, 18] on button "Done" at bounding box center [1155, 15] width 47 height 14
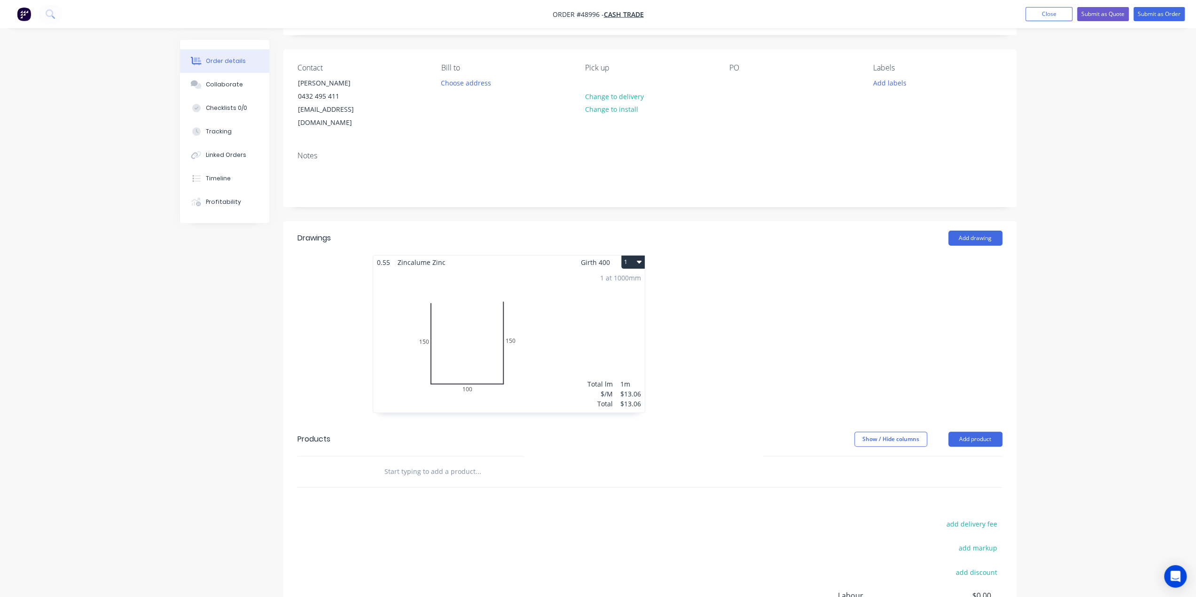
scroll to position [149, 0]
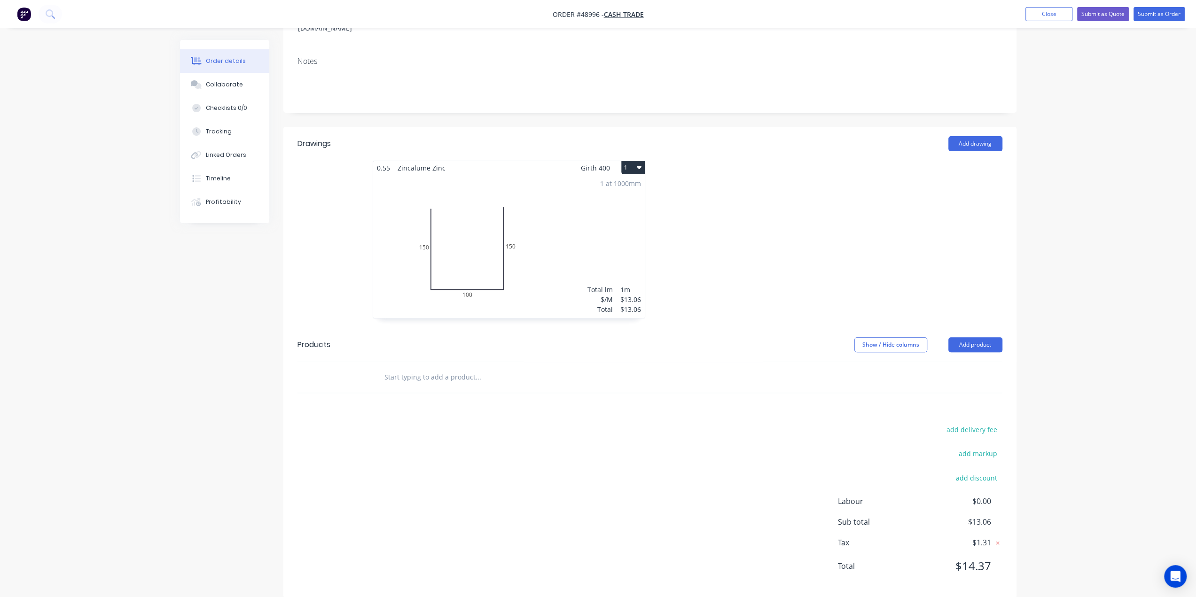
click at [1068, 346] on div "Order details Collaborate Checklists 0/0 Tracking Linked Orders Timeline Profit…" at bounding box center [598, 232] width 1196 height 762
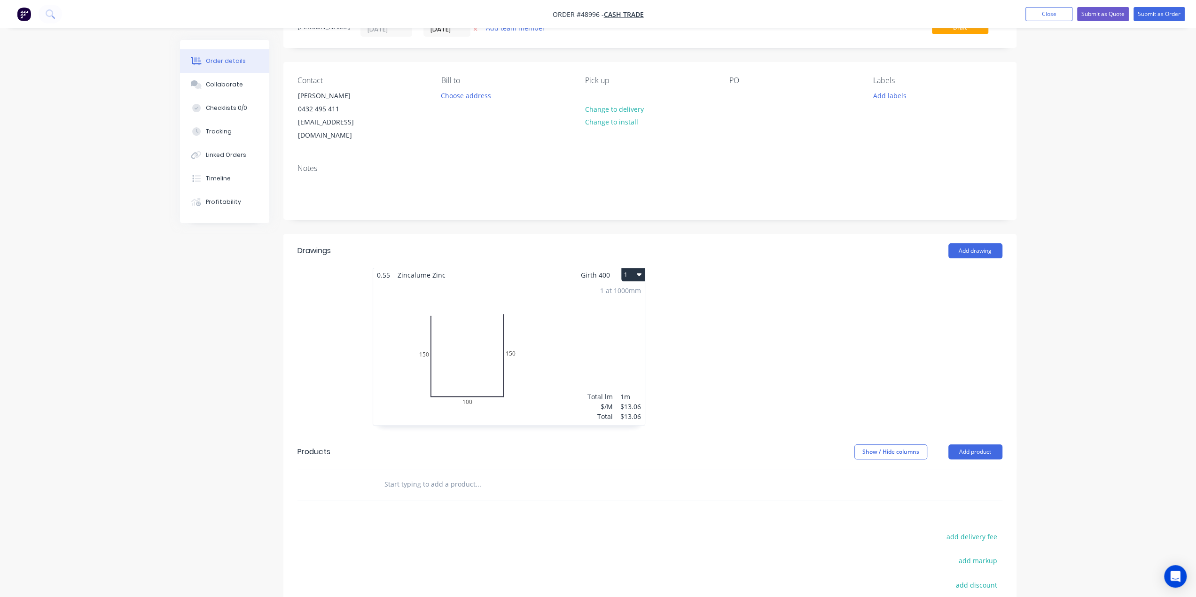
scroll to position [39, 0]
click at [1102, 13] on button "Submit as Quote" at bounding box center [1103, 14] width 52 height 14
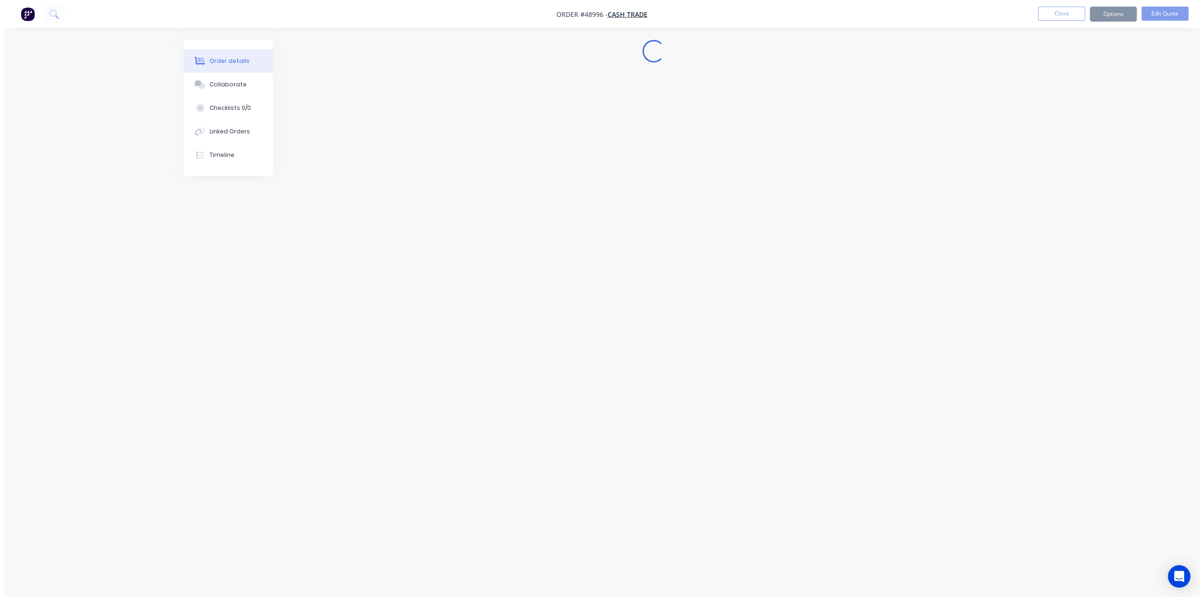
scroll to position [0, 0]
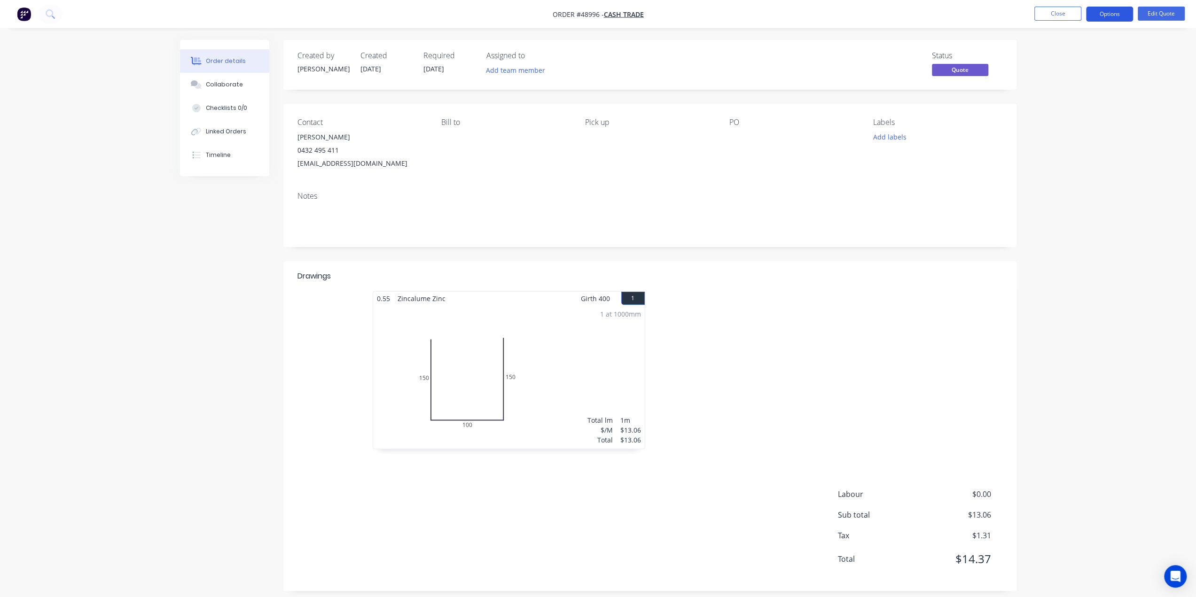
click at [1111, 12] on button "Options" at bounding box center [1109, 14] width 47 height 15
click at [1074, 56] on div "Quote" at bounding box center [1081, 57] width 86 height 14
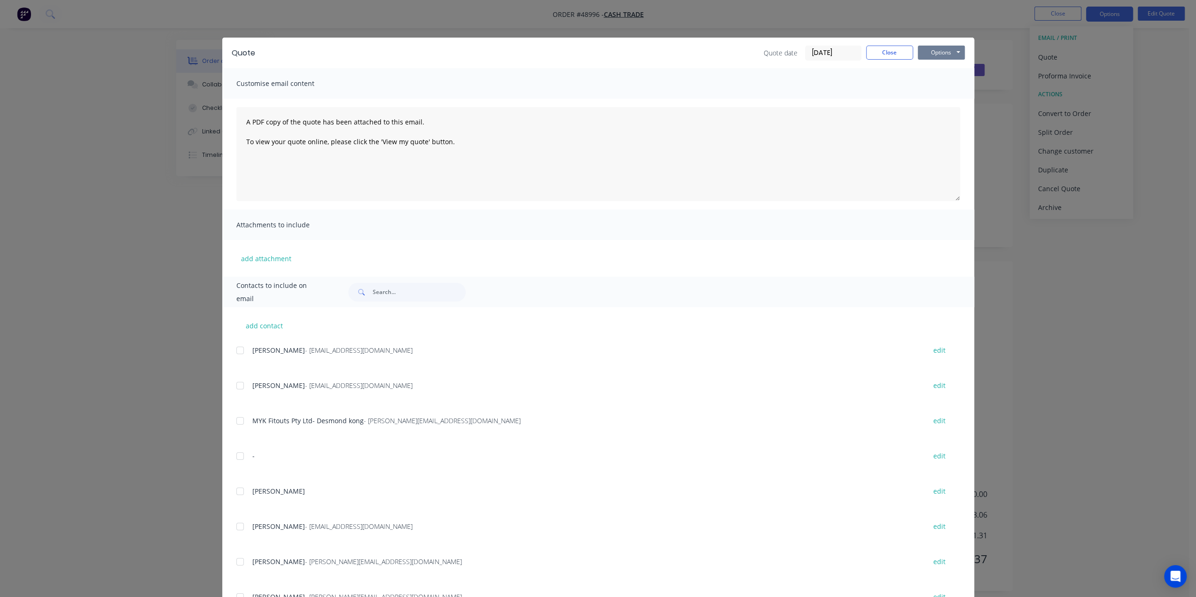
click at [936, 54] on button "Options" at bounding box center [941, 53] width 47 height 14
click at [933, 84] on button "Print" at bounding box center [948, 85] width 60 height 16
